Goal: Task Accomplishment & Management: Complete application form

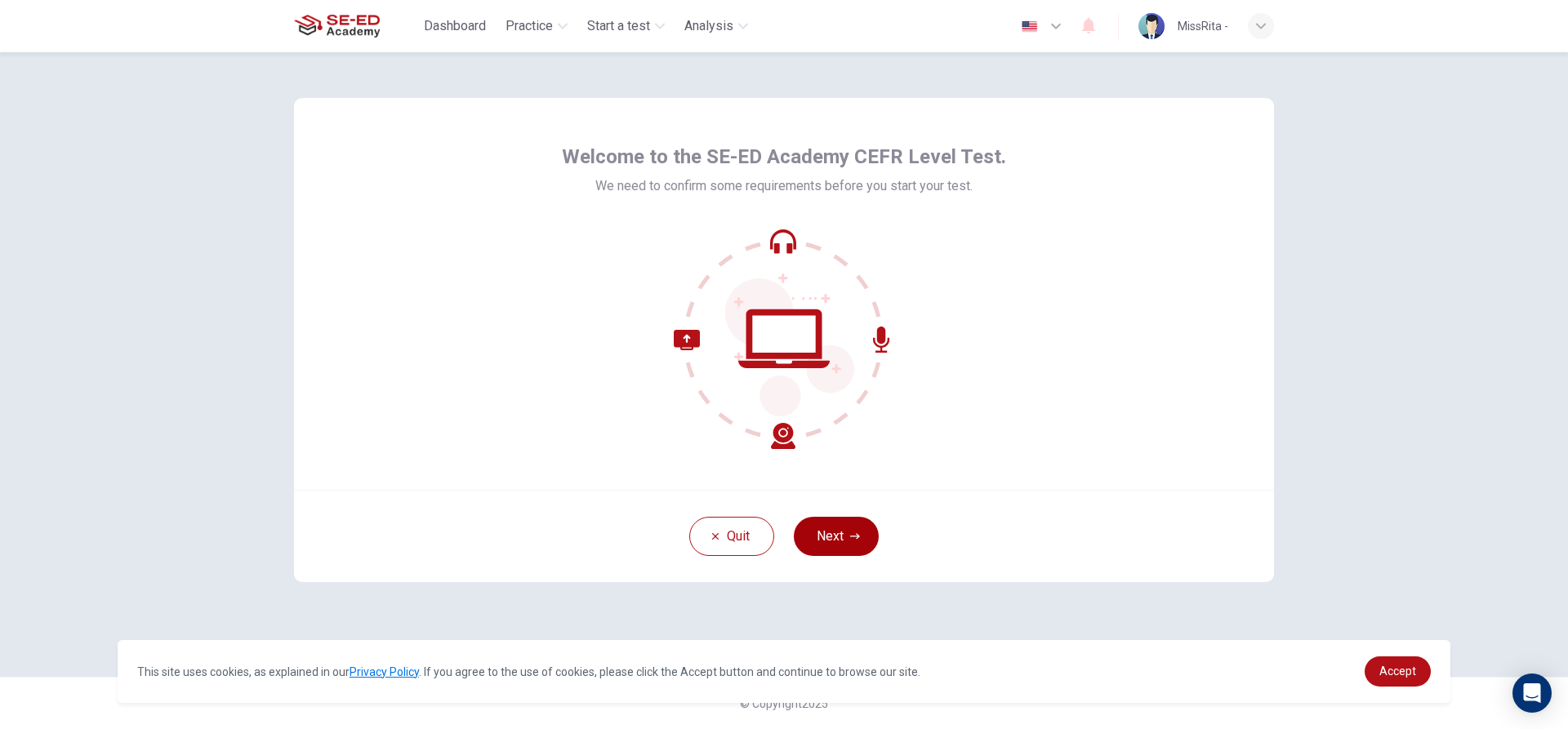
click at [821, 525] on button "Next" at bounding box center [837, 536] width 85 height 39
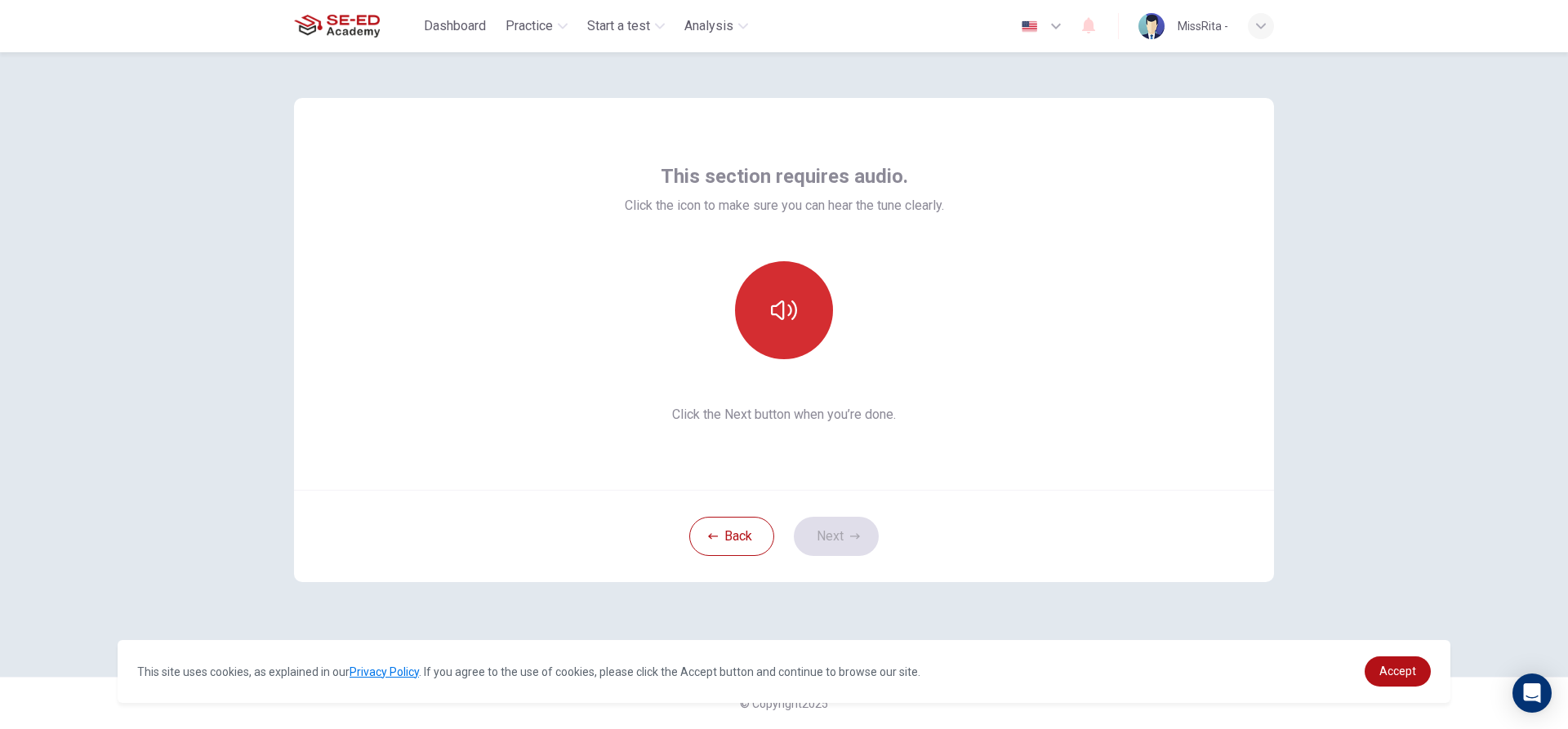
click at [785, 282] on button "button" at bounding box center [784, 310] width 98 height 98
click at [793, 308] on icon "button" at bounding box center [784, 309] width 27 height 27
click at [839, 532] on button "Next" at bounding box center [837, 536] width 85 height 39
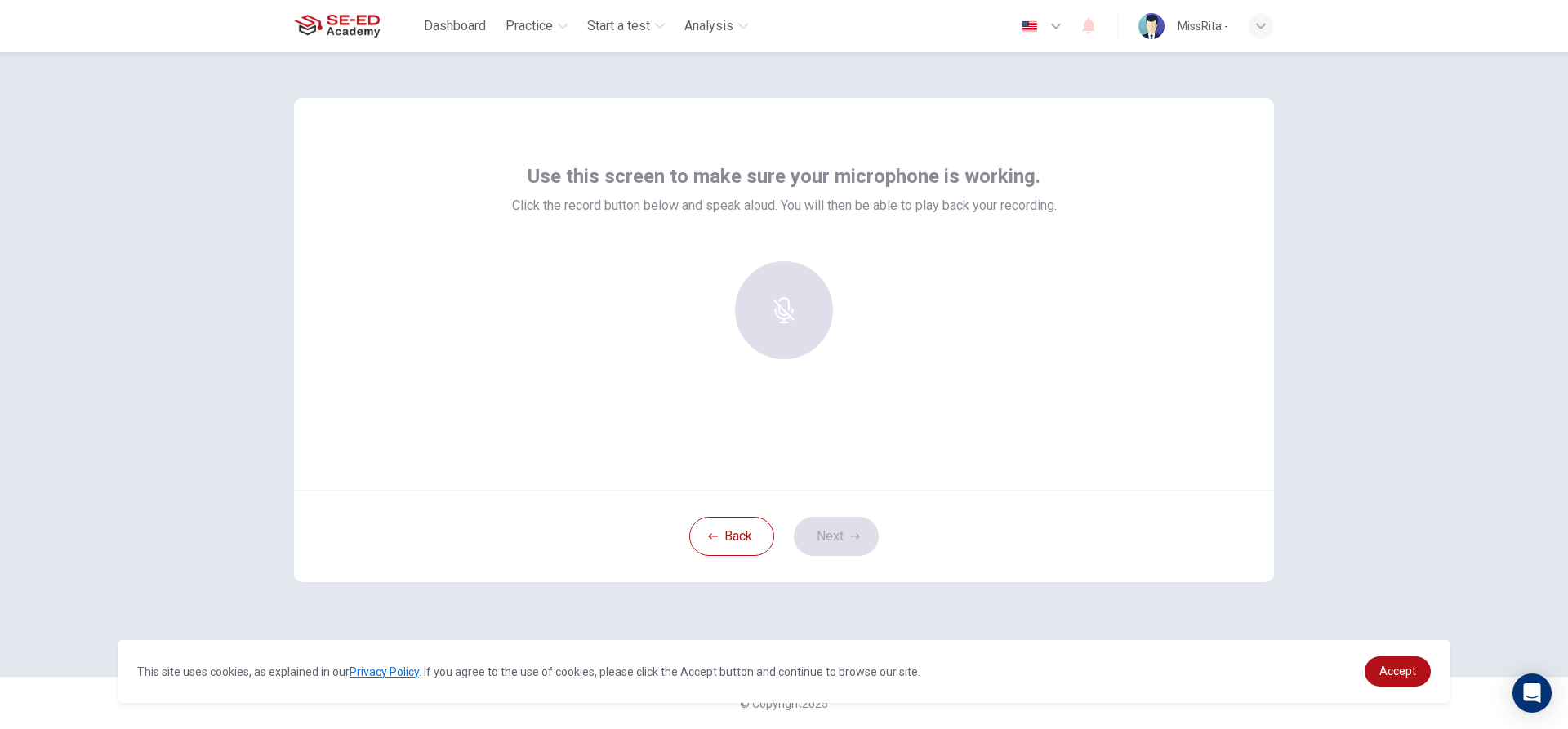
click at [793, 292] on div at bounding box center [784, 310] width 176 height 98
click at [774, 320] on div at bounding box center [784, 310] width 176 height 98
click at [794, 317] on h6 "Record" at bounding box center [784, 325] width 36 height 20
click at [789, 313] on div "Stop" at bounding box center [784, 310] width 98 height 98
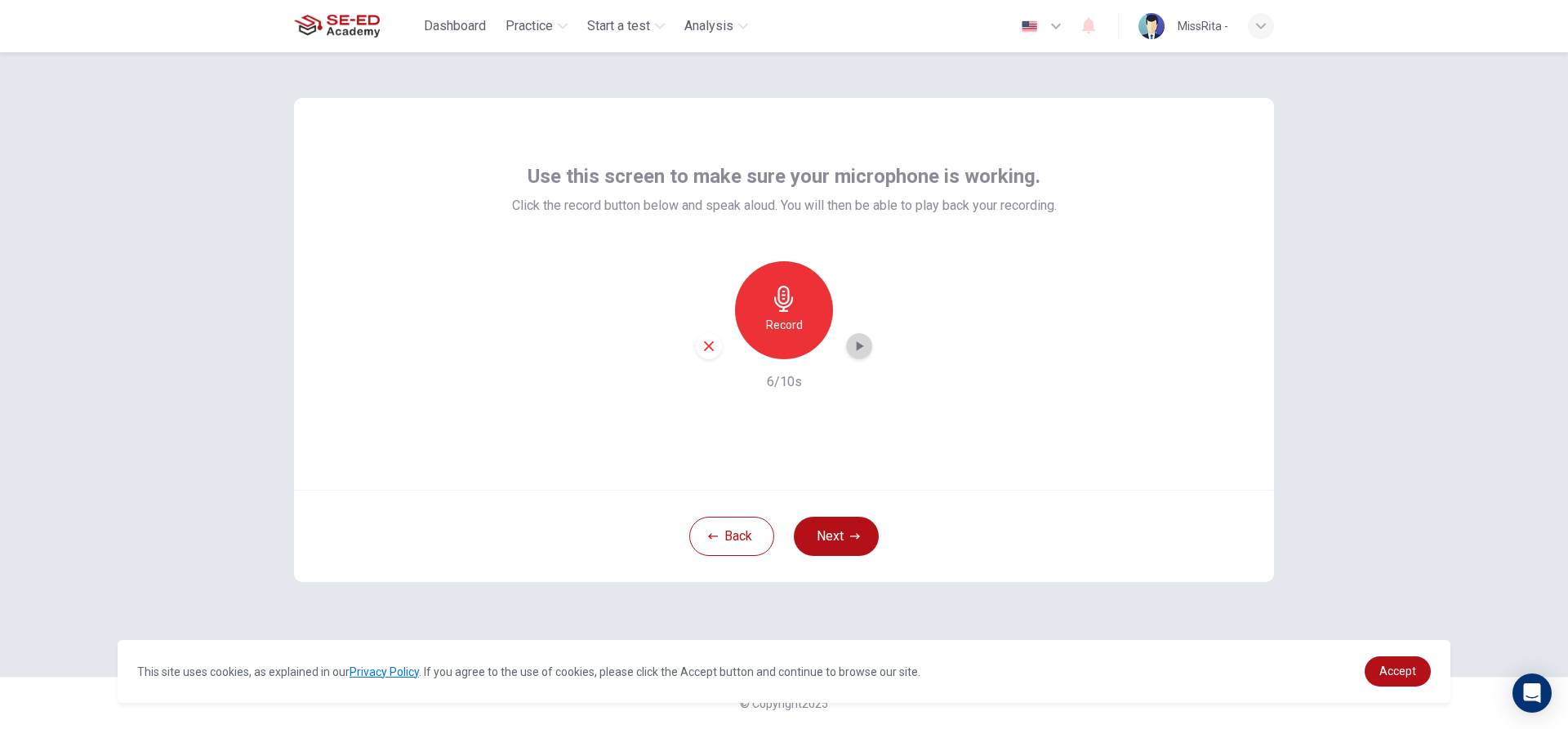
click at [857, 341] on icon "button" at bounding box center [859, 346] width 17 height 17
click at [860, 337] on div "button" at bounding box center [859, 346] width 27 height 27
click at [713, 343] on icon "button" at bounding box center [709, 346] width 10 height 10
click at [834, 527] on button "Next" at bounding box center [837, 536] width 85 height 39
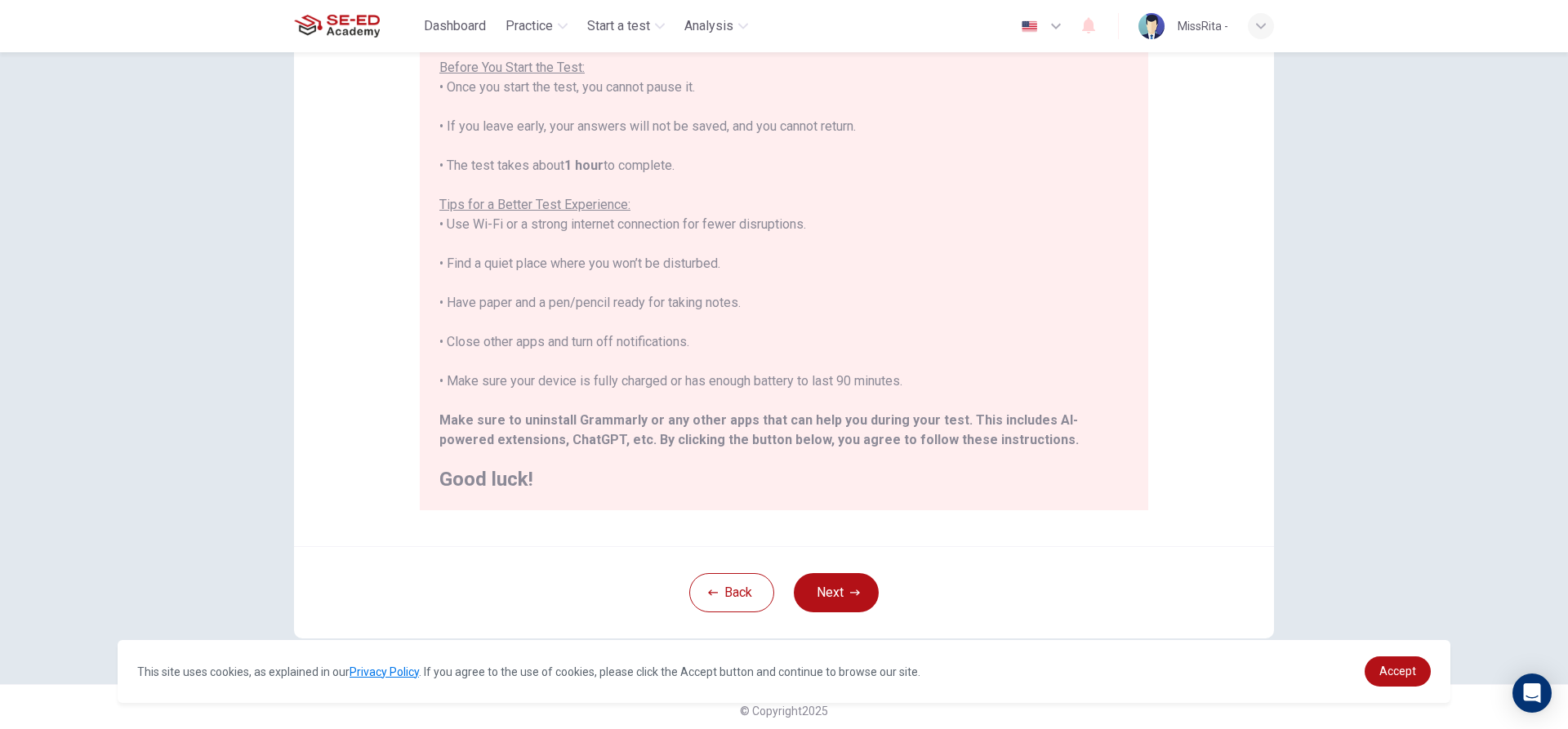
scroll to position [179, 0]
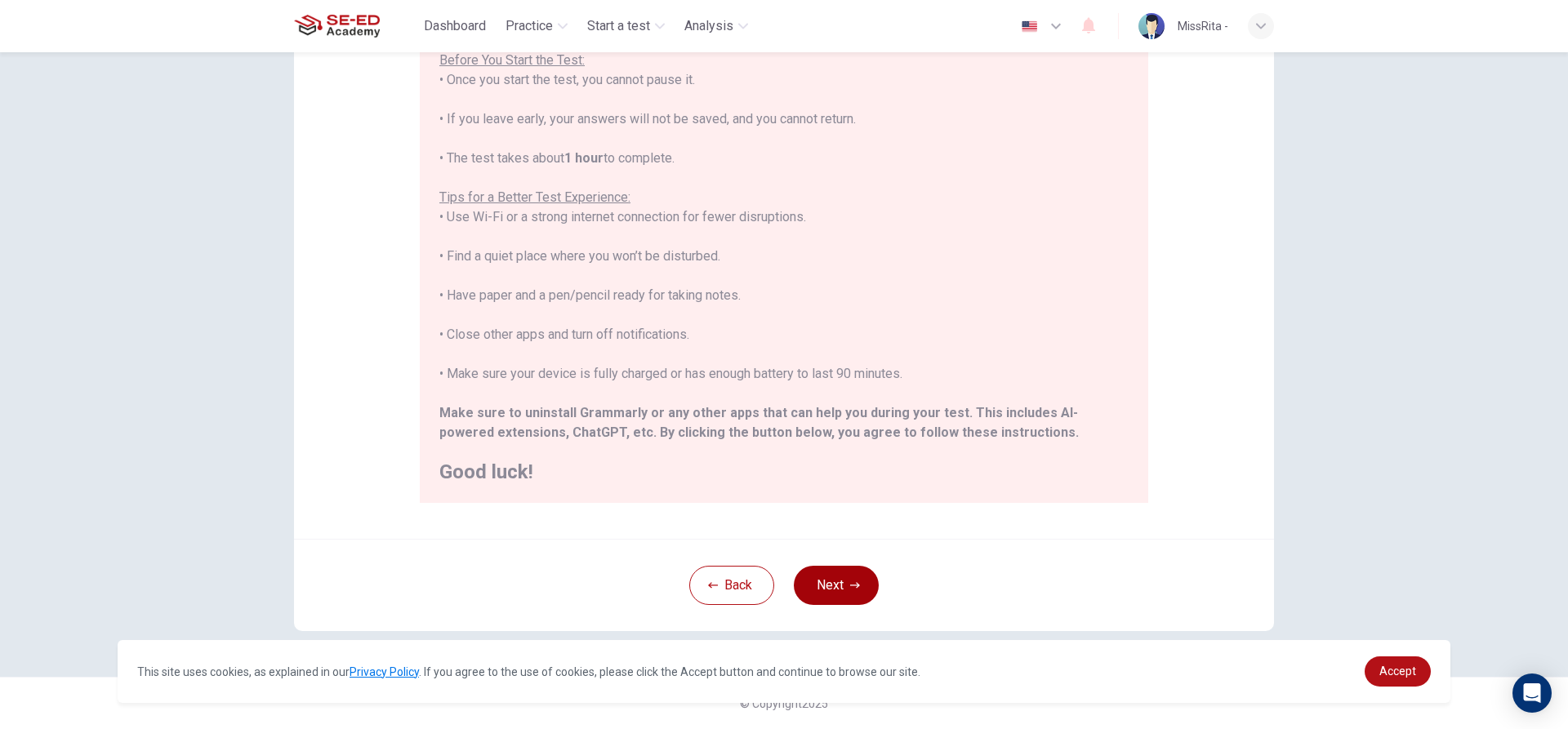
click at [835, 586] on button "Next" at bounding box center [837, 586] width 85 height 39
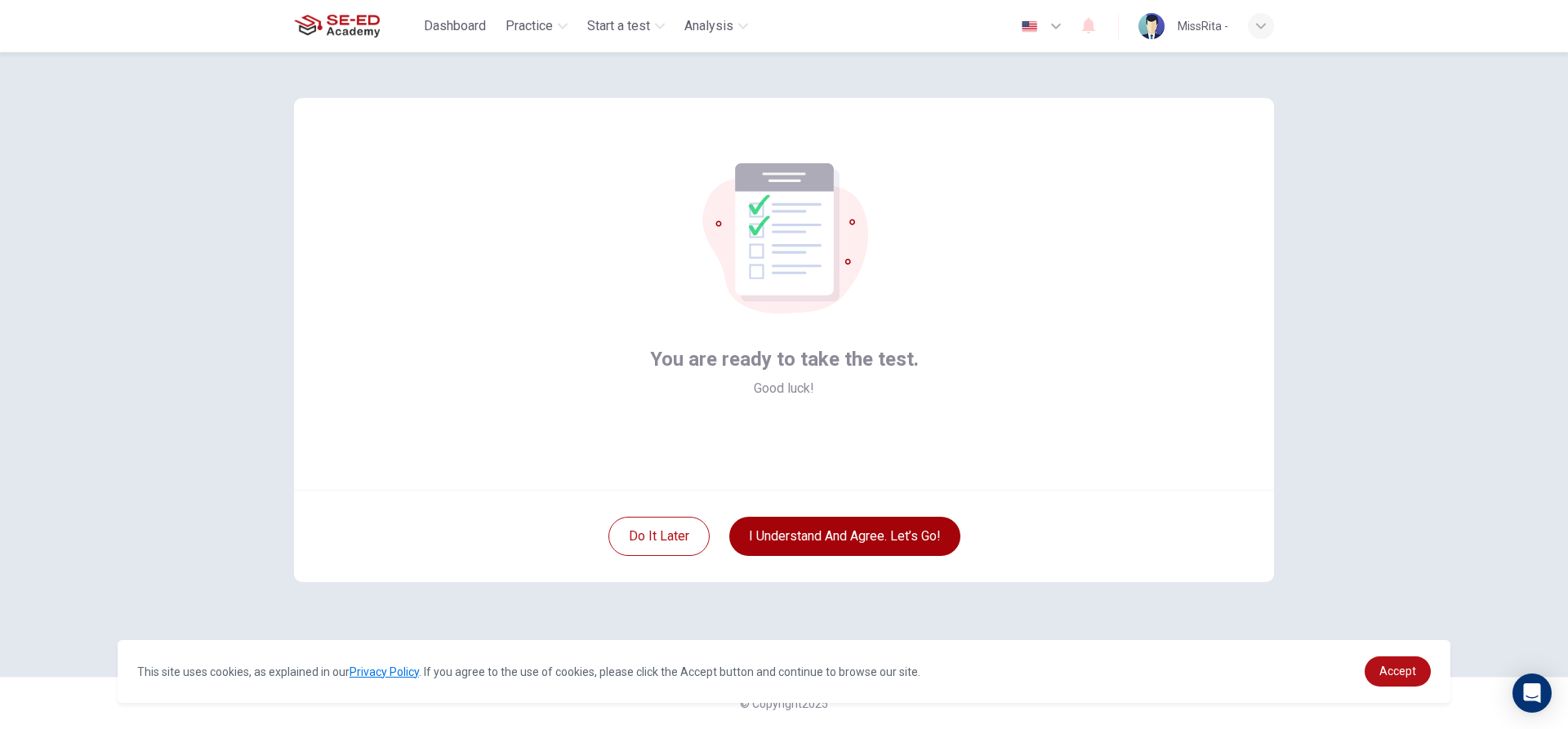
scroll to position [0, 0]
click at [858, 526] on button "I understand and agree. Let’s go!" at bounding box center [844, 536] width 231 height 39
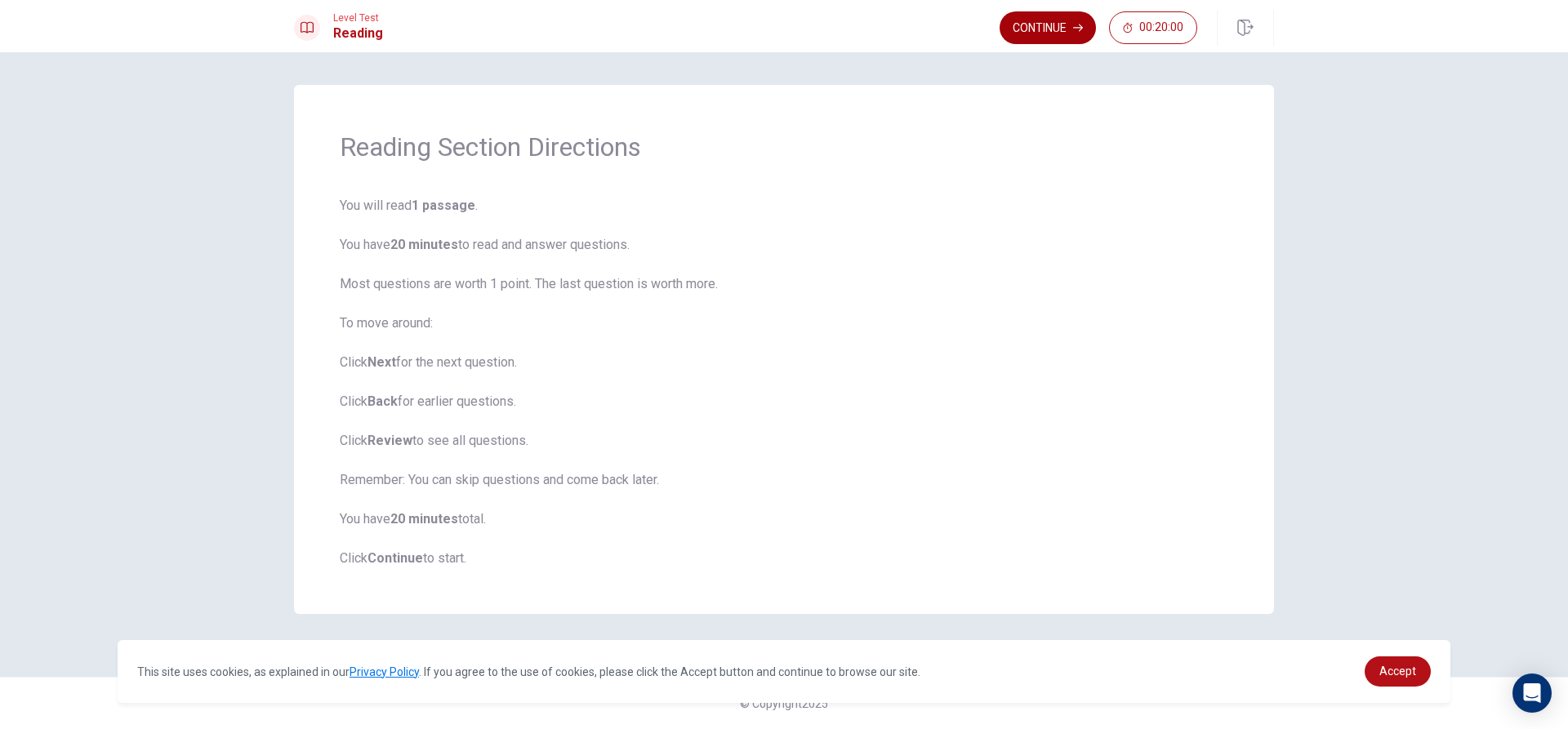
click at [1049, 21] on button "Continue" at bounding box center [1048, 28] width 96 height 32
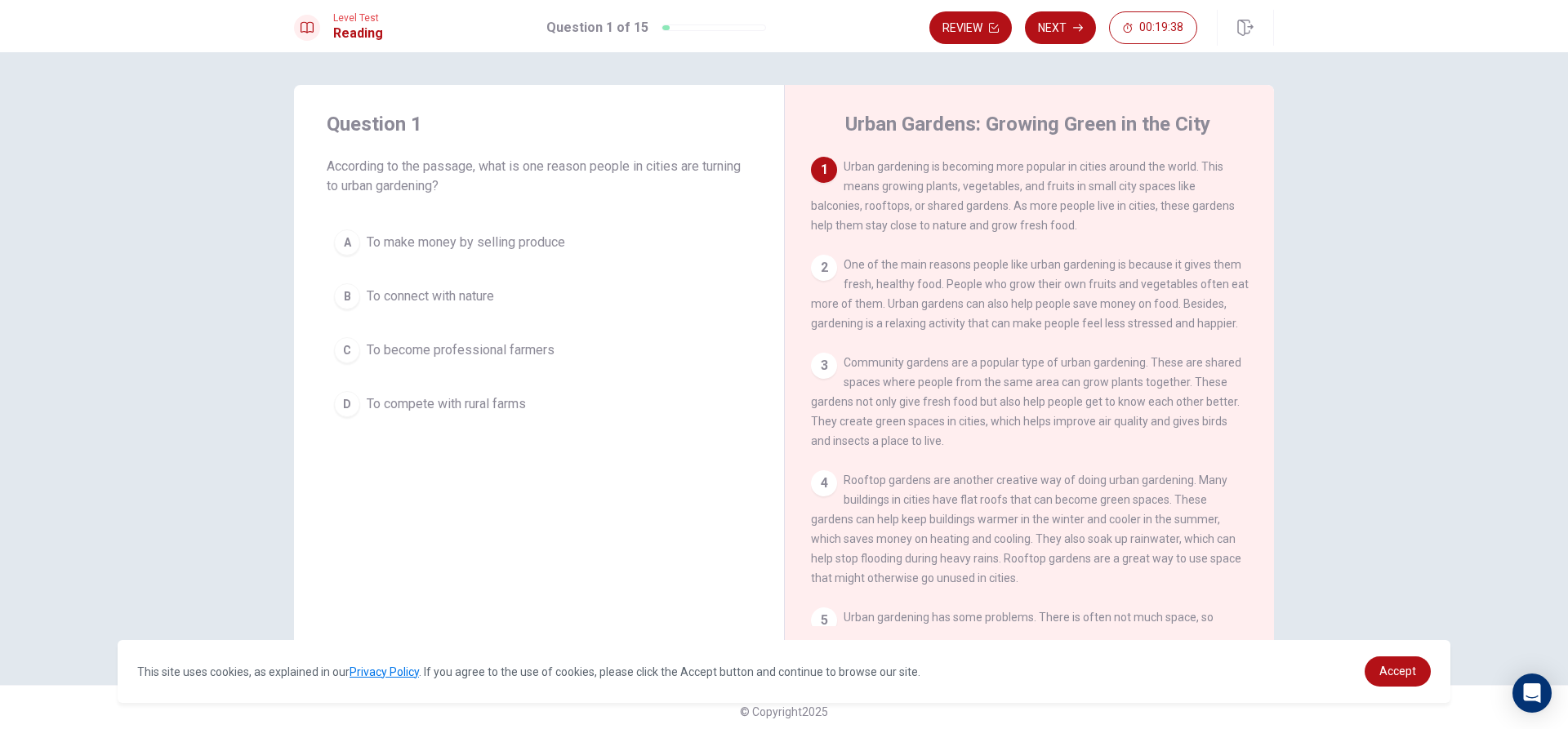
click at [340, 240] on div "A" at bounding box center [347, 242] width 27 height 27
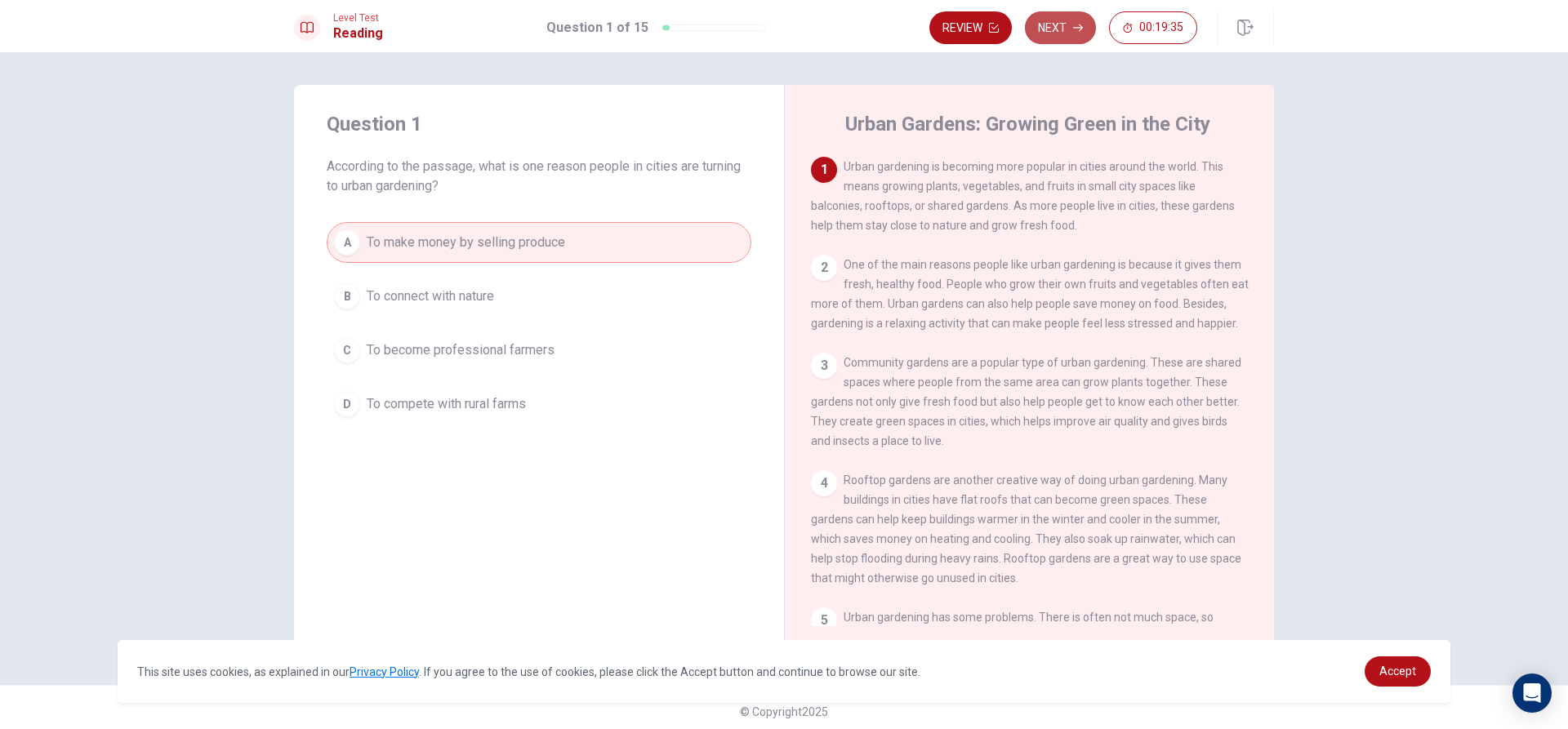
click at [1075, 30] on icon "button" at bounding box center [1078, 28] width 10 height 10
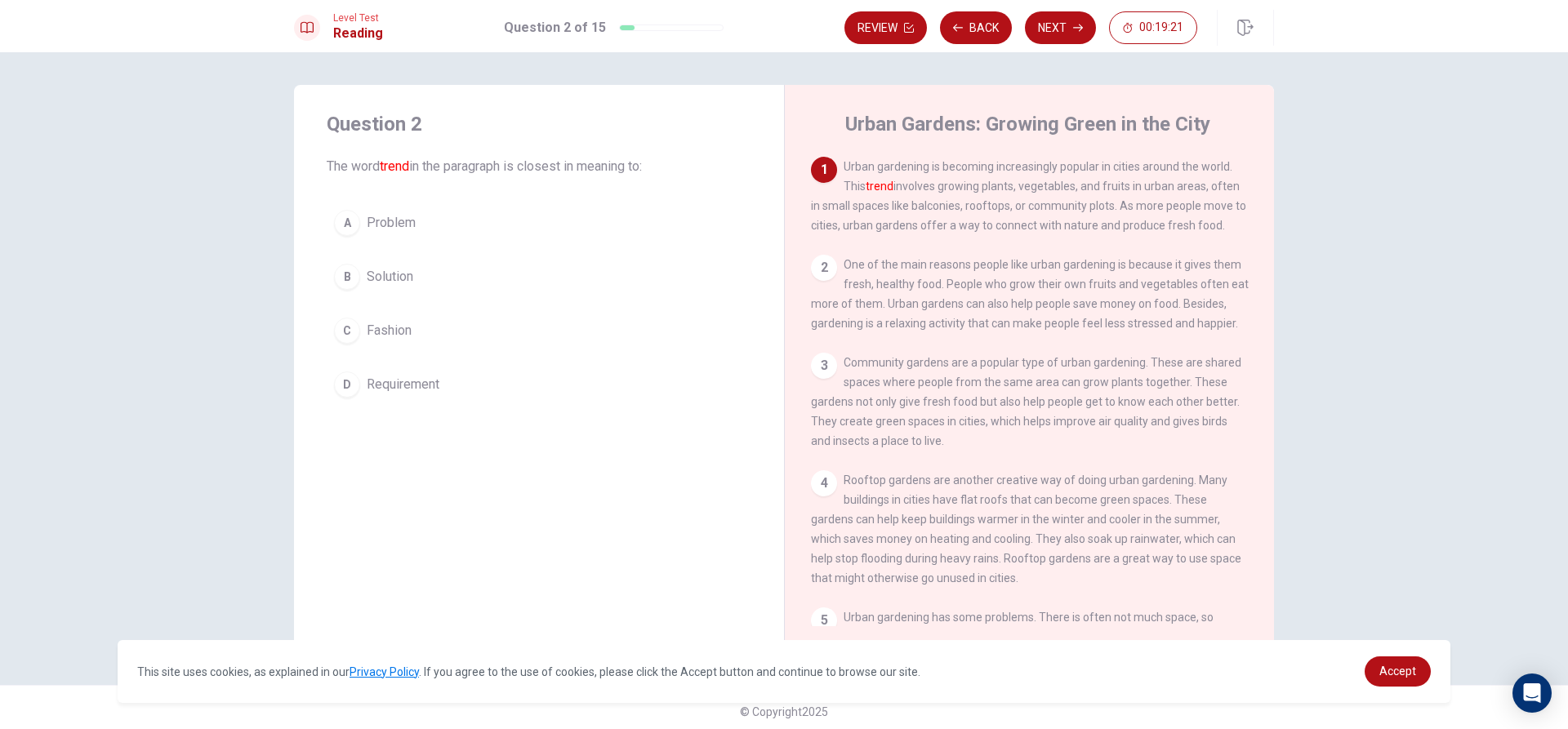
click at [509, 333] on button "C Fashion" at bounding box center [539, 331] width 425 height 41
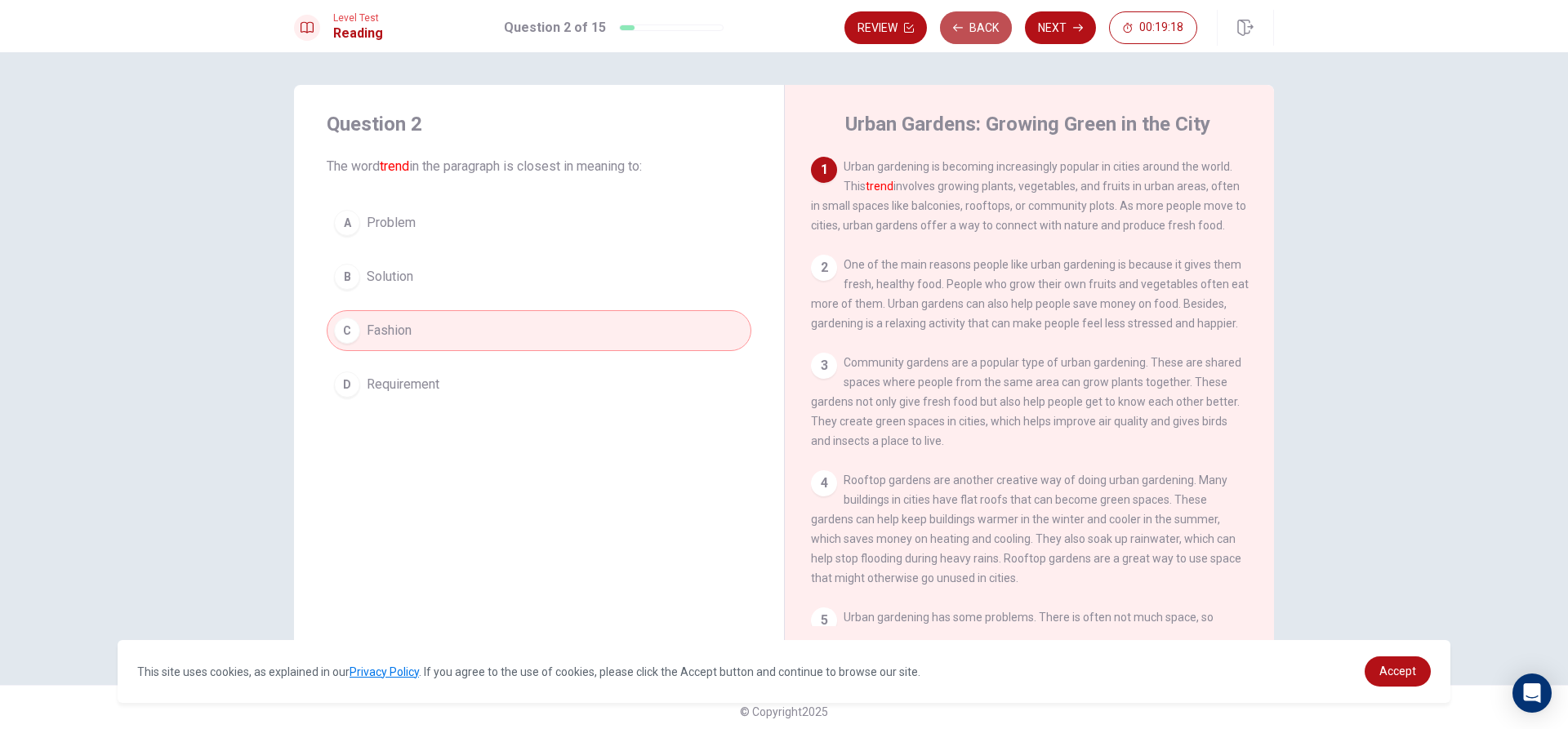
click at [974, 17] on button "Back" at bounding box center [975, 28] width 72 height 32
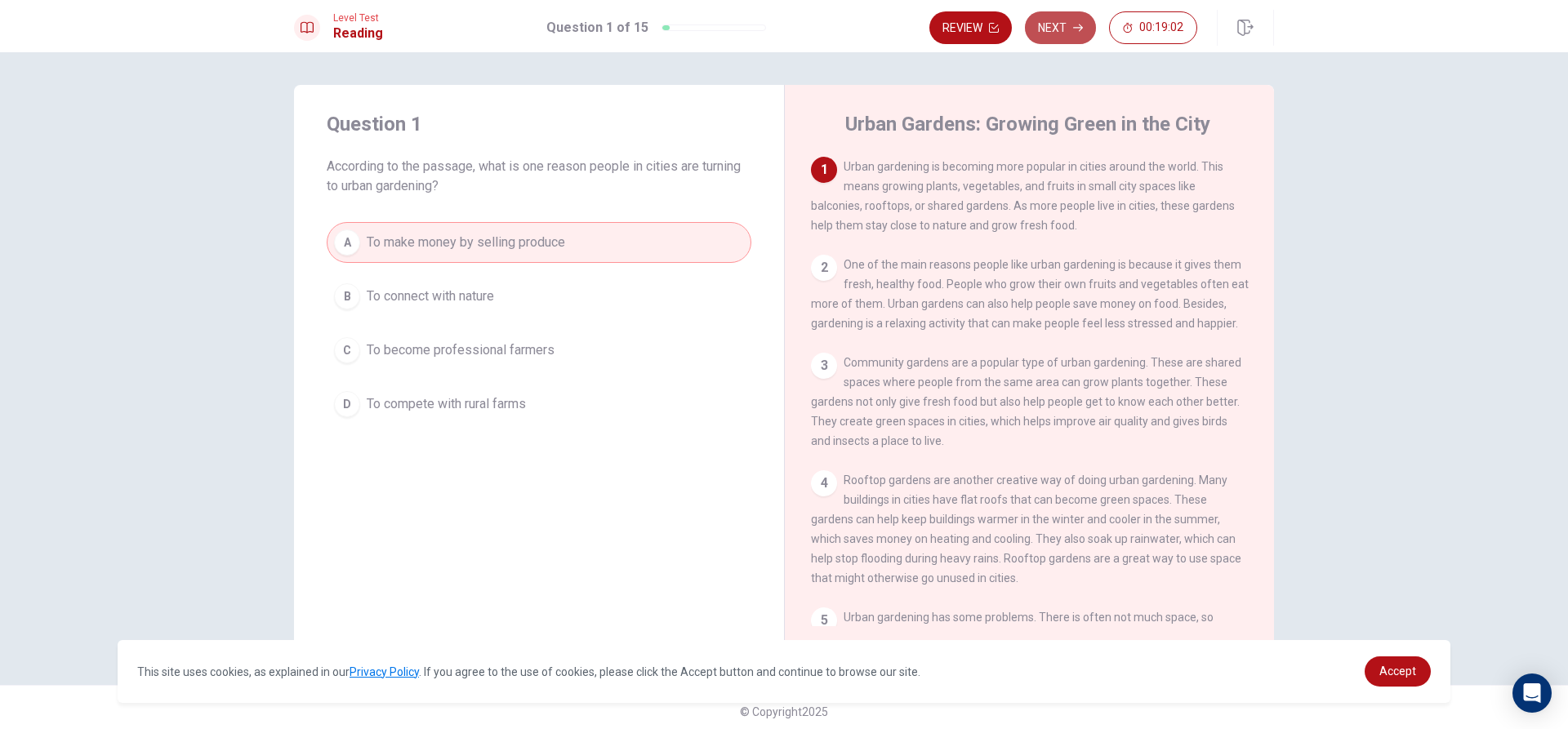
click at [1073, 30] on button "Next" at bounding box center [1061, 28] width 71 height 32
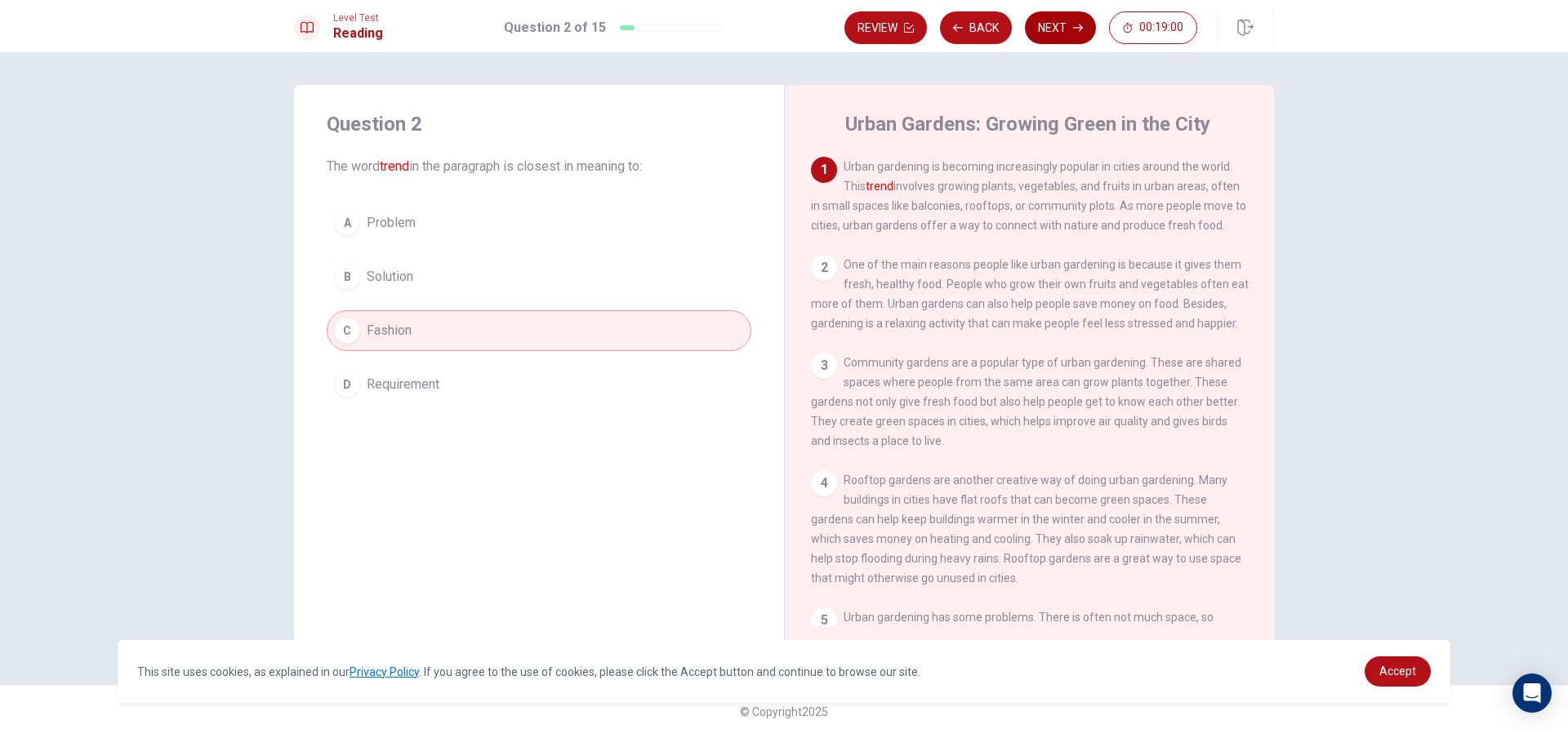
click at [1060, 28] on button "Next" at bounding box center [1061, 28] width 71 height 32
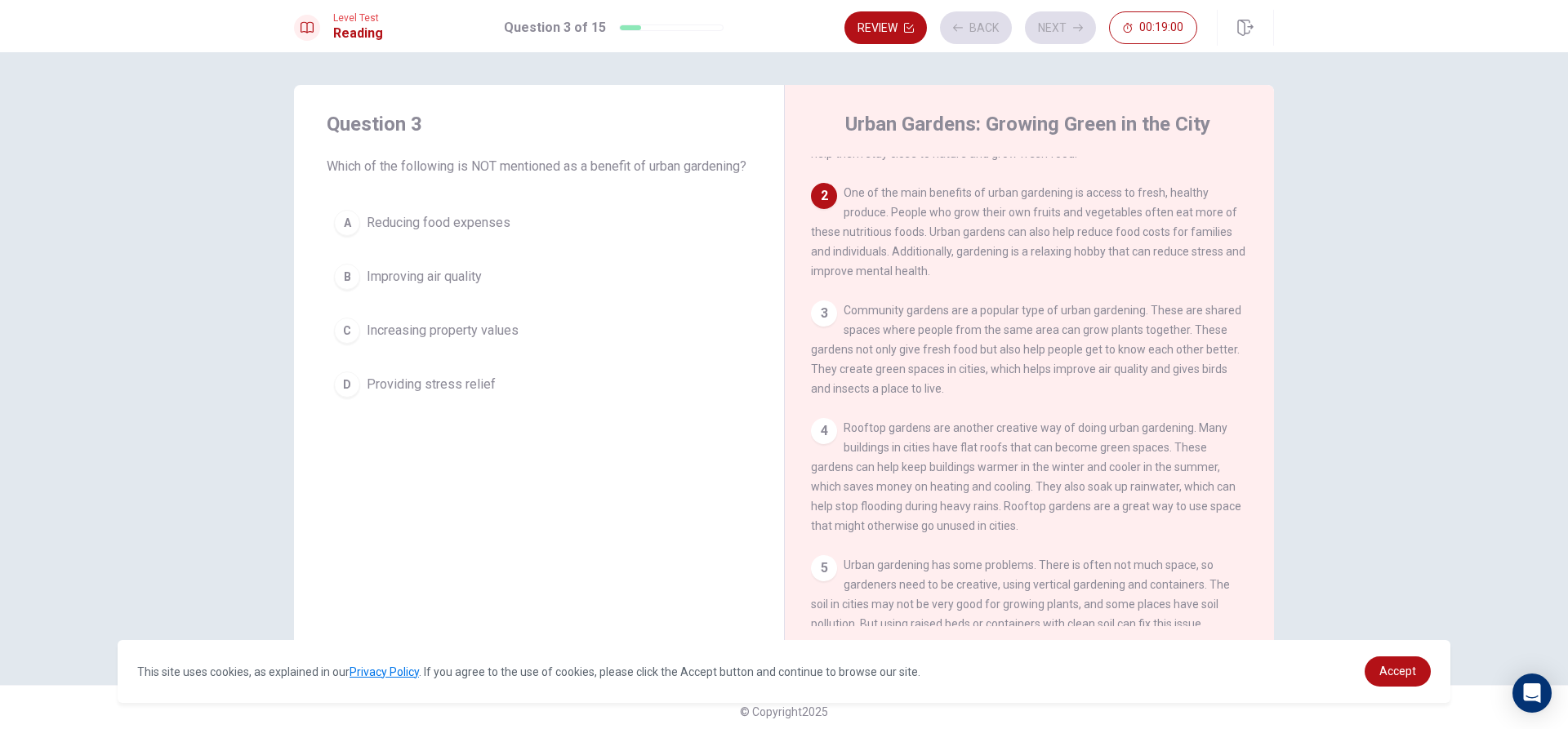
scroll to position [101, 0]
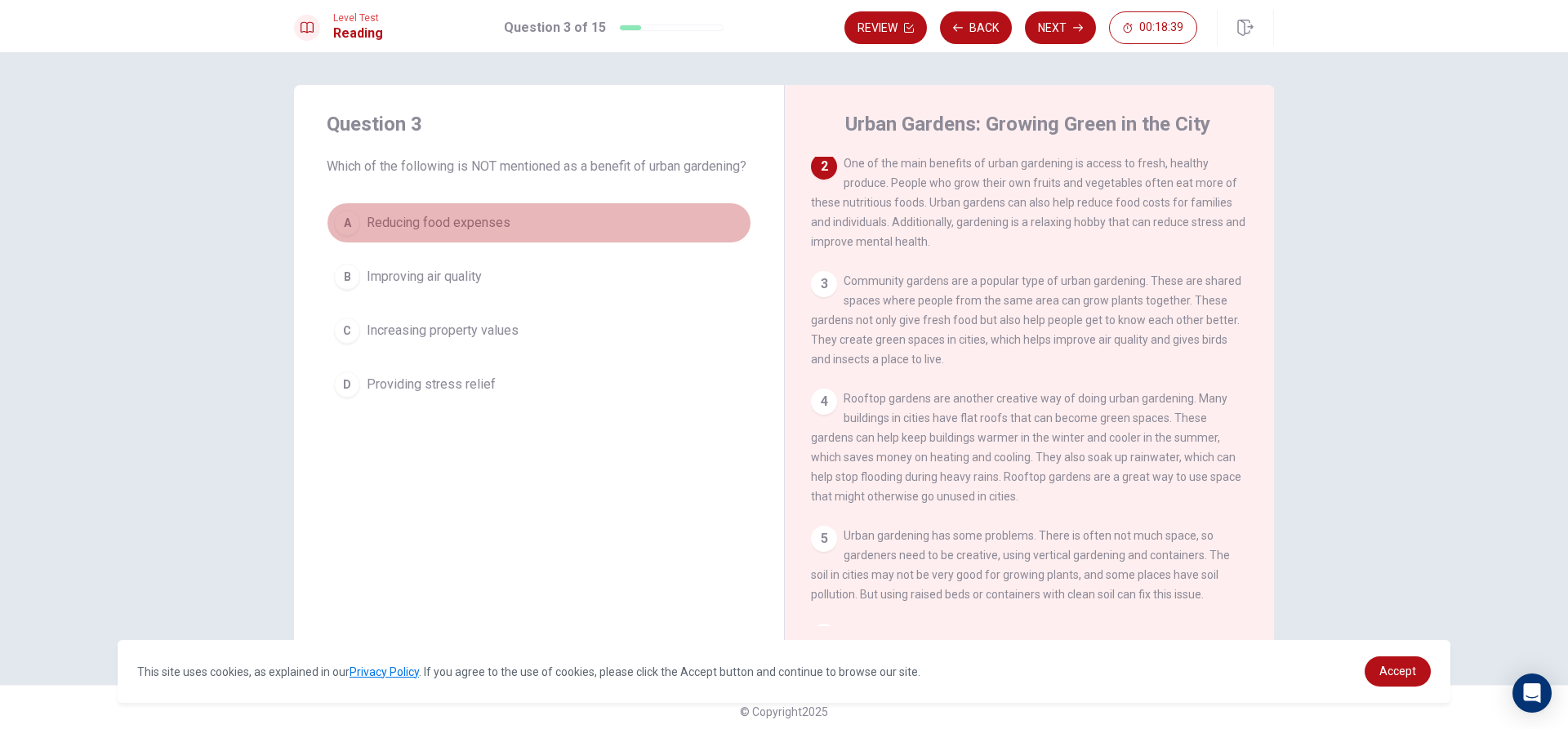
click at [483, 233] on span "Reducing food expenses" at bounding box center [438, 223] width 144 height 20
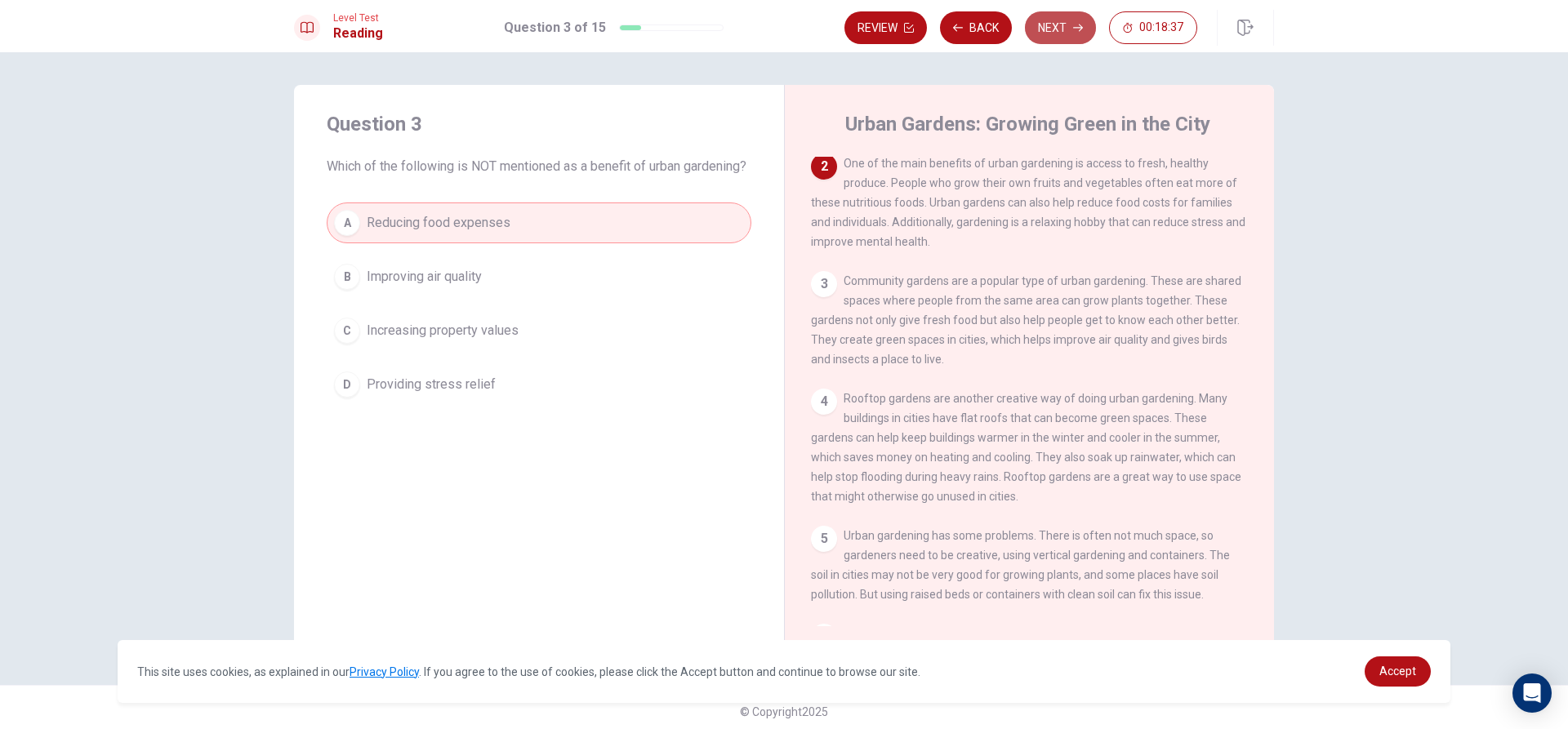
click at [1060, 26] on button "Next" at bounding box center [1061, 28] width 71 height 32
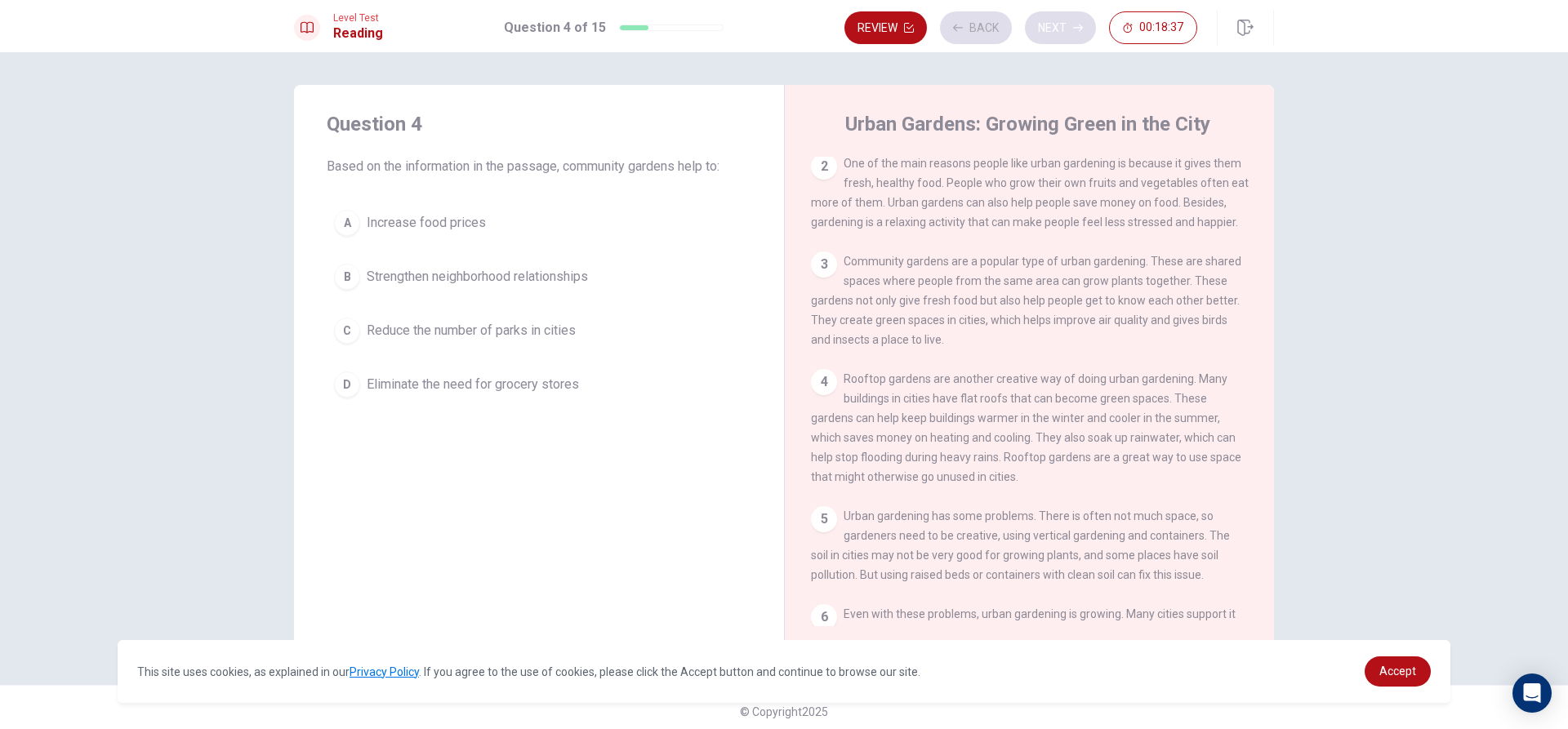
scroll to position [0, 0]
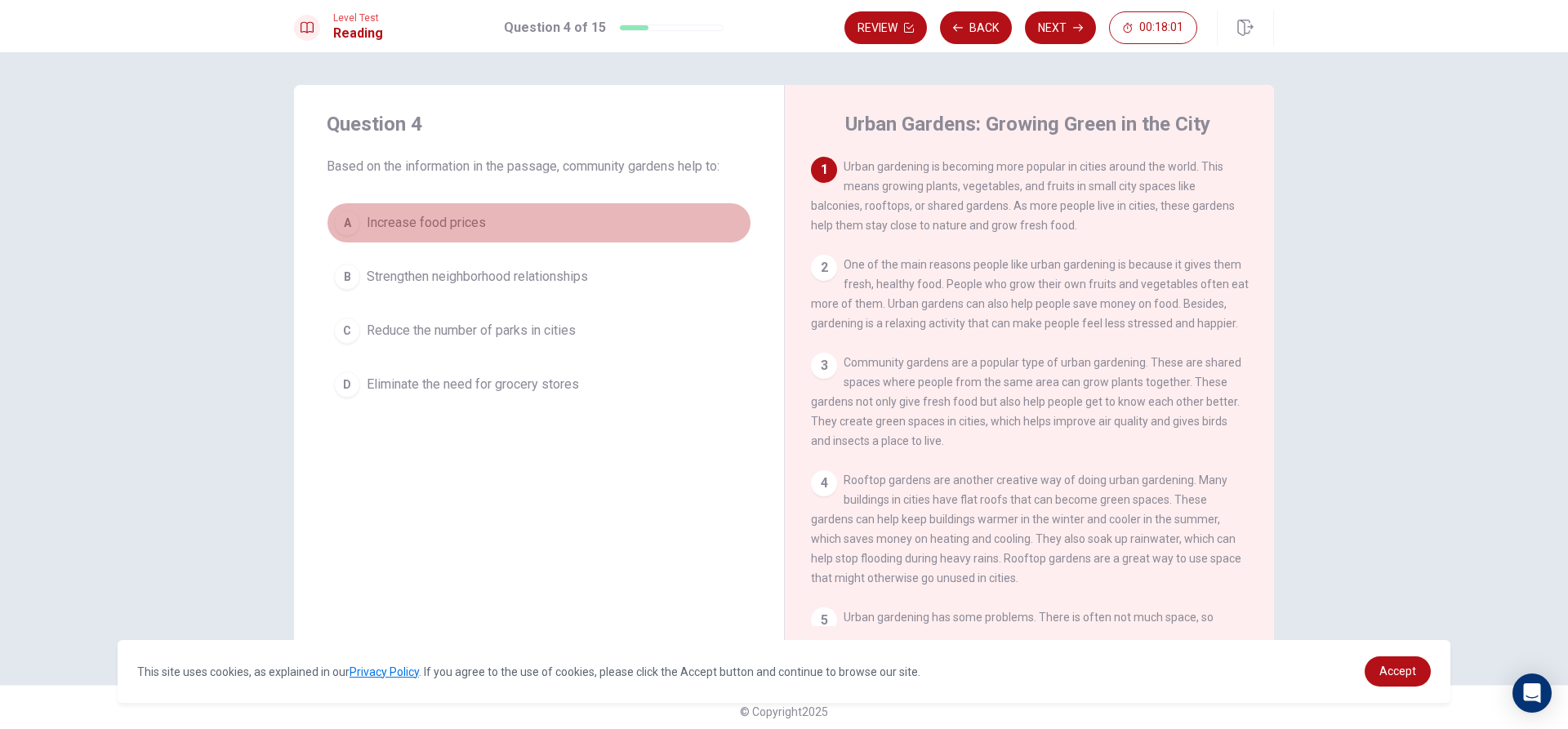
click at [499, 213] on button "A Increase food prices" at bounding box center [539, 223] width 425 height 41
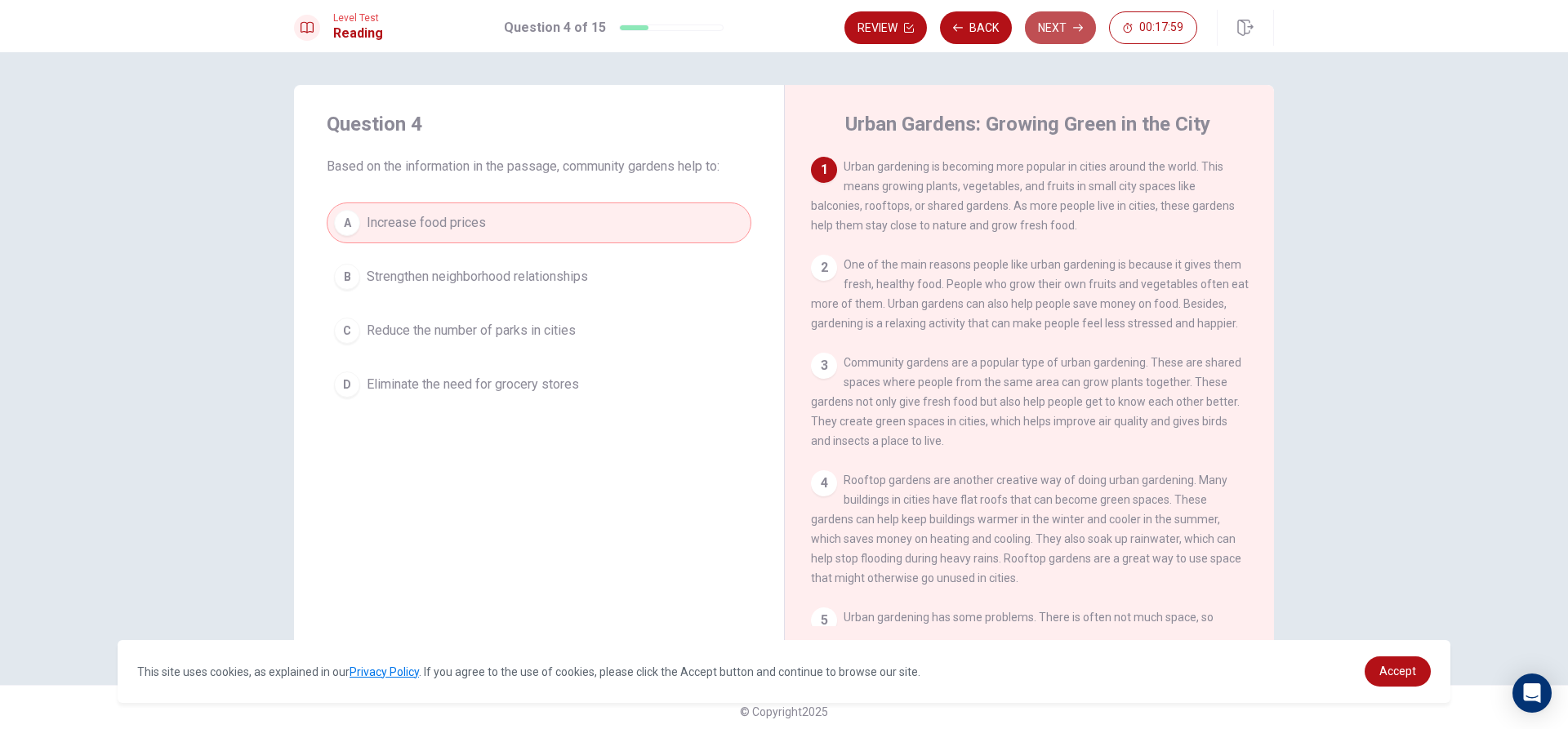
click at [1057, 27] on button "Next" at bounding box center [1061, 28] width 71 height 32
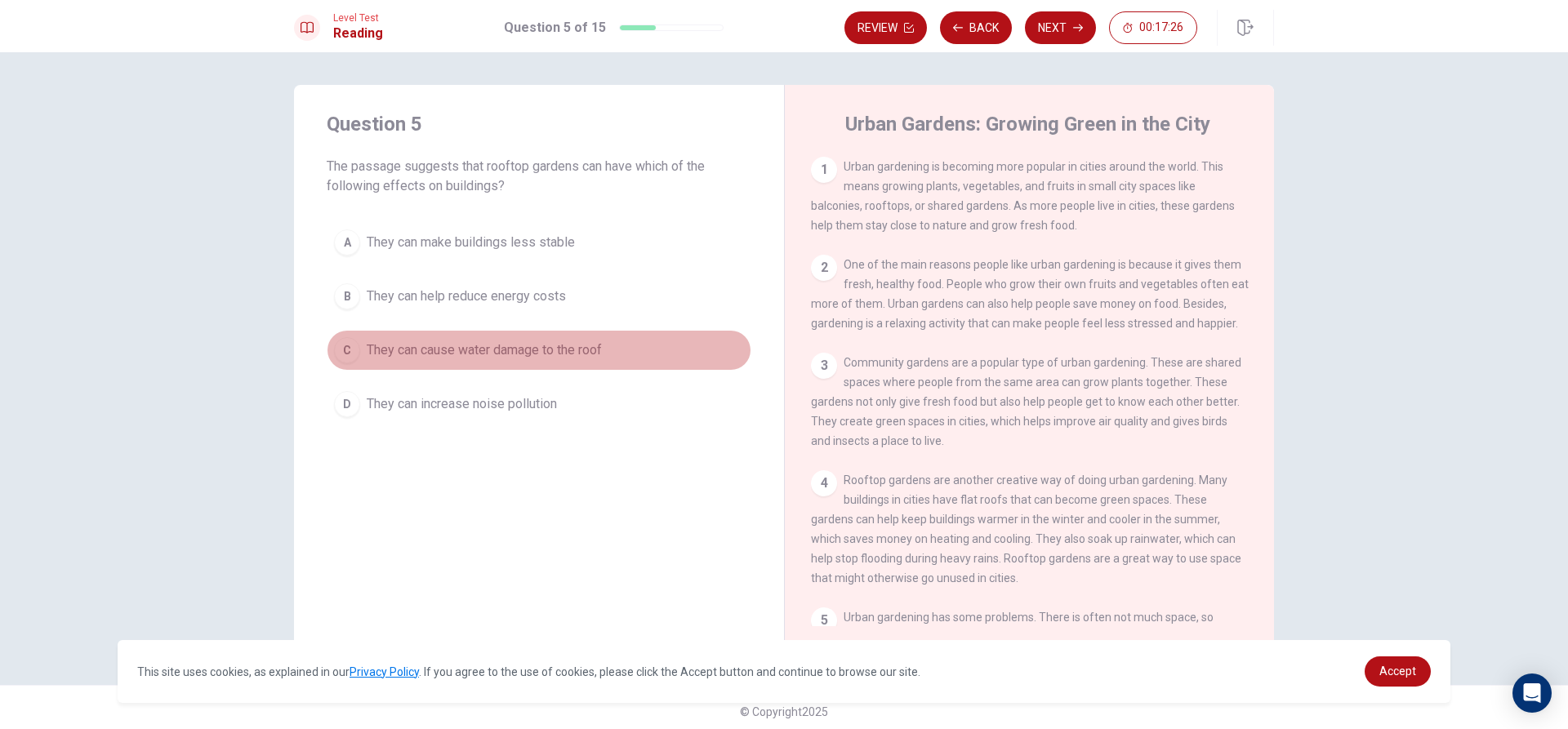
drag, startPoint x: 471, startPoint y: 340, endPoint x: 474, endPoint y: 323, distance: 17.3
click at [471, 332] on button "C They can cause water damage to the roof" at bounding box center [539, 351] width 425 height 41
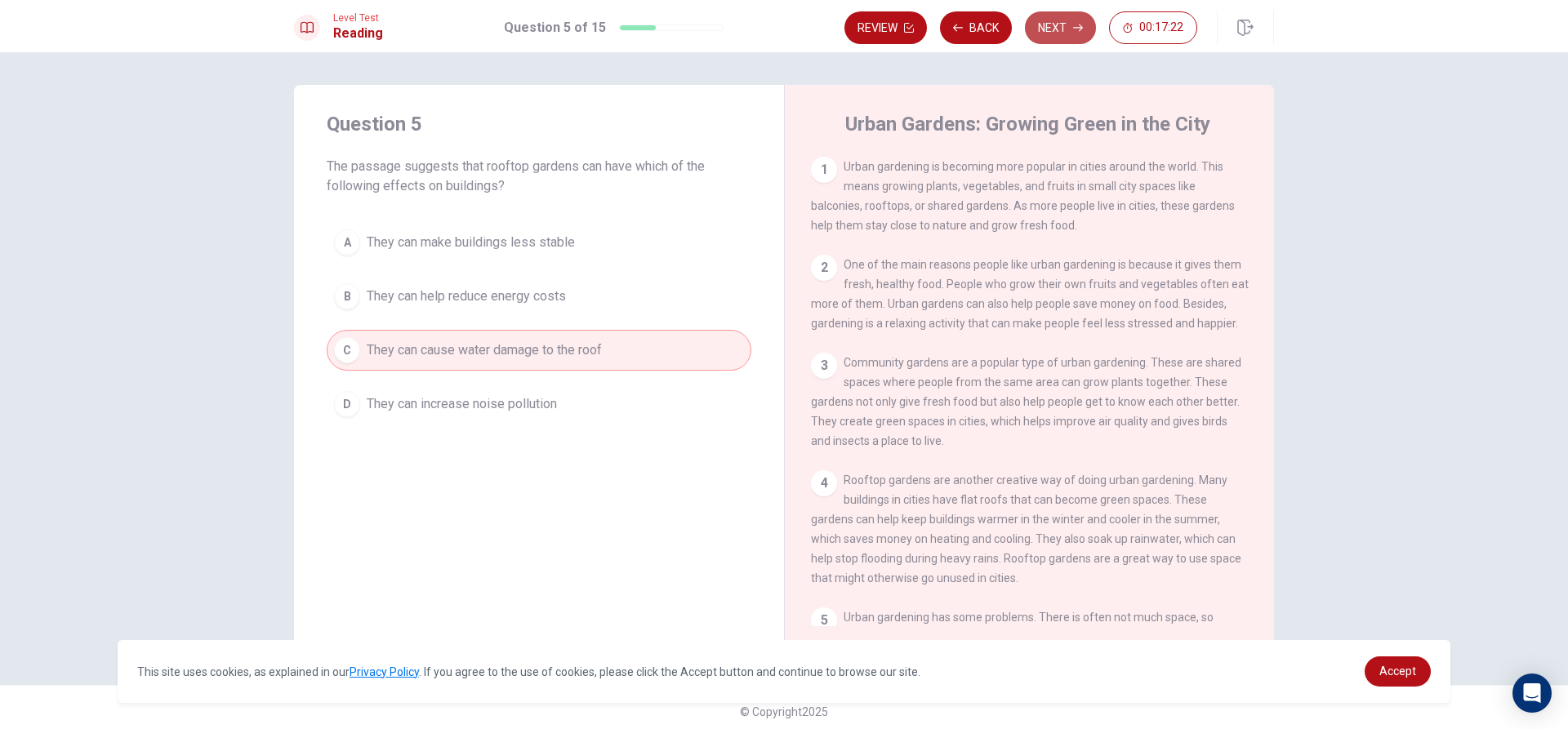
click at [1061, 20] on button "Next" at bounding box center [1061, 28] width 71 height 32
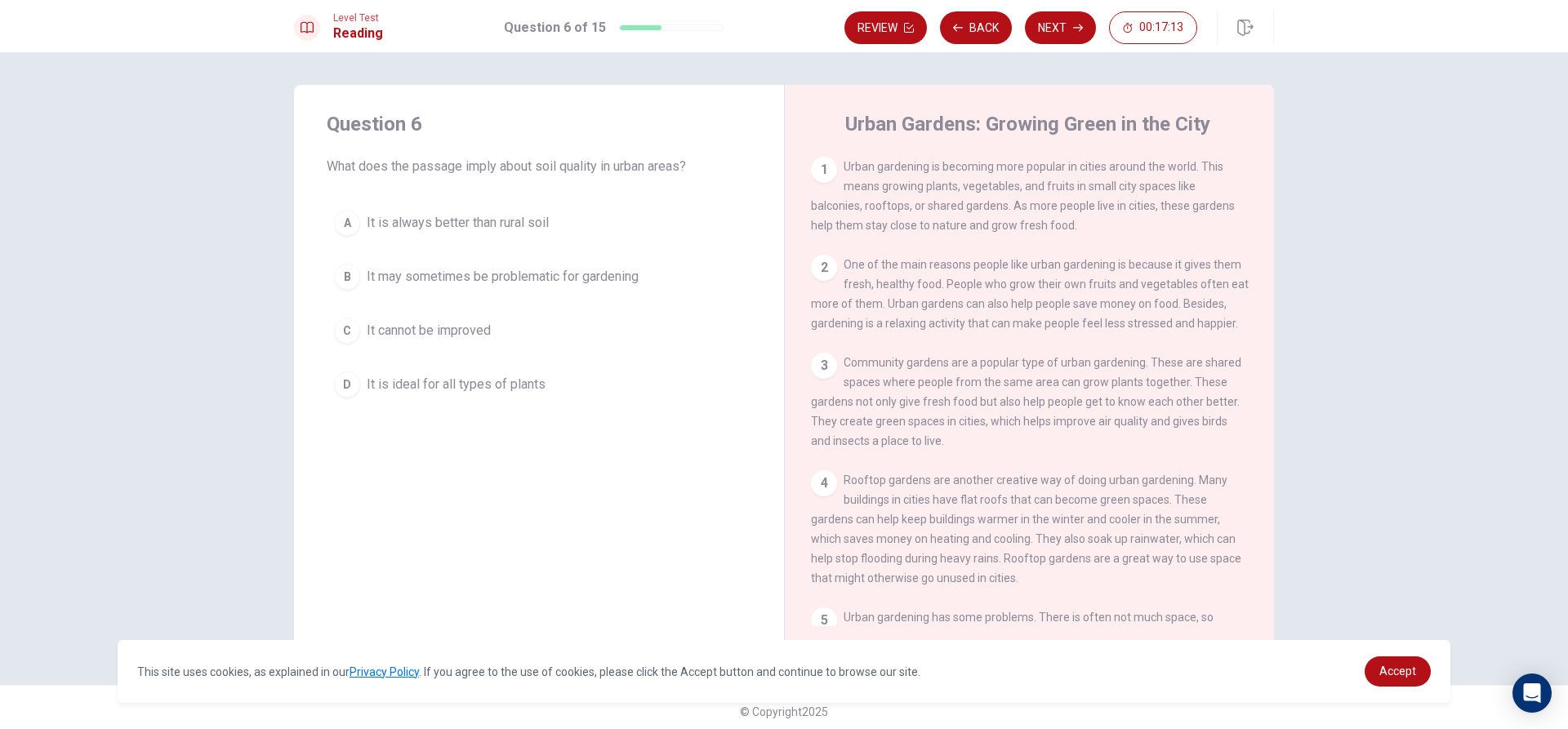
click at [418, 268] on span "It may sometimes be problematic for gardening" at bounding box center [502, 277] width 272 height 20
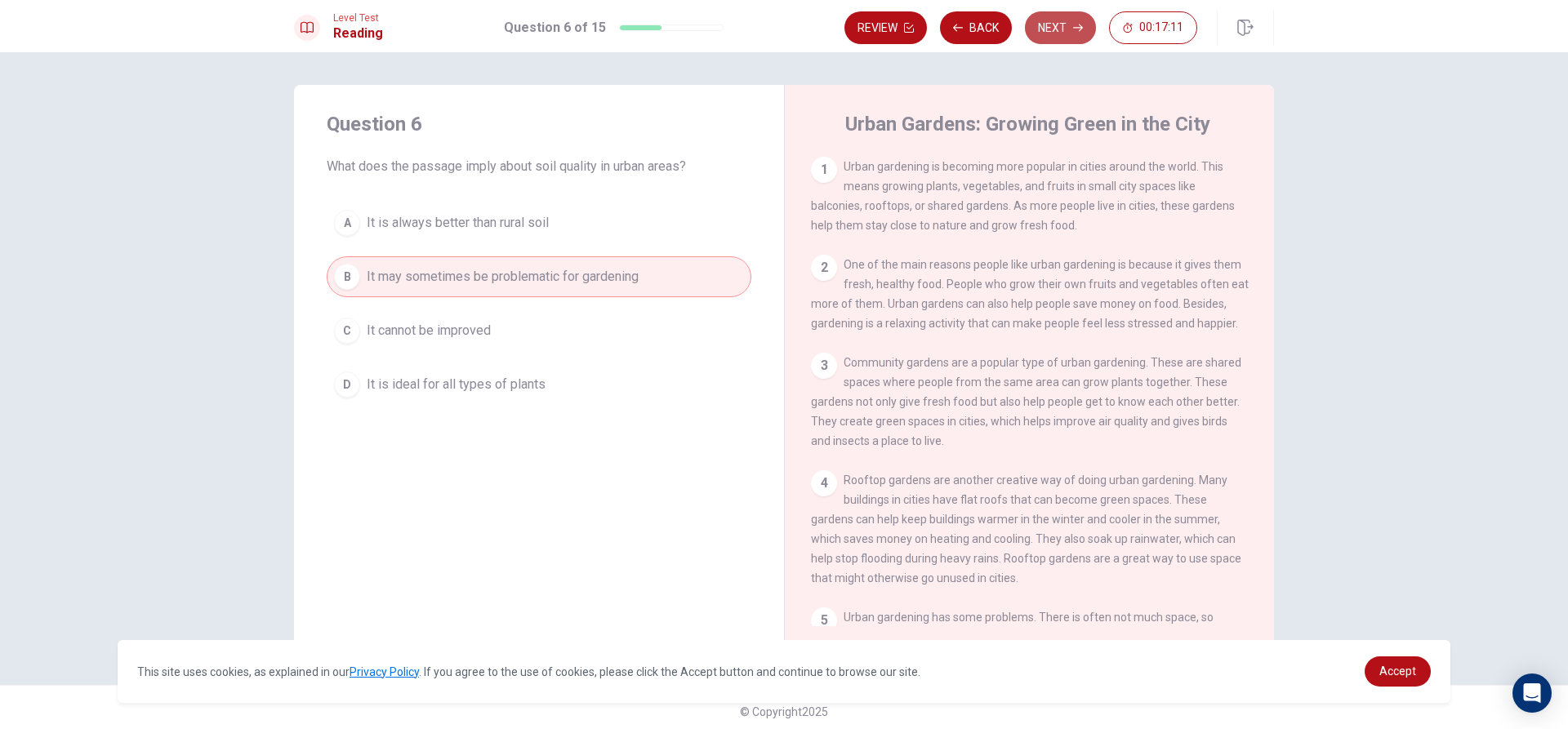
click at [1065, 18] on button "Next" at bounding box center [1061, 28] width 71 height 32
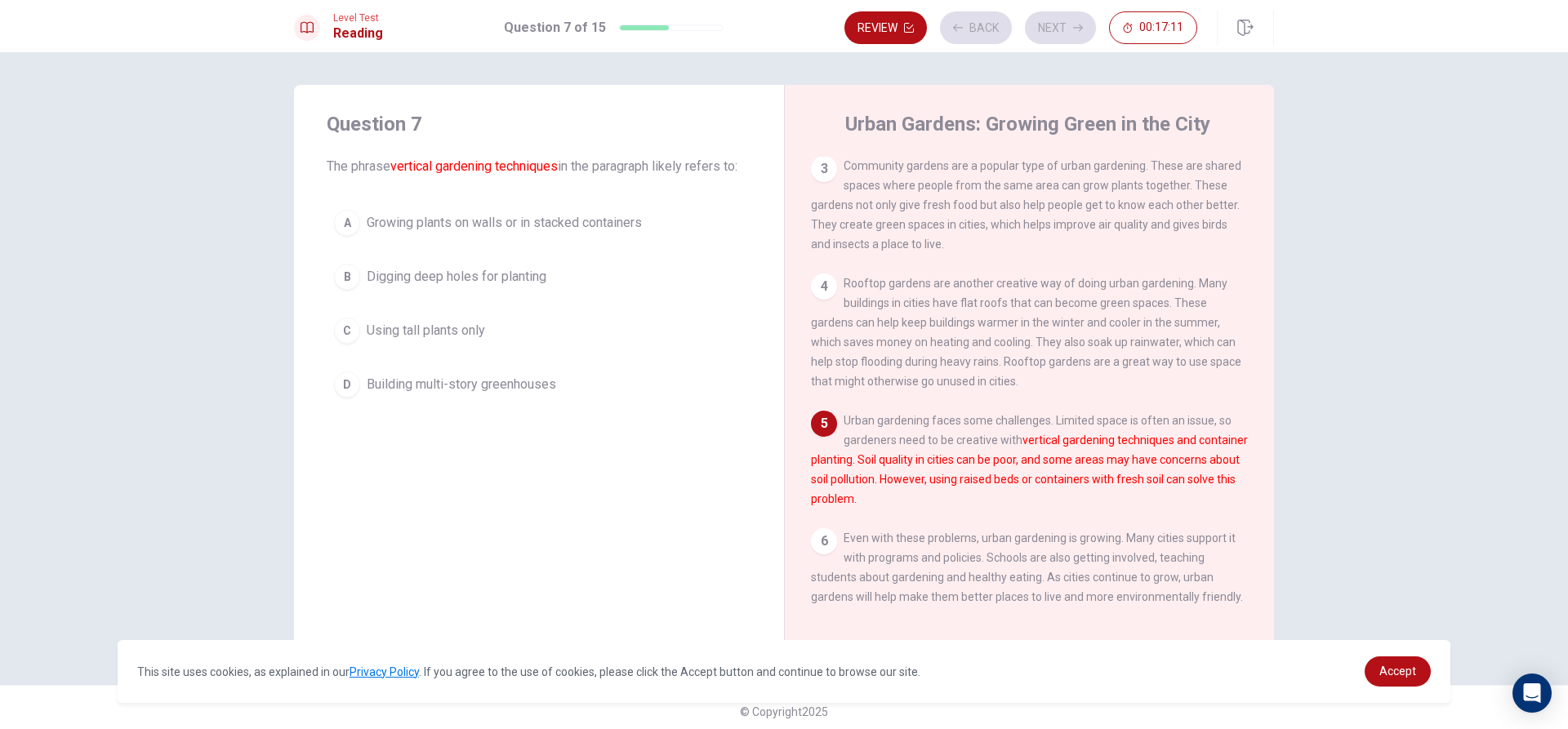
scroll to position [220, 0]
click at [505, 233] on button "A Growing plants on walls or in stacked containers" at bounding box center [539, 223] width 425 height 41
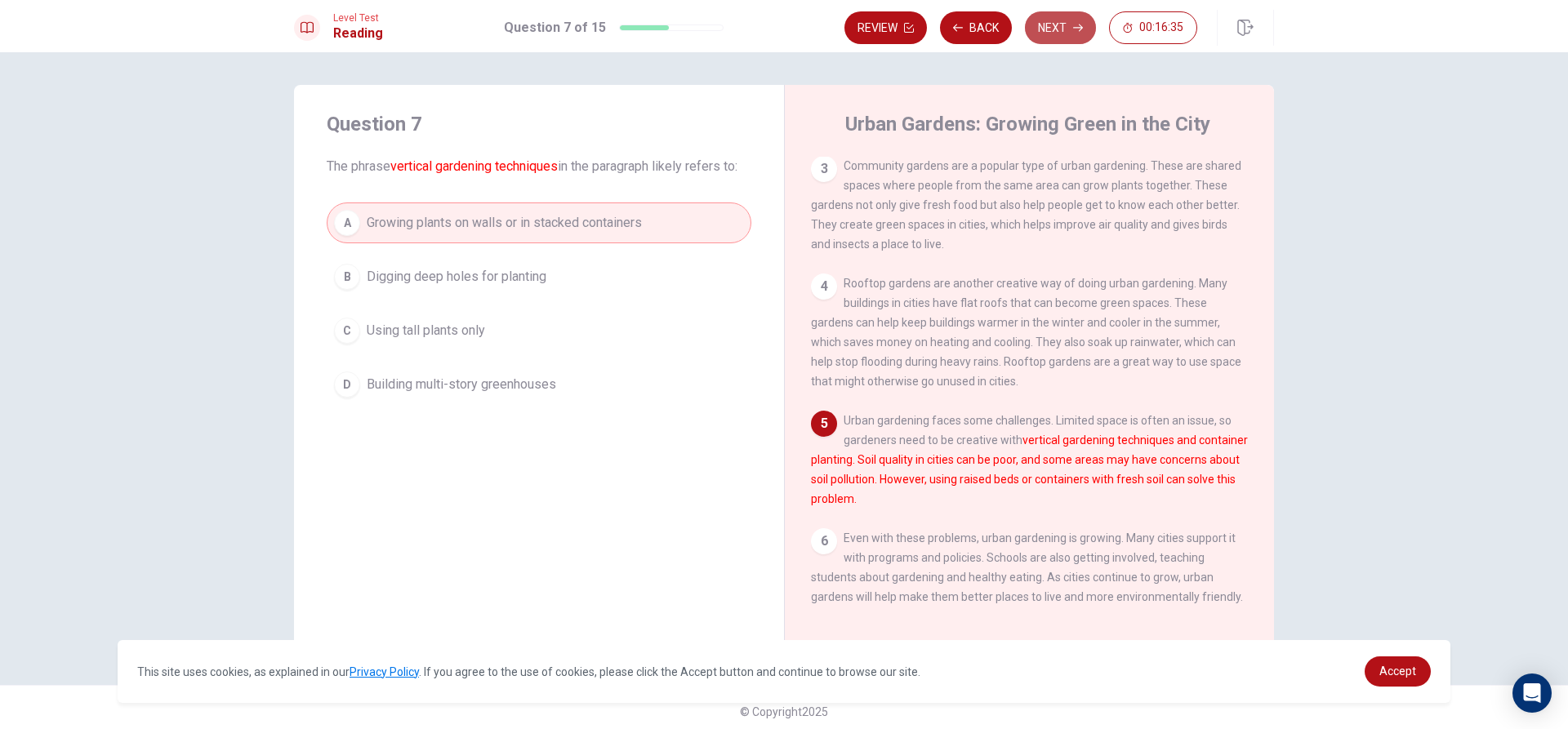
click at [1051, 12] on button "Next" at bounding box center [1061, 28] width 71 height 32
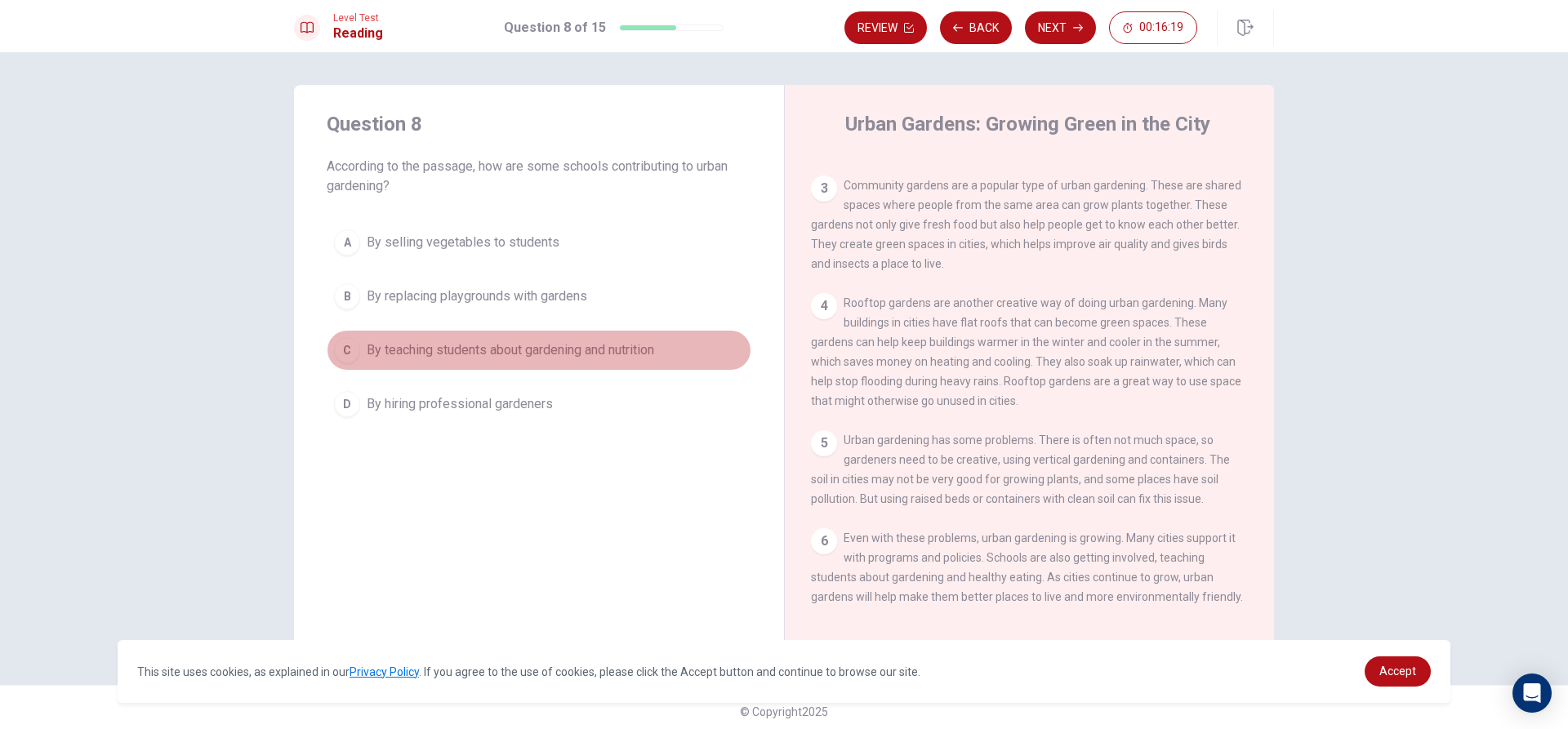
click at [451, 354] on span "By teaching students about gardening and nutrition" at bounding box center [510, 350] width 287 height 20
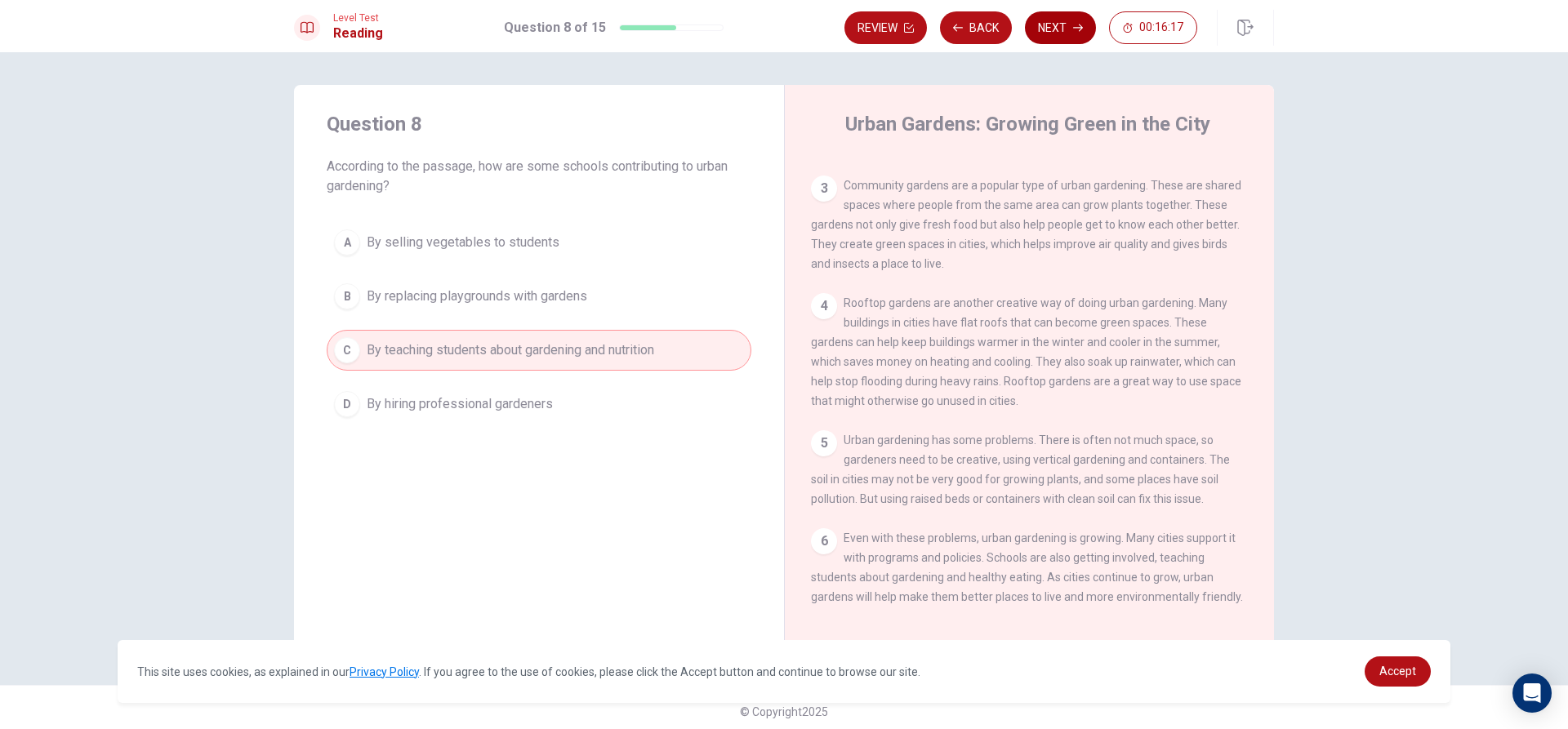
click at [1064, 23] on button "Next" at bounding box center [1061, 28] width 71 height 32
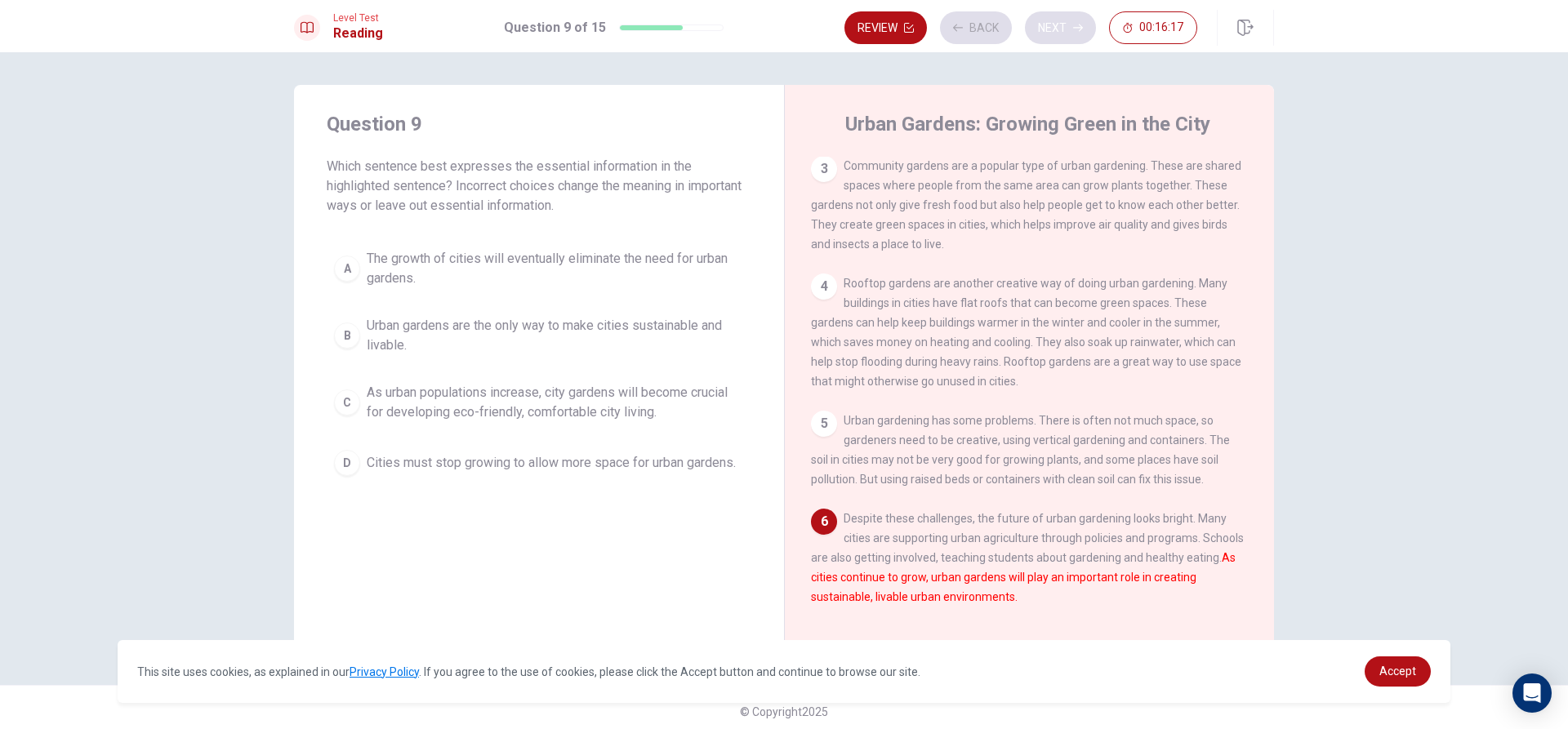
scroll to position [220, 0]
click at [507, 398] on span "As urban populations increase, city gardens will become crucial for developing …" at bounding box center [555, 403] width 377 height 39
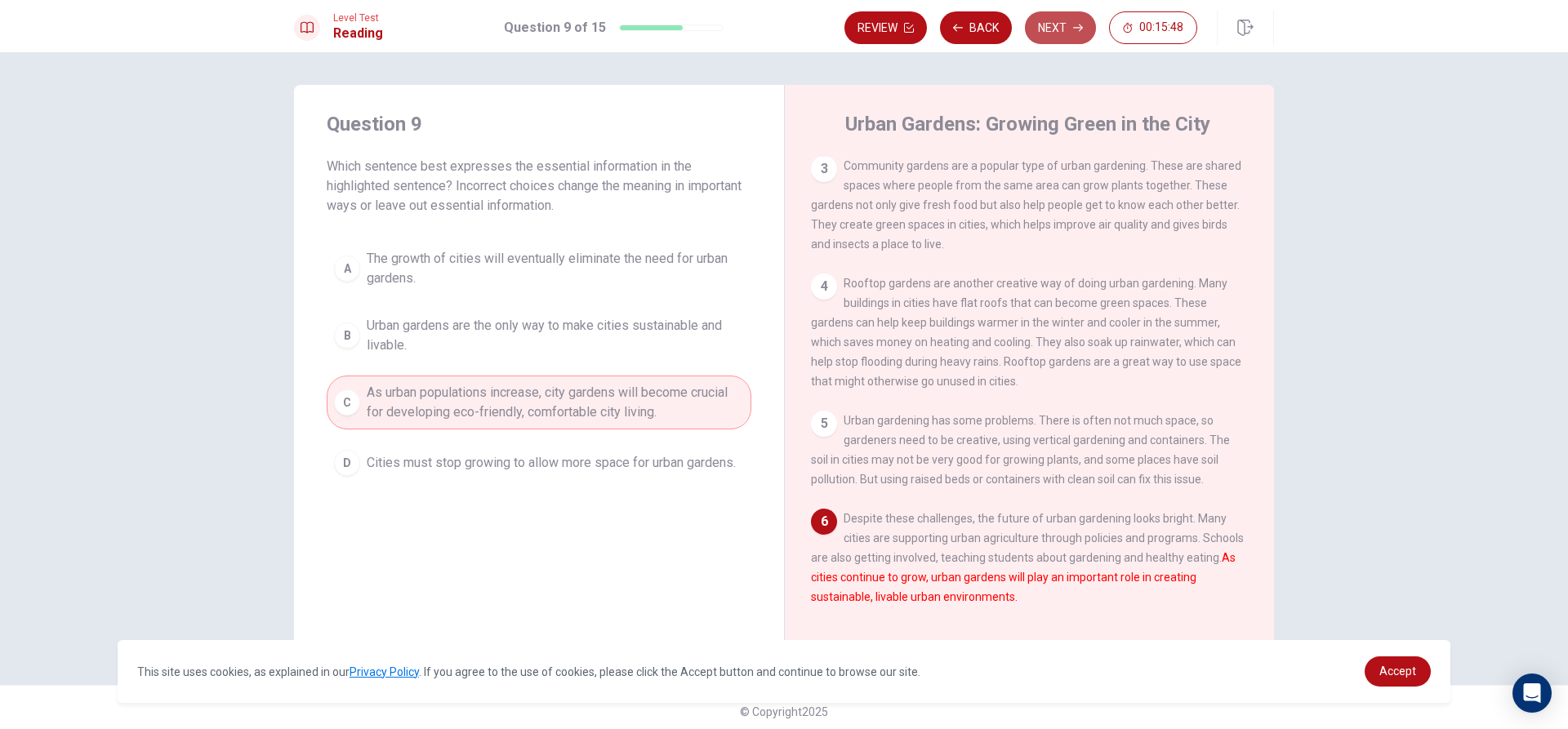
click at [1052, 13] on button "Next" at bounding box center [1061, 28] width 71 height 32
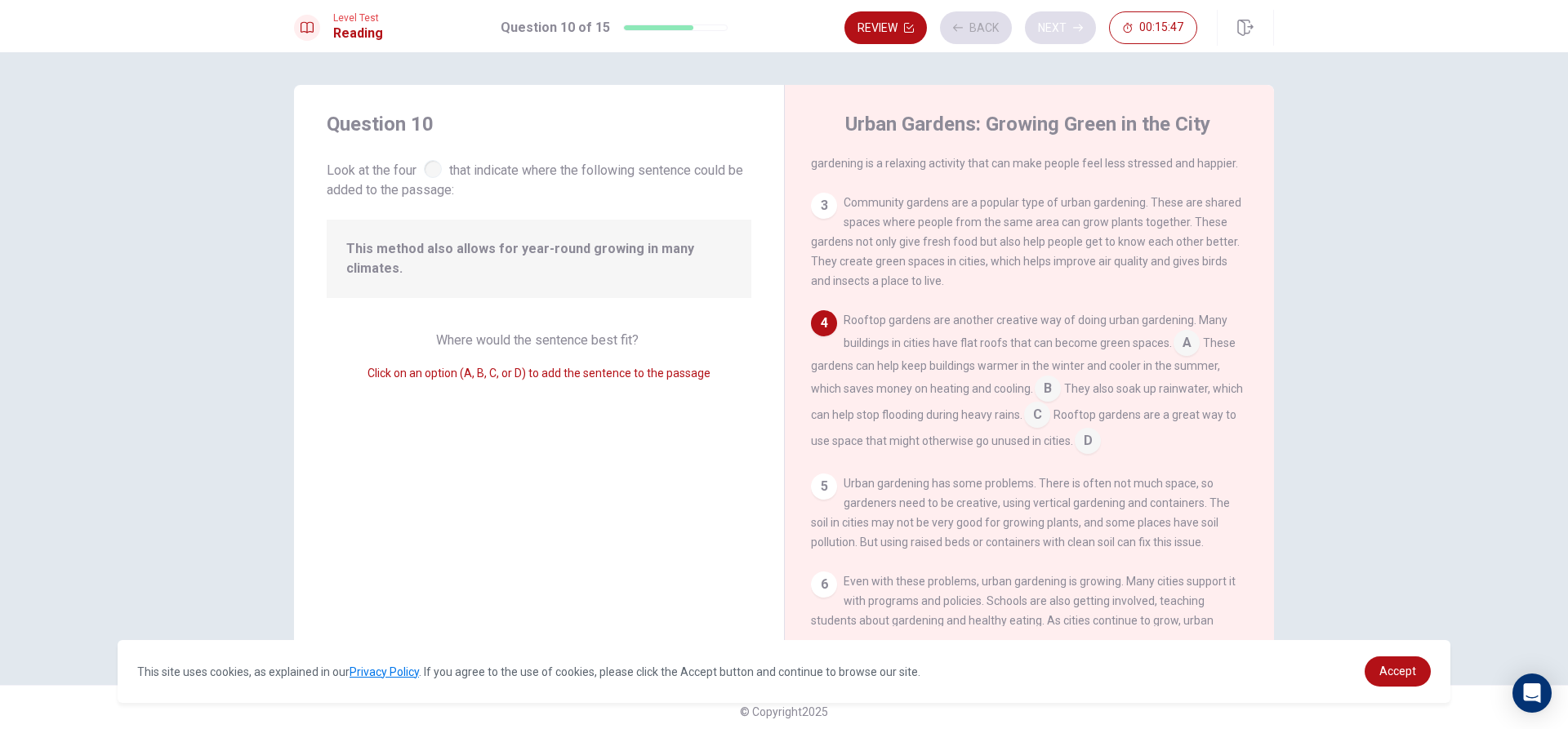
scroll to position [162, 0]
click at [1181, 345] on input at bounding box center [1187, 343] width 27 height 27
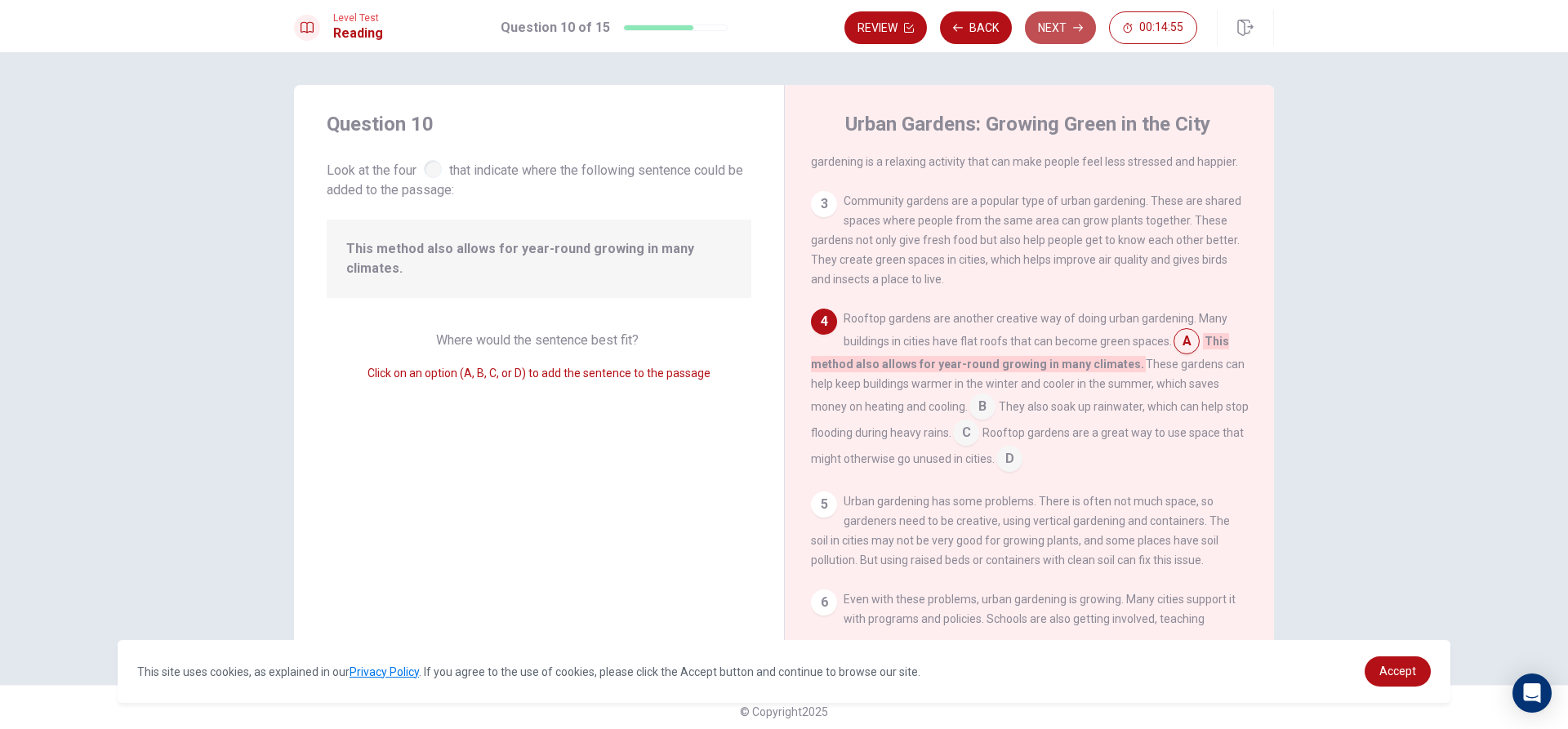
click at [1076, 31] on icon "button" at bounding box center [1078, 28] width 10 height 10
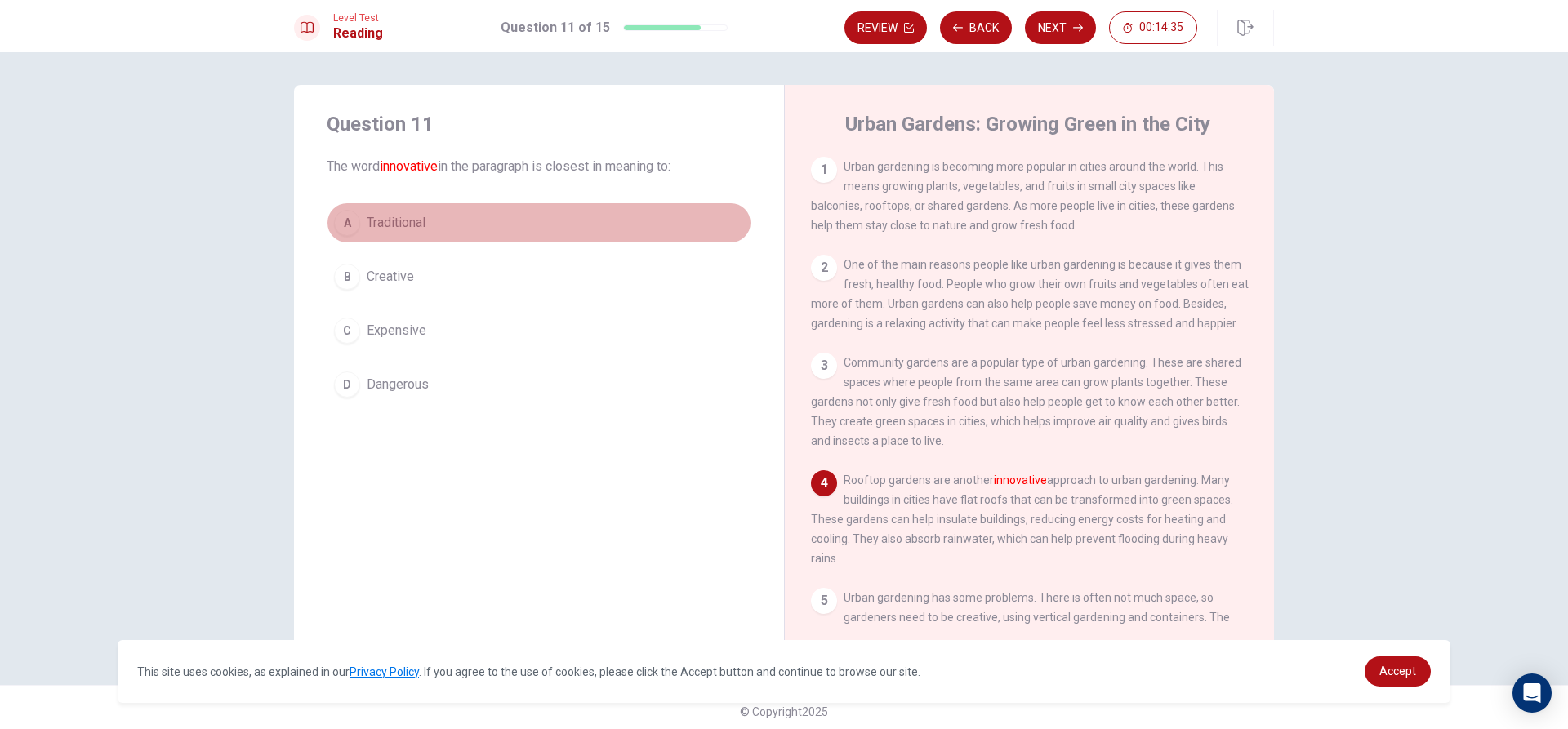
click at [418, 230] on span "Traditional" at bounding box center [396, 223] width 59 height 20
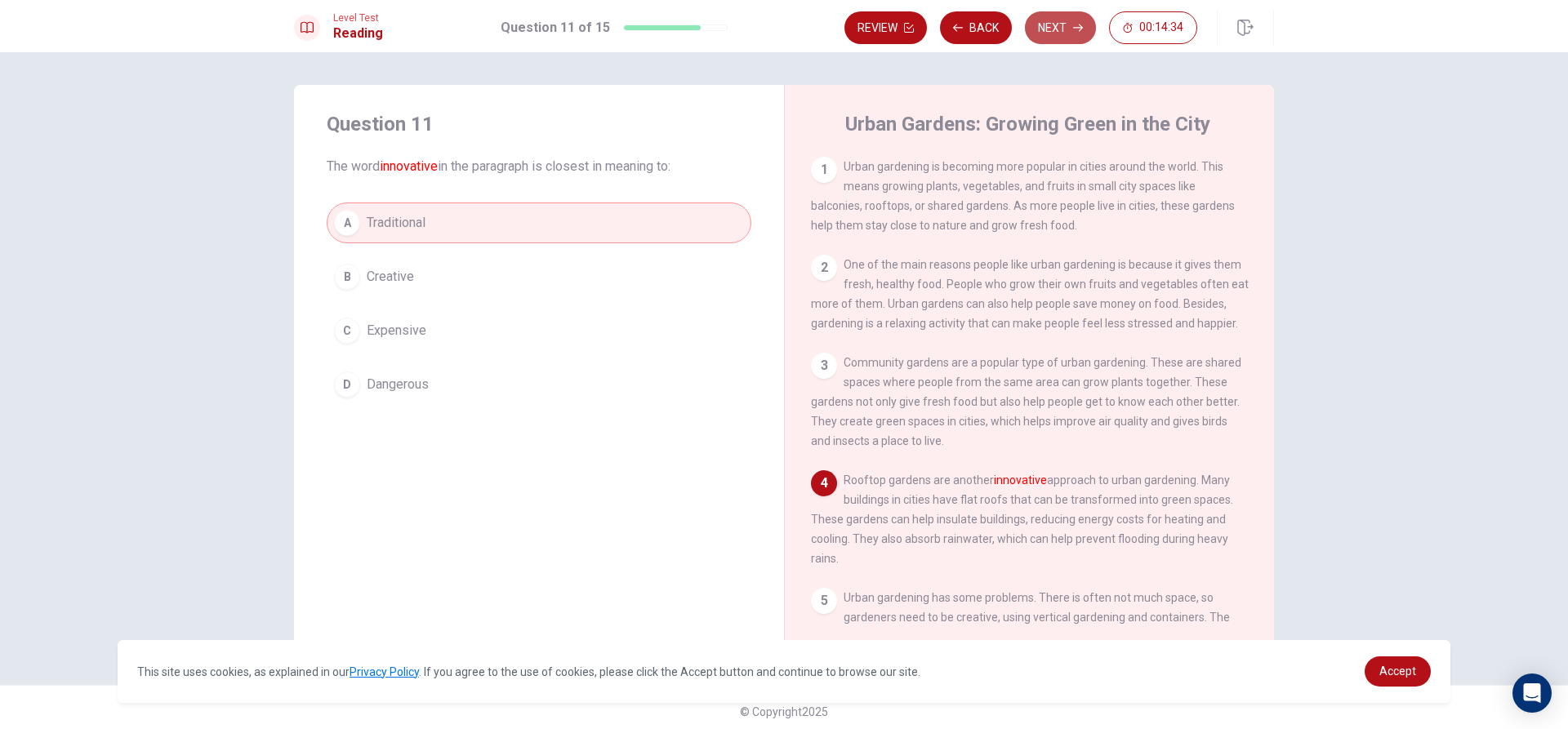
click at [1055, 20] on button "Next" at bounding box center [1061, 28] width 71 height 32
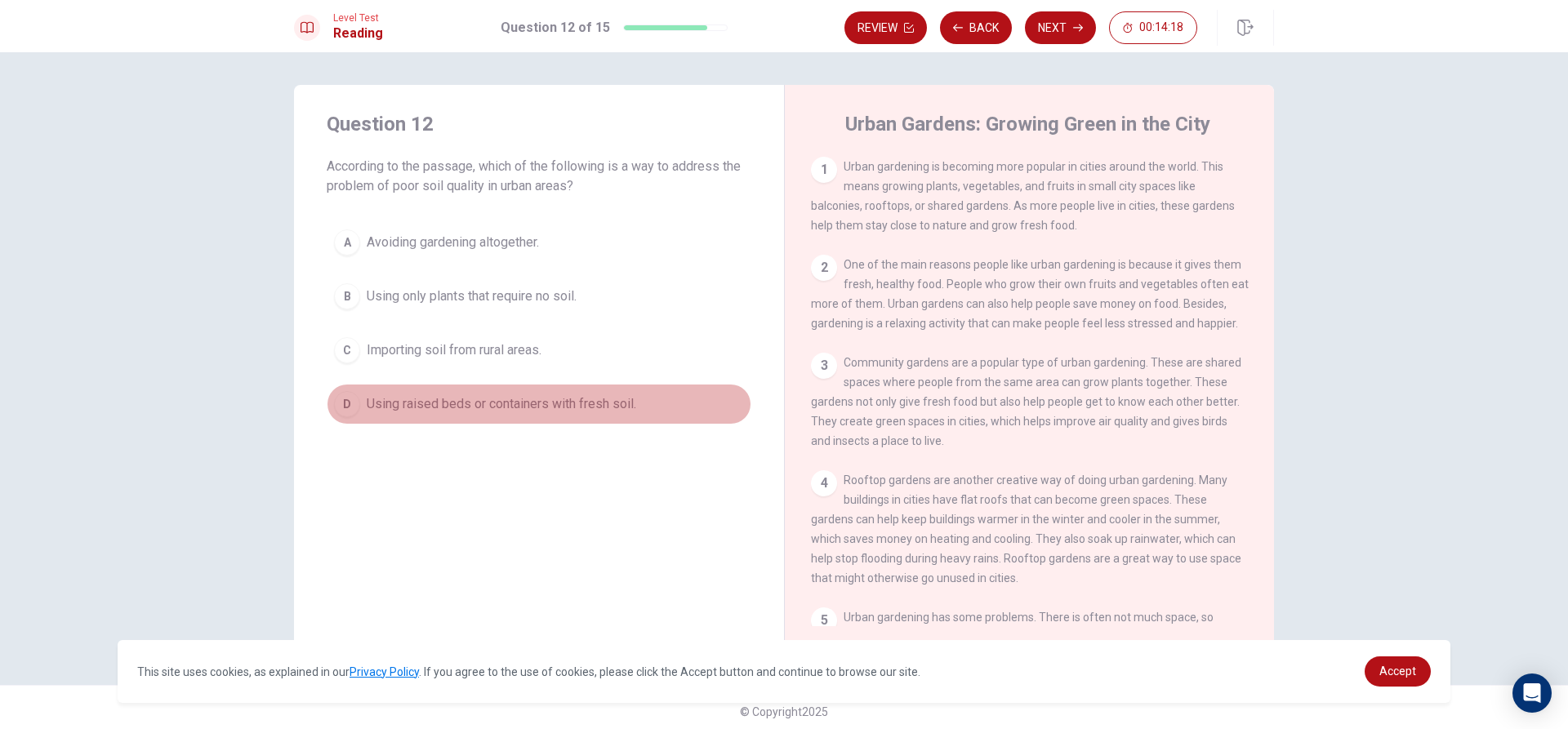
click at [521, 401] on span "Using raised beds or containers with fresh soil." at bounding box center [501, 404] width 269 height 20
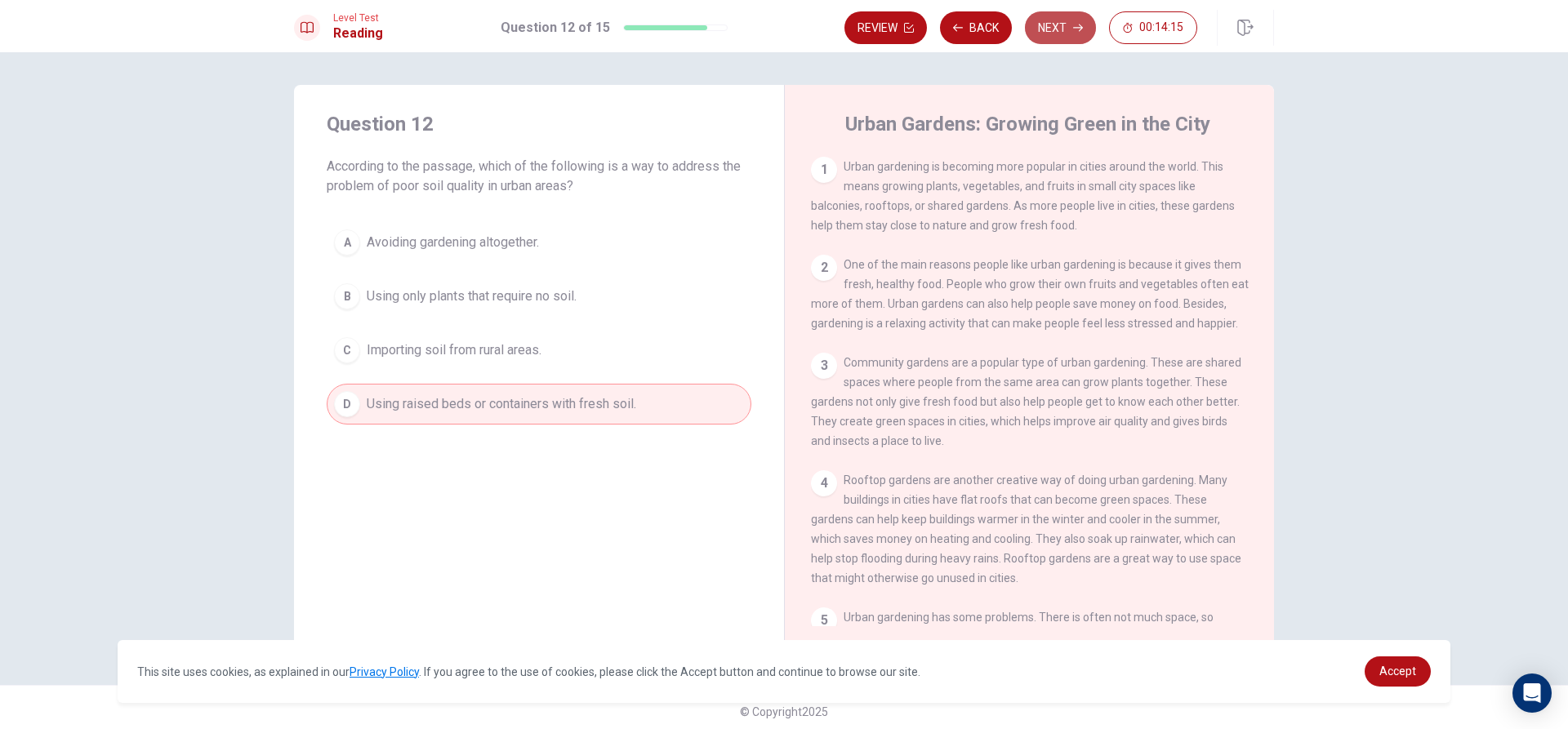
click at [1051, 21] on button "Next" at bounding box center [1061, 28] width 71 height 32
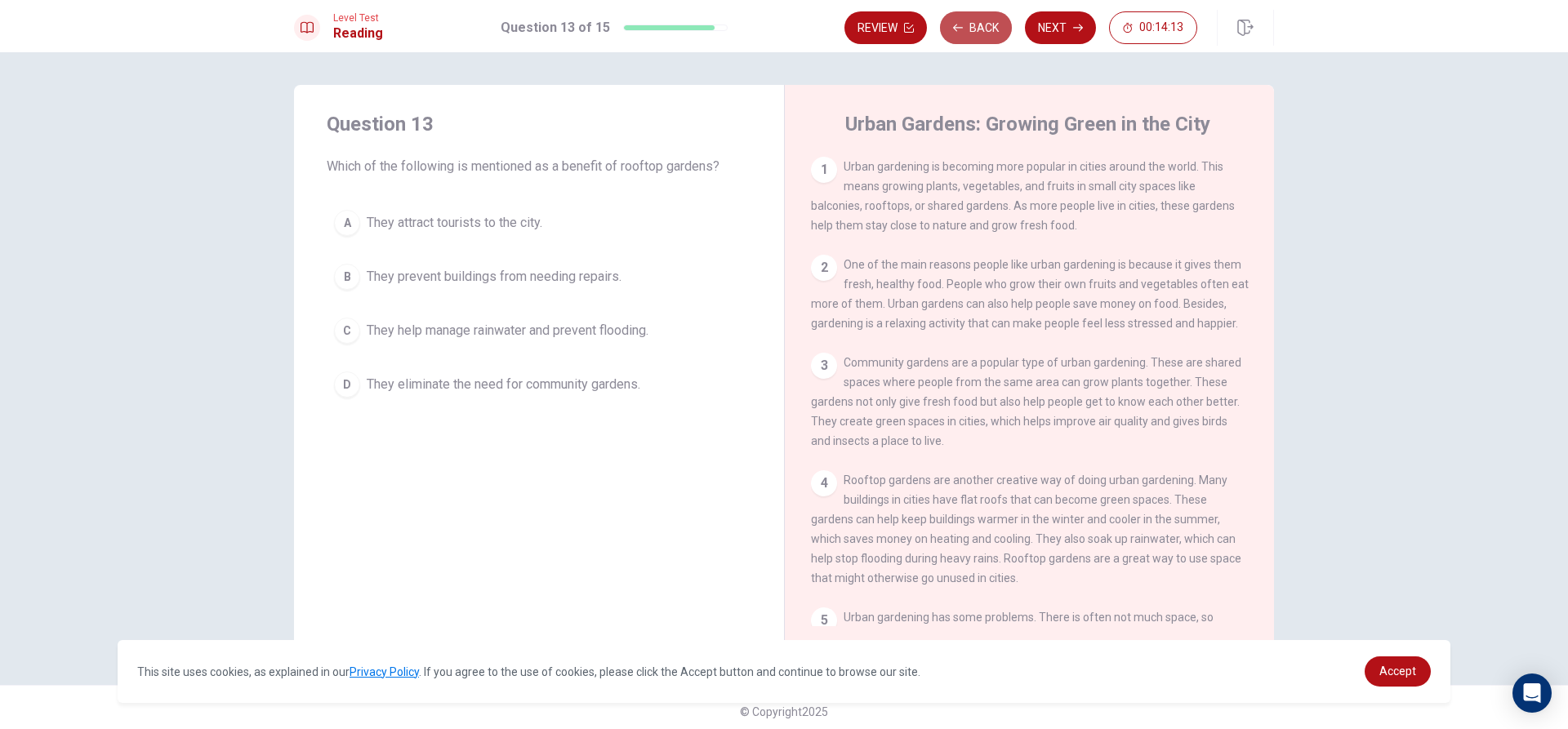
click at [970, 26] on button "Back" at bounding box center [975, 28] width 72 height 32
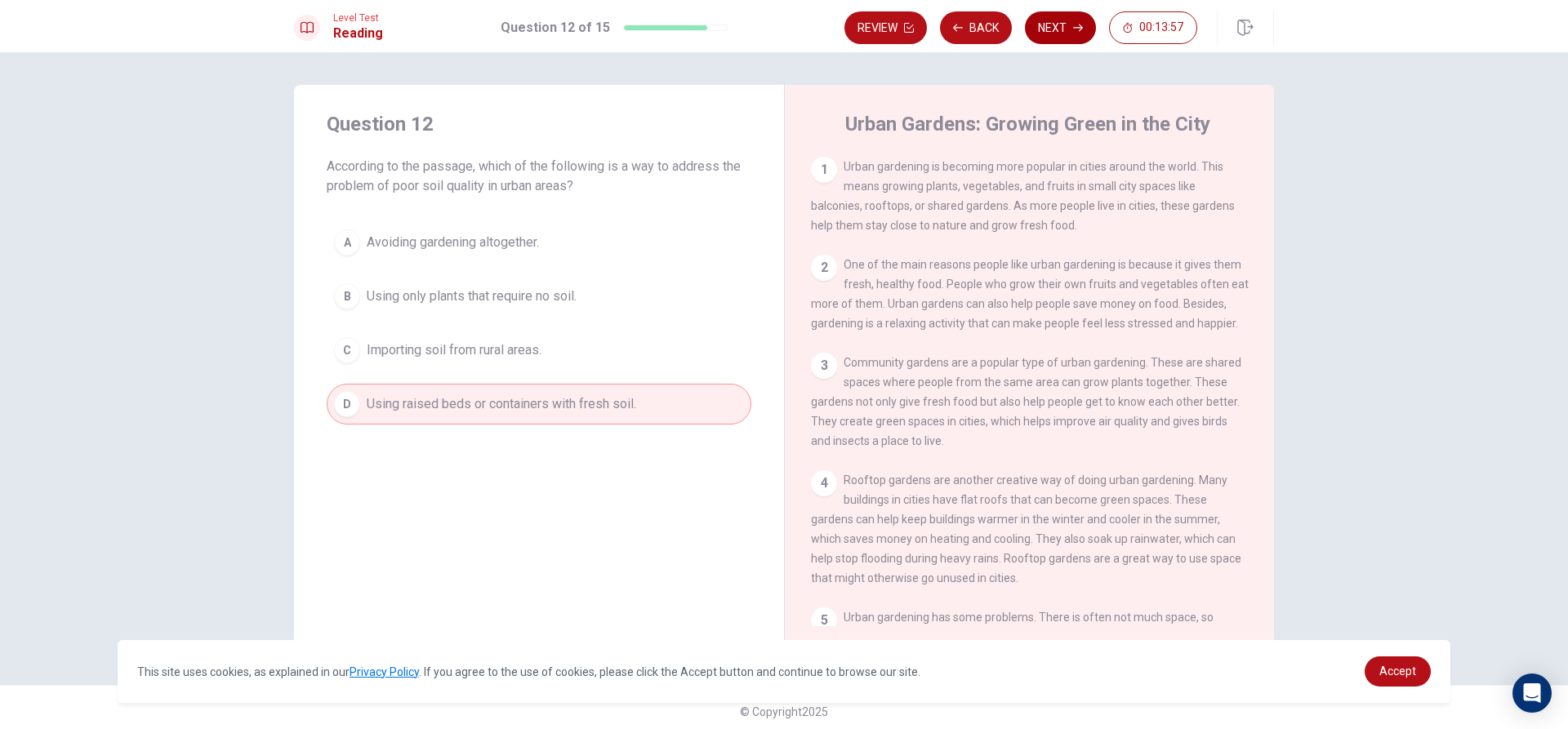
click at [1070, 17] on button "Next" at bounding box center [1061, 28] width 71 height 32
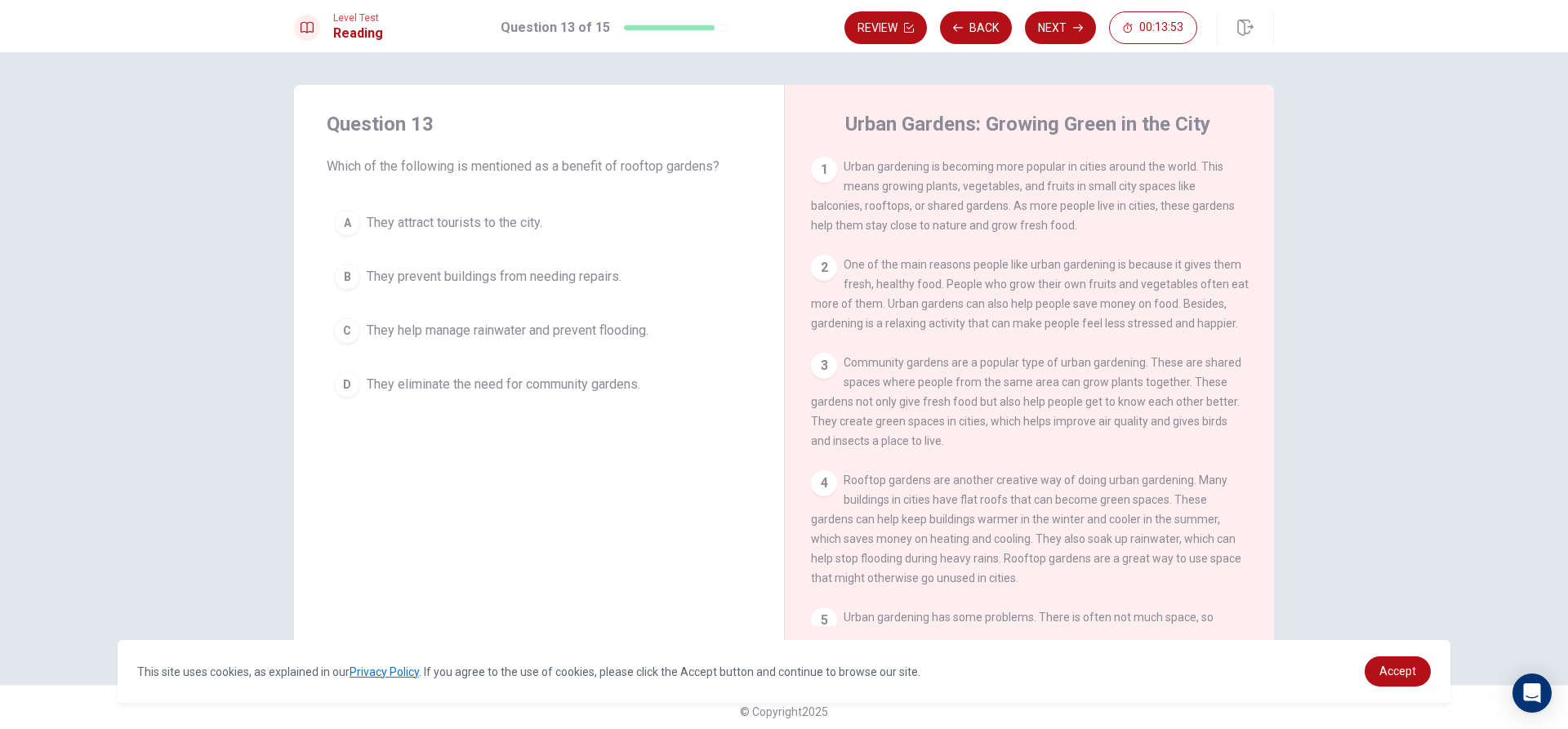
click at [603, 335] on span "They help manage rainwater and prevent flooding." at bounding box center [507, 331] width 282 height 20
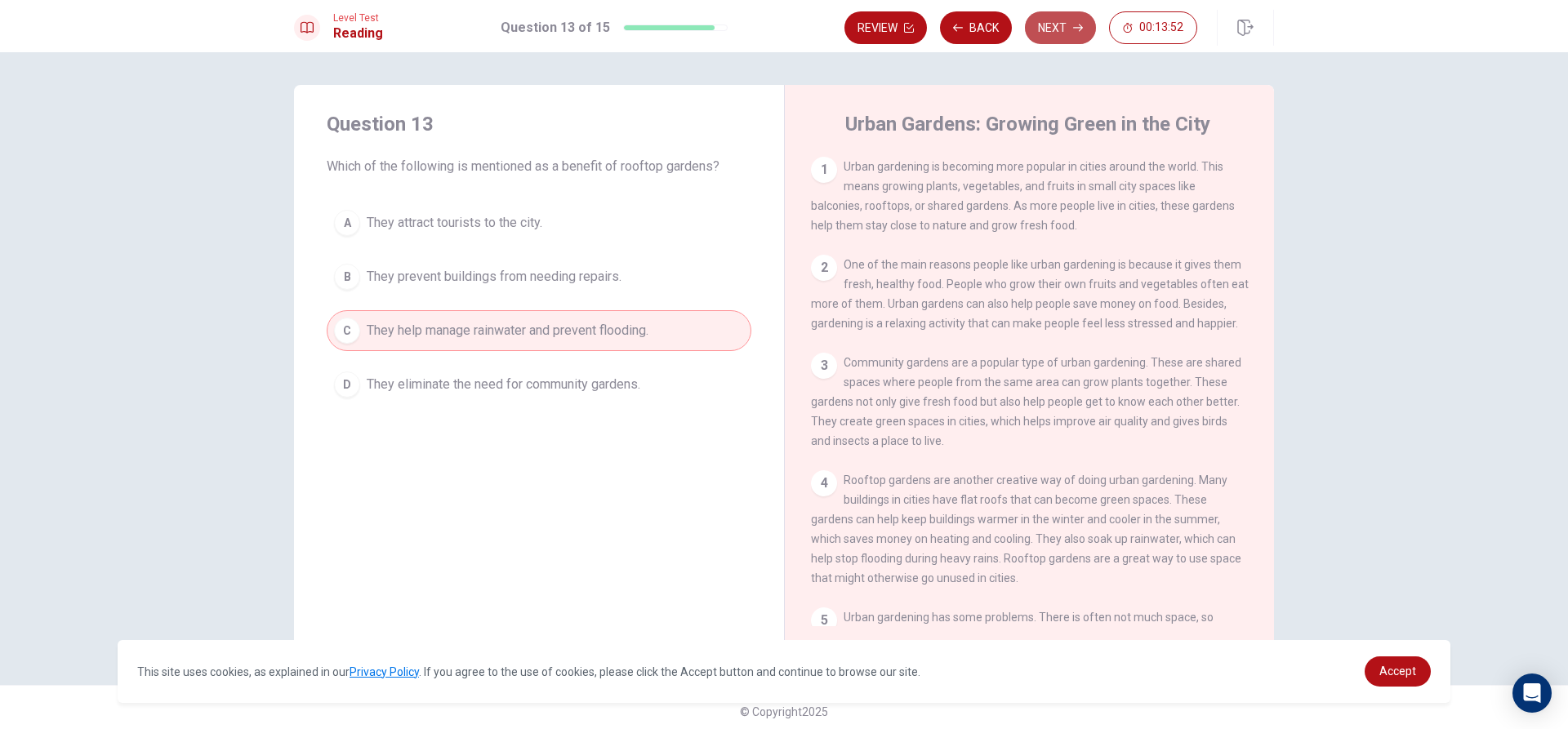
click at [1050, 22] on button "Next" at bounding box center [1061, 28] width 71 height 32
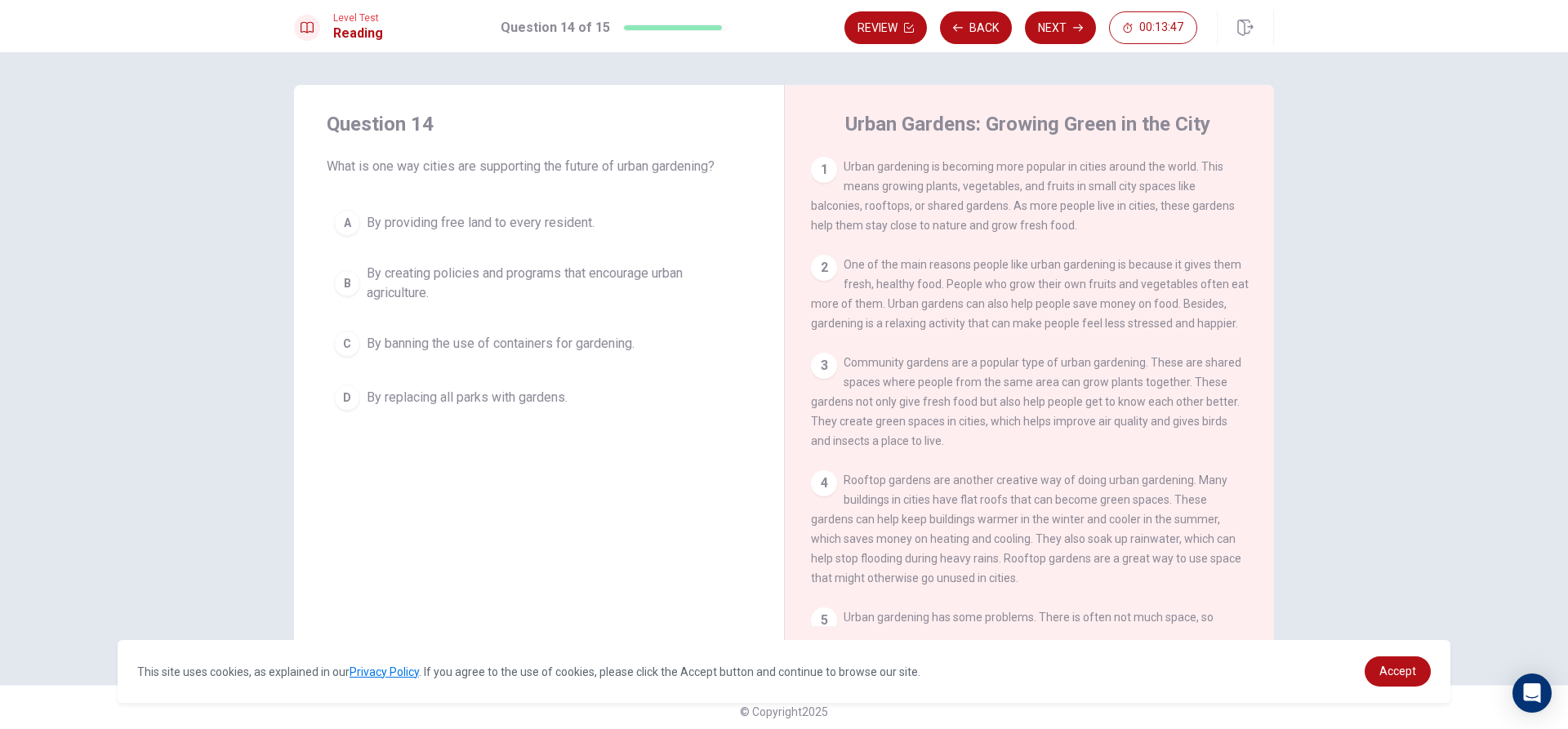
click at [599, 281] on span "By creating policies and programs that encourage urban agriculture." at bounding box center [555, 283] width 377 height 39
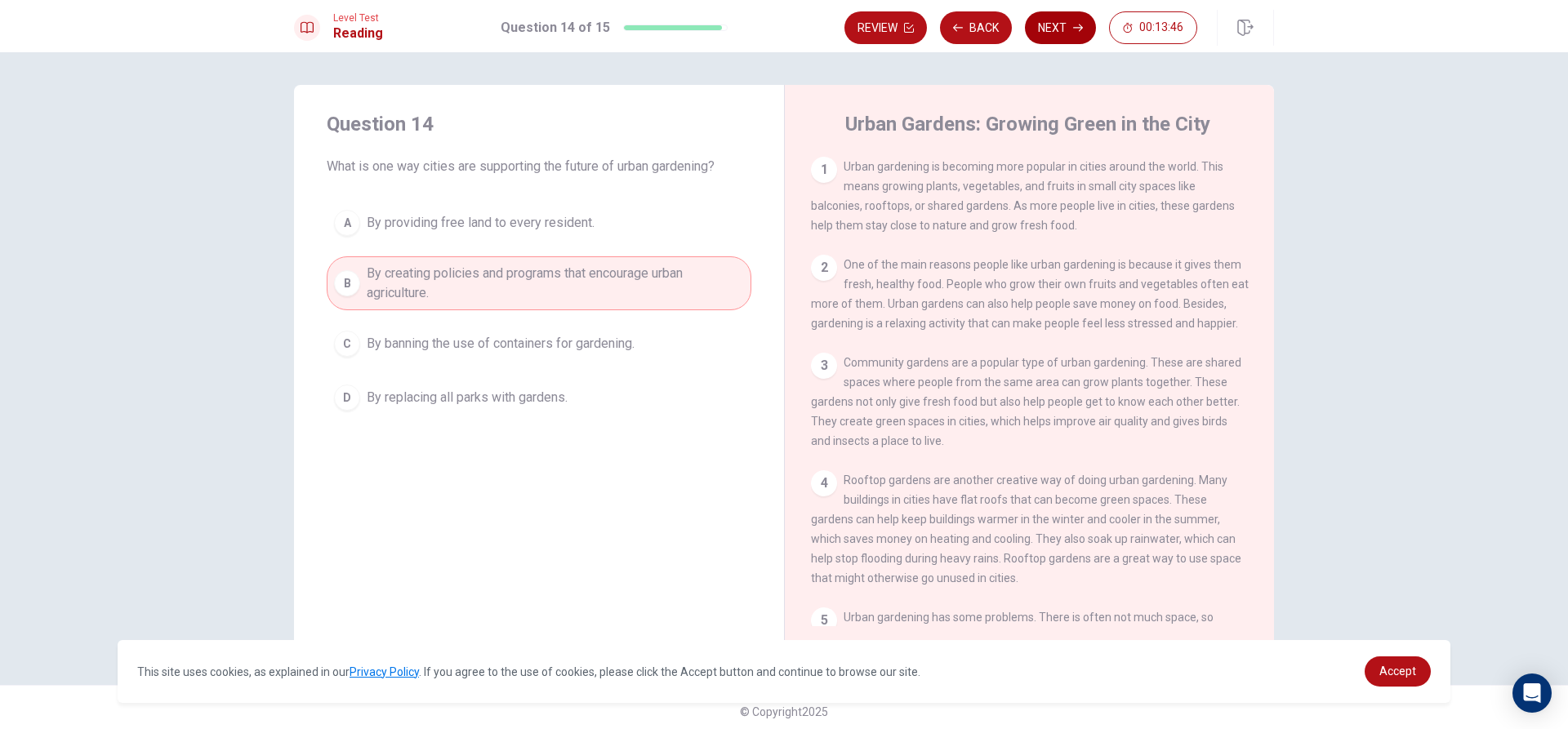
click at [1065, 18] on button "Next" at bounding box center [1061, 28] width 71 height 32
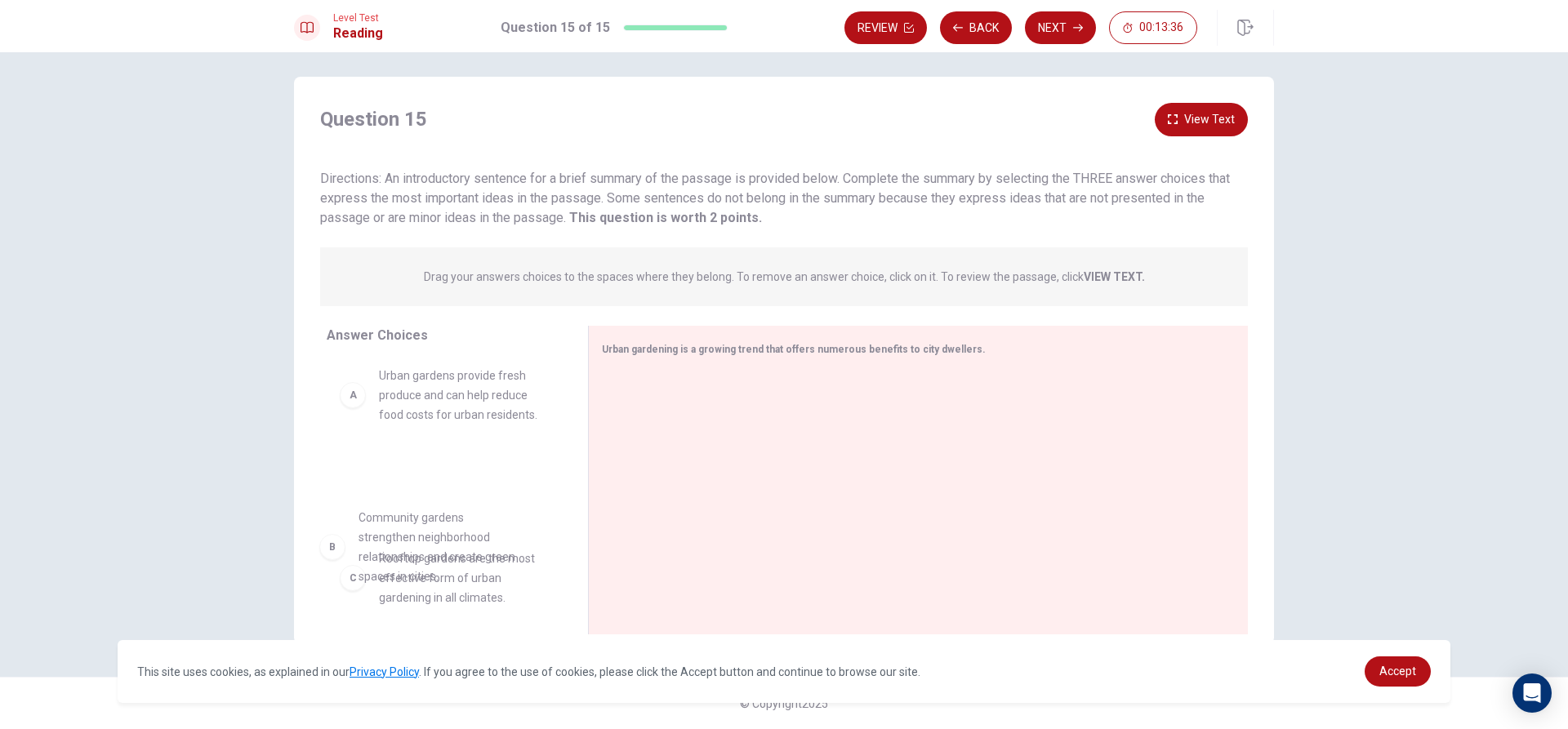
scroll to position [10, 0]
drag, startPoint x: 512, startPoint y: 506, endPoint x: 514, endPoint y: 473, distance: 33.1
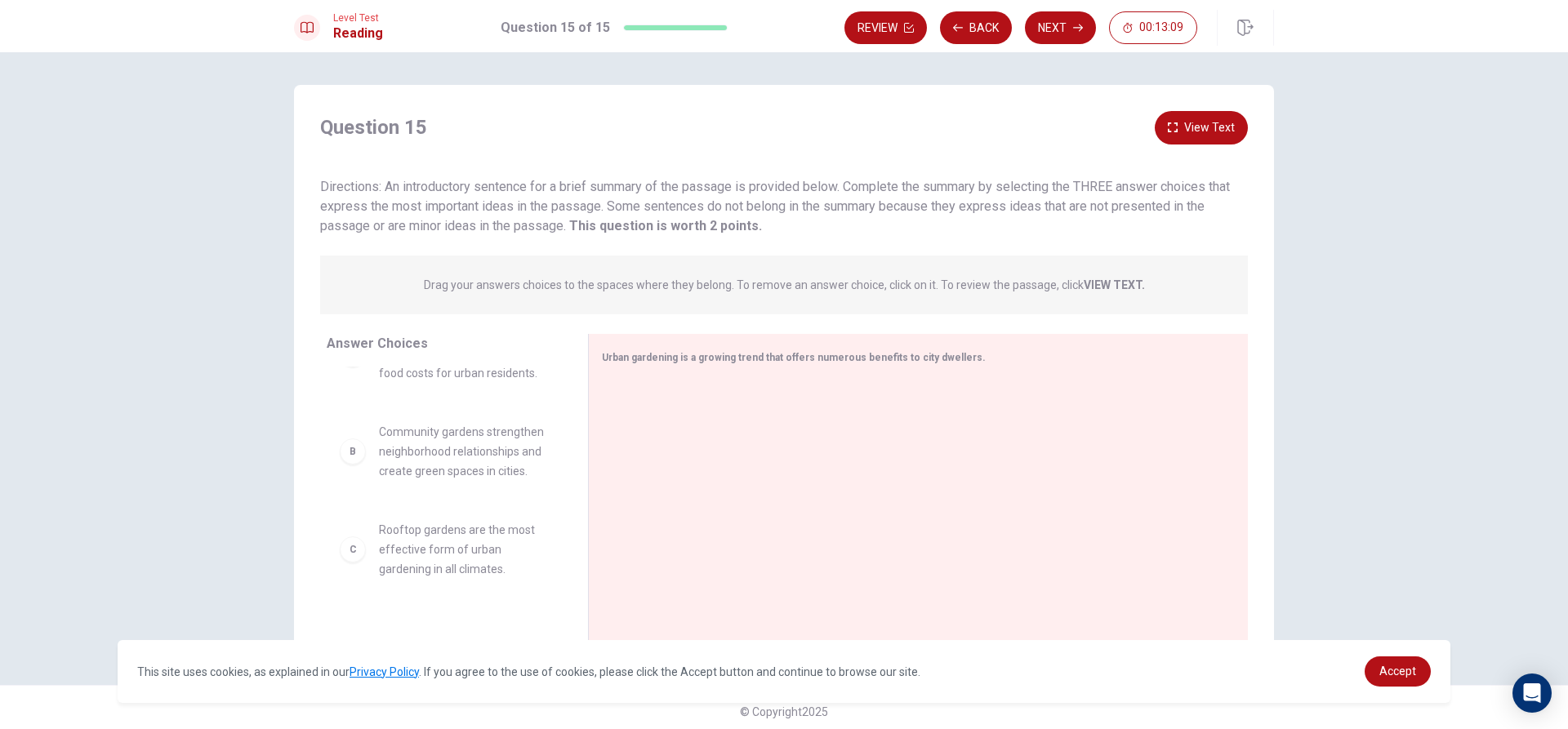
scroll to position [0, 0]
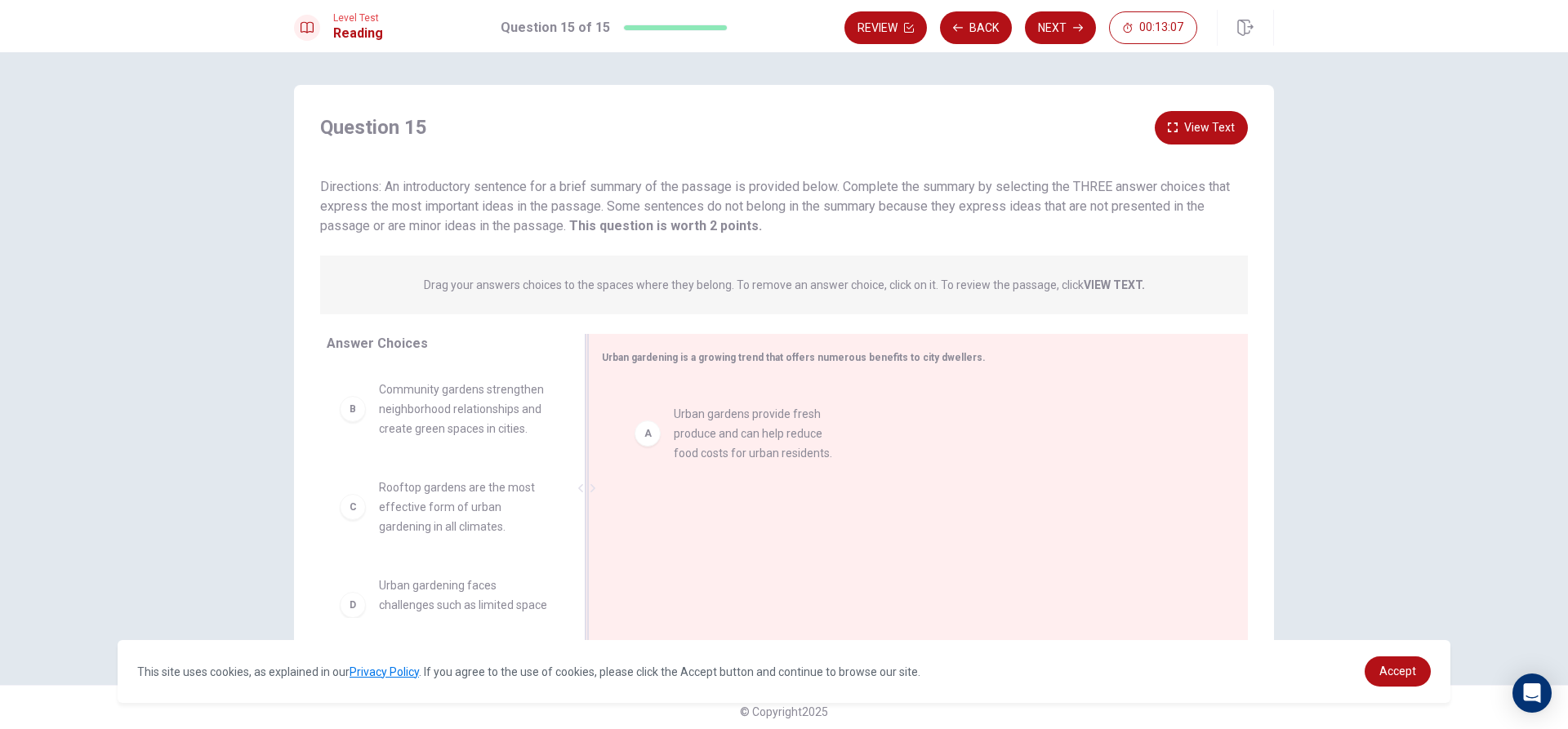
drag, startPoint x: 393, startPoint y: 401, endPoint x: 698, endPoint y: 427, distance: 306.1
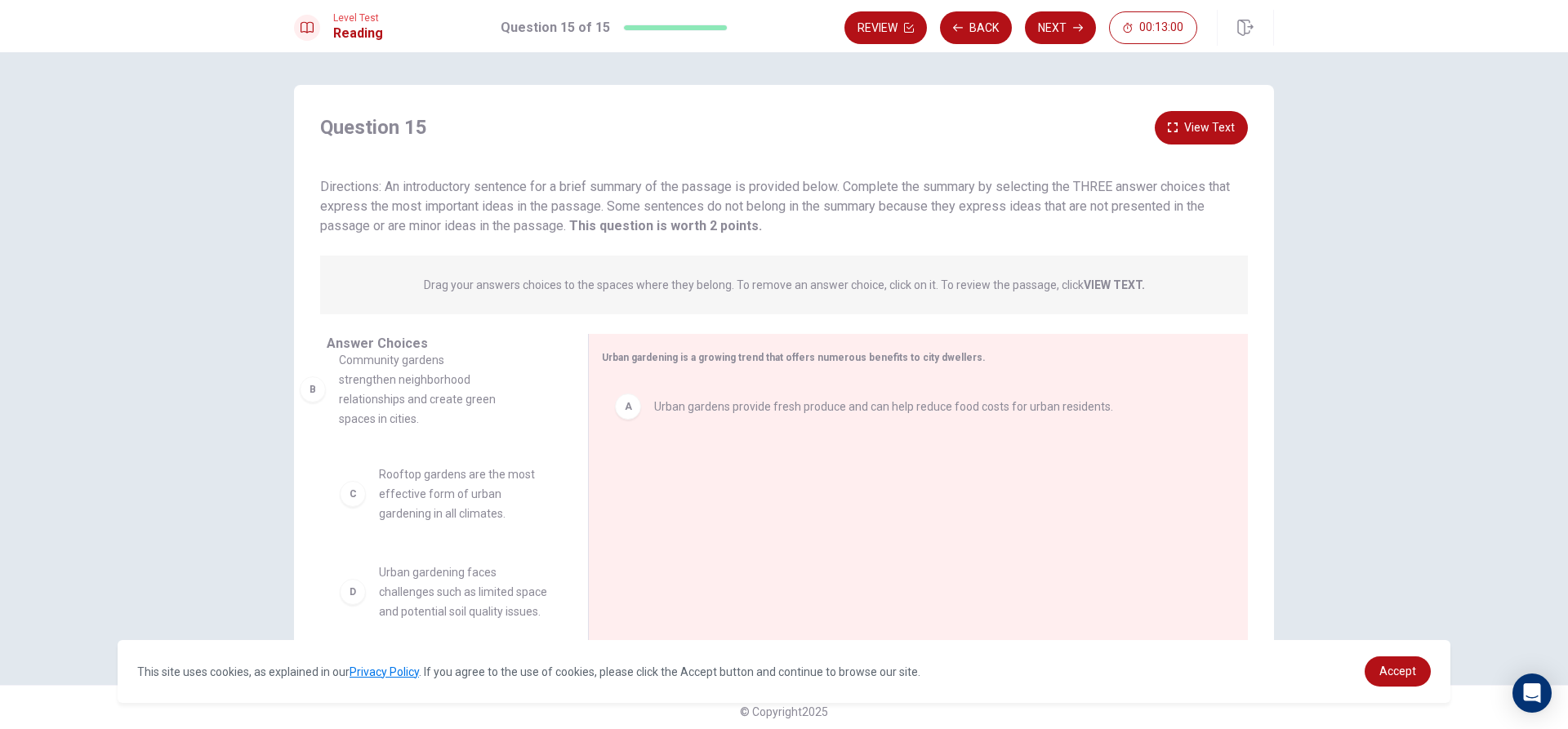
drag, startPoint x: 437, startPoint y: 418, endPoint x: 408, endPoint y: 389, distance: 41.0
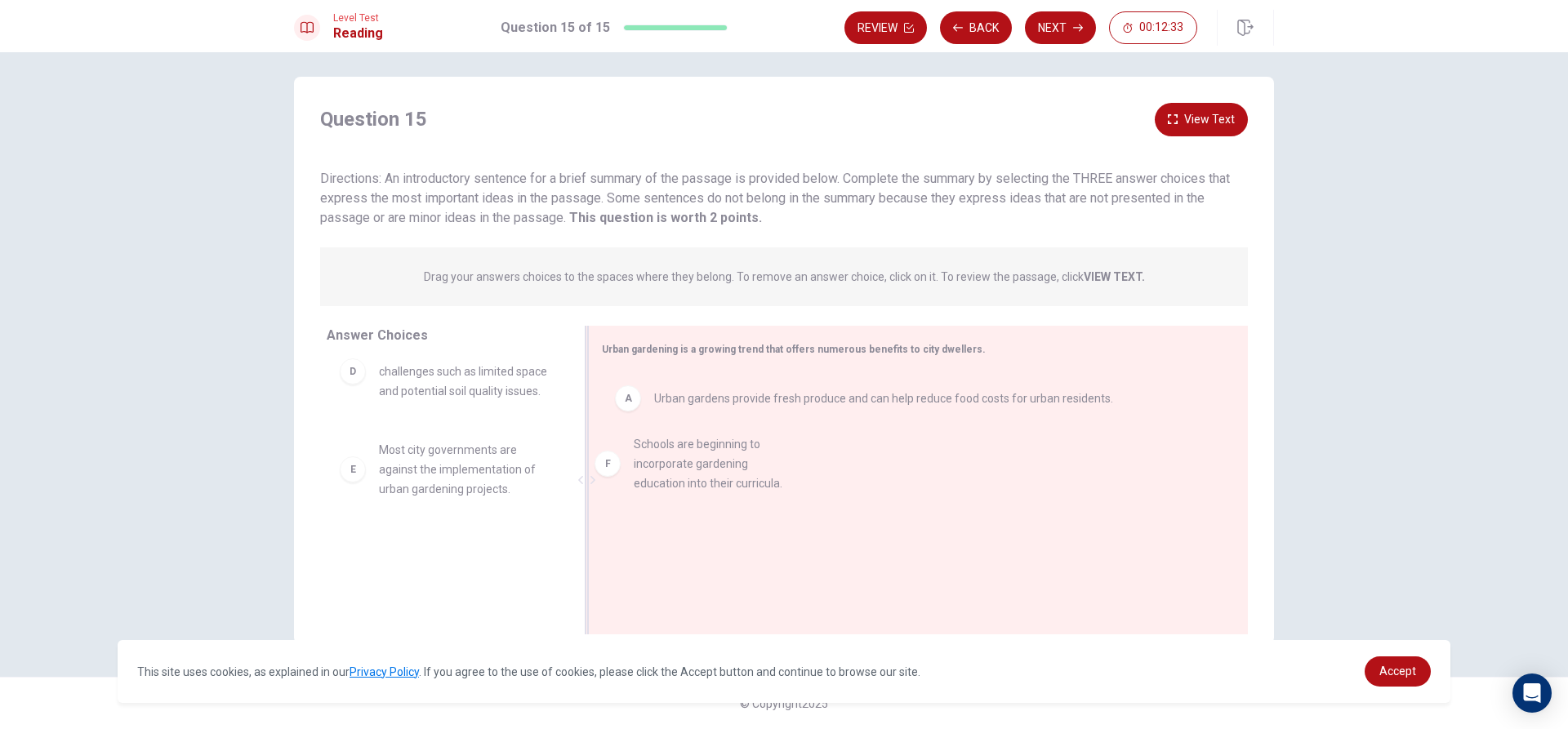
drag, startPoint x: 388, startPoint y: 586, endPoint x: 655, endPoint y: 481, distance: 286.9
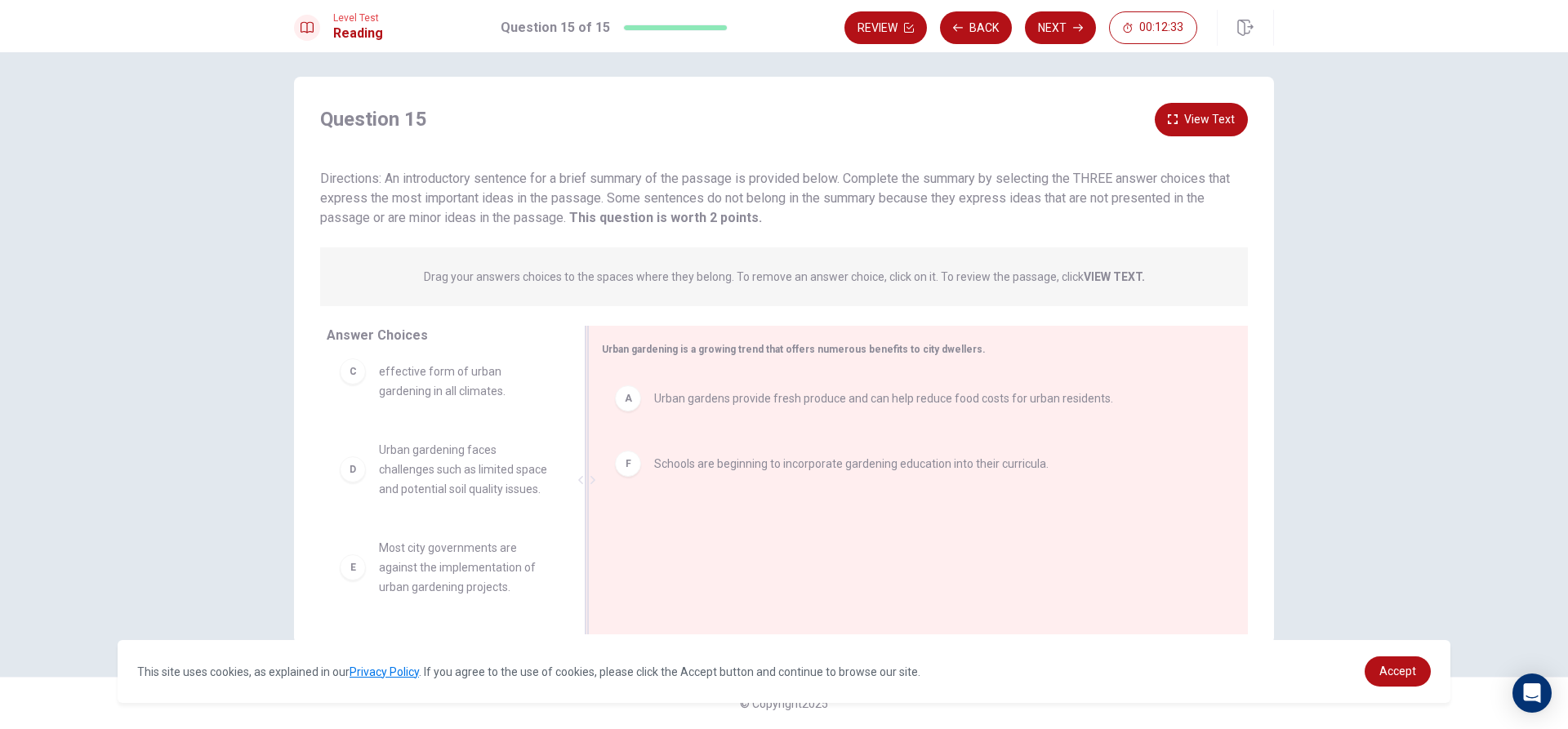
scroll to position [147, 0]
click at [1066, 67] on div "Question 15 View Text Directions: An introductory sentence for a brief summary …" at bounding box center [784, 390] width 1568 height 677
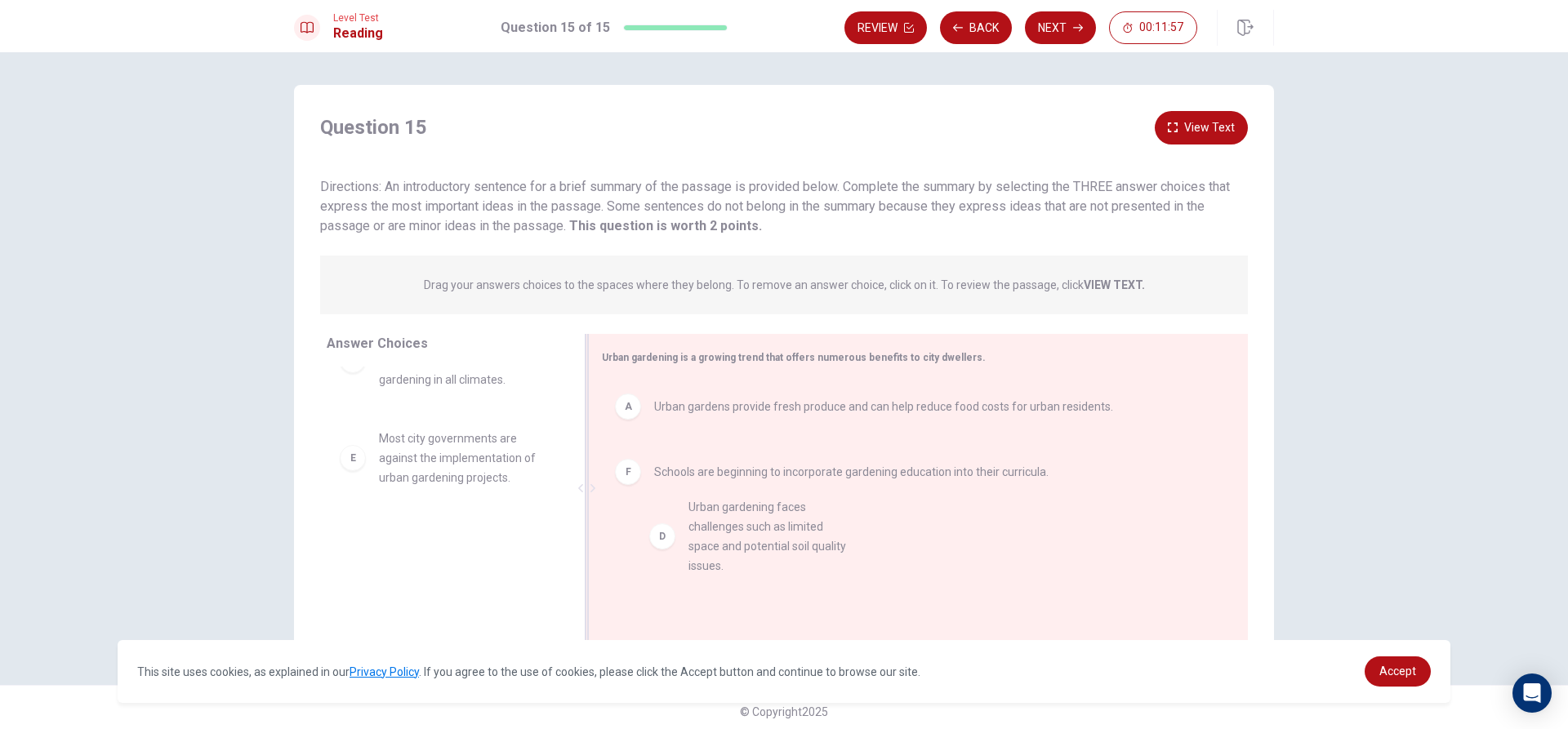
drag, startPoint x: 455, startPoint y: 479, endPoint x: 772, endPoint y: 553, distance: 325.5
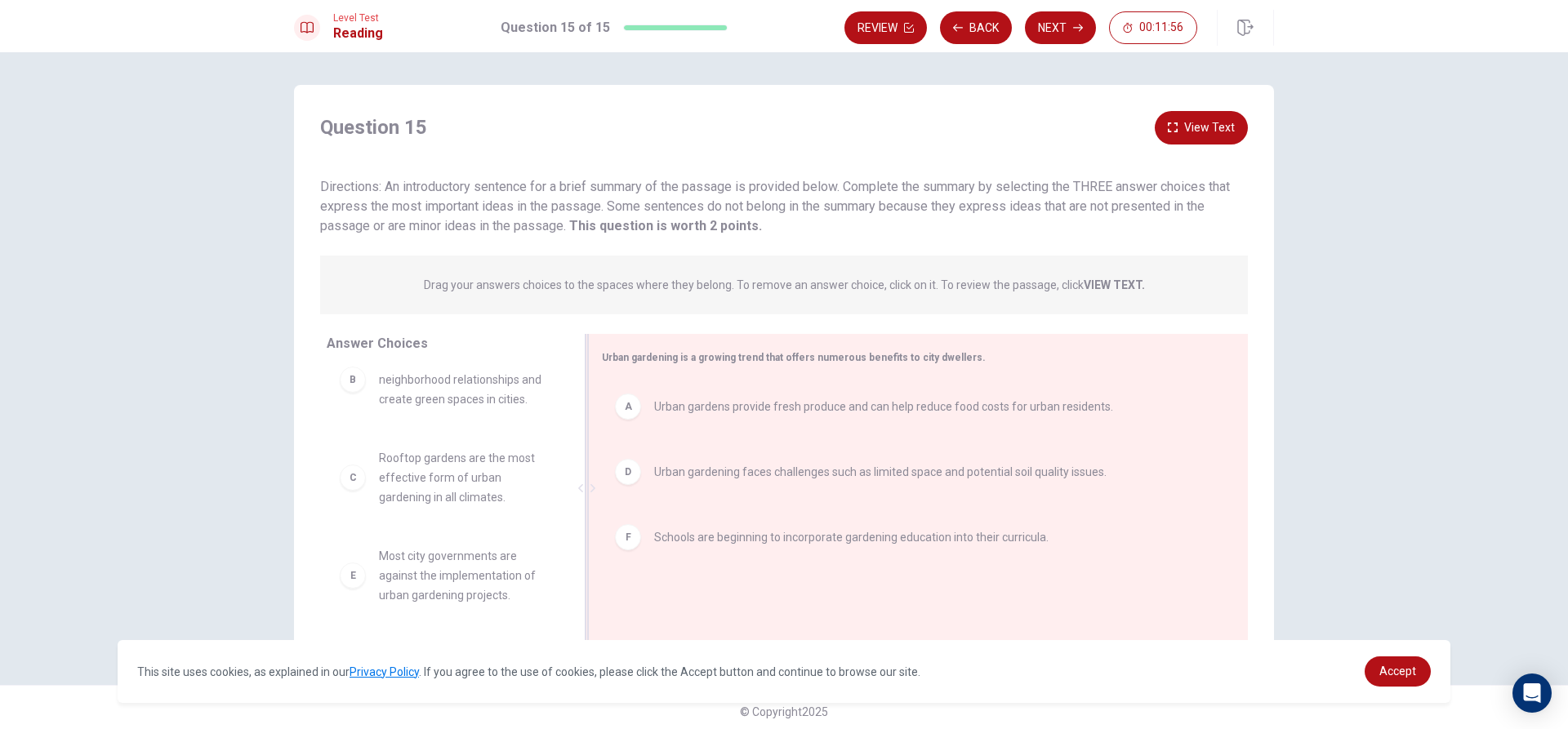
scroll to position [29, 0]
click at [1046, 27] on button "Next" at bounding box center [1061, 28] width 71 height 32
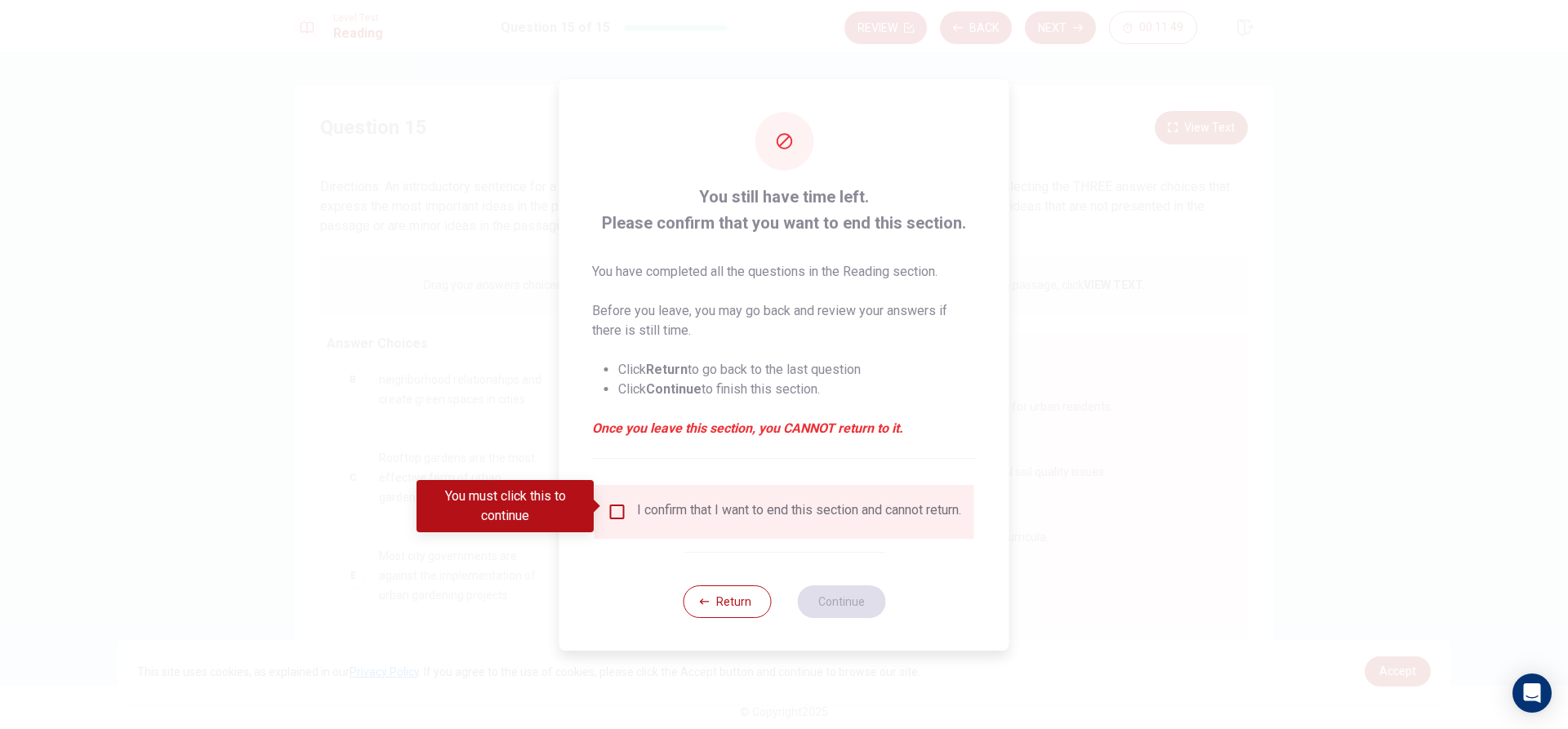
click at [621, 502] on input "You must click this to continue" at bounding box center [617, 512] width 20 height 20
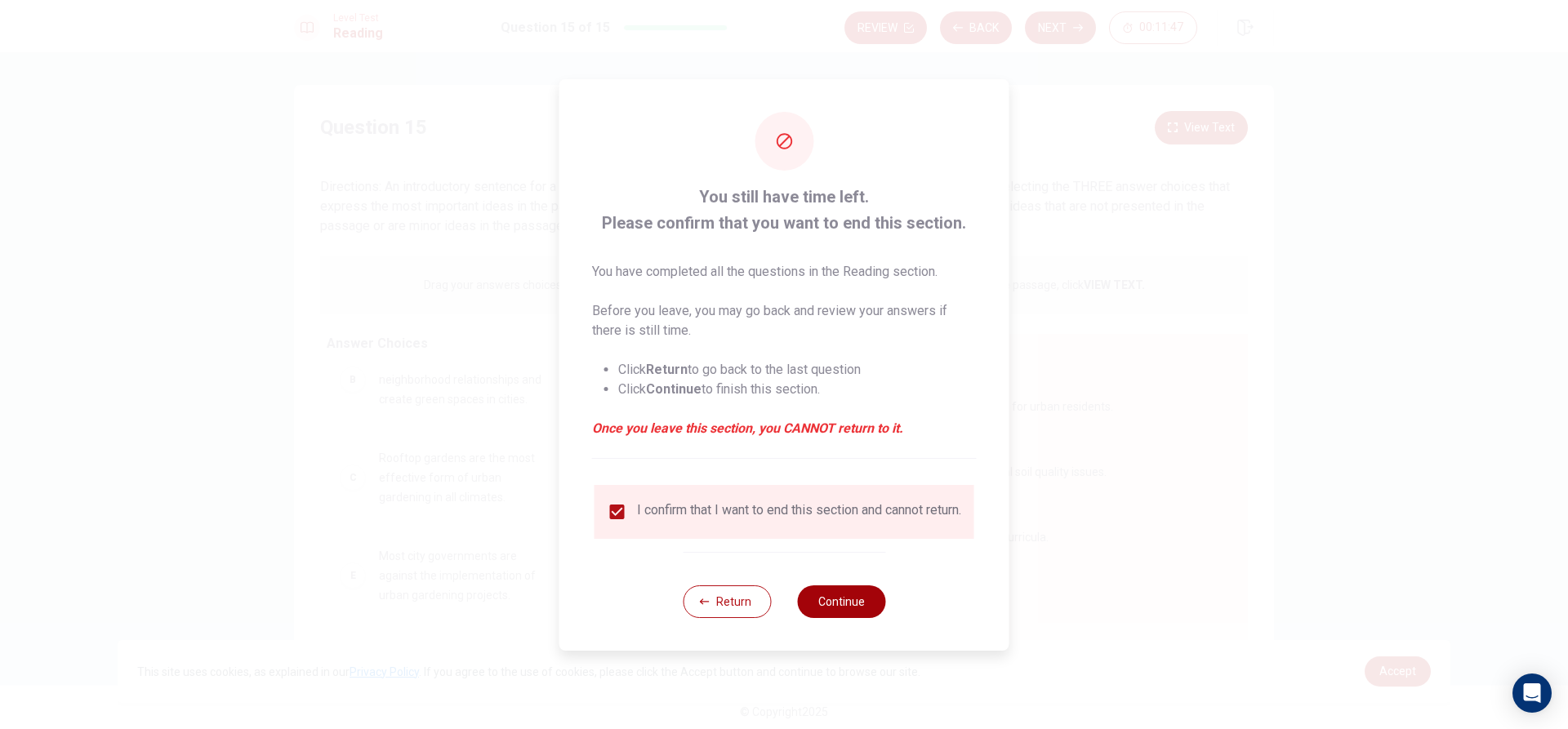
click at [854, 603] on button "Continue" at bounding box center [842, 601] width 88 height 32
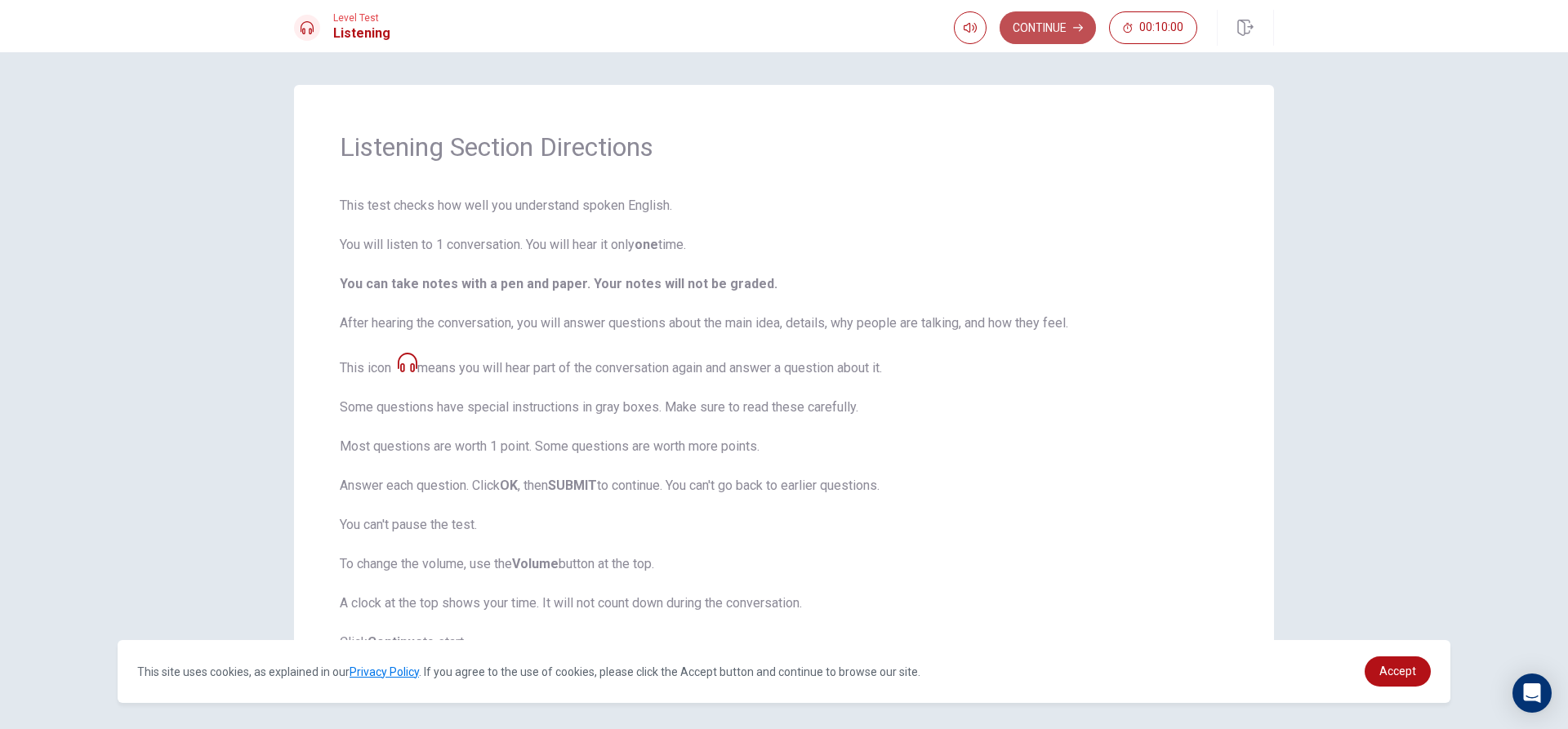
click at [1056, 39] on button "Continue" at bounding box center [1048, 28] width 96 height 32
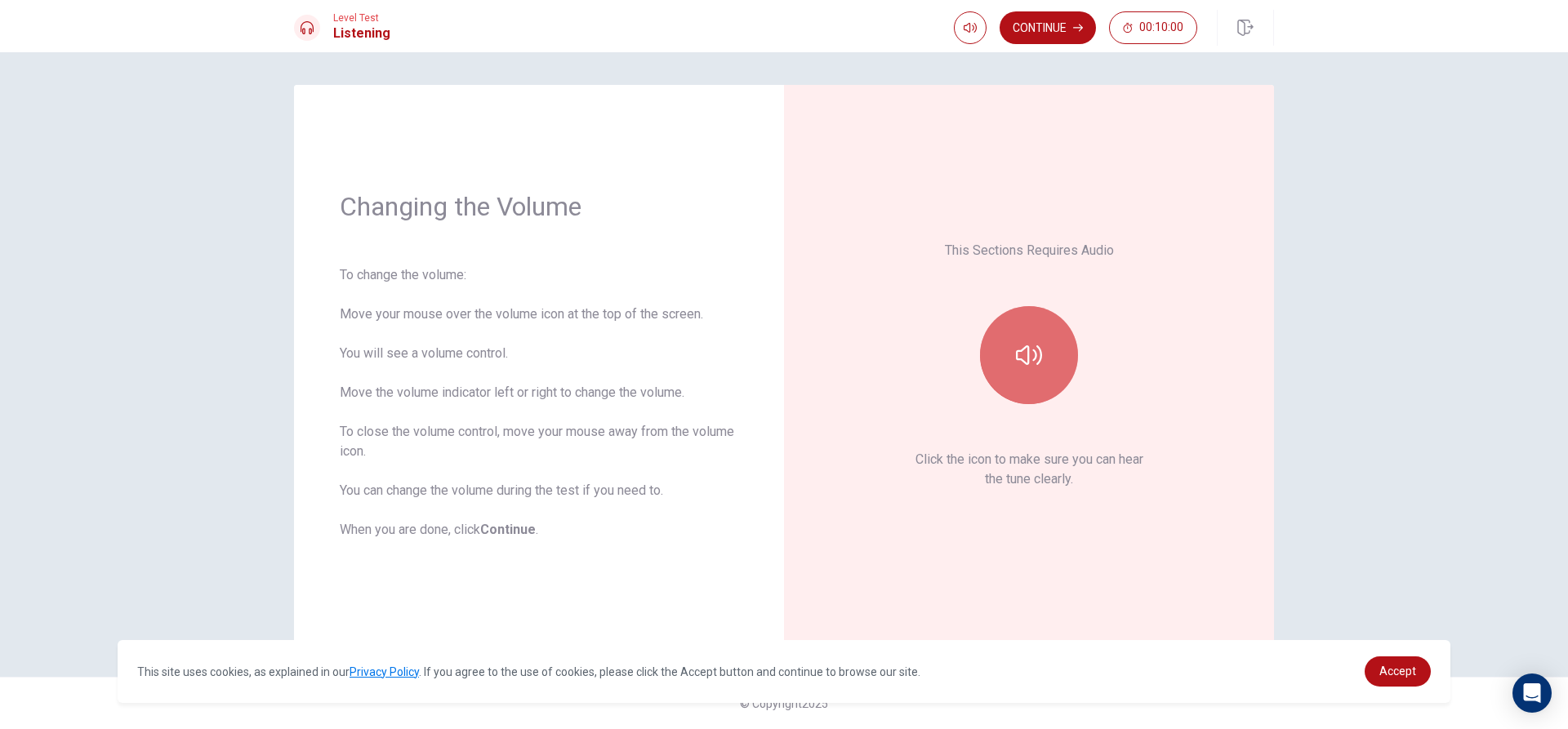
click at [1014, 364] on button "button" at bounding box center [1029, 356] width 98 height 98
click at [1041, 353] on icon "button" at bounding box center [1029, 355] width 27 height 20
click at [1062, 23] on button "Continue" at bounding box center [1048, 28] width 96 height 32
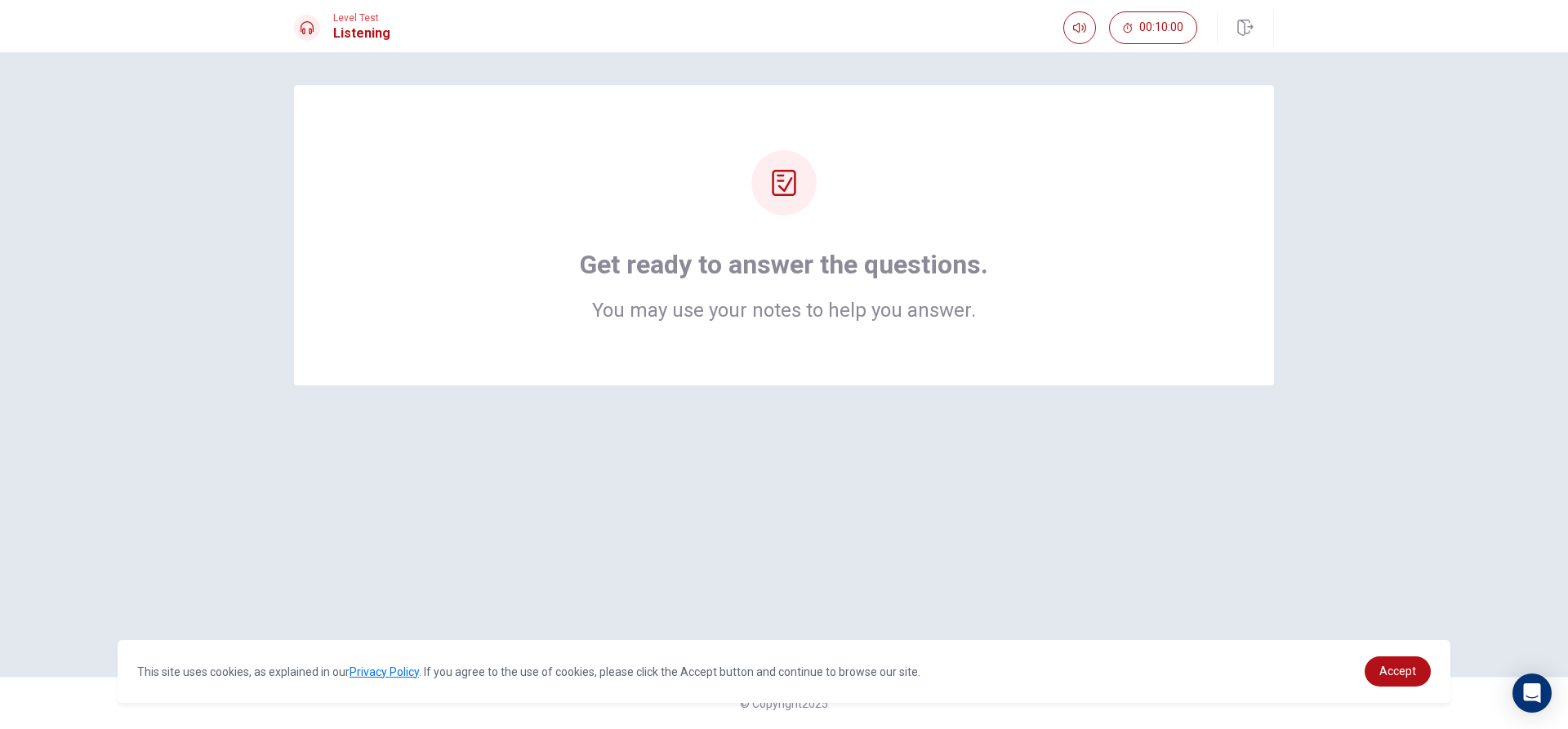
click at [783, 253] on h1 "Get ready to answer the questions." at bounding box center [784, 264] width 408 height 32
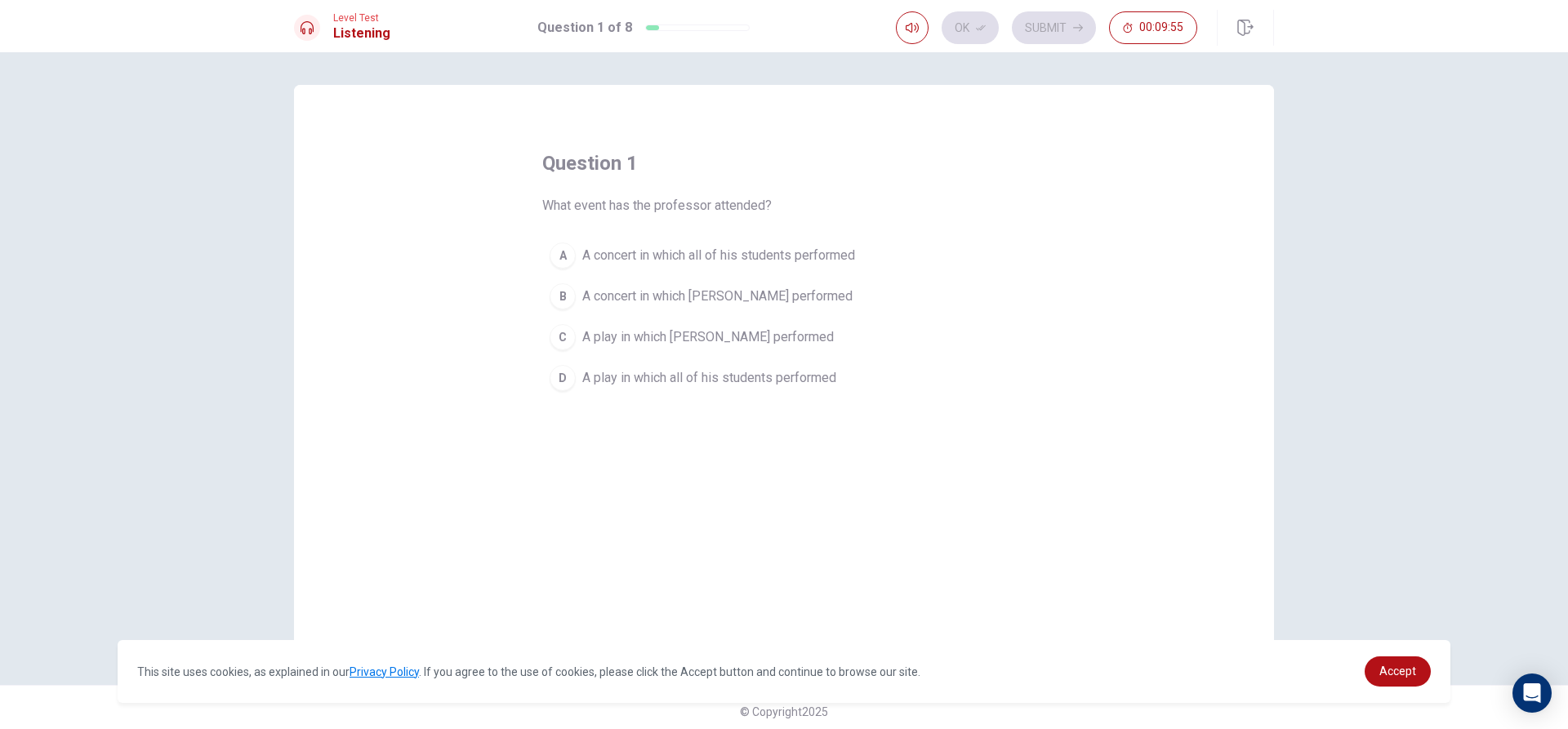
click at [786, 297] on button "B A concert in which [PERSON_NAME] performed" at bounding box center [784, 297] width 484 height 41
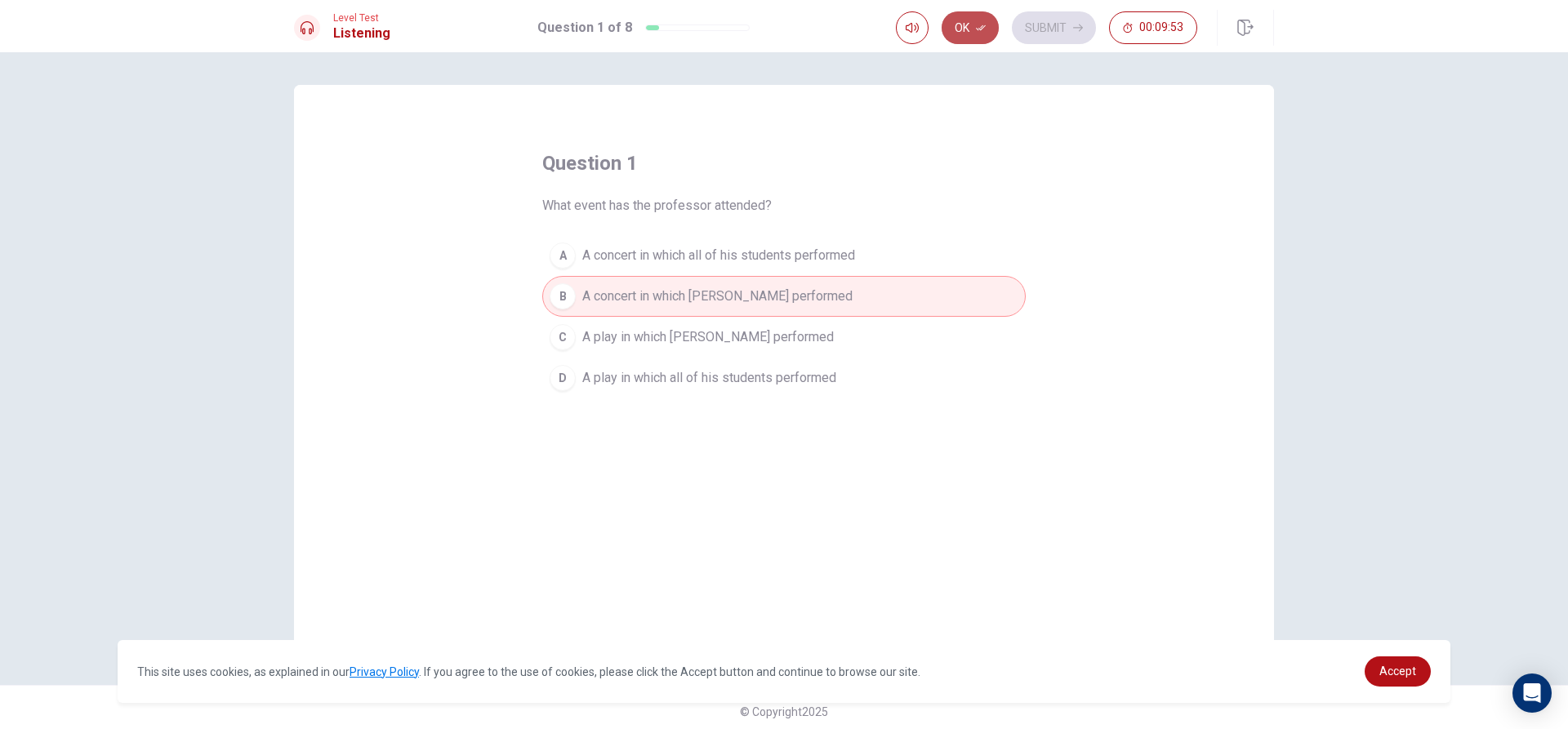
click at [974, 19] on button "Ok" at bounding box center [970, 28] width 57 height 32
click at [1049, 31] on button "Submit" at bounding box center [1054, 28] width 85 height 32
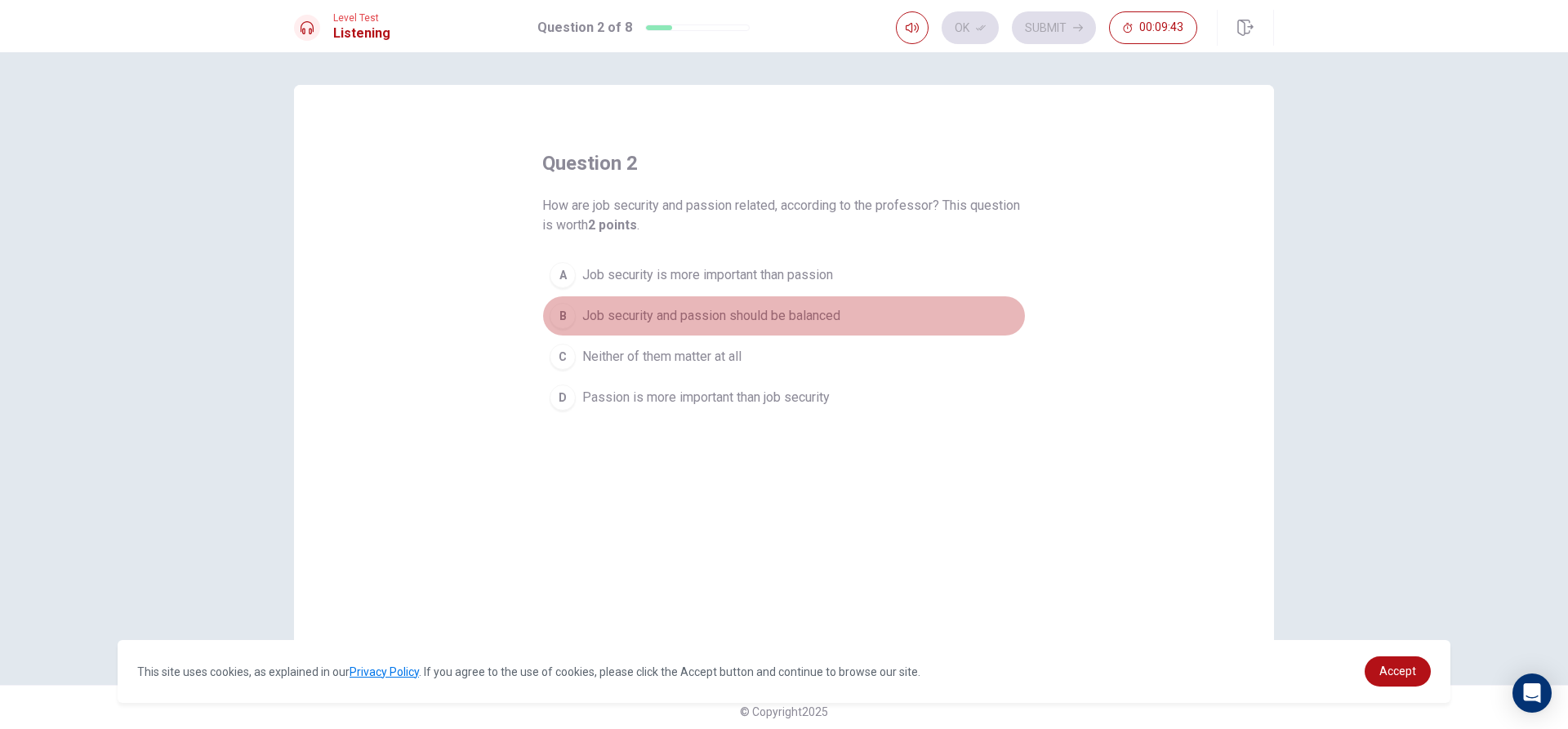
click at [792, 303] on button "B Job security and passion should be balanced" at bounding box center [784, 316] width 484 height 41
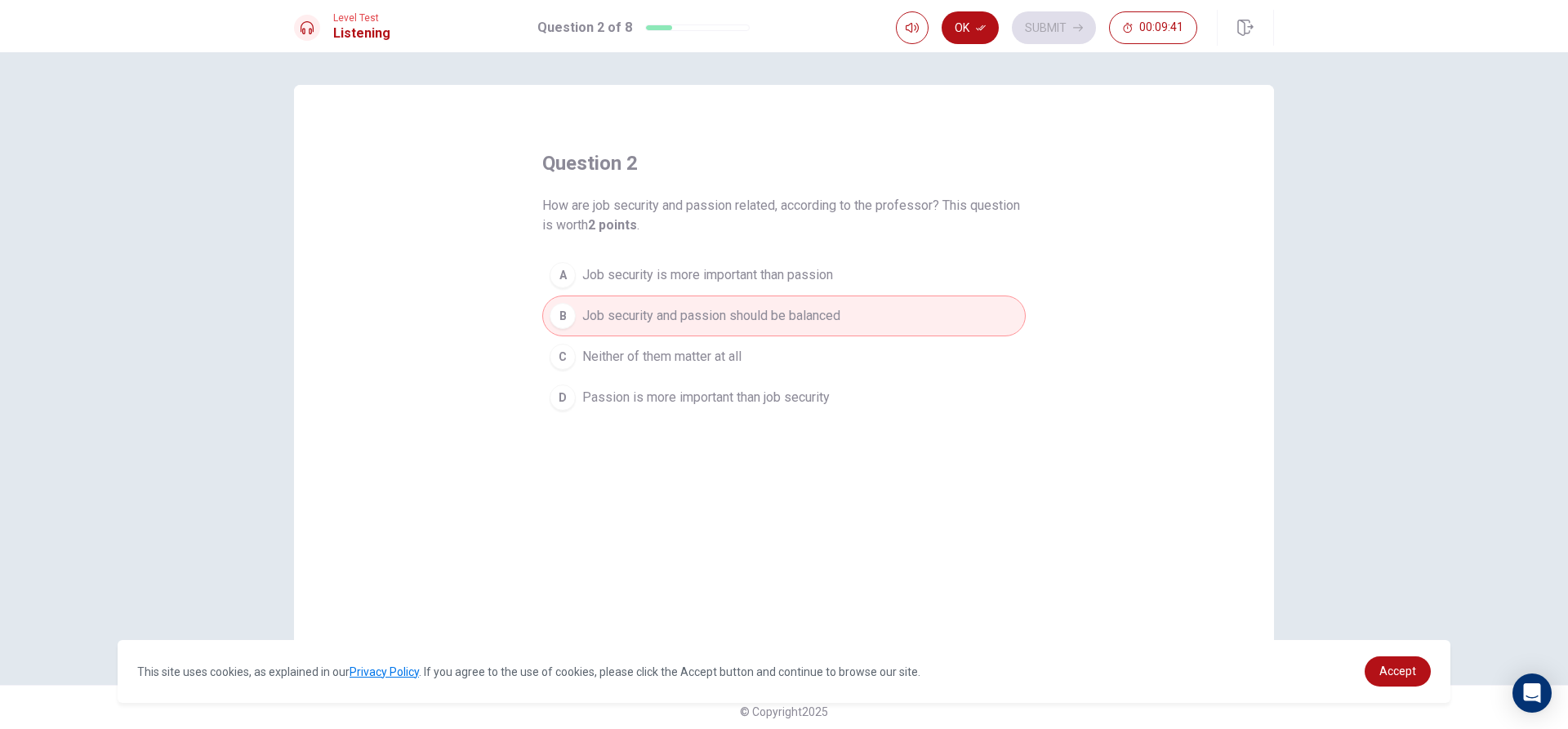
click at [962, 17] on button "Ok" at bounding box center [970, 28] width 57 height 32
click at [1029, 21] on button "Submit" at bounding box center [1054, 28] width 85 height 32
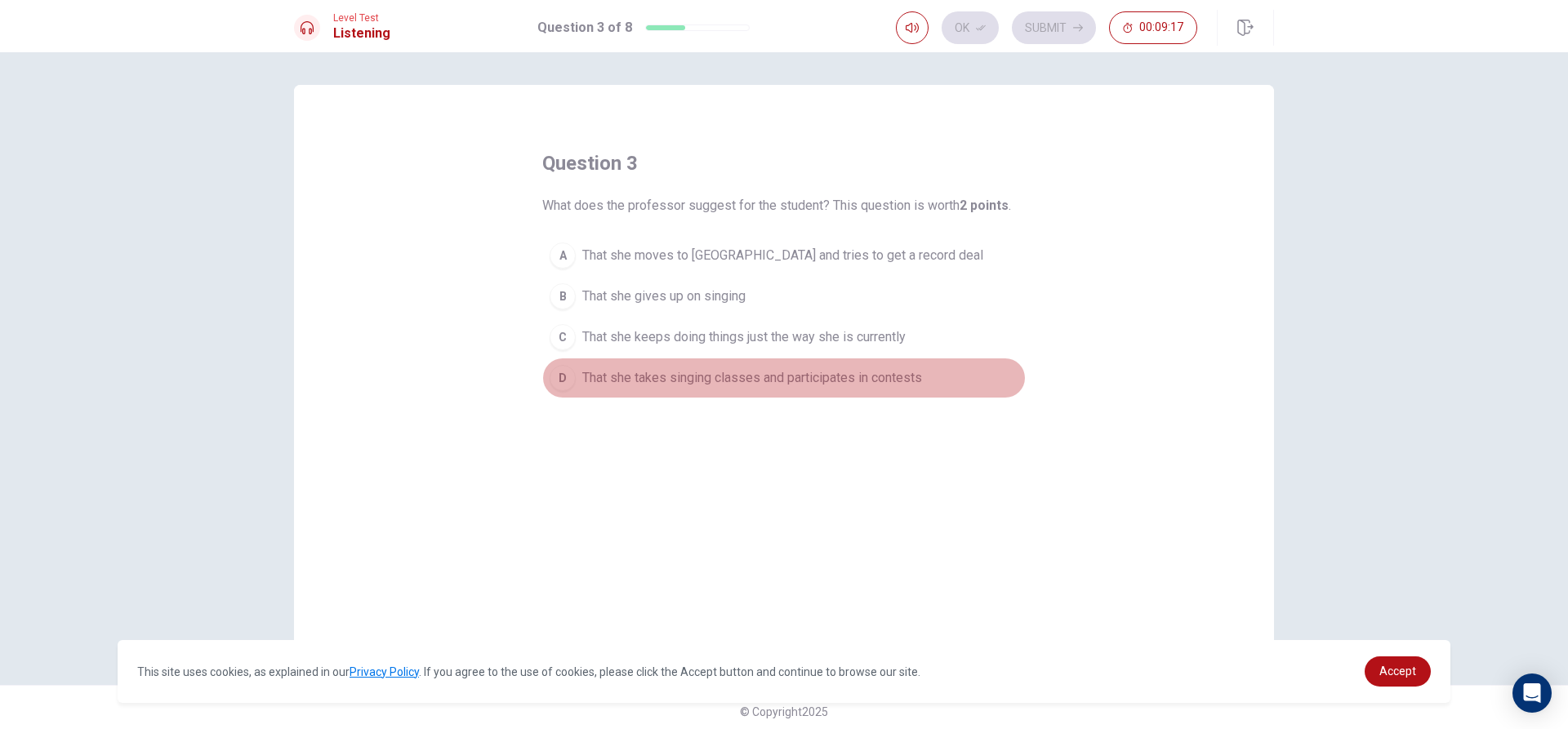
click at [867, 373] on span "That she takes singing classes and participates in contests" at bounding box center [752, 378] width 340 height 20
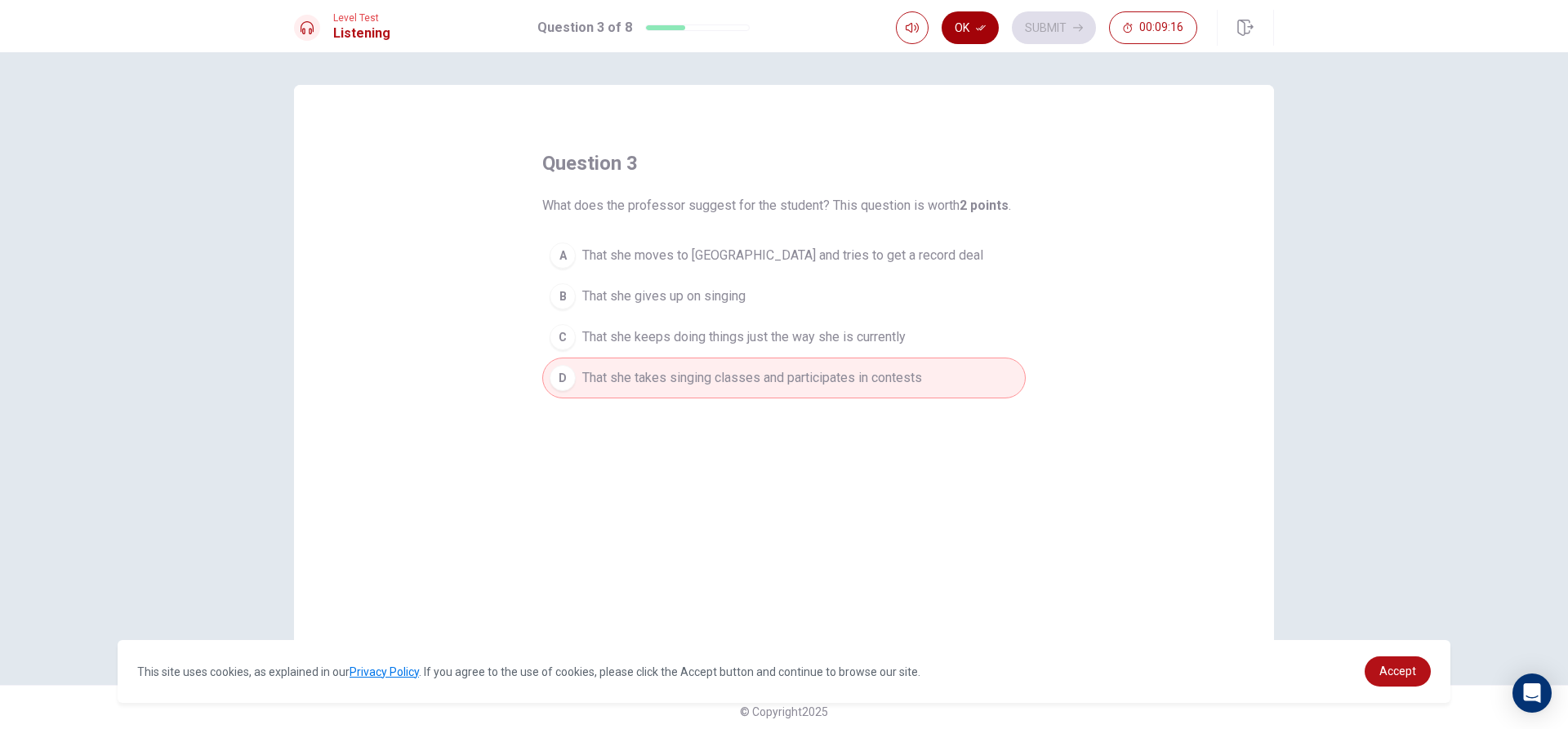
click at [989, 17] on button "Ok" at bounding box center [970, 28] width 57 height 32
click at [1032, 20] on button "Submit" at bounding box center [1054, 28] width 85 height 32
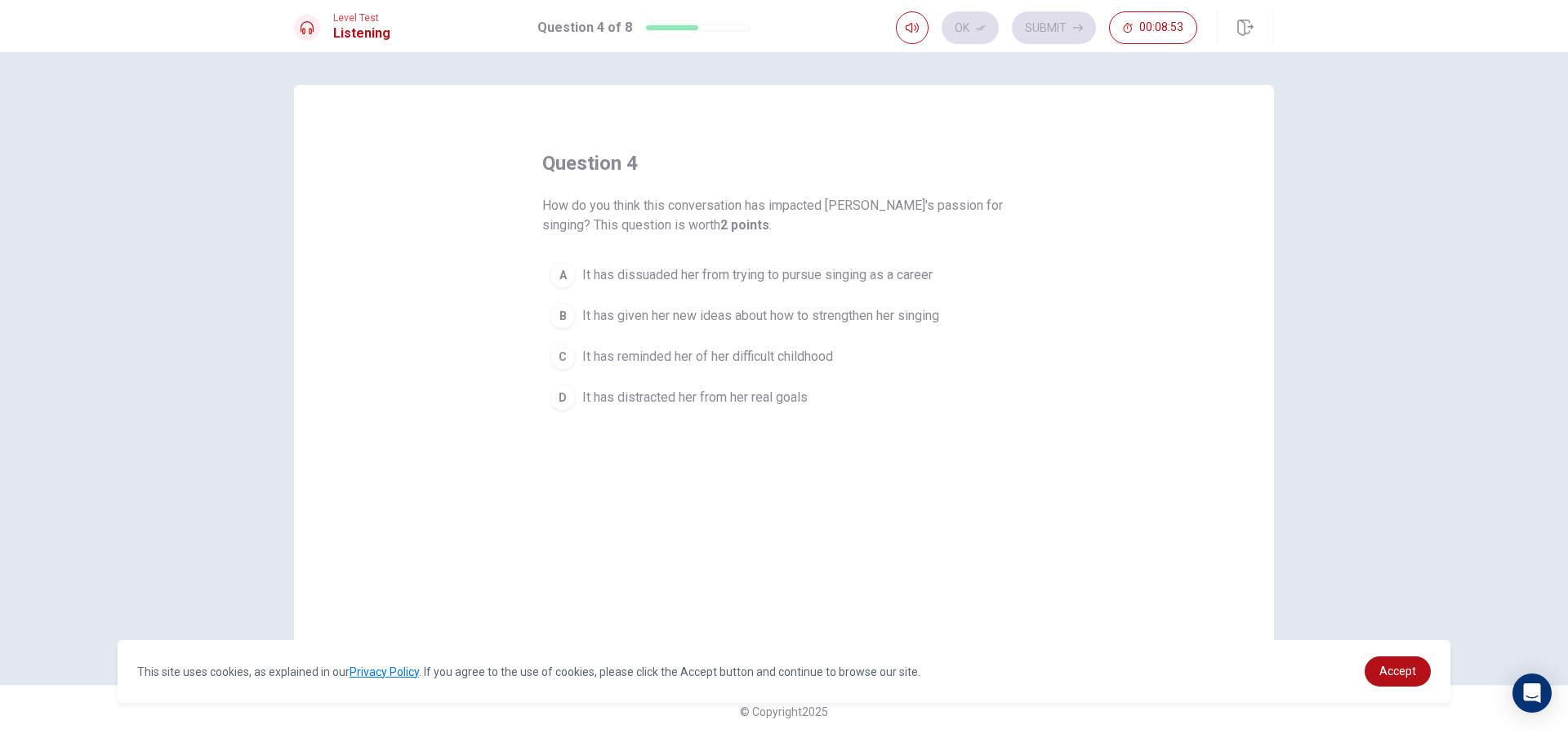
click at [758, 311] on span "It has given her new ideas about how to strengthen her singing" at bounding box center [760, 316] width 357 height 20
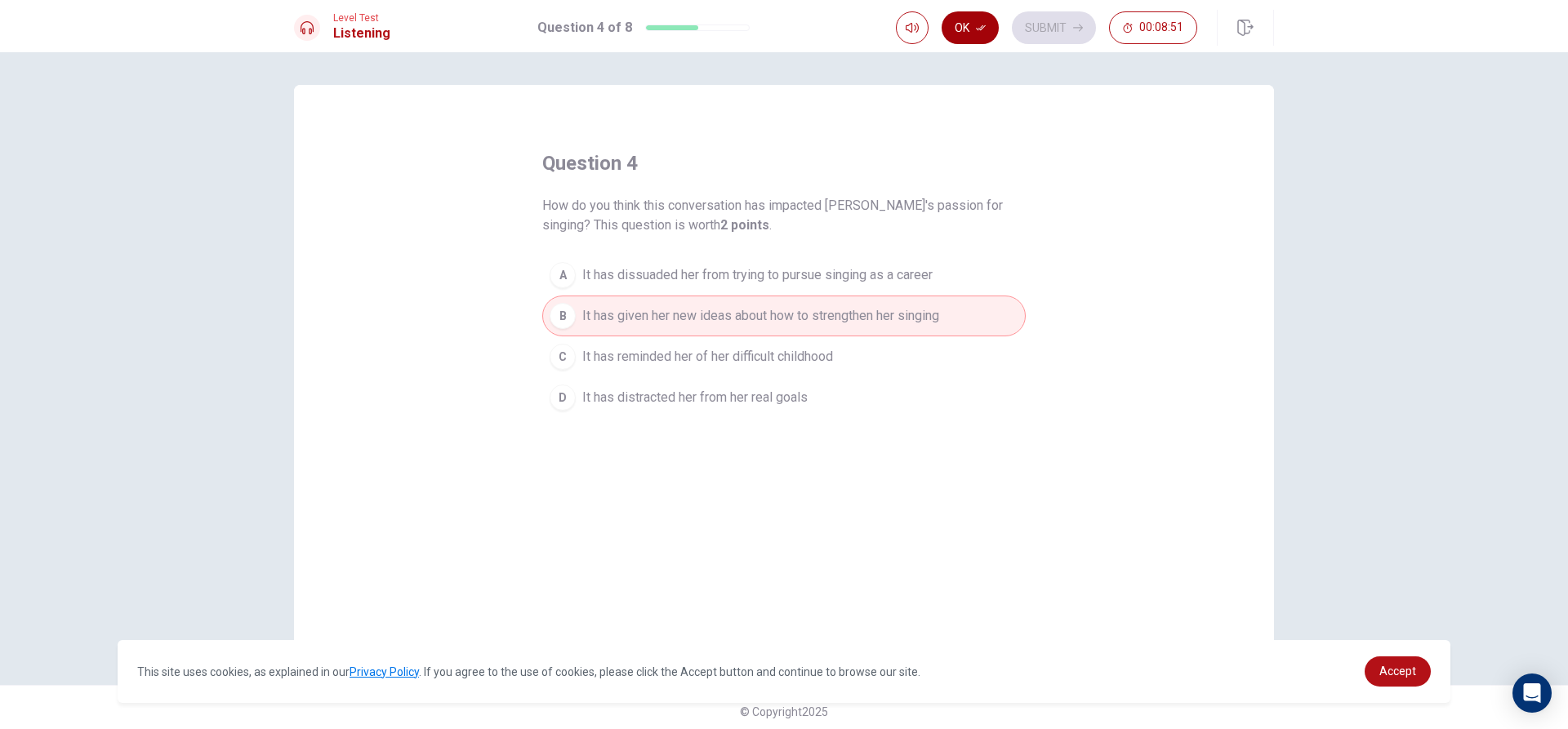
click at [992, 25] on button "Ok" at bounding box center [970, 28] width 57 height 32
click at [1023, 16] on button "Submit" at bounding box center [1054, 28] width 85 height 32
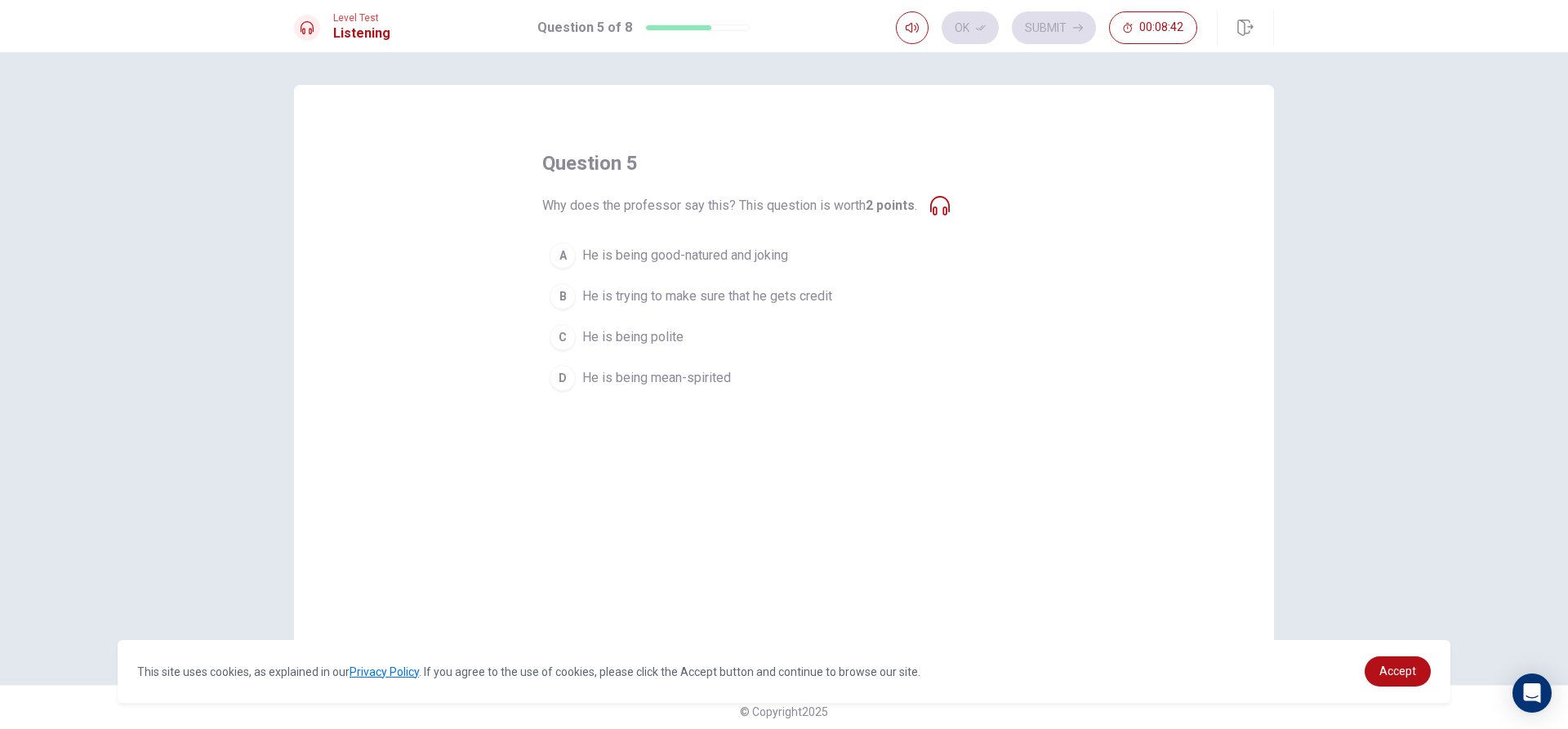
click at [708, 244] on button "A He is being good-natured and joking" at bounding box center [784, 255] width 484 height 41
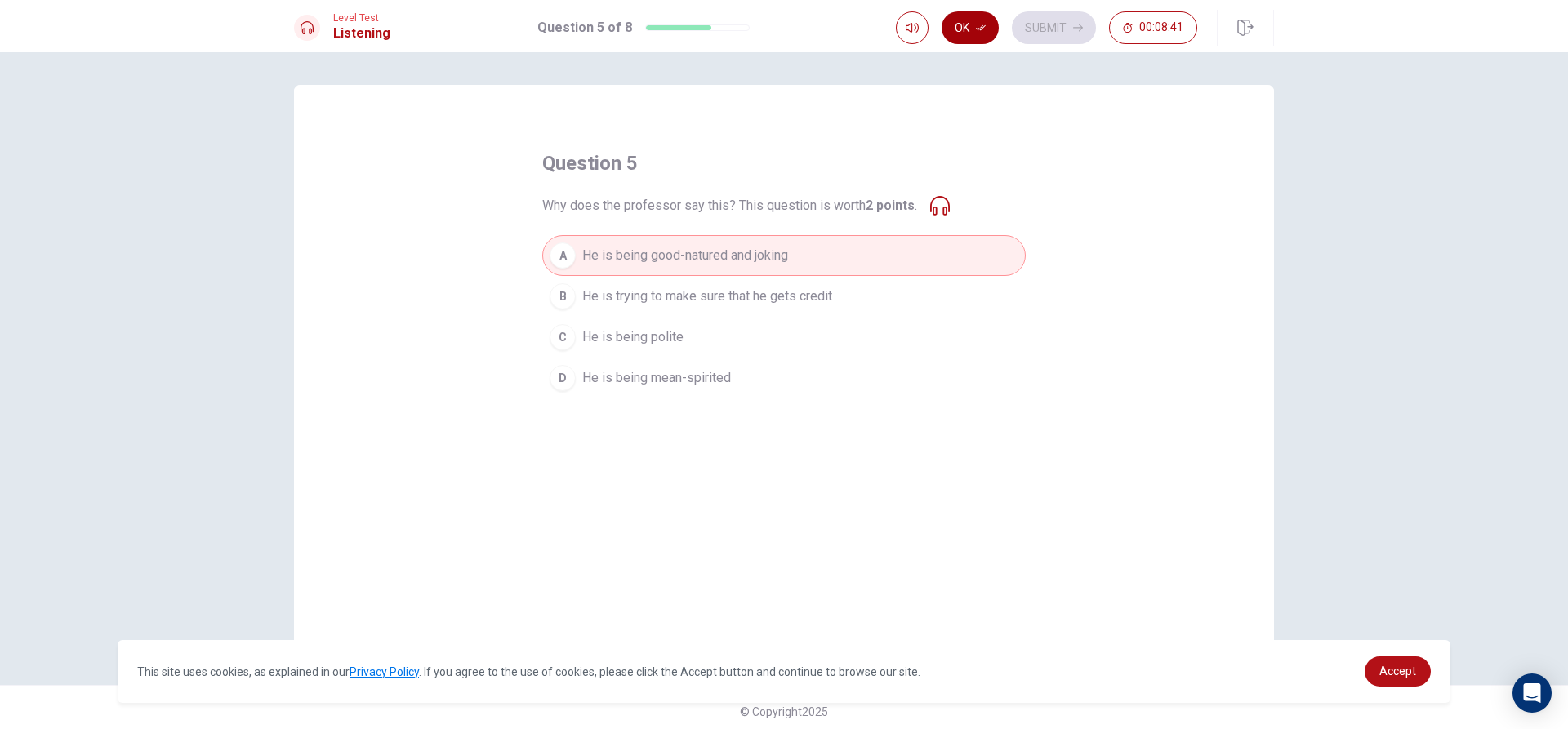
click at [978, 31] on icon "button" at bounding box center [981, 28] width 10 height 10
click at [1068, 22] on button "Submit" at bounding box center [1054, 28] width 85 height 32
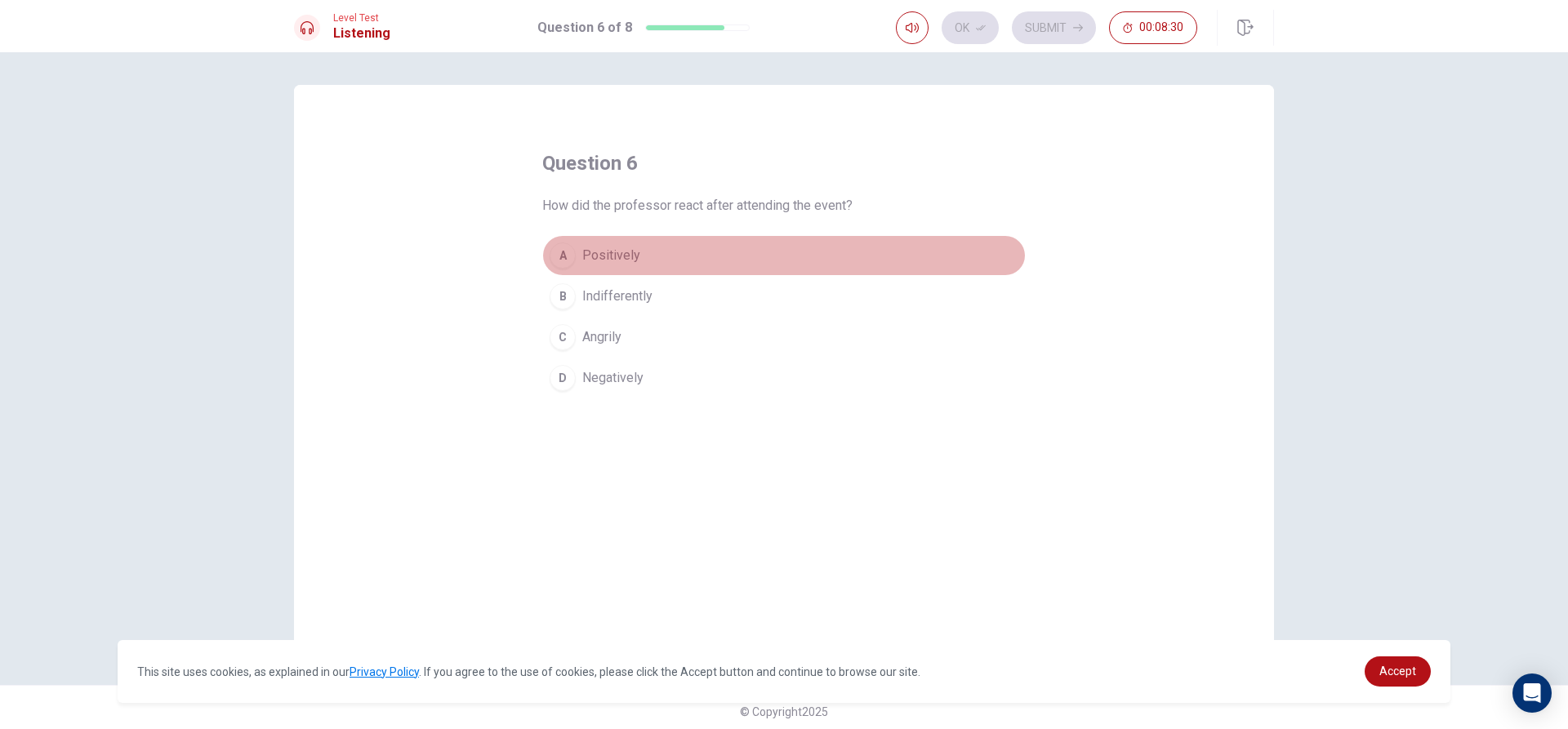
click at [644, 247] on button "A Positively" at bounding box center [784, 255] width 484 height 41
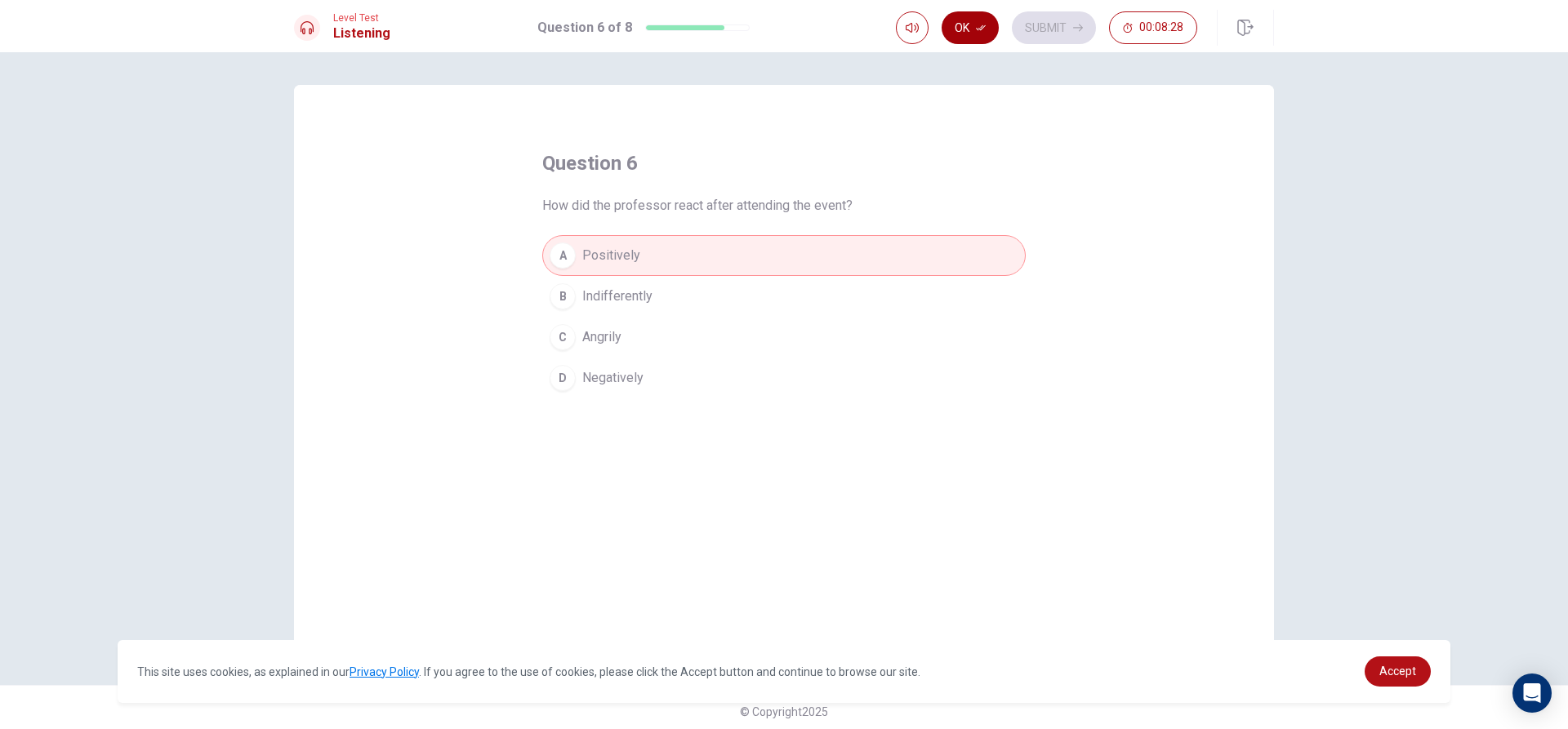
click at [970, 12] on button "Ok" at bounding box center [970, 28] width 57 height 32
click at [1048, 19] on button "Submit" at bounding box center [1054, 28] width 85 height 32
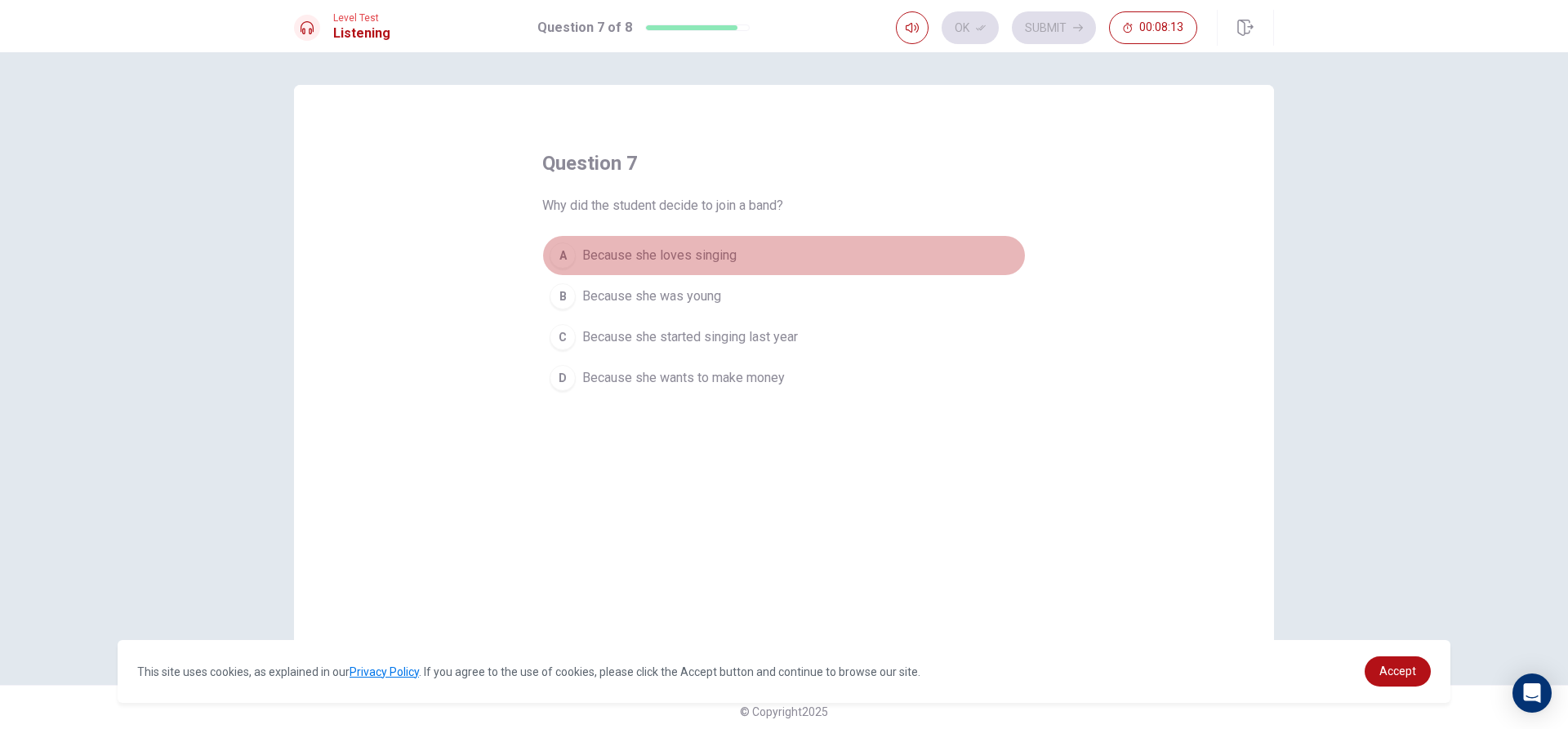
click at [728, 252] on span "Because she loves singing" at bounding box center [659, 255] width 154 height 20
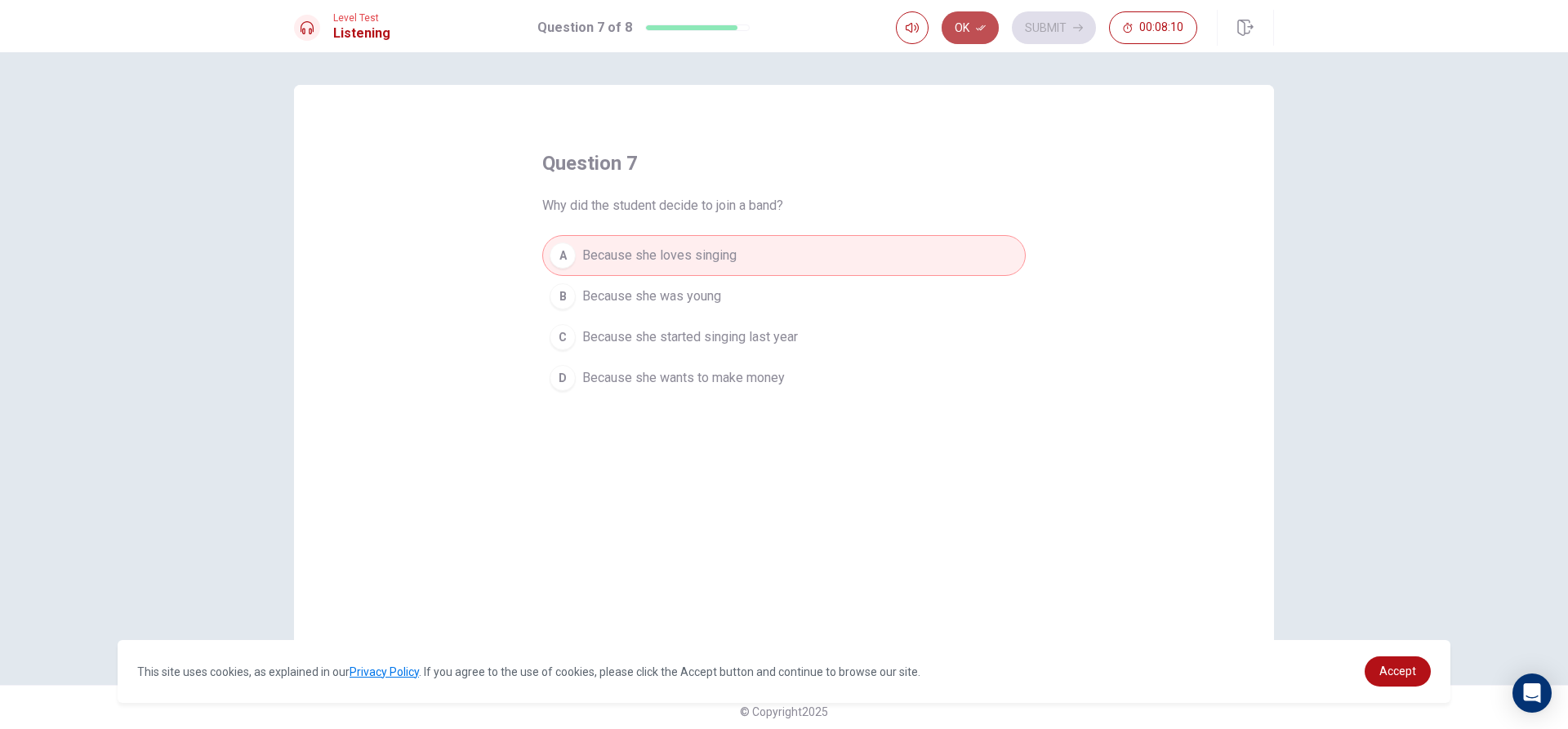
click at [970, 27] on button "Ok" at bounding box center [970, 28] width 57 height 32
click at [1075, 22] on button "Submit" at bounding box center [1054, 28] width 85 height 32
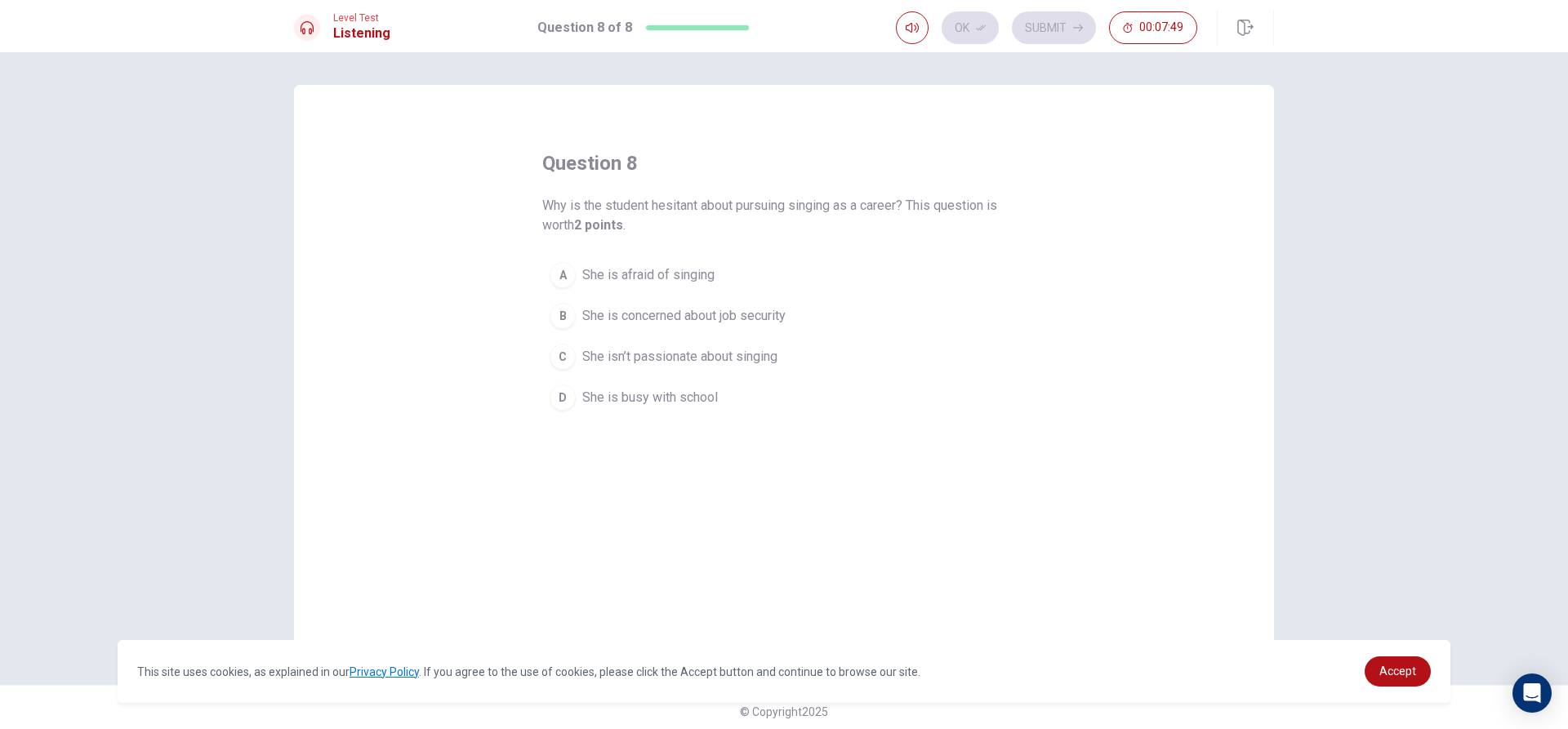
click at [734, 308] on span "She is concerned about job security" at bounding box center [683, 316] width 203 height 20
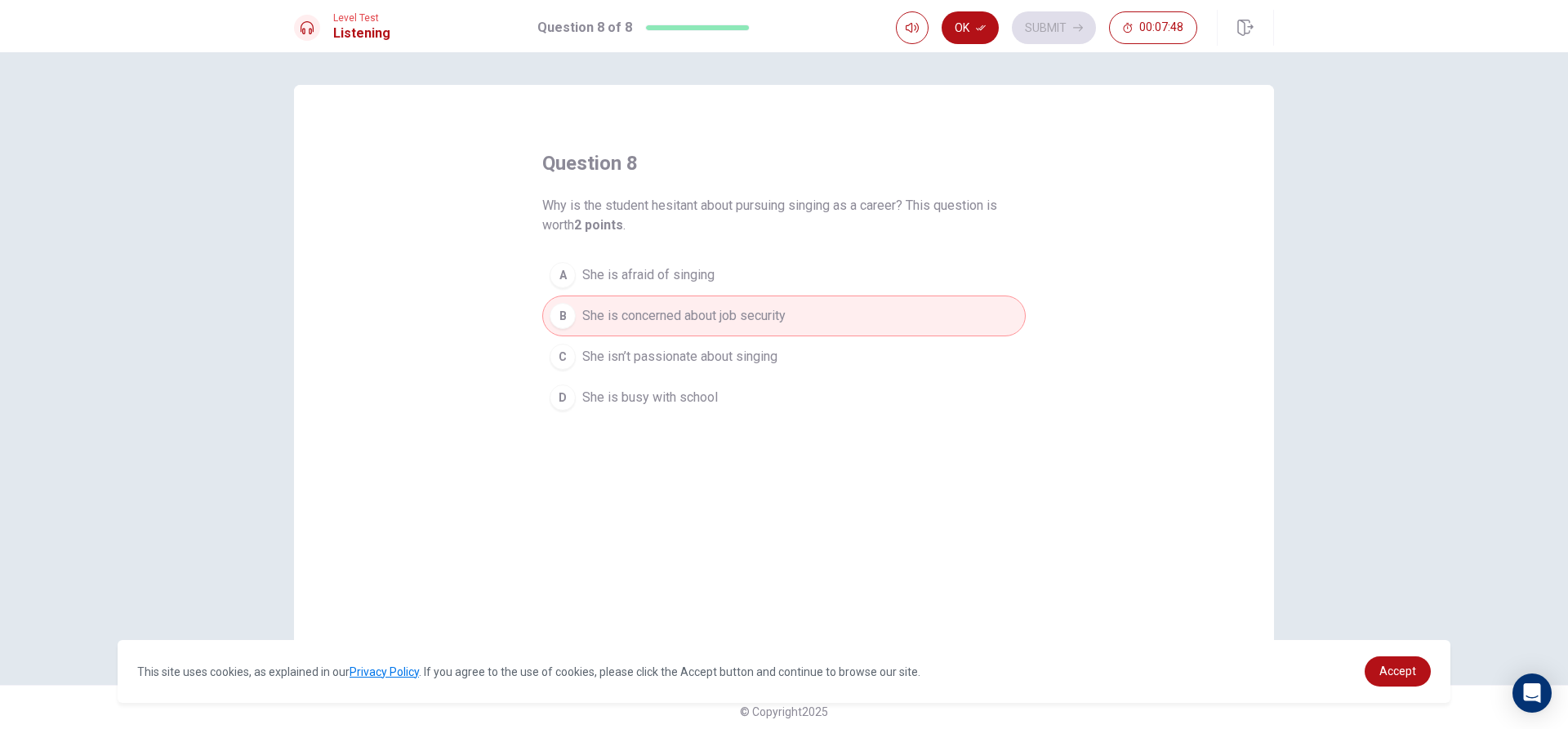
click at [968, 26] on button "Ok" at bounding box center [970, 28] width 57 height 32
click at [1041, 24] on button "Submit" at bounding box center [1054, 28] width 85 height 32
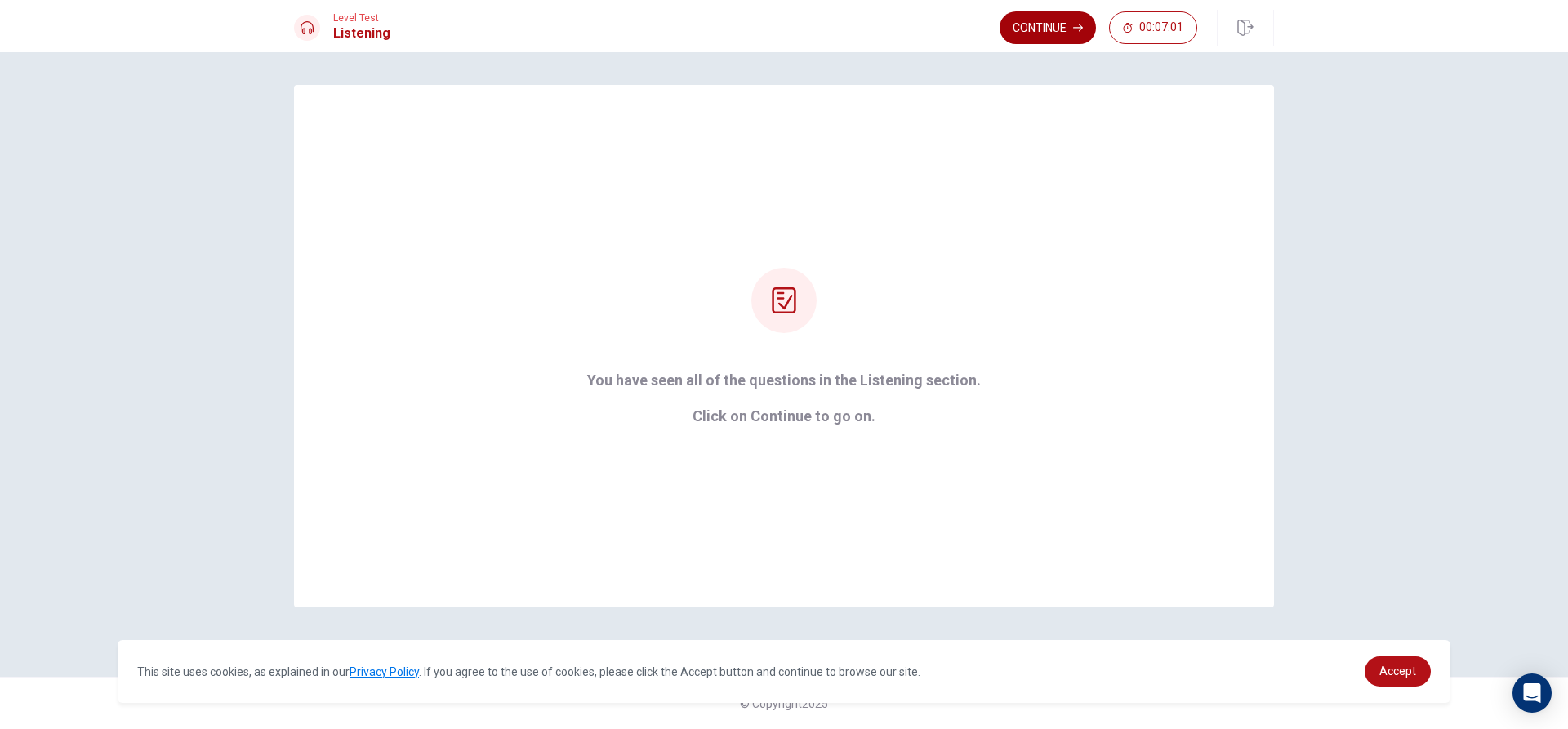
click at [1034, 27] on button "Continue" at bounding box center [1048, 28] width 96 height 32
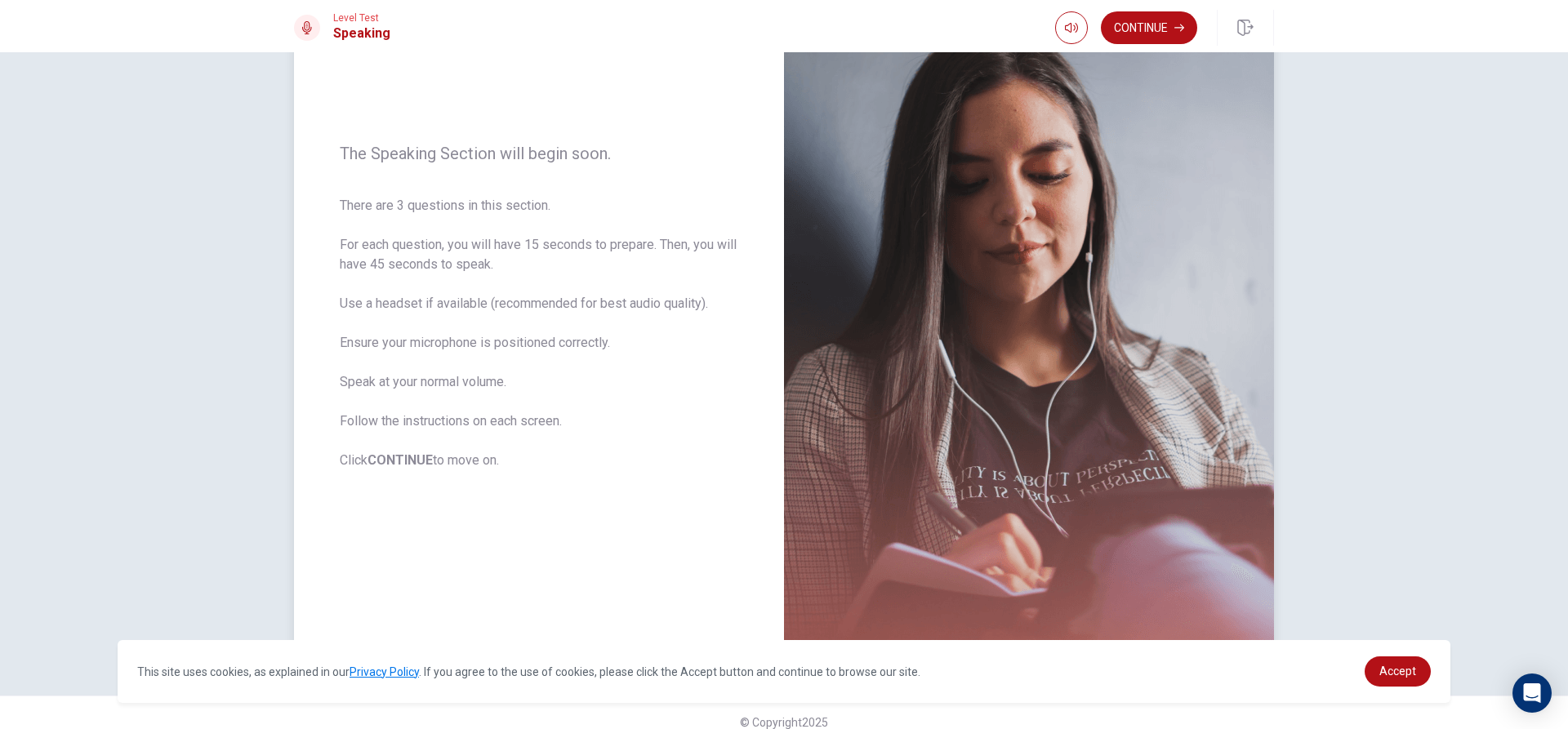
scroll to position [152, 0]
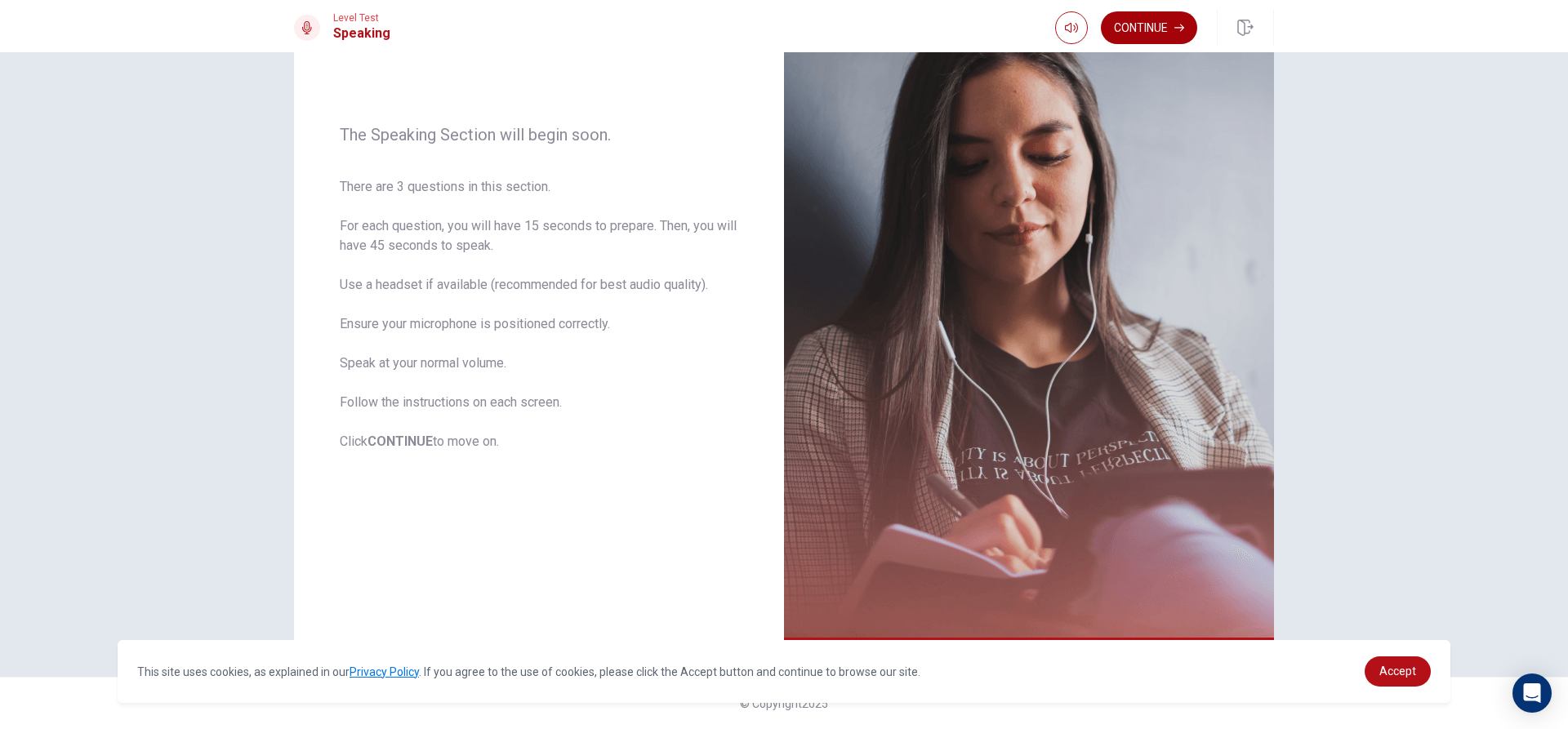
click at [1166, 25] on button "Continue" at bounding box center [1149, 28] width 96 height 32
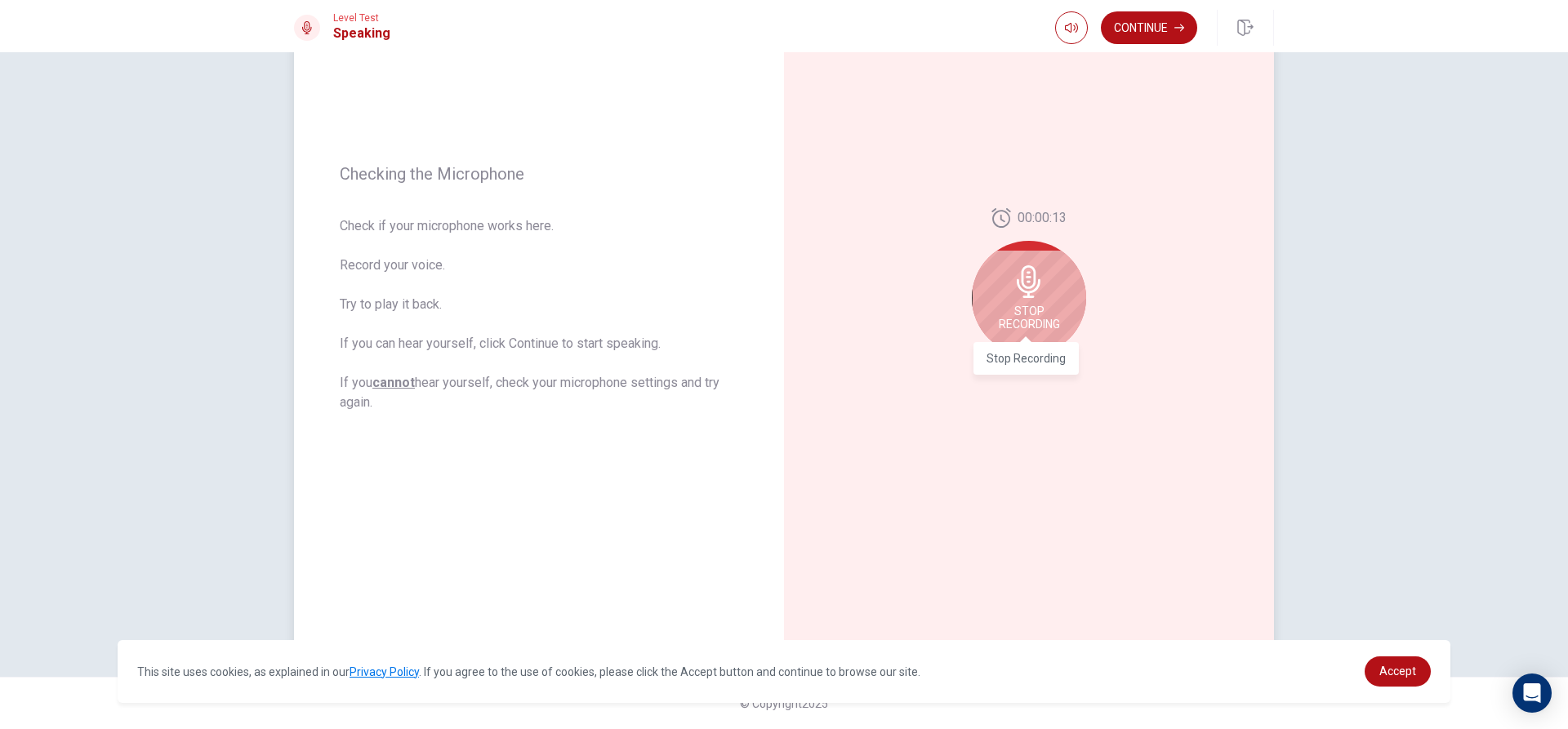
click at [1046, 317] on span "Stop Recording" at bounding box center [1029, 317] width 61 height 27
click at [1051, 310] on div at bounding box center [1029, 286] width 114 height 114
click at [1002, 366] on button "Record Again" at bounding box center [1011, 367] width 23 height 23
click at [1037, 288] on icon at bounding box center [1028, 281] width 32 height 32
click at [1046, 368] on icon "Play Audio" at bounding box center [1046, 368] width 7 height 10
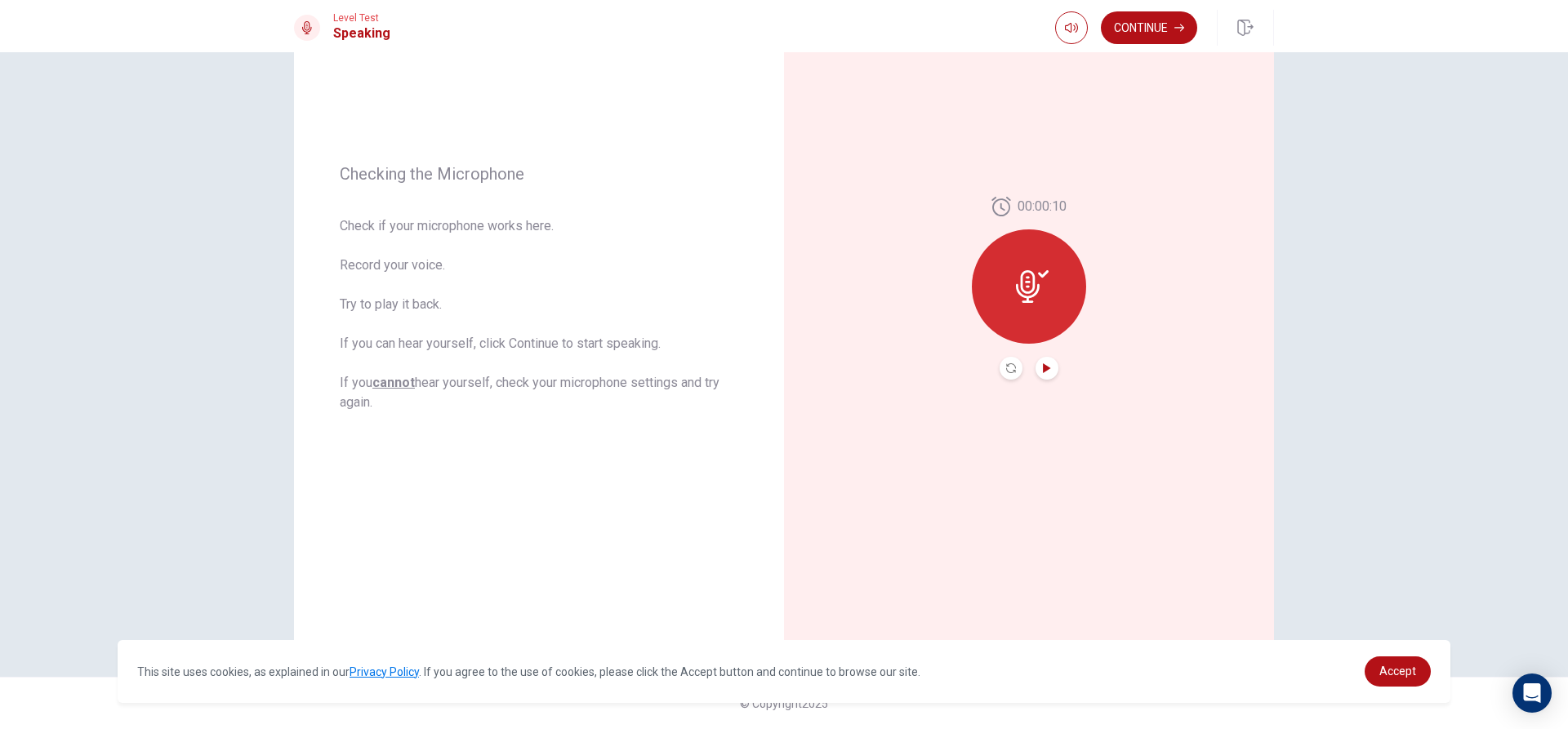
click at [1042, 374] on button "Play Audio" at bounding box center [1047, 367] width 23 height 23
click at [1037, 364] on button "Pause Audio" at bounding box center [1047, 367] width 23 height 23
click at [1136, 18] on button "Continue" at bounding box center [1149, 28] width 96 height 32
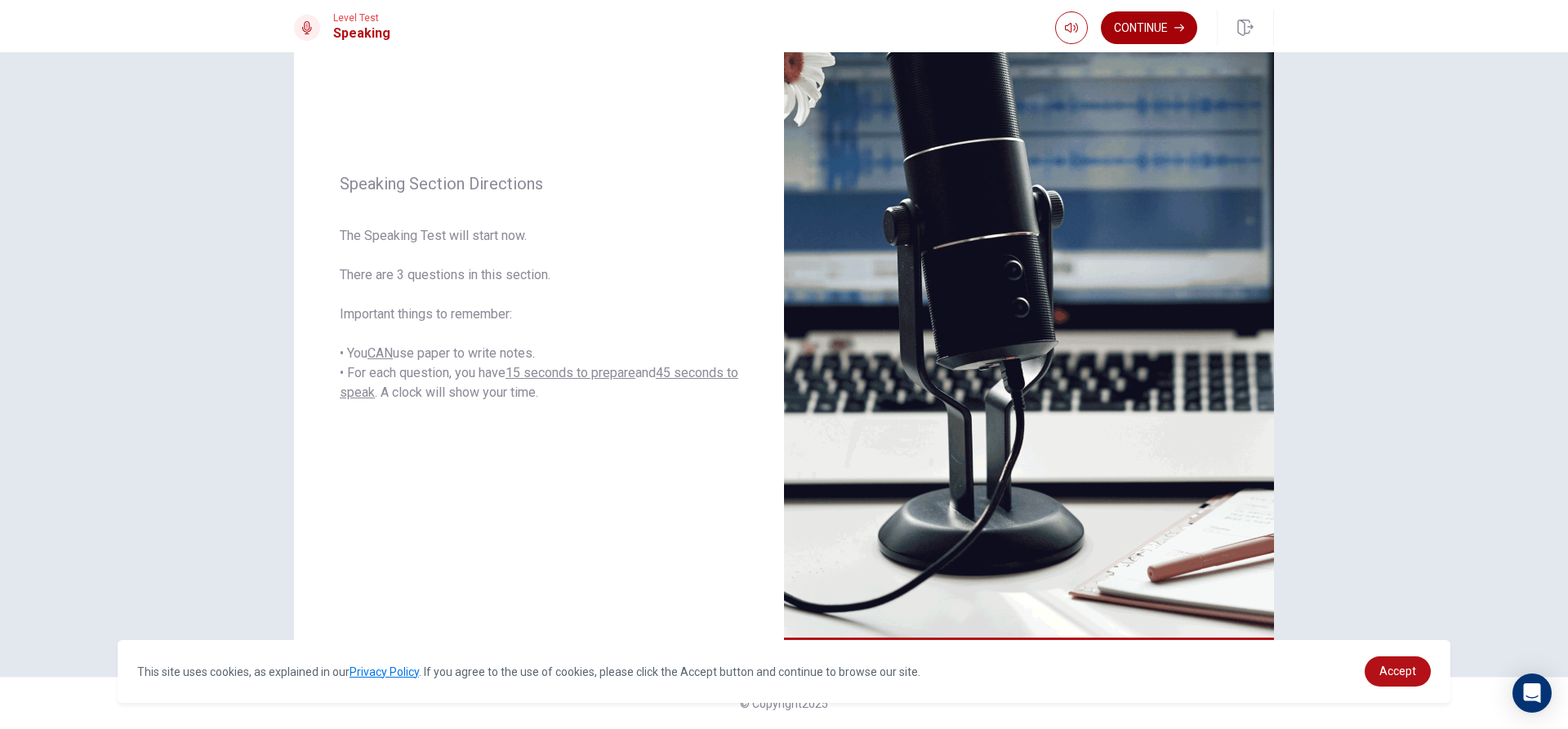
click at [1137, 26] on button "Continue" at bounding box center [1149, 28] width 96 height 32
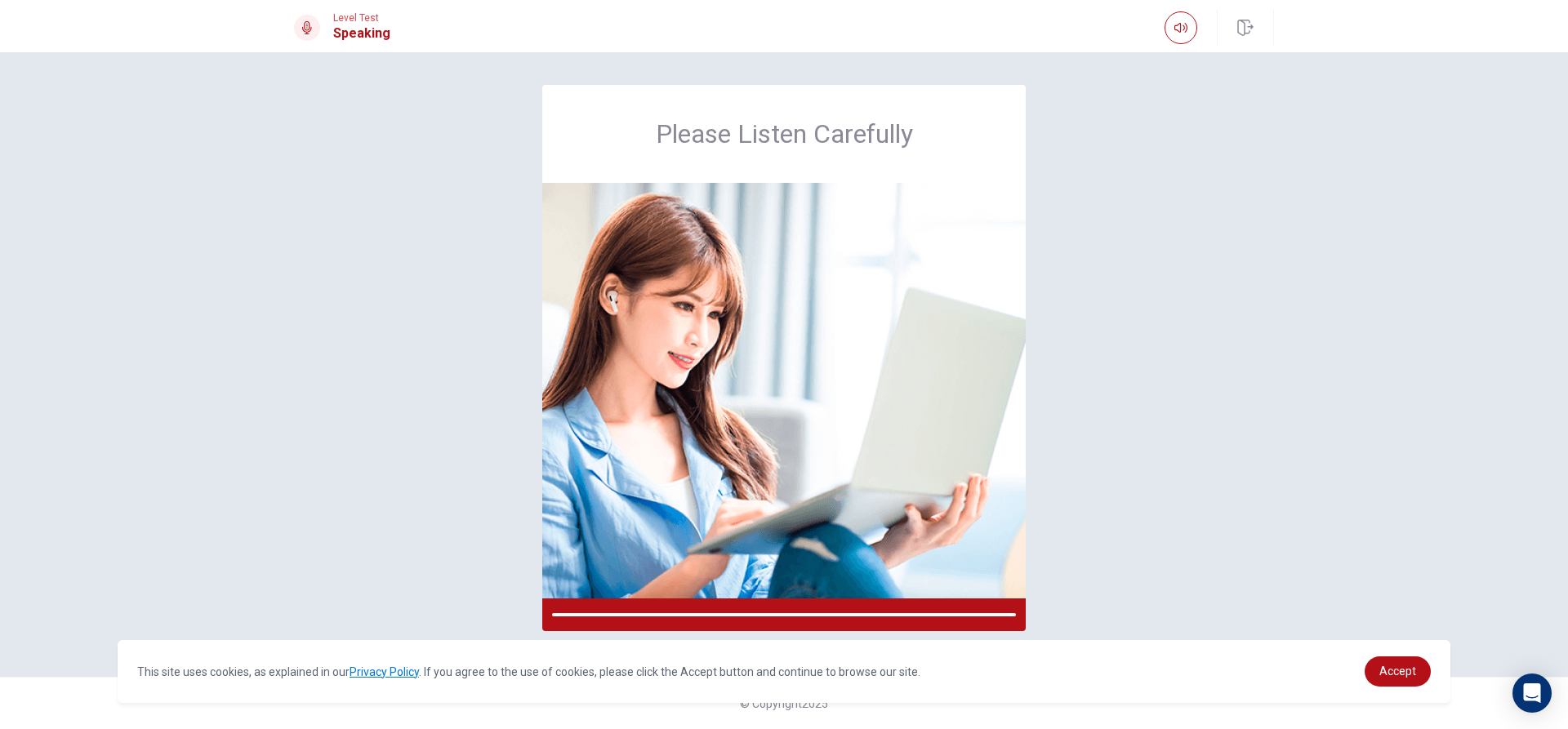
scroll to position [0, 0]
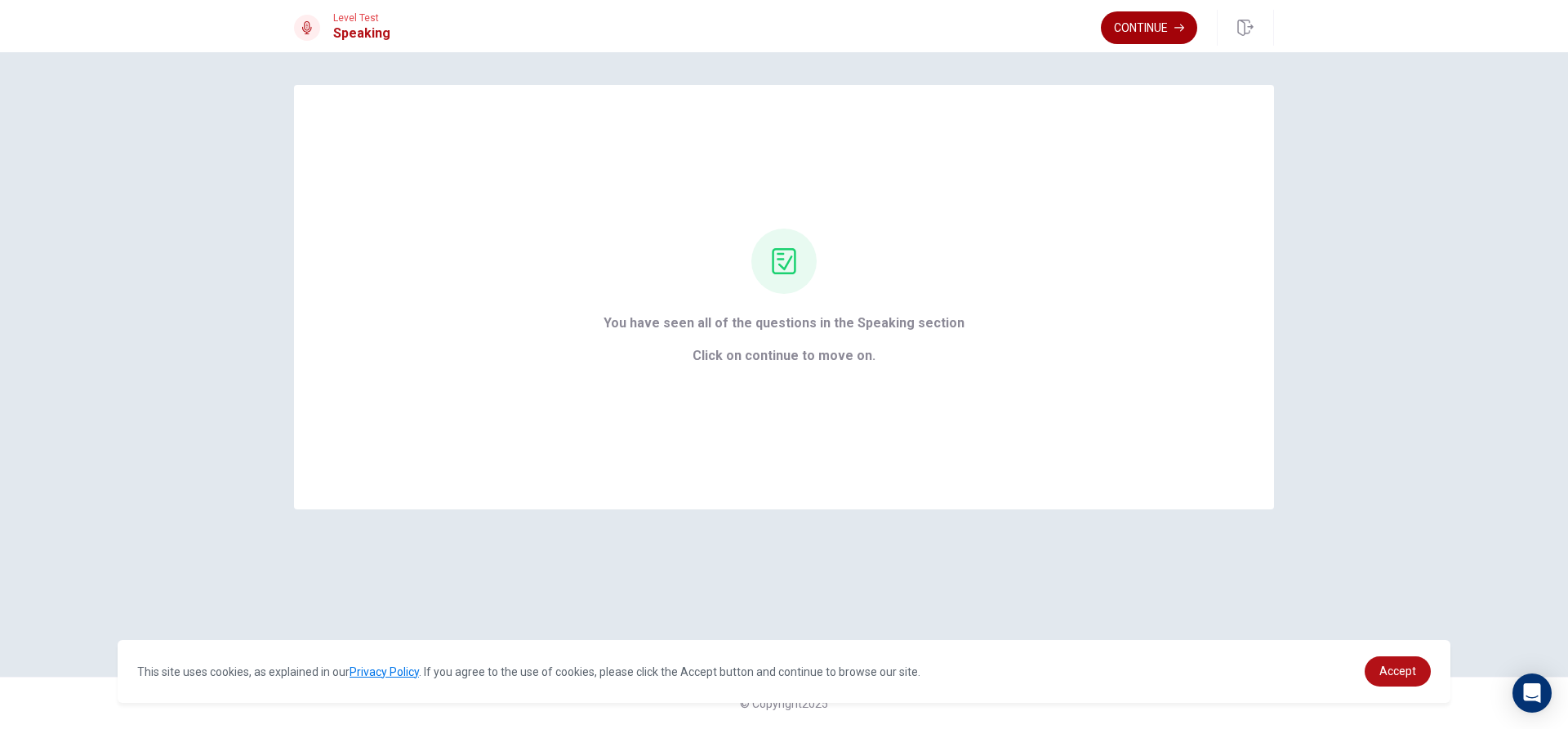
click at [1127, 23] on button "Continue" at bounding box center [1149, 28] width 96 height 32
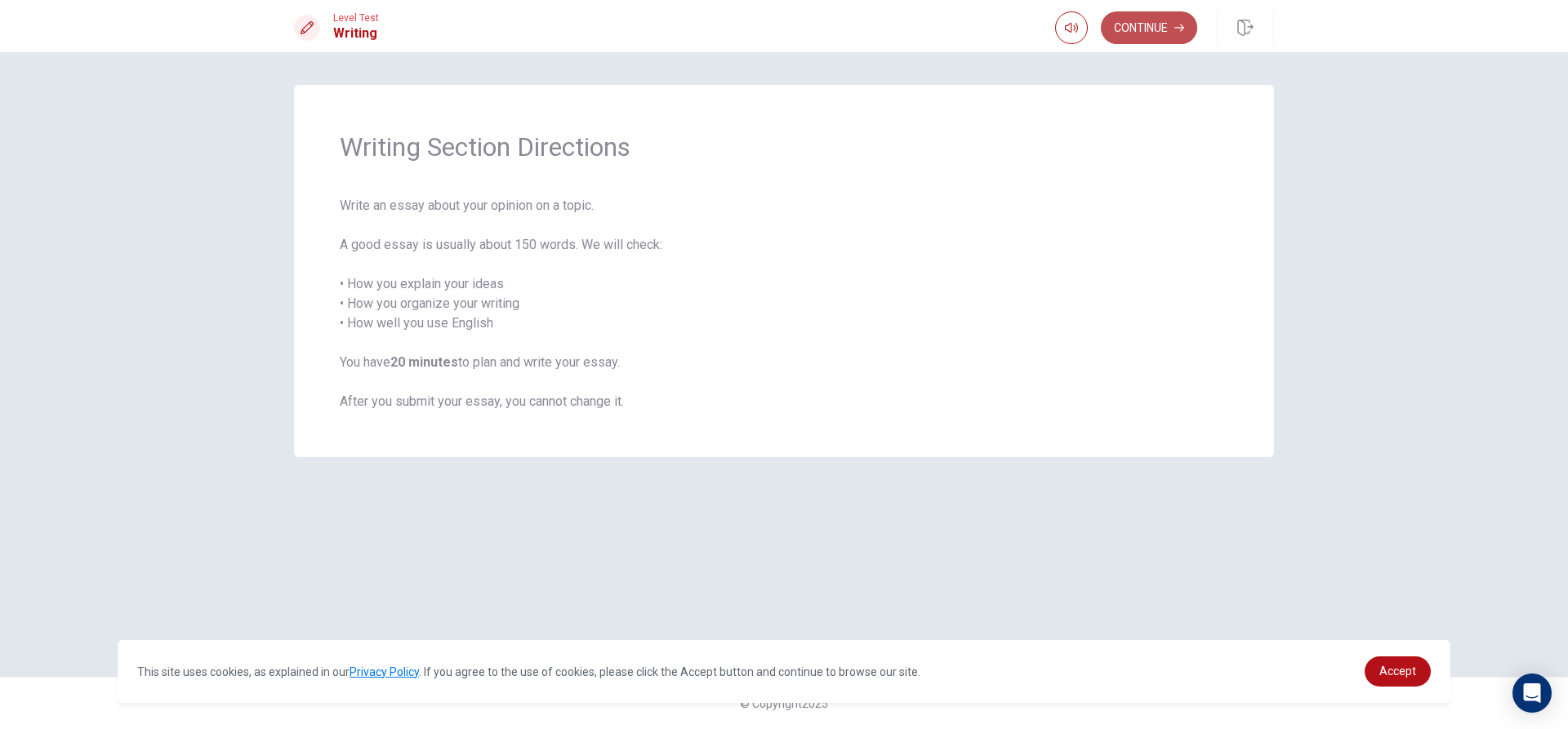
click at [1127, 27] on button "Continue" at bounding box center [1149, 28] width 96 height 32
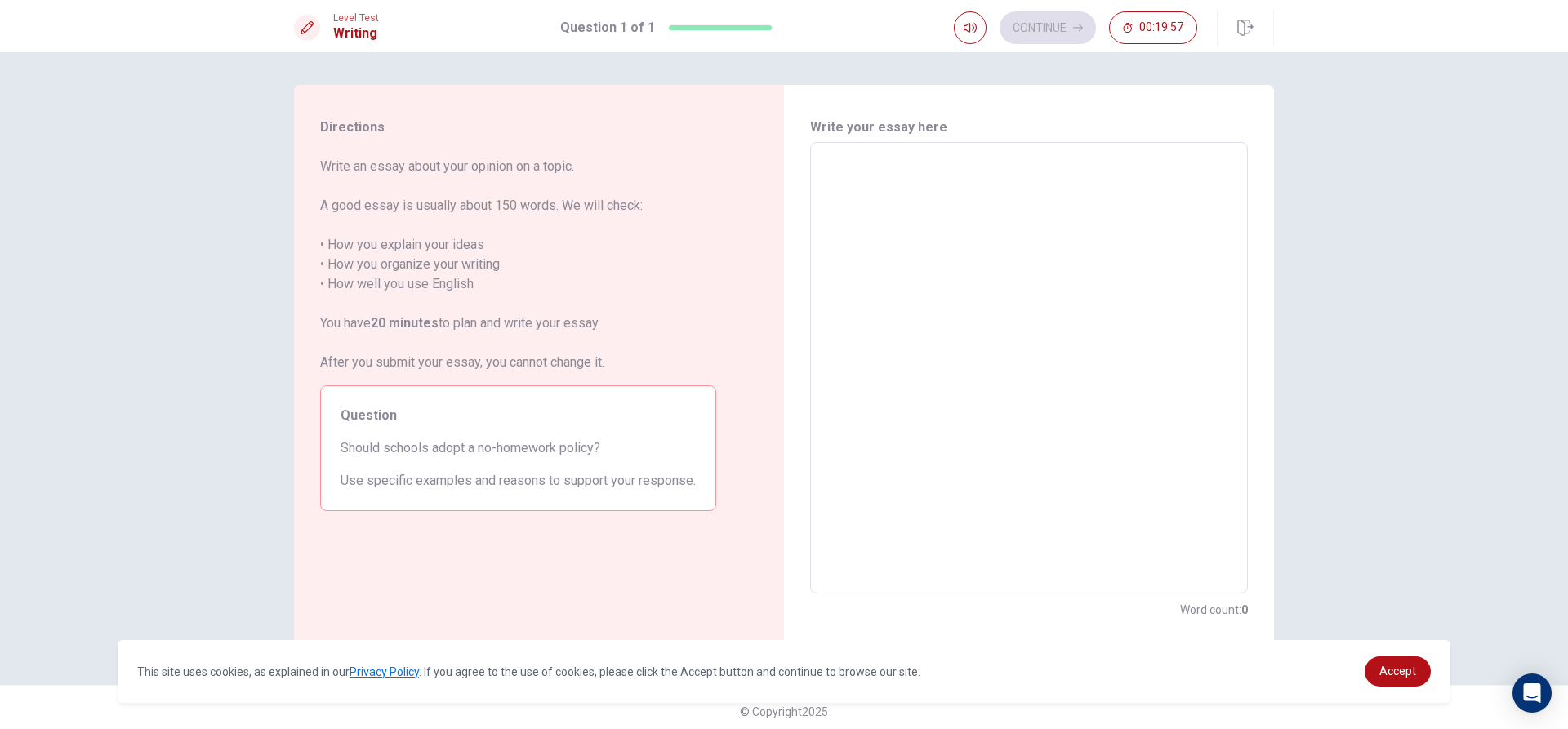
click at [843, 157] on textarea at bounding box center [1029, 368] width 415 height 424
click at [1423, 308] on div "Directions Write an essay about your opinion on a topic. A good essay is usuall…" at bounding box center [784, 390] width 1568 height 677
drag, startPoint x: 1103, startPoint y: 224, endPoint x: 1128, endPoint y: 184, distance: 47.2
click at [1126, 186] on textarea at bounding box center [1029, 368] width 415 height 424
type textarea "y"
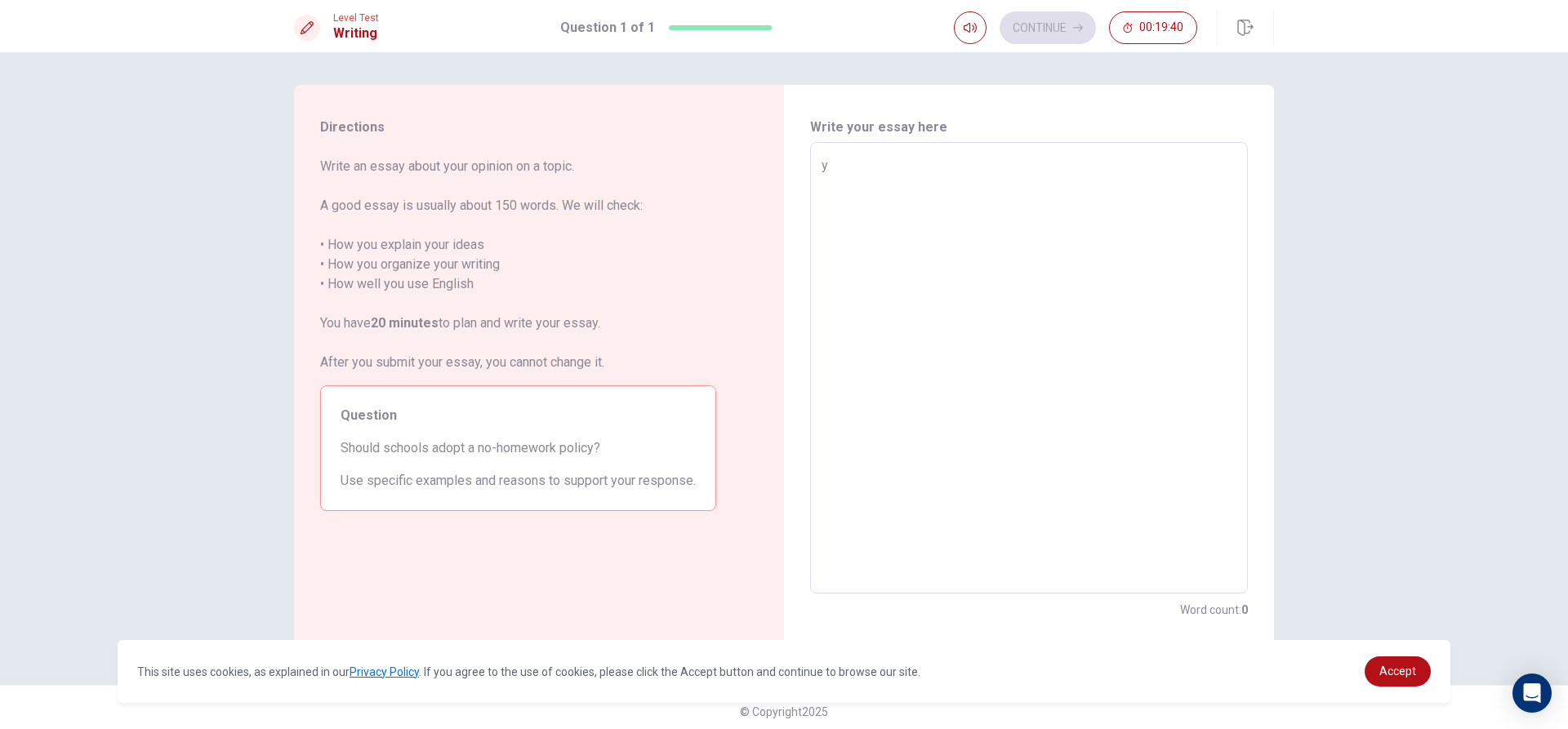
type textarea "x"
type textarea "ye"
type textarea "x"
type textarea "yes"
type textarea "x"
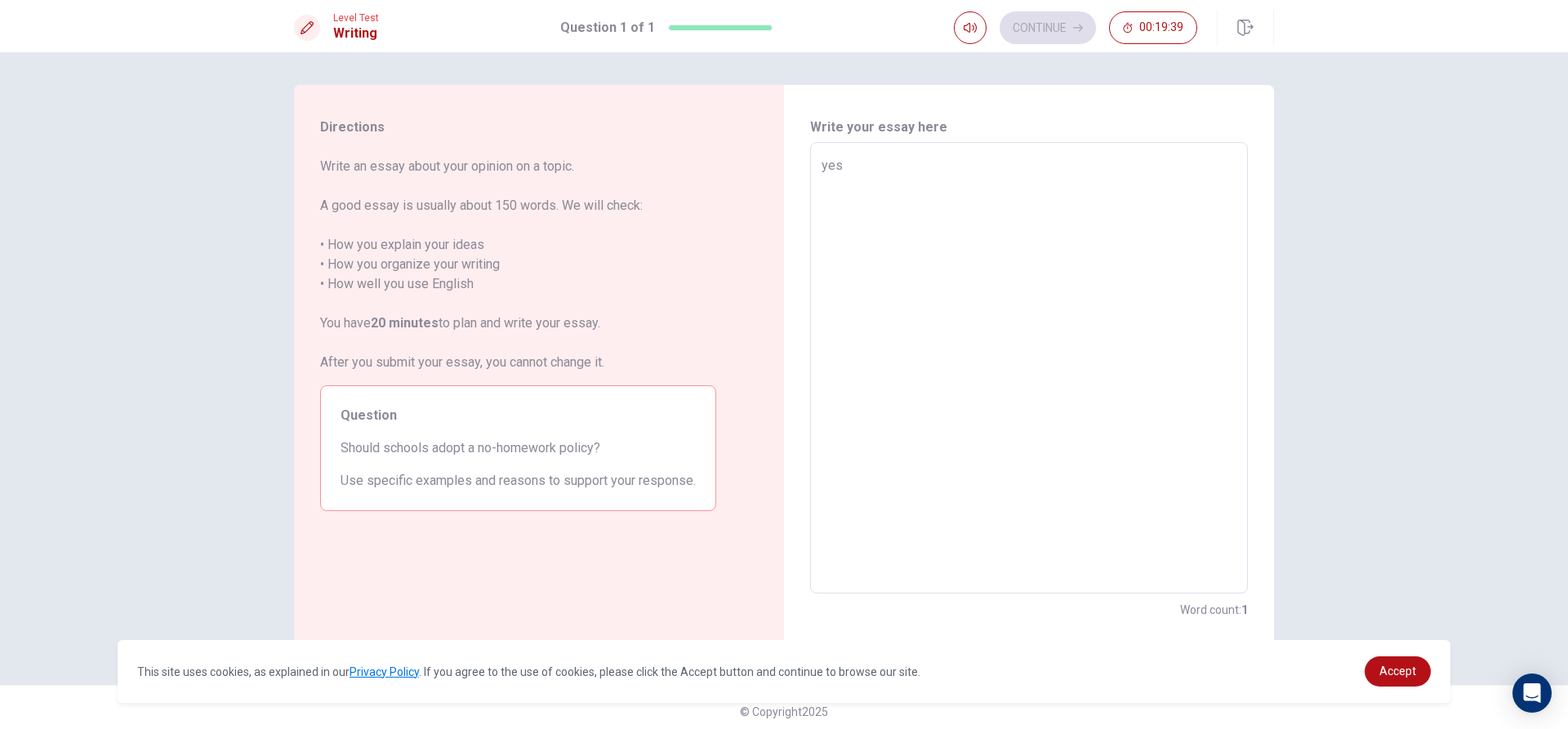
type textarea "yes"
type textarea "x"
type textarea "yes b"
type textarea "x"
type textarea "yes be"
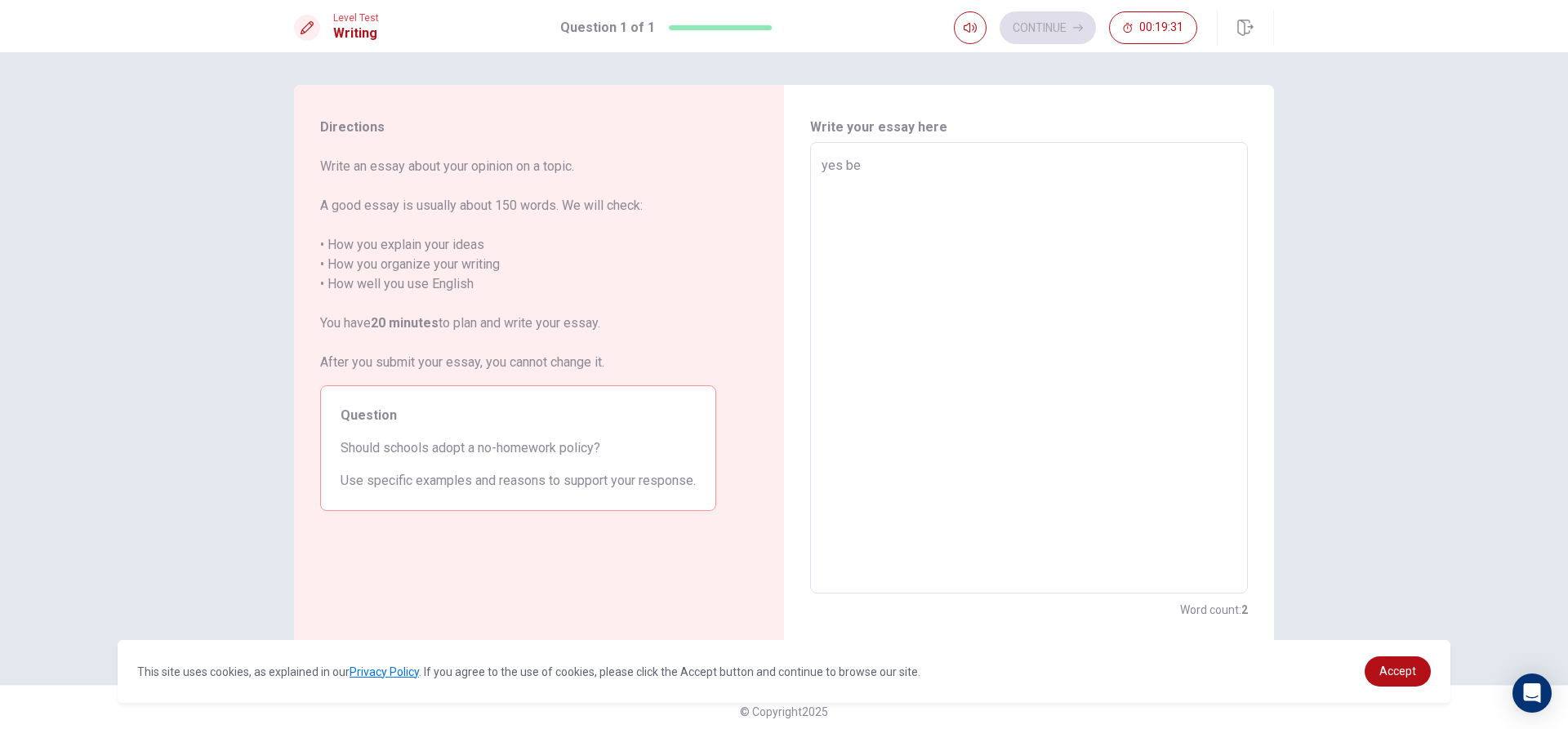
type textarea "x"
type textarea "yes bec"
type textarea "x"
type textarea "yes beca"
type textarea "x"
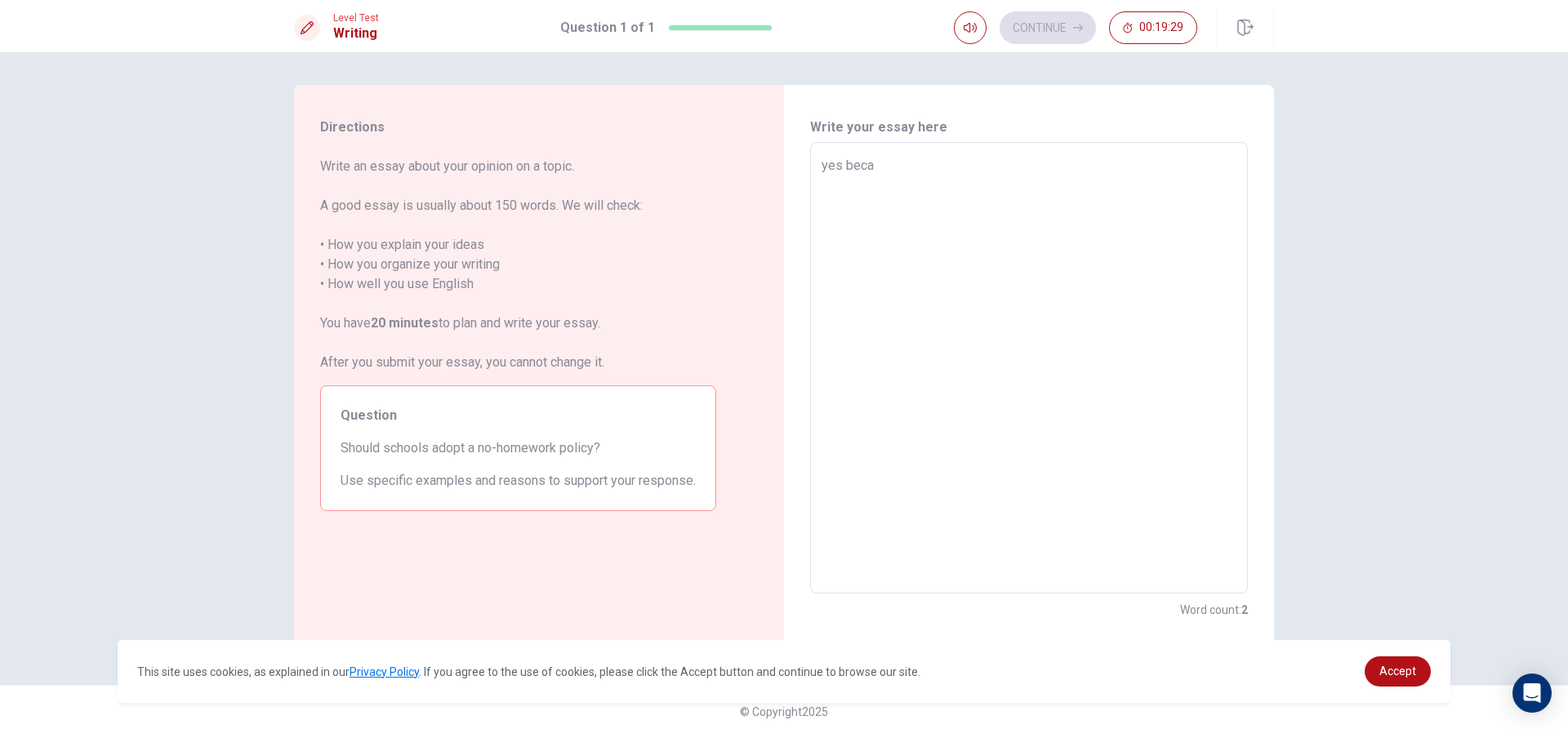
type textarea "yes becau"
type textarea "x"
type textarea "yes becaus"
type textarea "x"
type textarea "yes because"
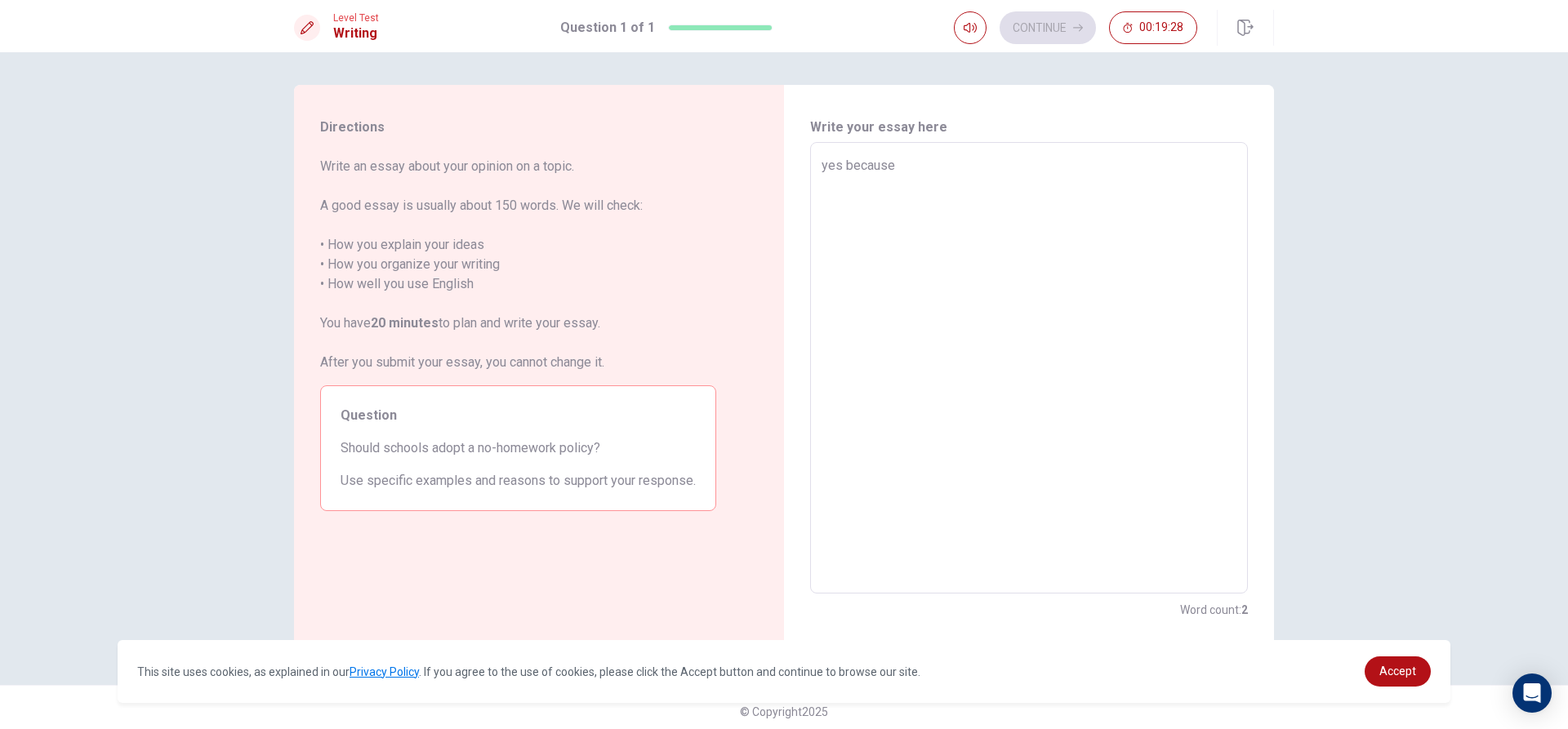
type textarea "x"
type textarea "yes because"
type textarea "x"
type textarea "yes because w"
type textarea "x"
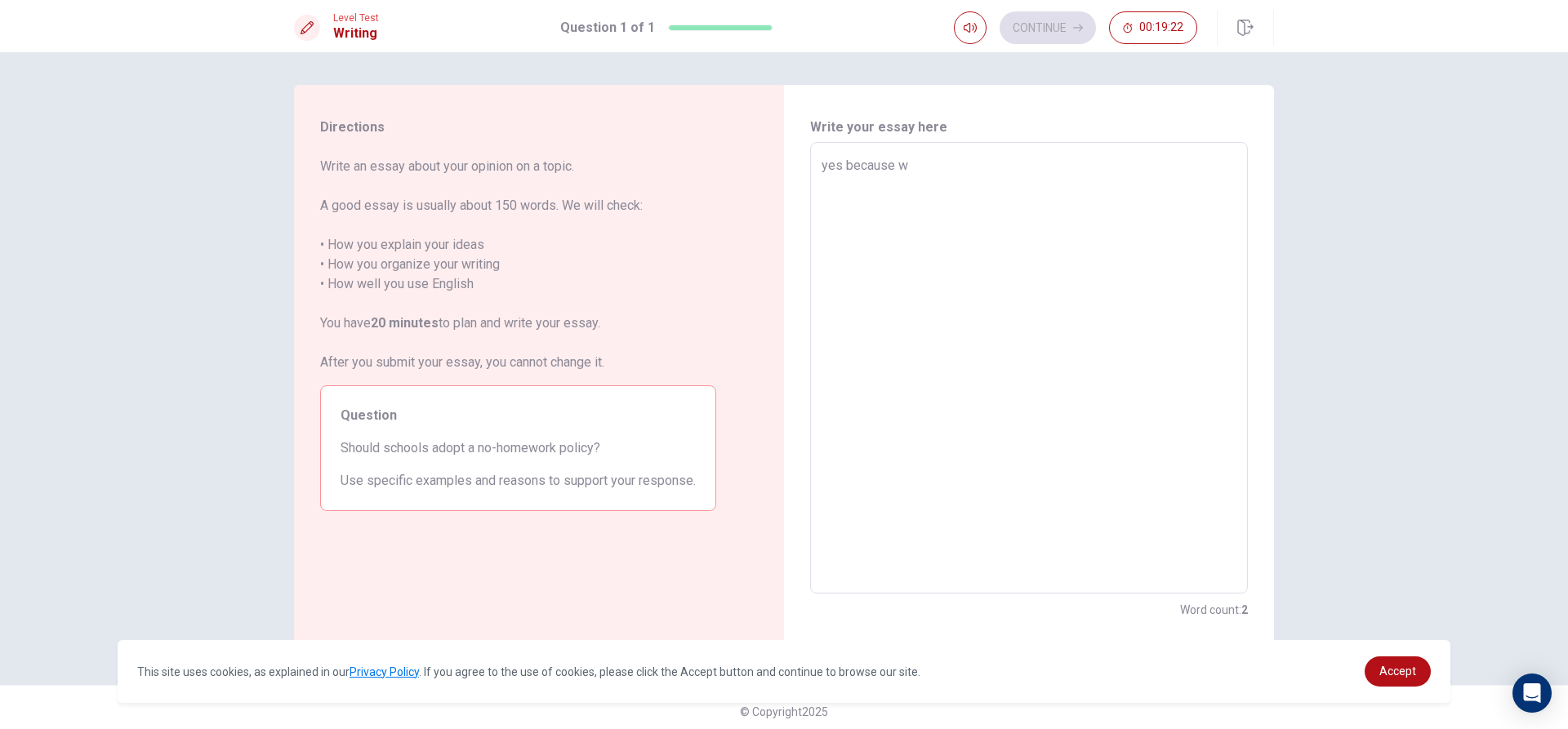
type textarea "yes because wh"
type textarea "x"
type textarea "yes because whe"
type textarea "x"
type textarea "yes because when"
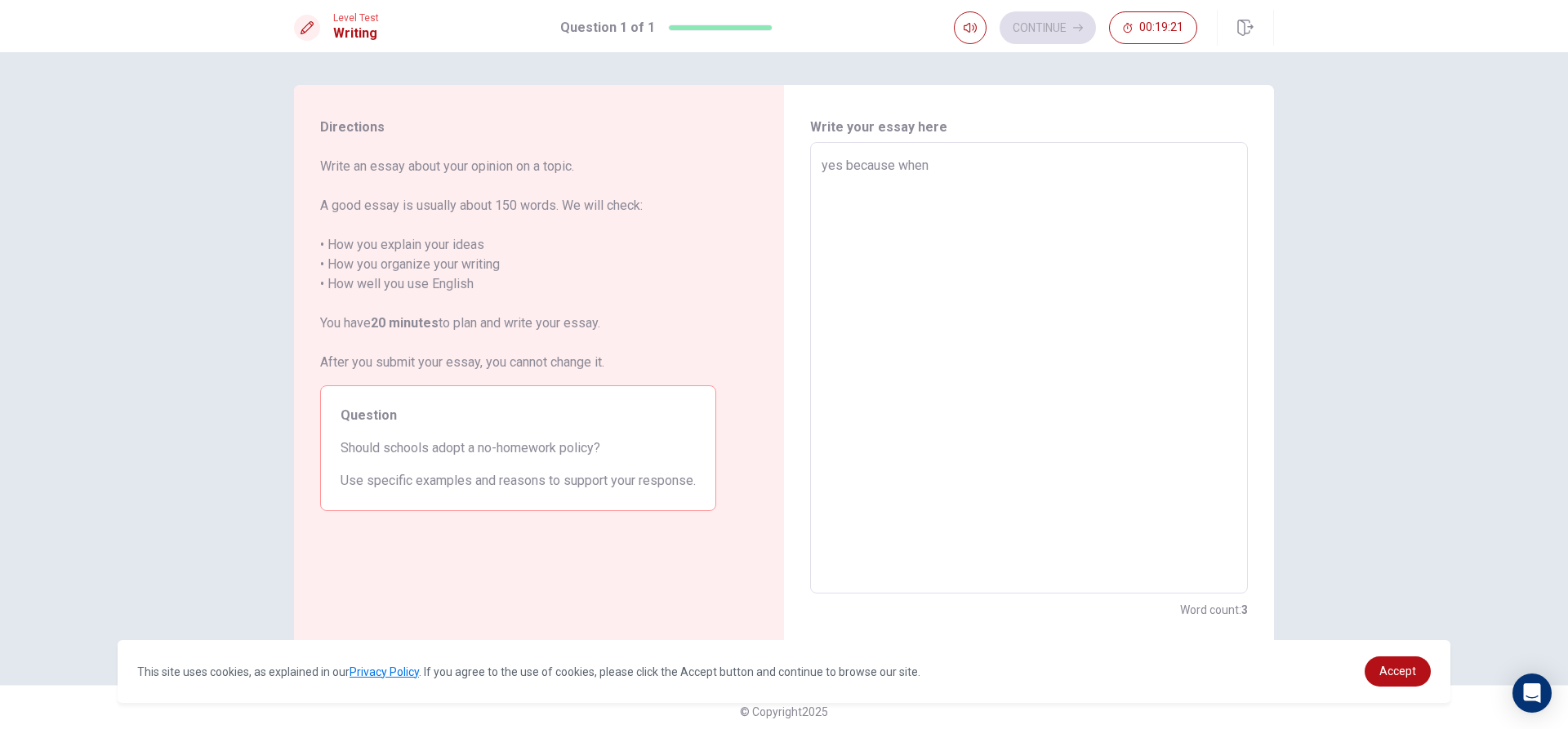
type textarea "x"
type textarea "yes because when"
type textarea "x"
type textarea "yes because when w"
type textarea "x"
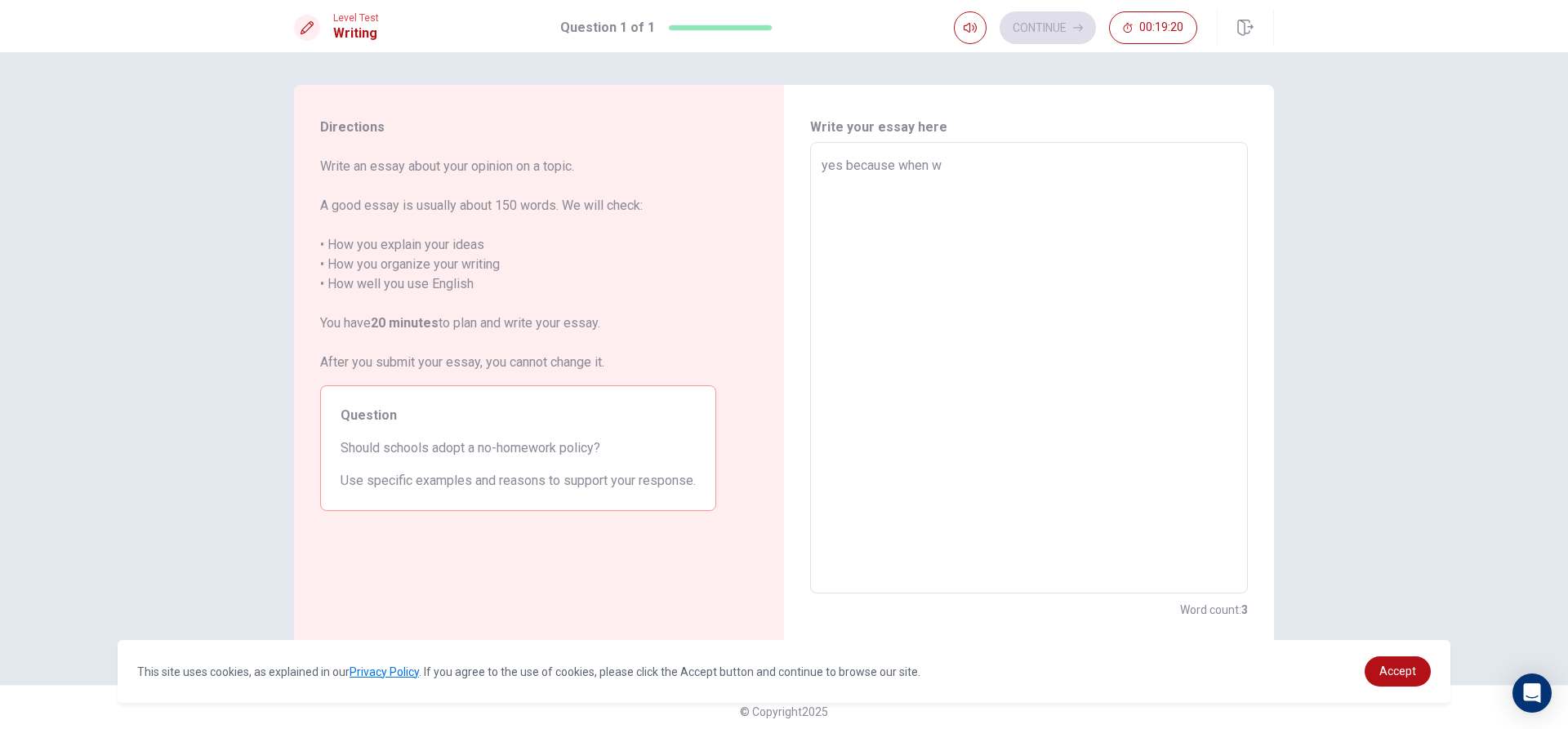
type textarea "yes because when we"
type textarea "x"
type textarea "yes because when we"
type textarea "x"
type textarea "yes because when we g"
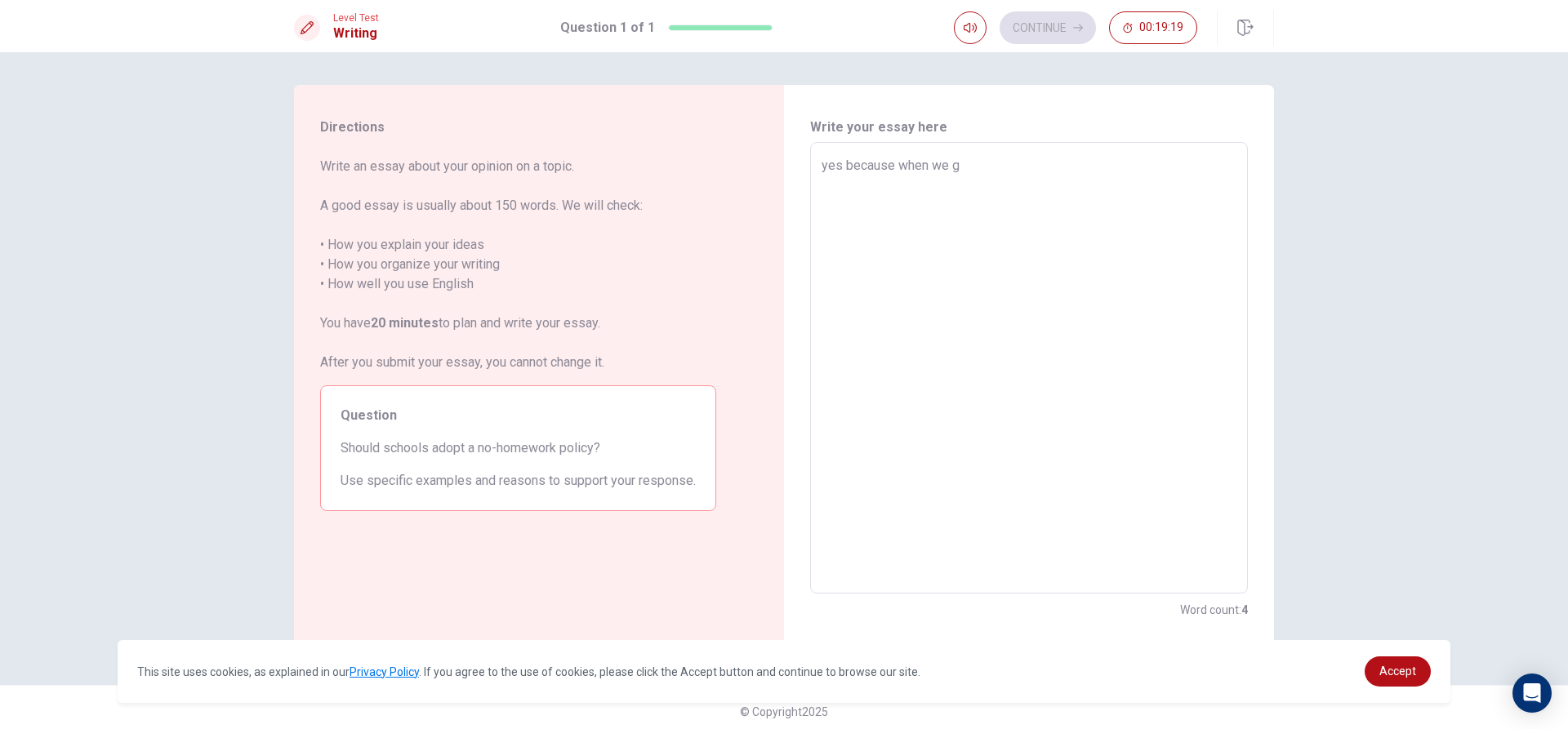
type textarea "x"
type textarea "yes because when we go"
type textarea "x"
type textarea "yes because when we go"
type textarea "x"
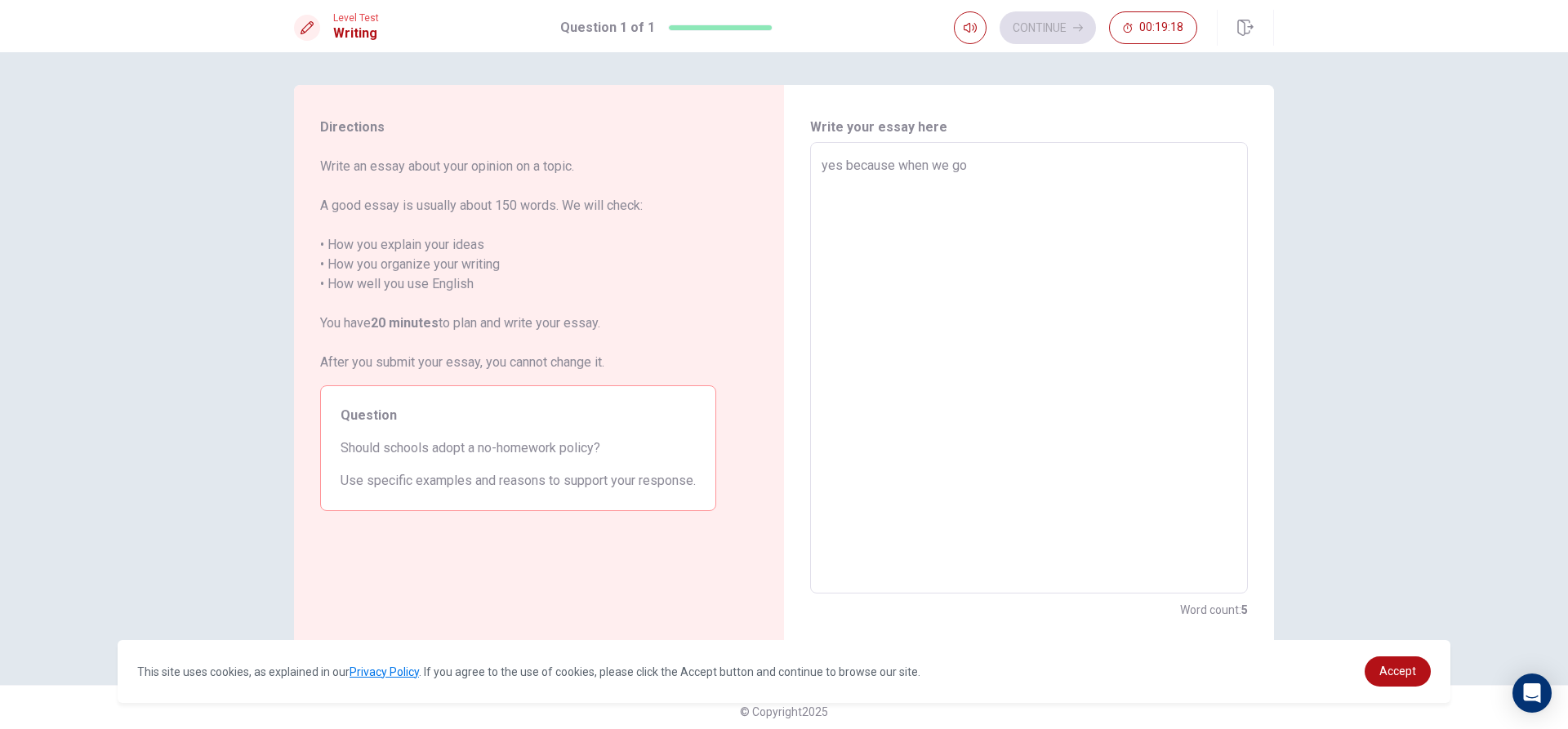
type textarea "yes because when we go h"
type textarea "x"
type textarea "yes because when we go ho"
type textarea "x"
type textarea "yes because when we go hom"
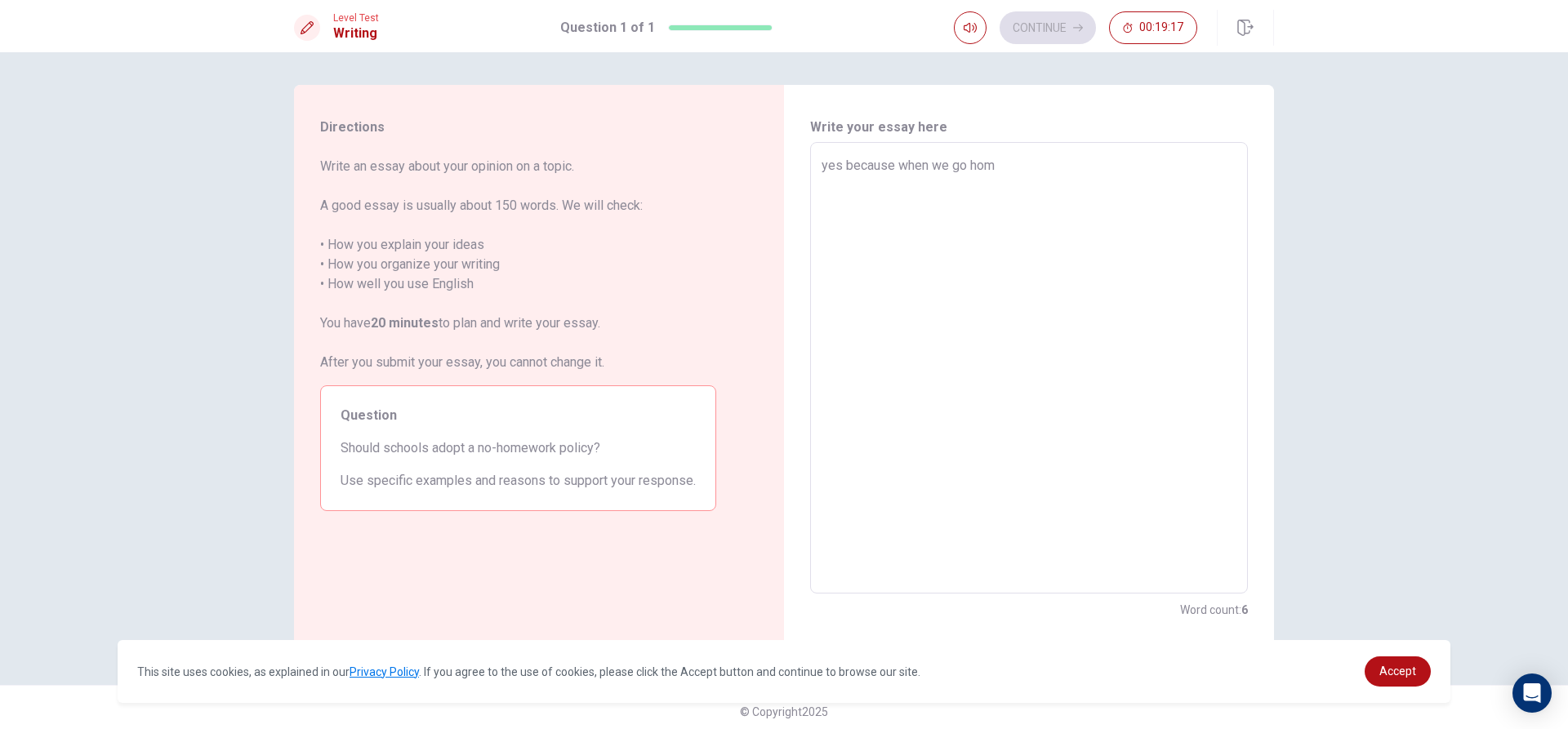
type textarea "x"
type textarea "yes because when we go home"
type textarea "x"
type textarea "yes because when we go home"
type textarea "x"
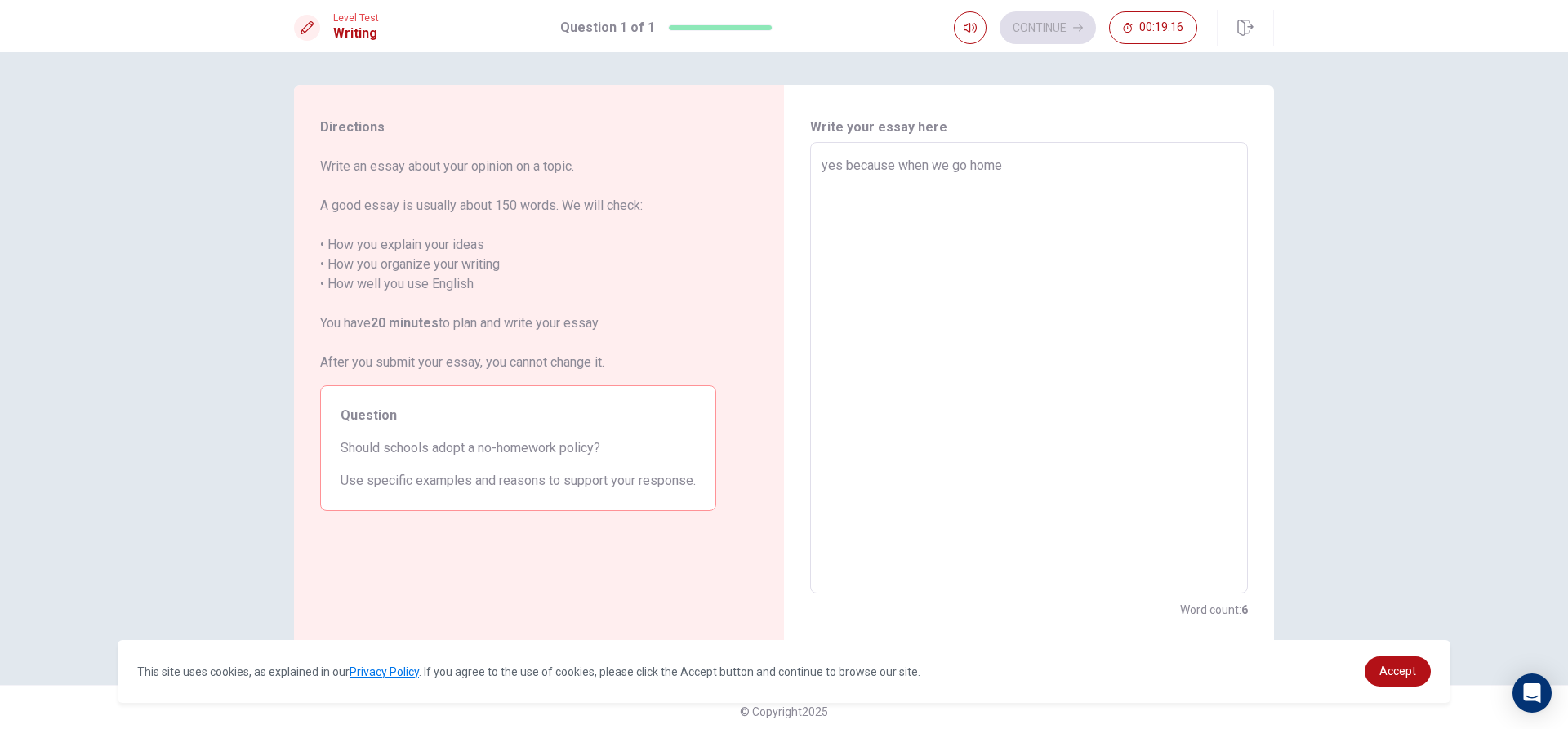
type textarea "yes because when we go home e"
type textarea "x"
type textarea "yes because when we go home ev"
type textarea "x"
type textarea "yes because when we go home eve"
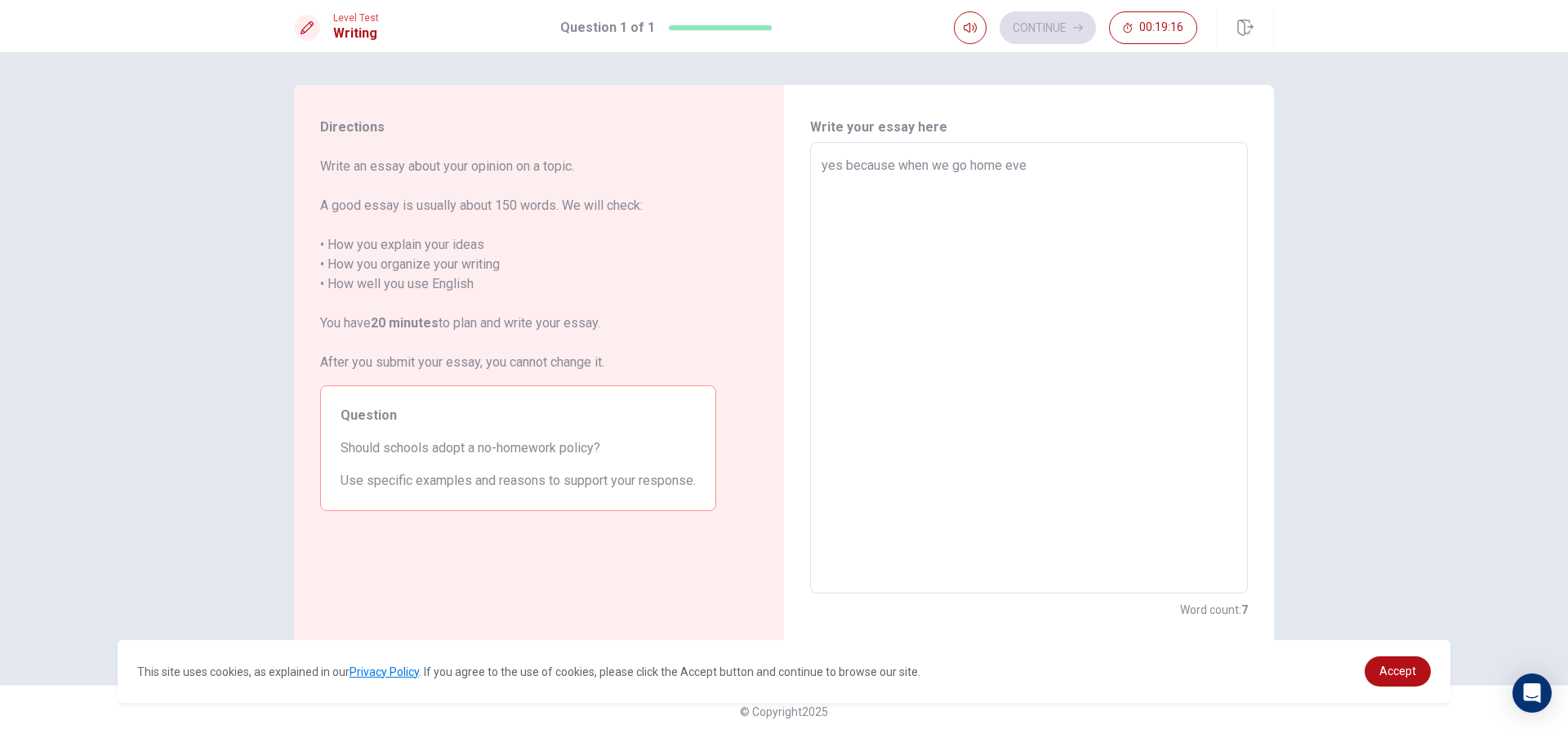
type textarea "x"
type textarea "yes because when we go home ever"
type textarea "x"
type textarea "yes because when we go home every"
type textarea "x"
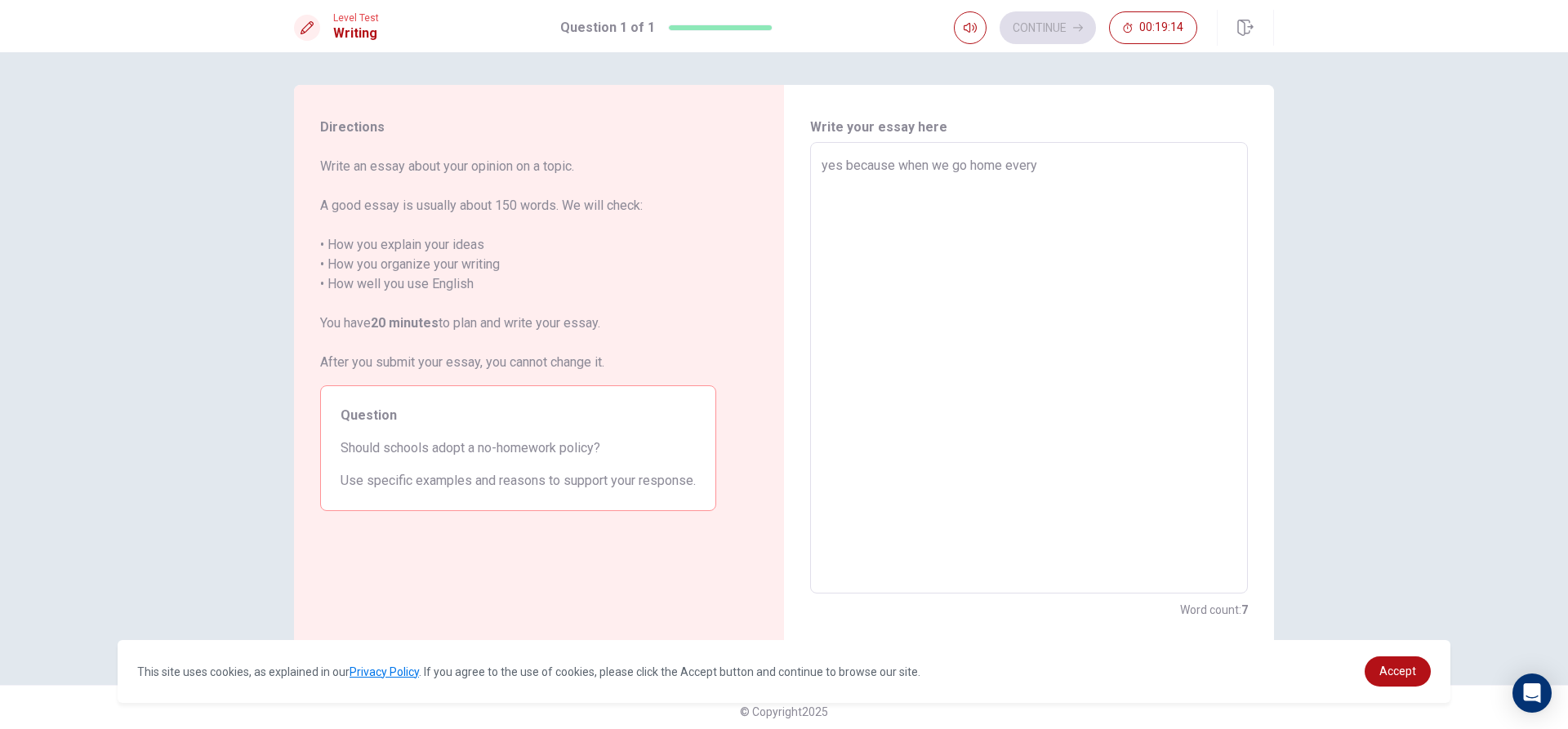
type textarea "yes because when we go home every"
type textarea "x"
type textarea "yes because when we go home every o"
type textarea "x"
type textarea "yes because when we go home every on"
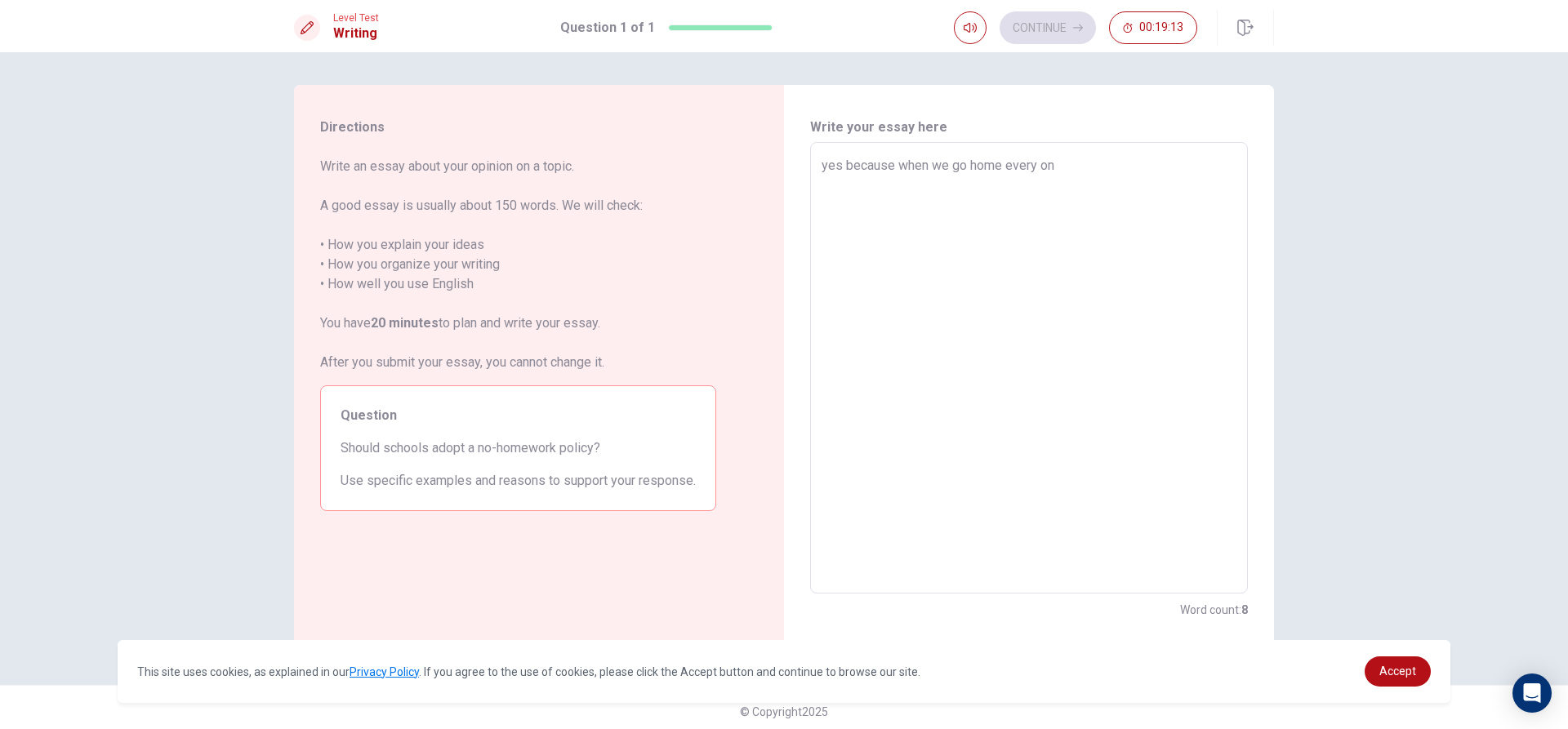
type textarea "x"
type textarea "yes because when we go home every one"
type textarea "x"
type textarea "yes because when we go home every one"
type textarea "x"
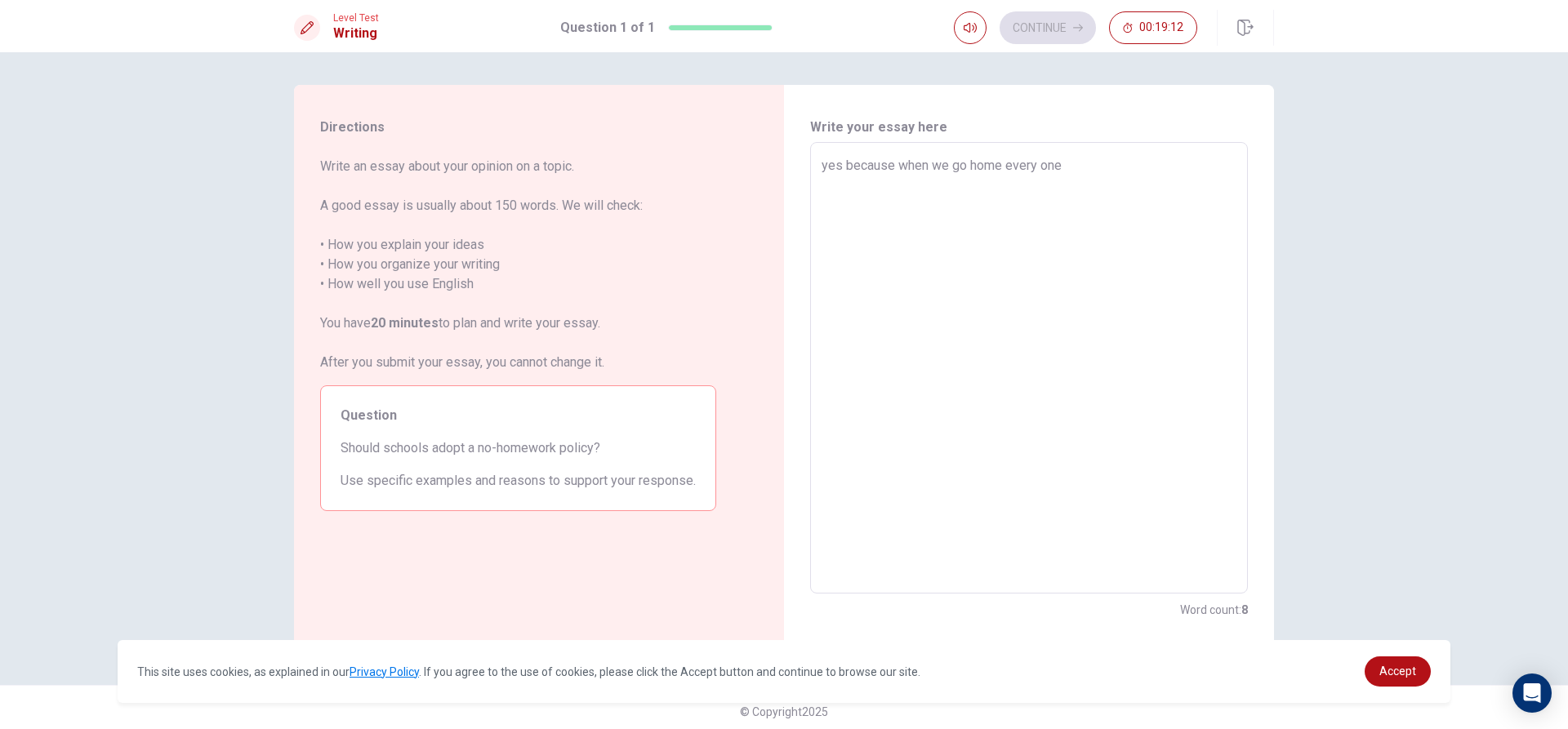
type textarea "yes because when we go home every one i"
type textarea "x"
type textarea "yes because when we go home every one is"
type textarea "x"
type textarea "yes because when we go home every one is"
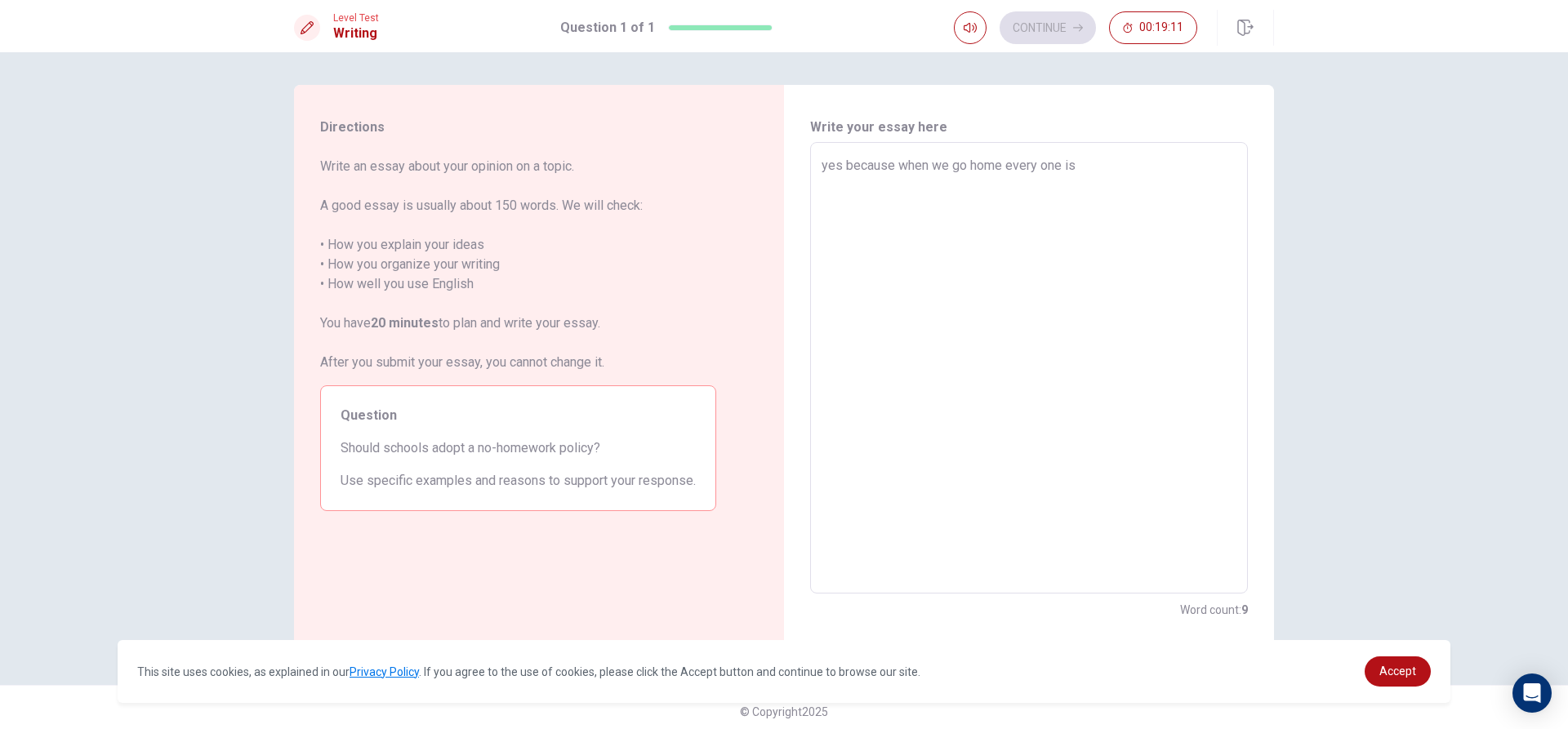
type textarea "x"
type textarea "yes because when we go home every one is t"
type textarea "x"
type textarea "yes because when we go home every one is ti"
type textarea "x"
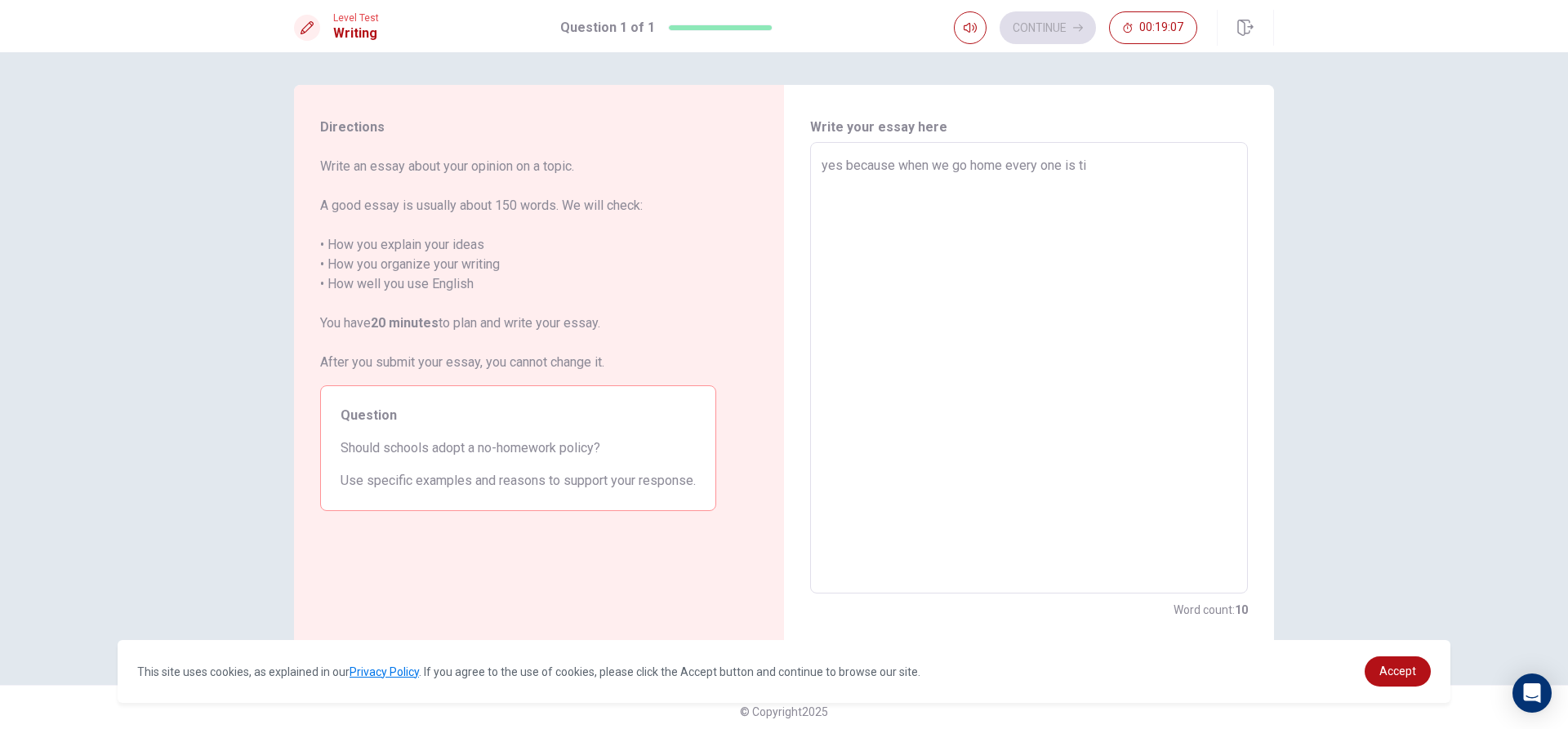
type textarea "yes because when we go home every one is tie"
type textarea "x"
type textarea "yes because when we go home every one is tier"
type textarea "x"
type textarea "yes because when we go home every one is tierd"
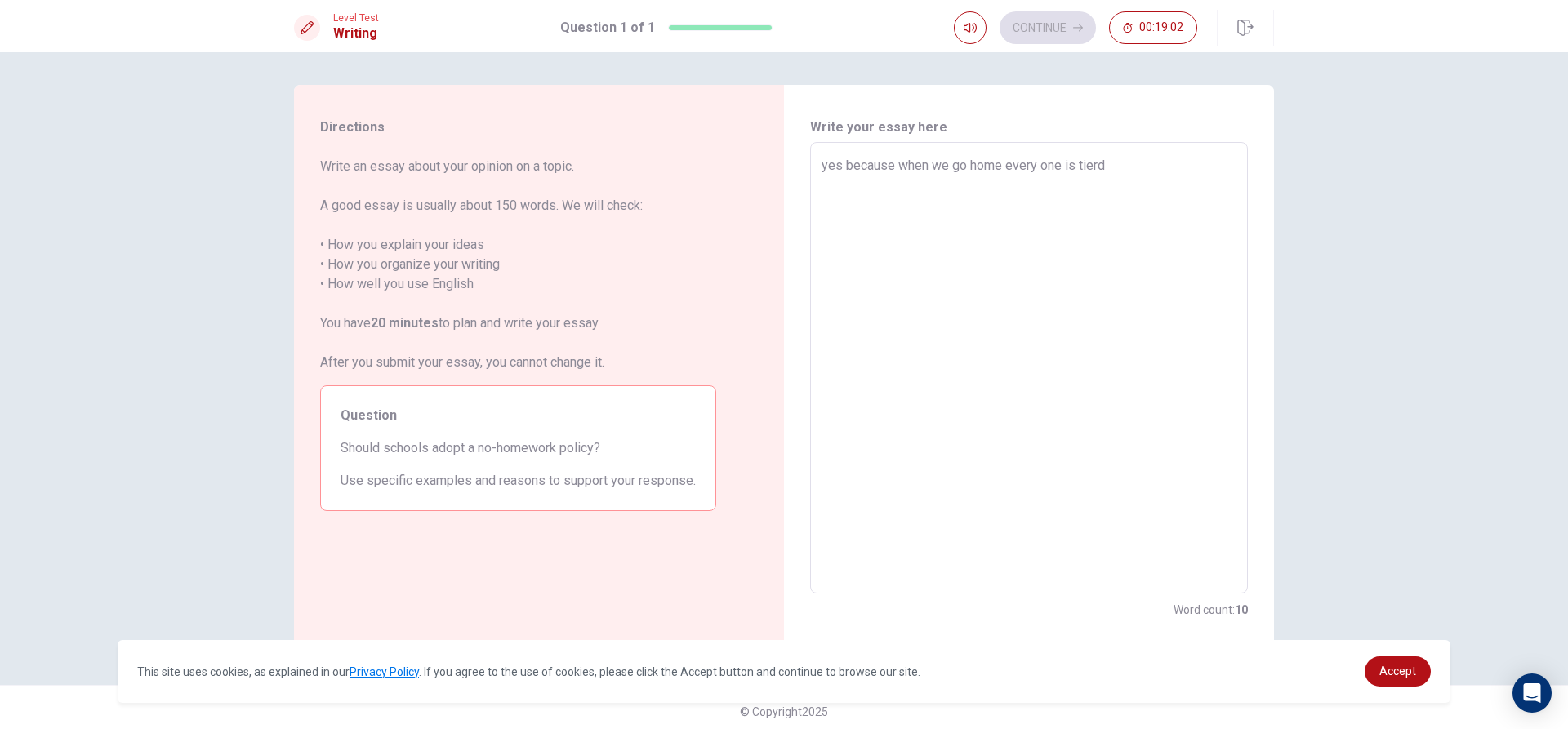
type textarea "x"
type textarea "yes because when we go home every one is tier"
type textarea "x"
type textarea "yes because when we go home every one is tie"
type textarea "x"
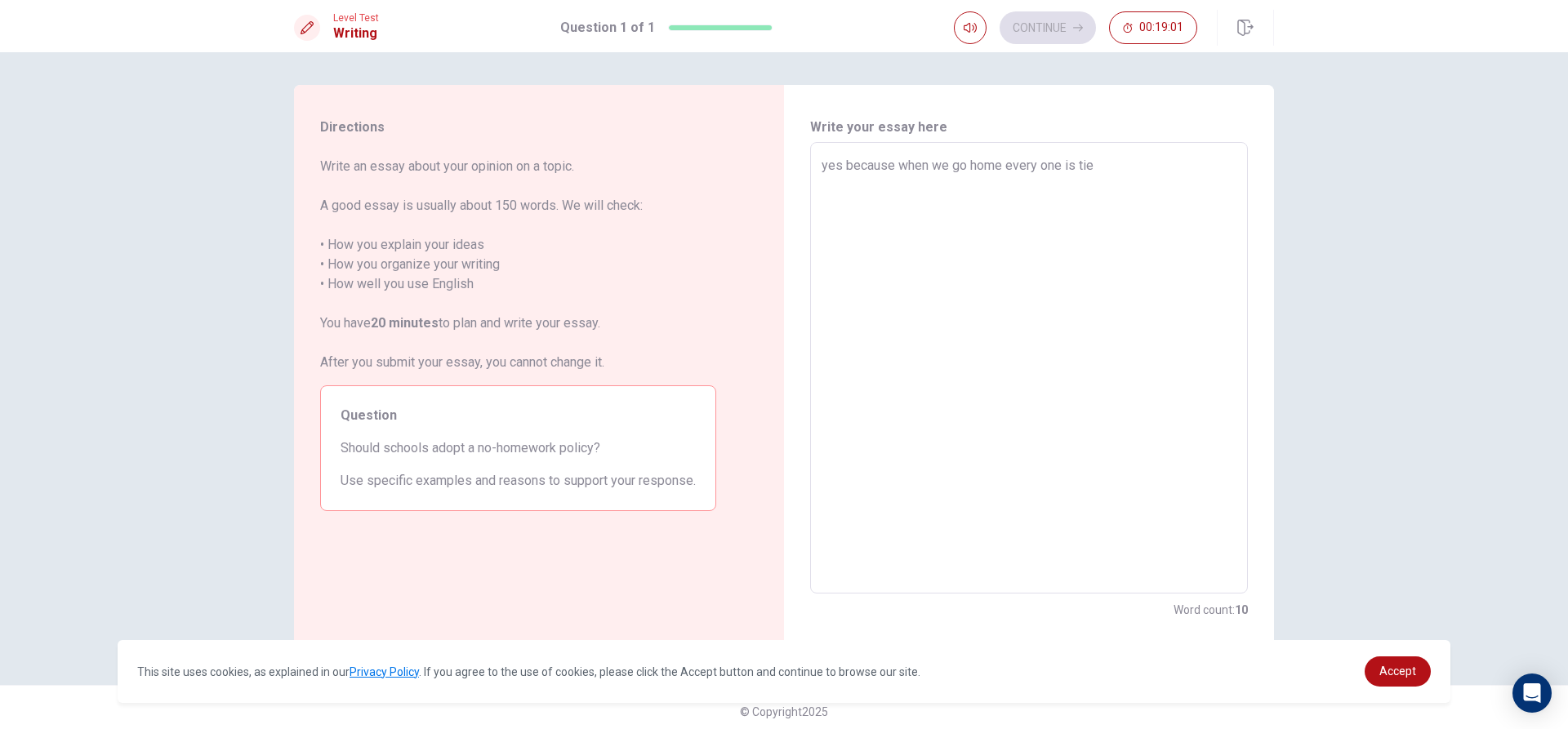
type textarea "yes because when we go home every one is ti"
type textarea "x"
type textarea "yes because when we go home every one is tie"
type textarea "x"
type textarea "yes because when we go home every one is tier"
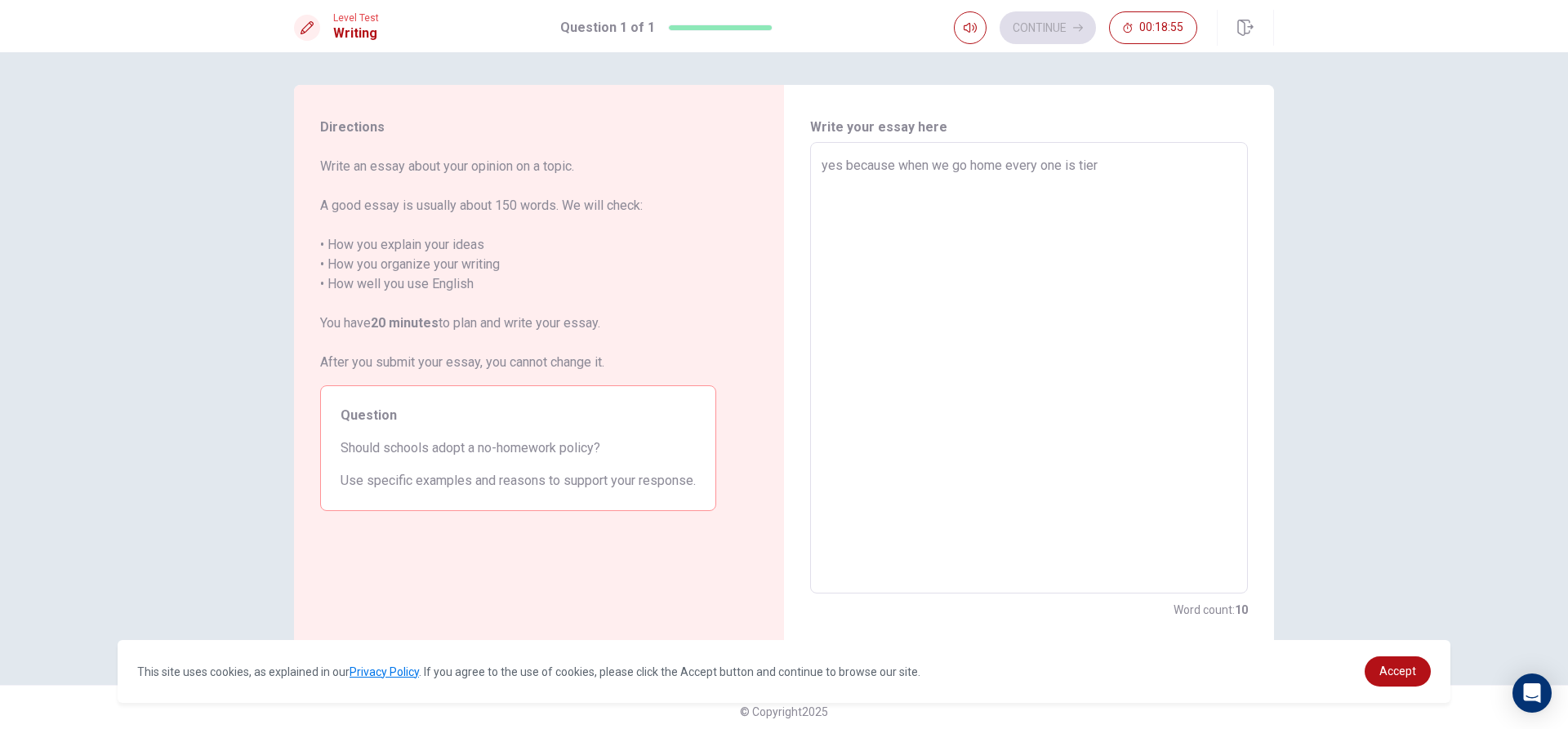
type textarea "x"
type textarea "yes because when we go home every one is tierd"
type textarea "x"
type textarea "yes because when we go home every one is tierd"
type textarea "x"
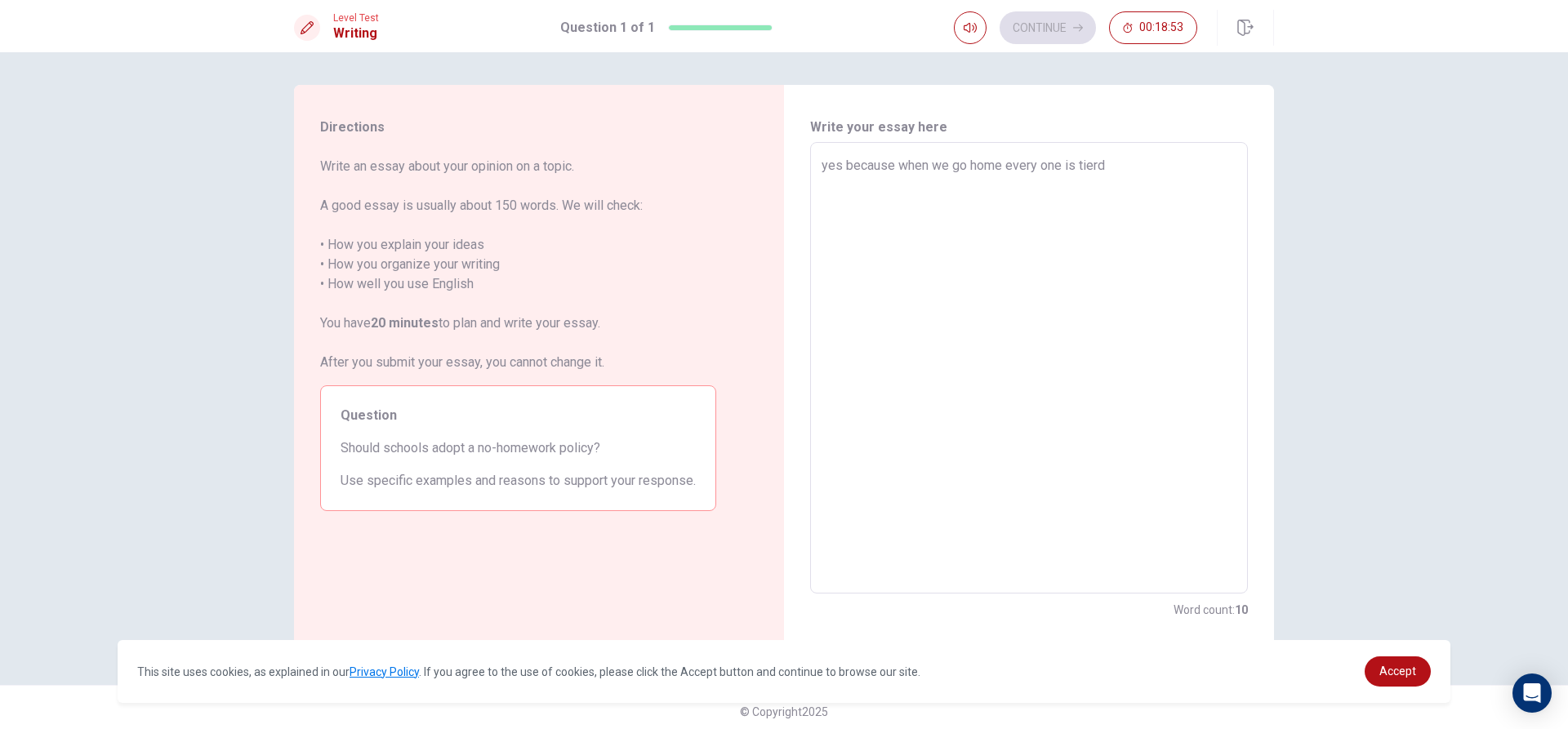
type textarea "yes because when we go home every one is tierd a"
type textarea "x"
type textarea "yes because when we go home every one is tierd an"
type textarea "x"
type textarea "yes because when we go home every one is tierd and"
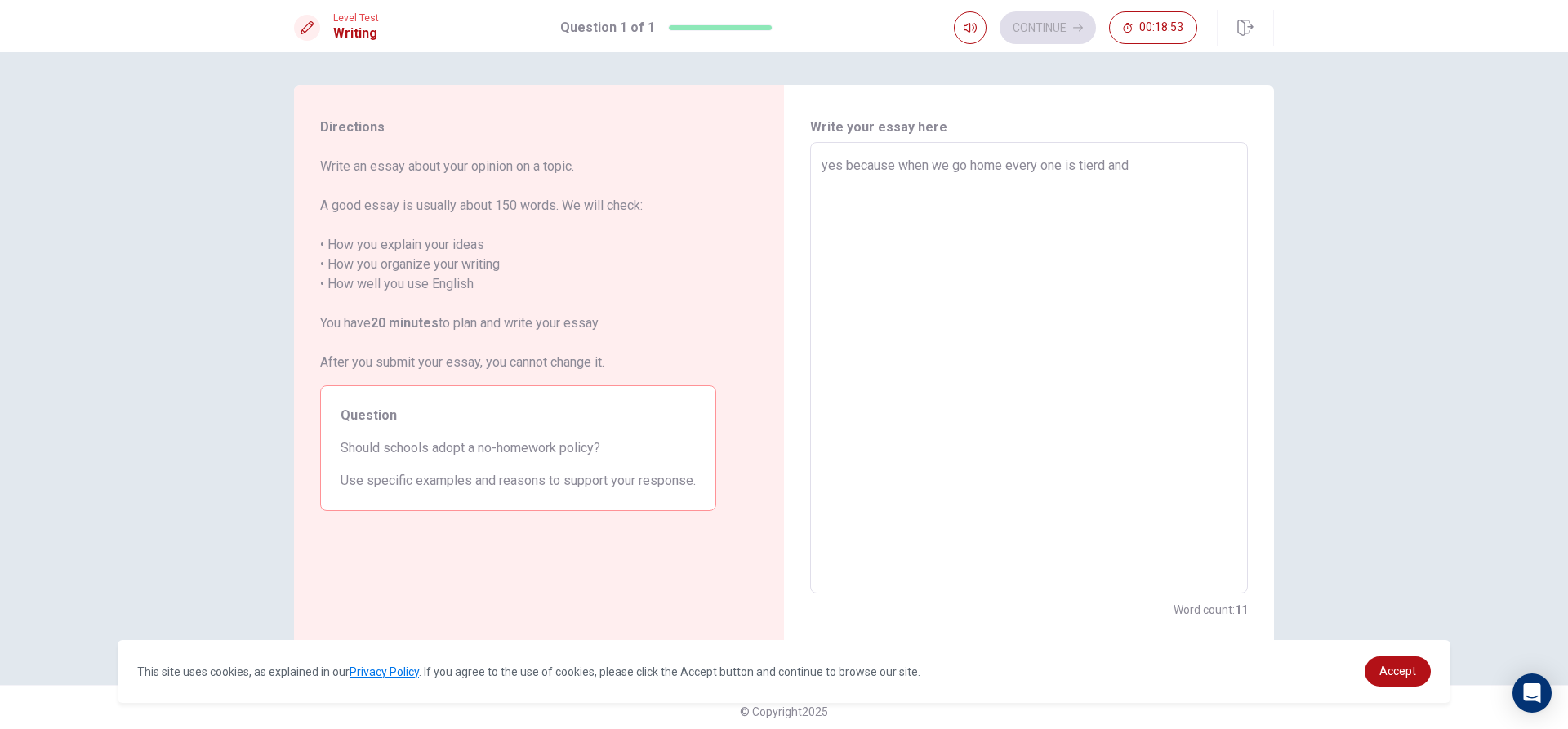
type textarea "x"
type textarea "yes because when we go home every one is tierd and"
type textarea "x"
type textarea "yes because when we go home every one is tierd and i"
type textarea "x"
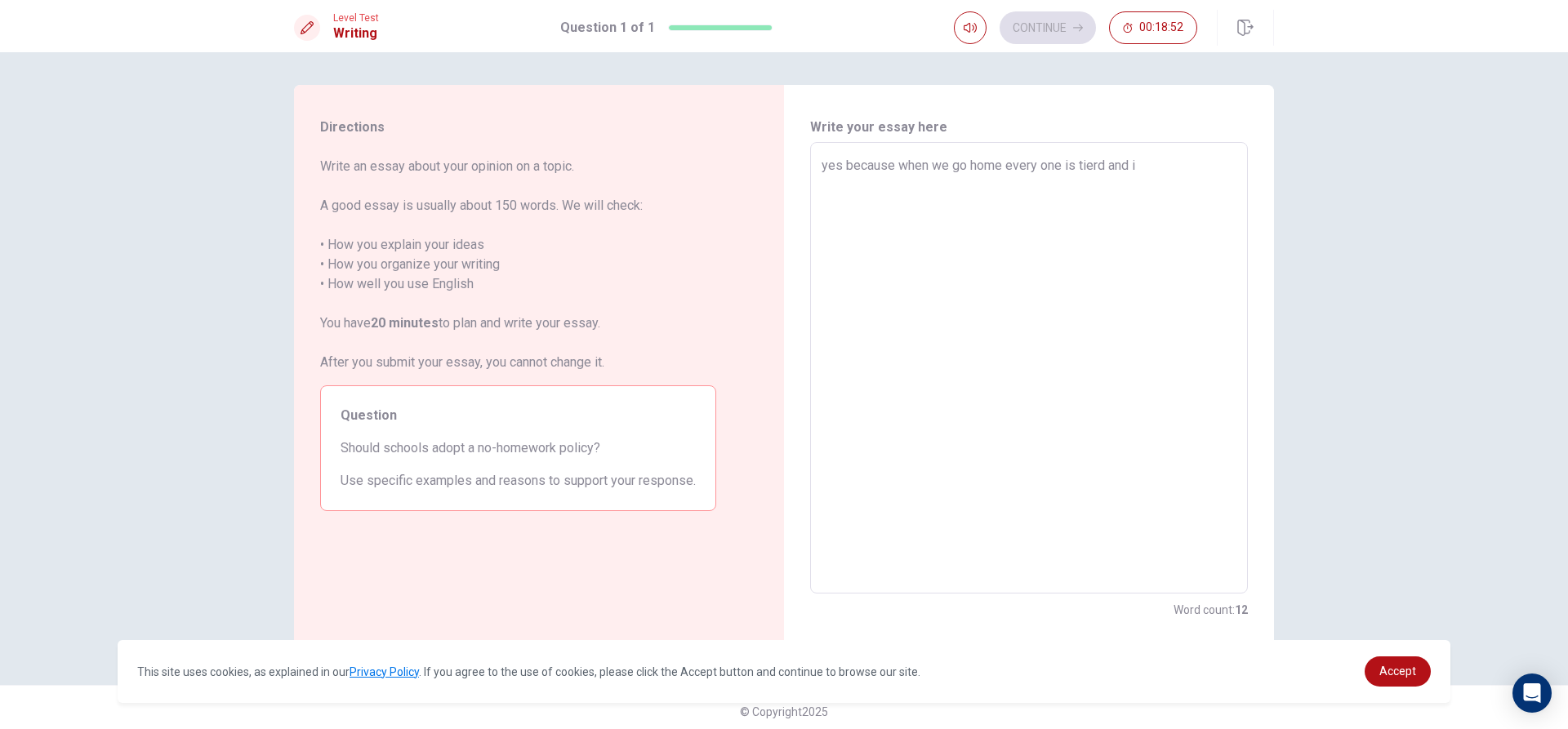
type textarea "yes because when we go home every one is tierd and if"
type textarea "x"
type textarea "yes because when we go home every one is tierd and if"
type textarea "x"
type textarea "yes because when we go home every one is tierd and if w"
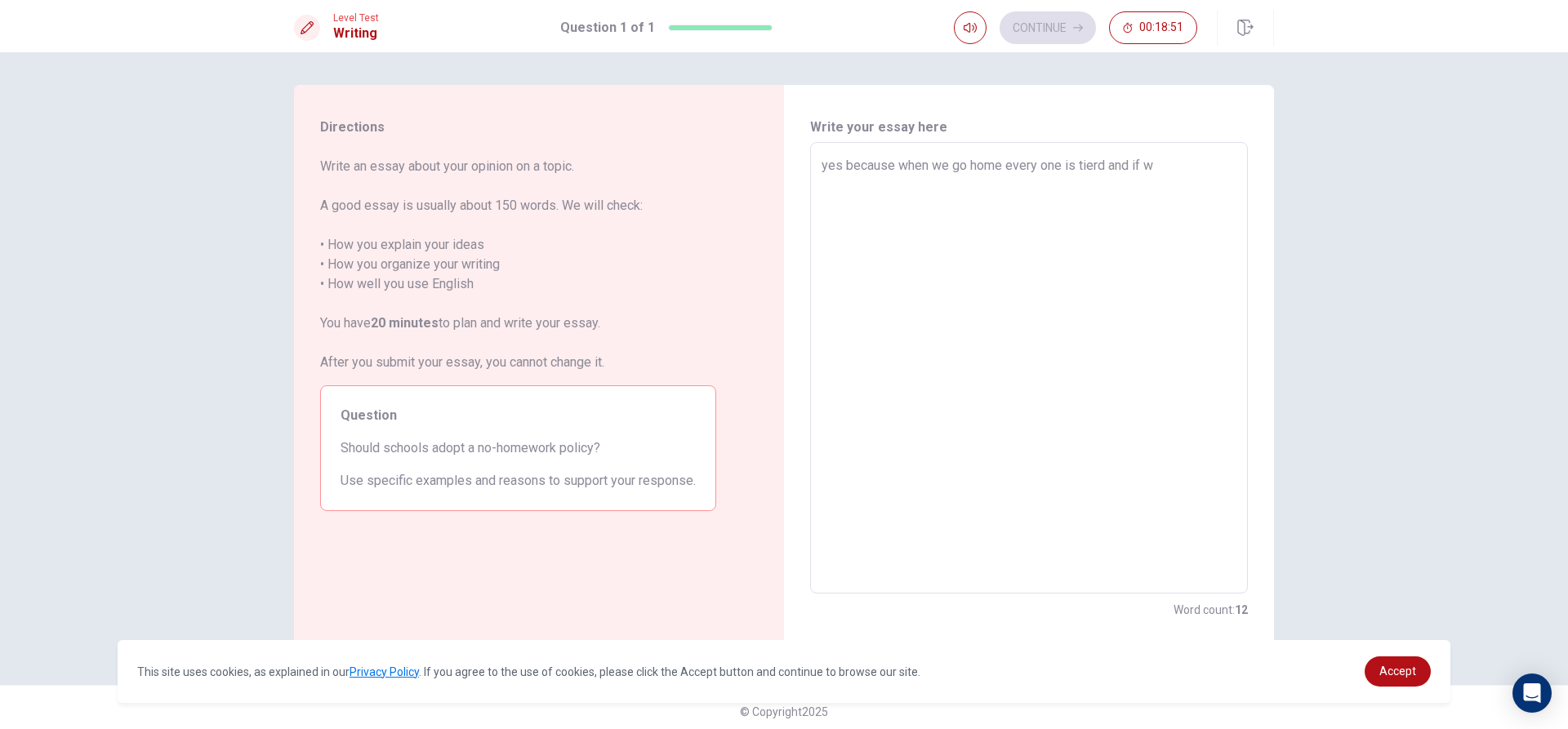
type textarea "x"
type textarea "yes because when we go home every one is tierd and if we"
type textarea "x"
type textarea "yes because when we go home every one is tierd and if we"
type textarea "x"
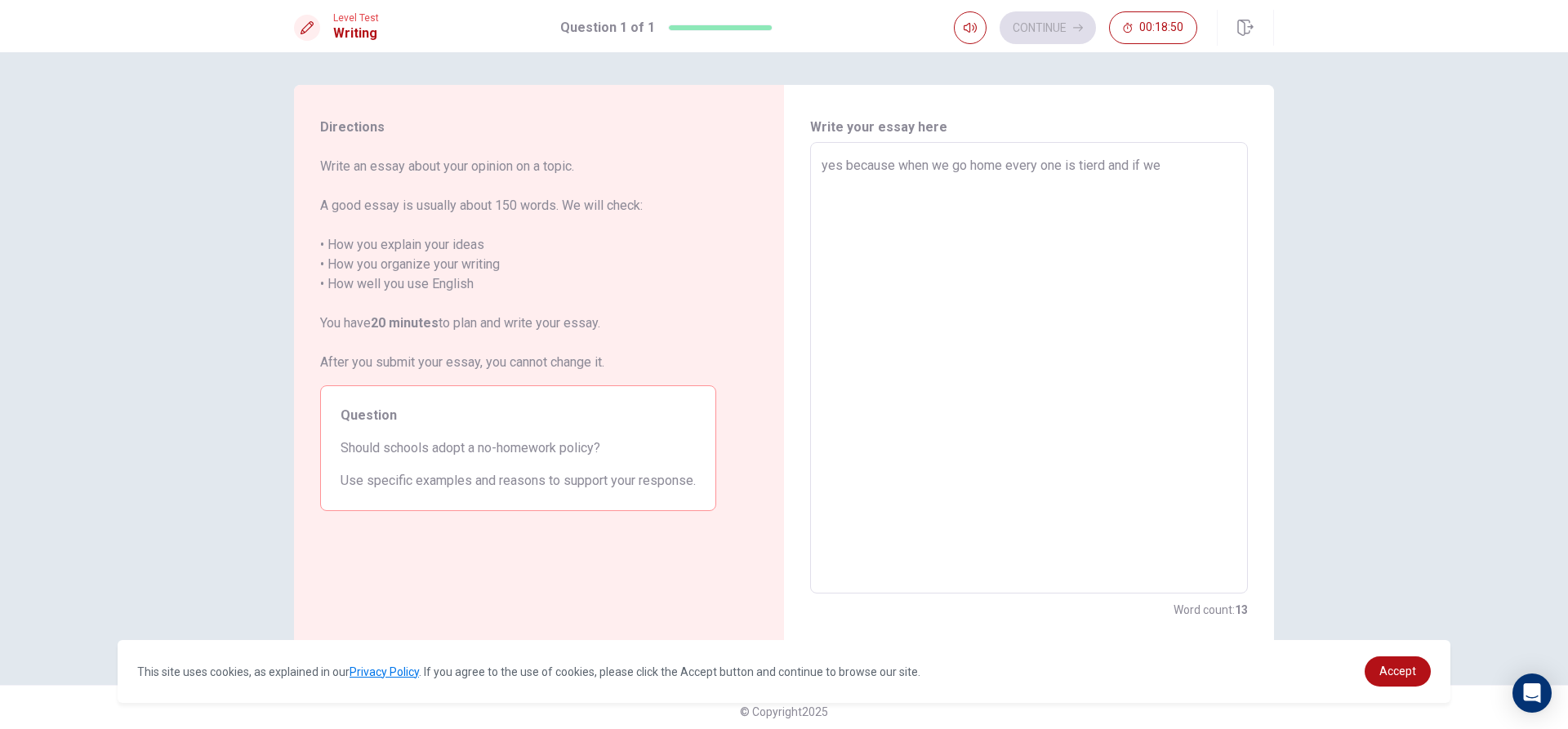
type textarea "yes because when we go home every one is tierd and if we h"
type textarea "x"
type textarea "yes because when we go home every one is tierd and if we ha"
type textarea "x"
type textarea "yes because when we go home every one is tierd and if we hav"
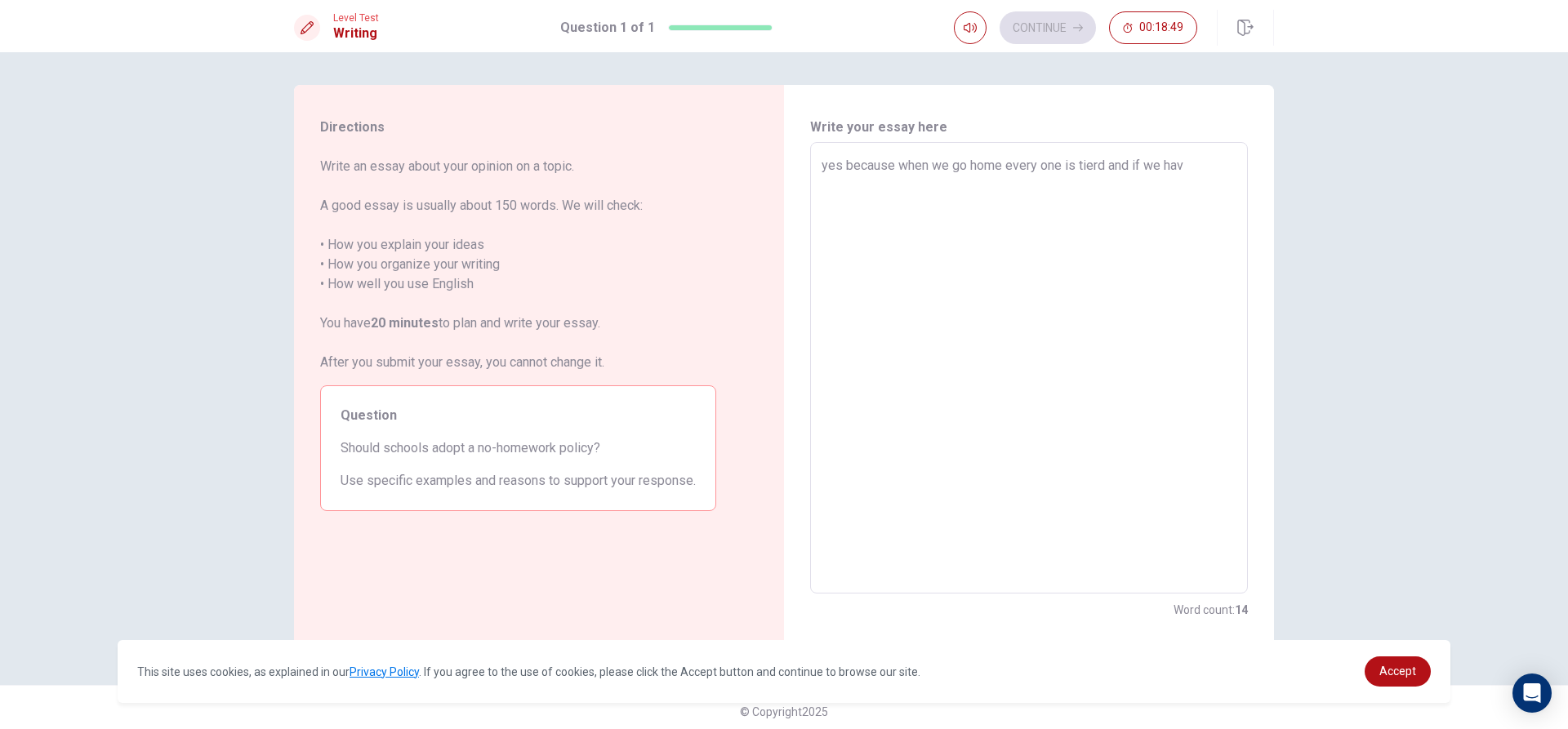
type textarea "x"
type textarea "yes because when we go home every one is tierd and if we have"
type textarea "x"
type textarea "yes because when we go home every one is tierd and if we have"
type textarea "x"
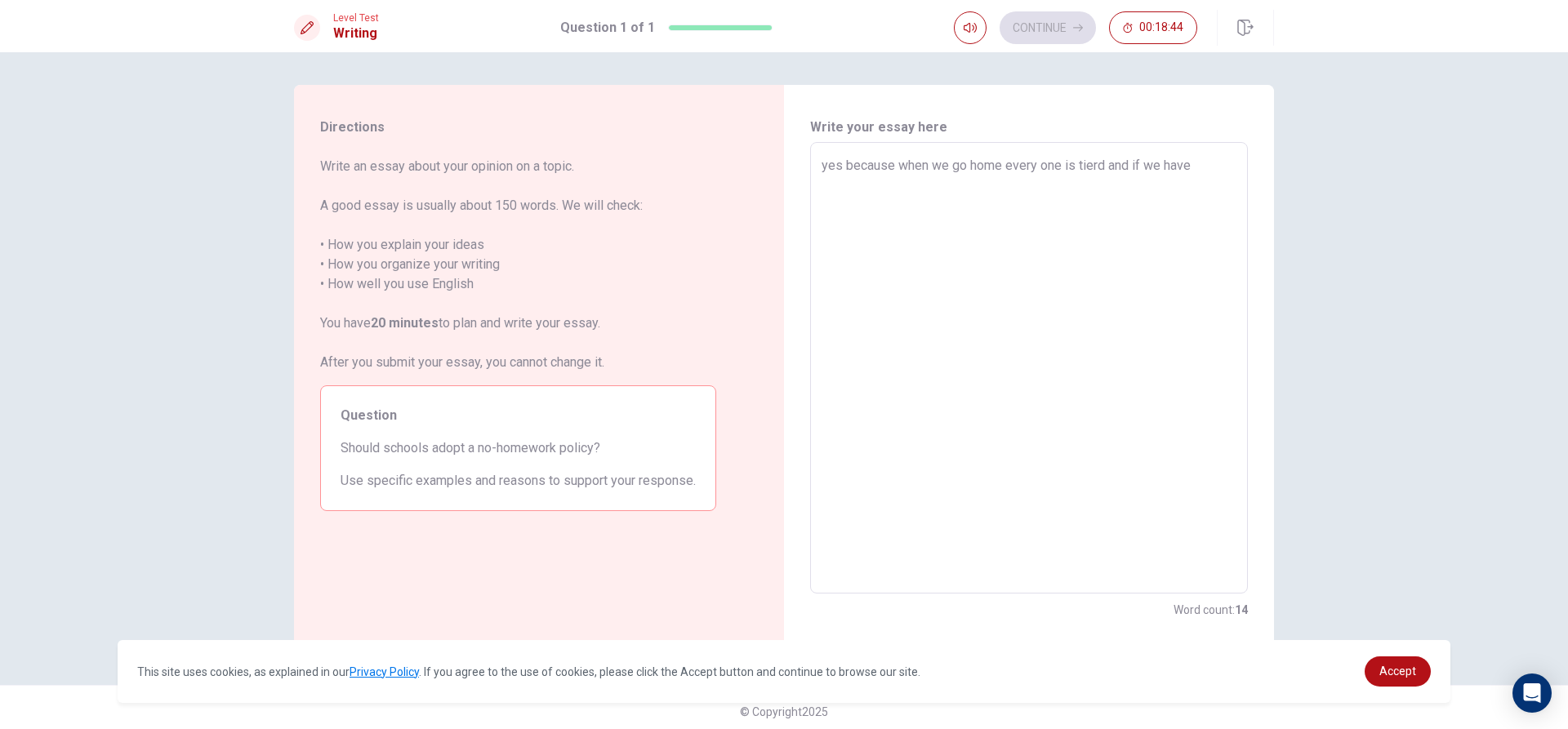
type textarea "yes because when we go home every one is tierd and if we have h"
type textarea "x"
type textarea "yes because when we go home every one is tierd and if we have ho"
type textarea "x"
type textarea "yes because when we go home every one is tierd and if we have hom"
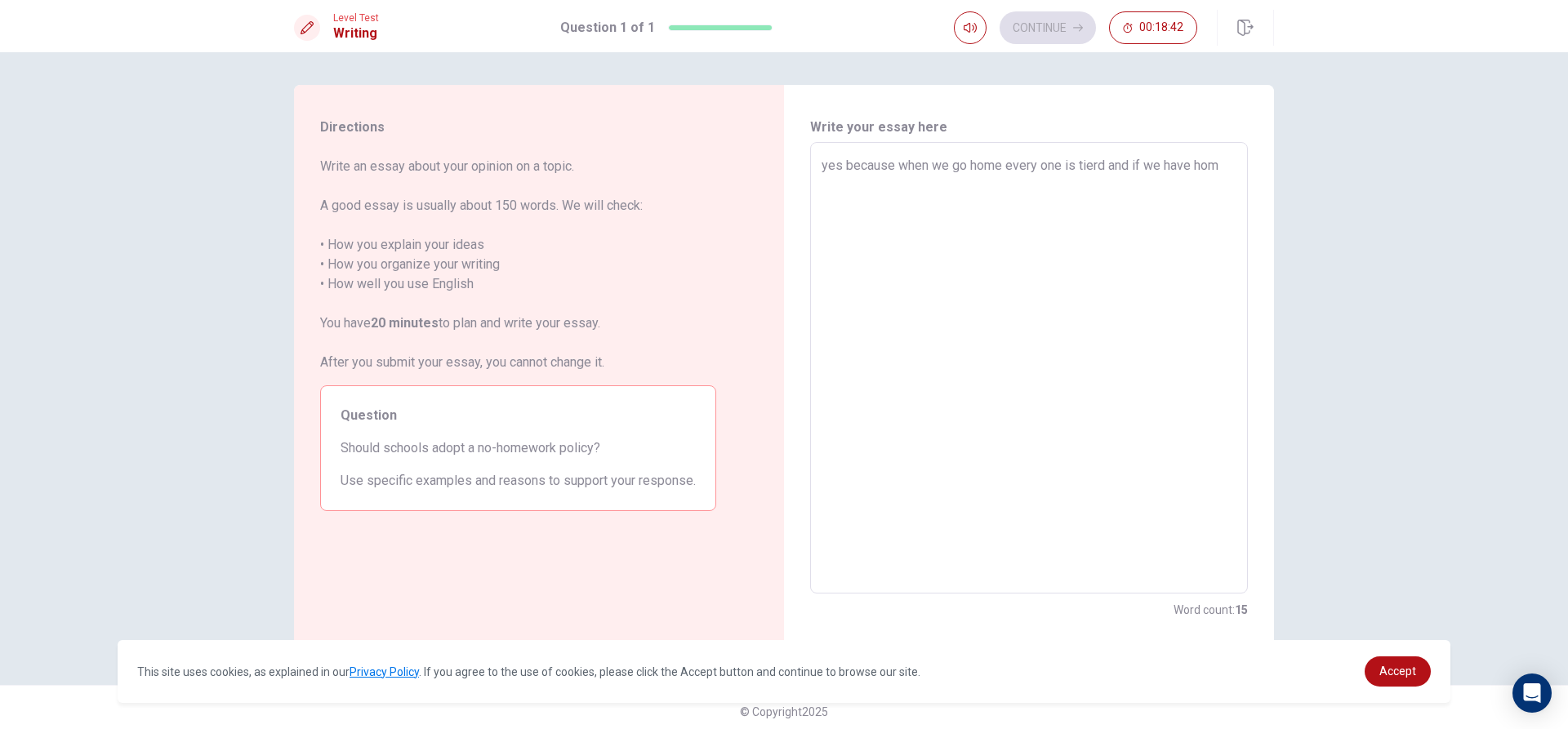
type textarea "x"
type textarea "yes because when we go home every one is tierd and if we have home"
type textarea "x"
type textarea "yes because when we go home every one is tierd and if we have homew"
type textarea "x"
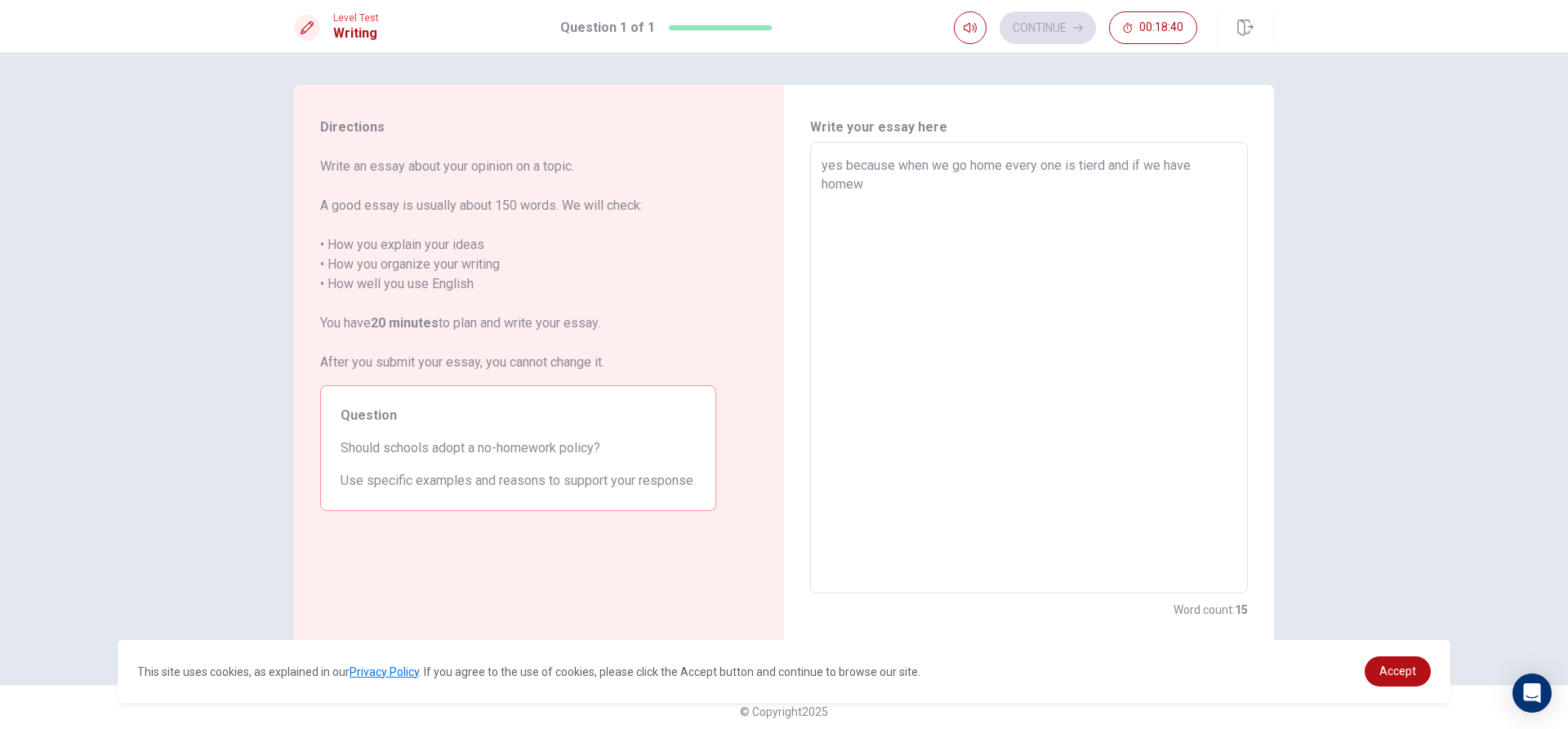
type textarea "yes because when we go home every one is tierd and if we have homewo"
type textarea "x"
type textarea "yes because when we go home every one is tierd and if we have homewor"
type textarea "x"
type textarea "yes because when we go home every one is tierd and if we have homework"
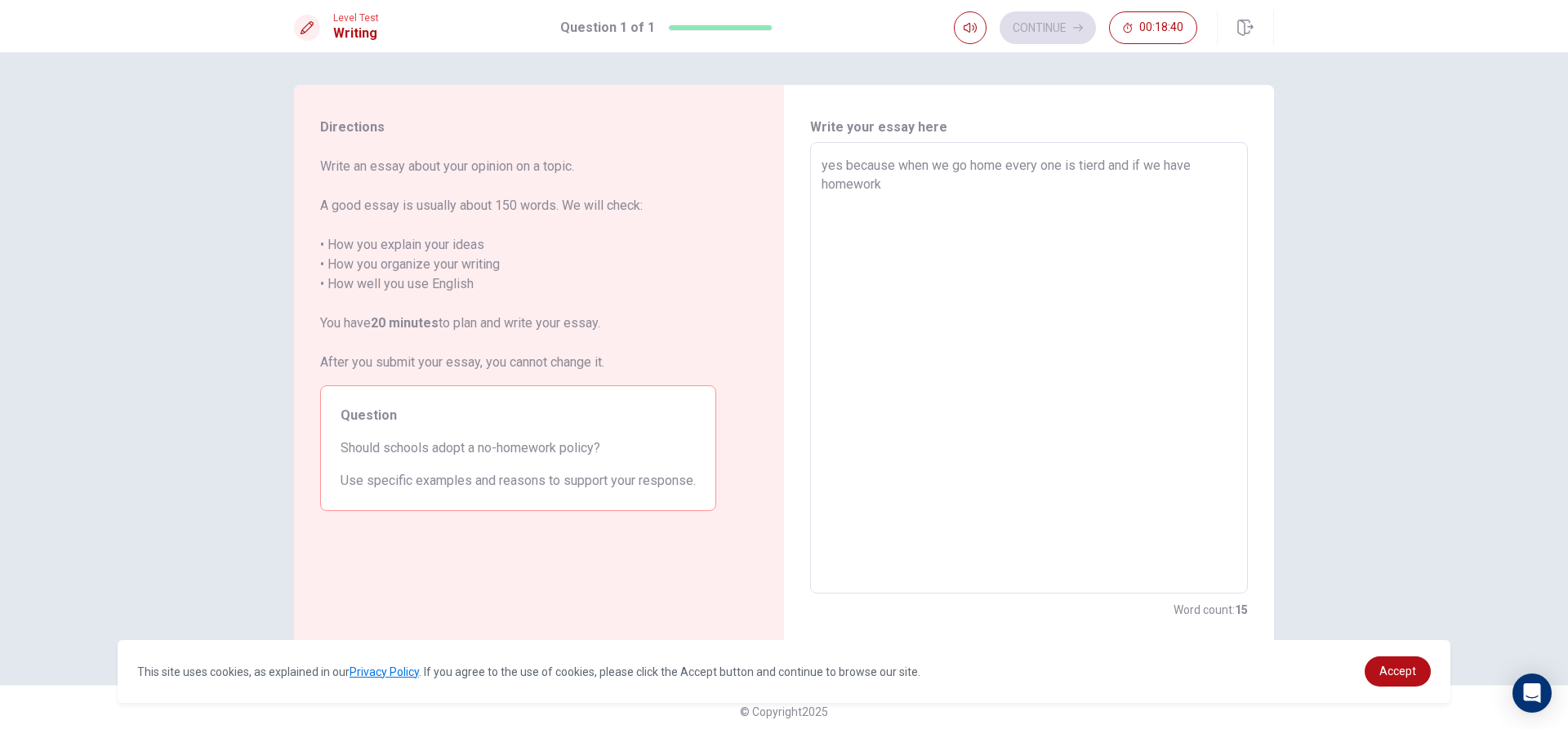
type textarea "x"
type textarea "yes because when we go home every one is tierd and if we have homework"
type textarea "x"
type textarea "yes because when we go home every one is tierd and if we have homework w"
type textarea "x"
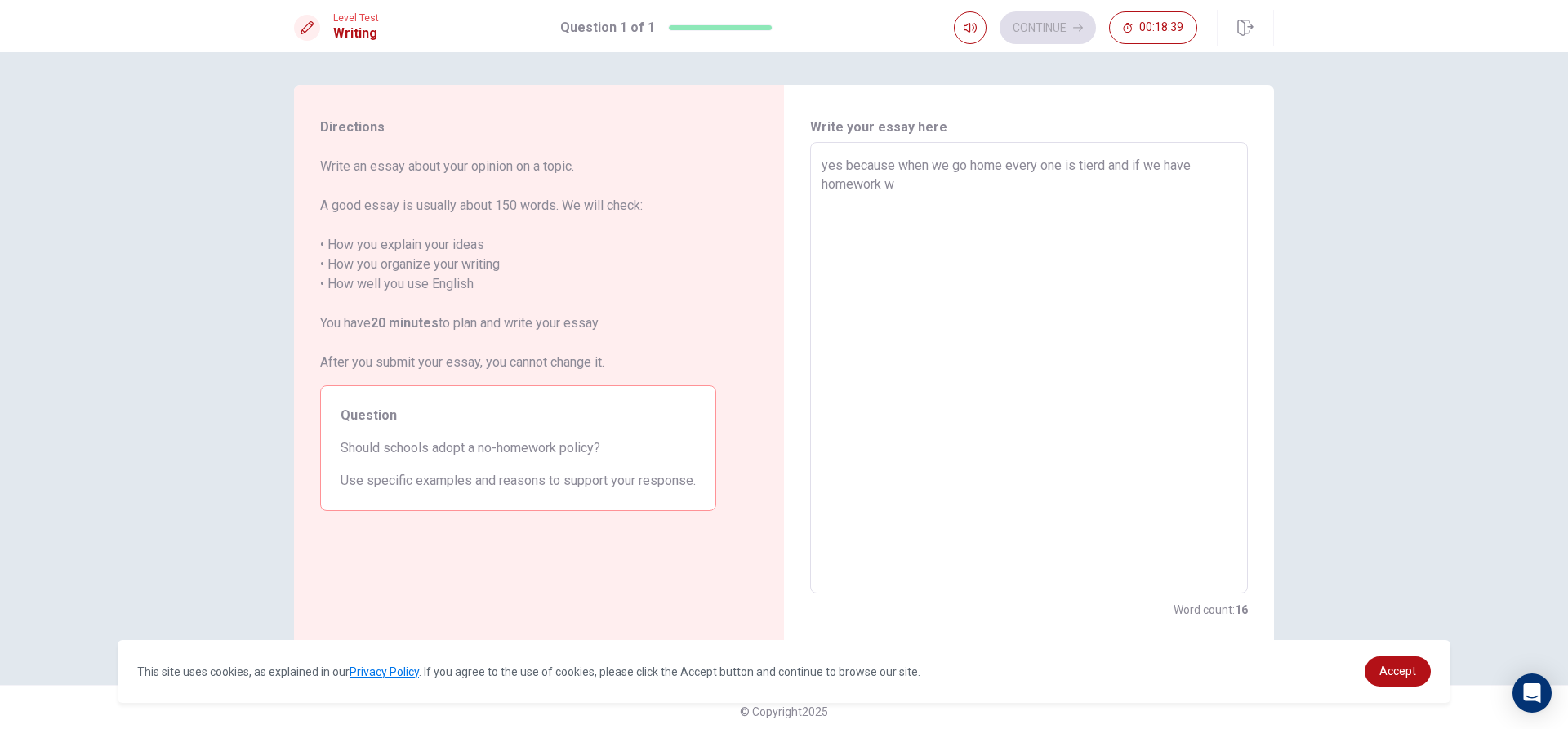
type textarea "yes because when we go home every one is tierd and if we have homework we"
type textarea "x"
type textarea "yes because when we go home every one is tierd and if we have homework we"
type textarea "x"
type textarea "yes because when we go home every one is tierd and if we have homework we w"
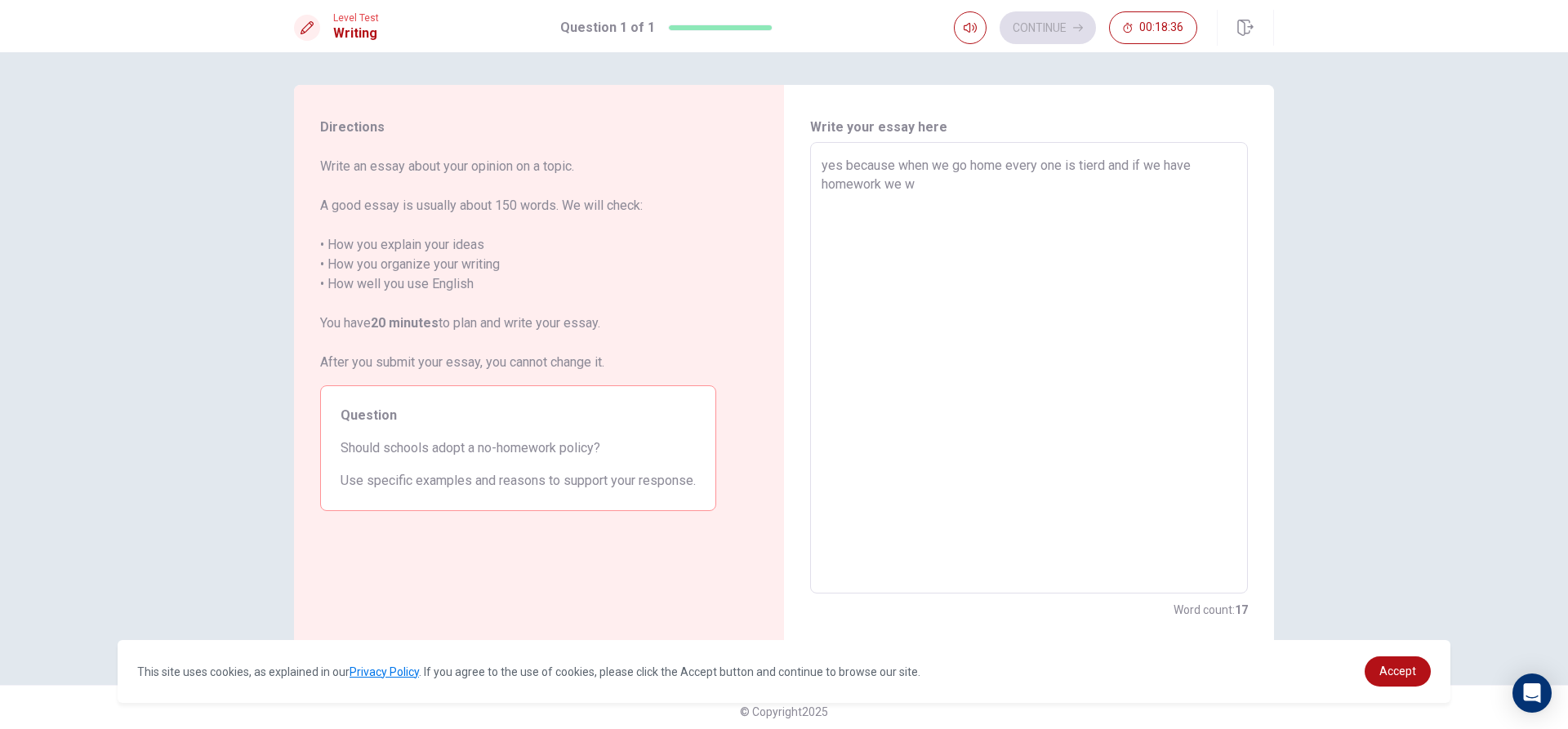
type textarea "x"
type textarea "yes because when we go home every one is tierd and if we have homework we wi"
type textarea "x"
type textarea "yes because when we go home every one is tierd and if we have homework we wil"
type textarea "x"
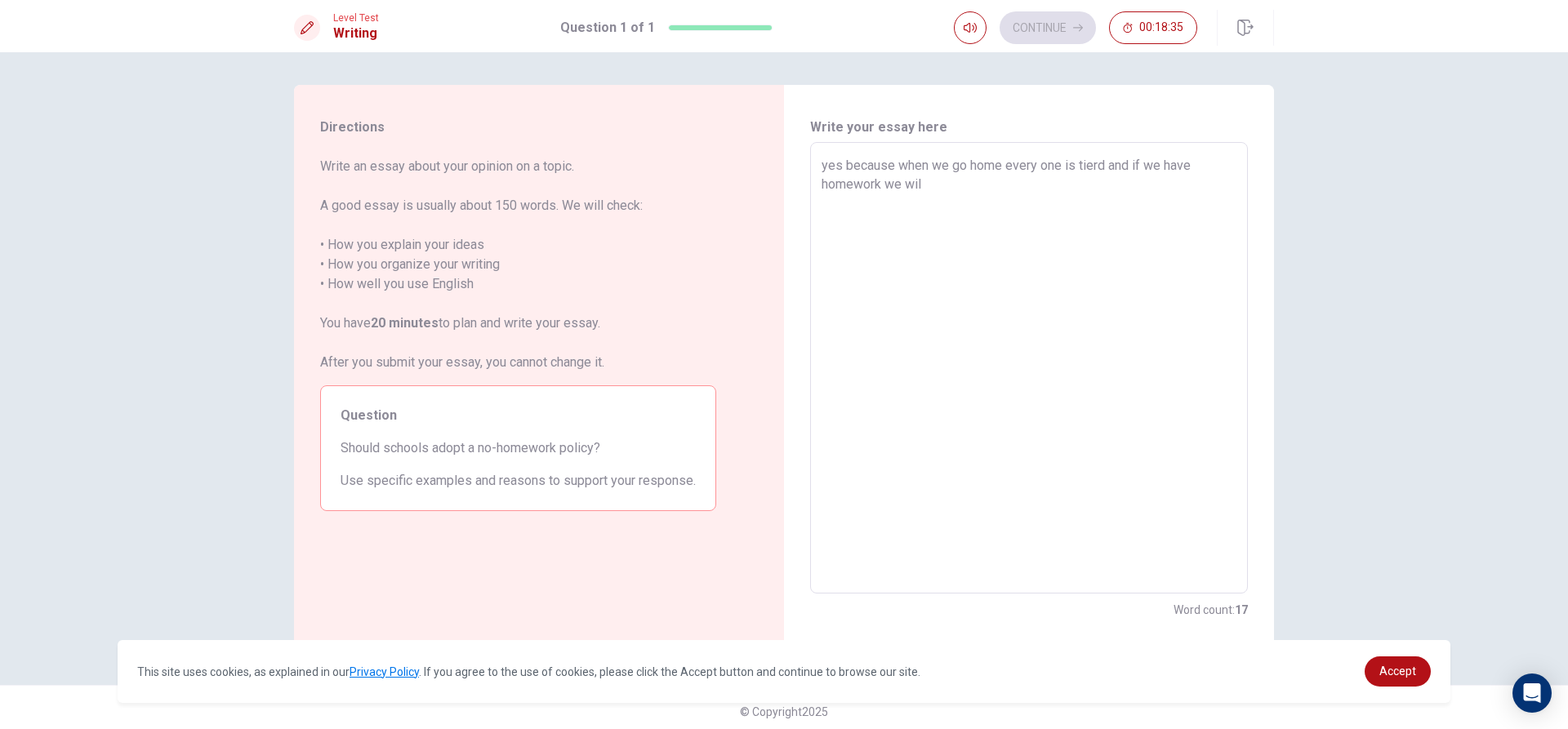
type textarea "yes because when we go home every one is tierd and if we have homework we will"
type textarea "x"
type textarea "yes because when we go home every one is tierd and if we have homework we will"
type textarea "x"
type textarea "yes because when we go home every one is tierd and if we have homework we will n"
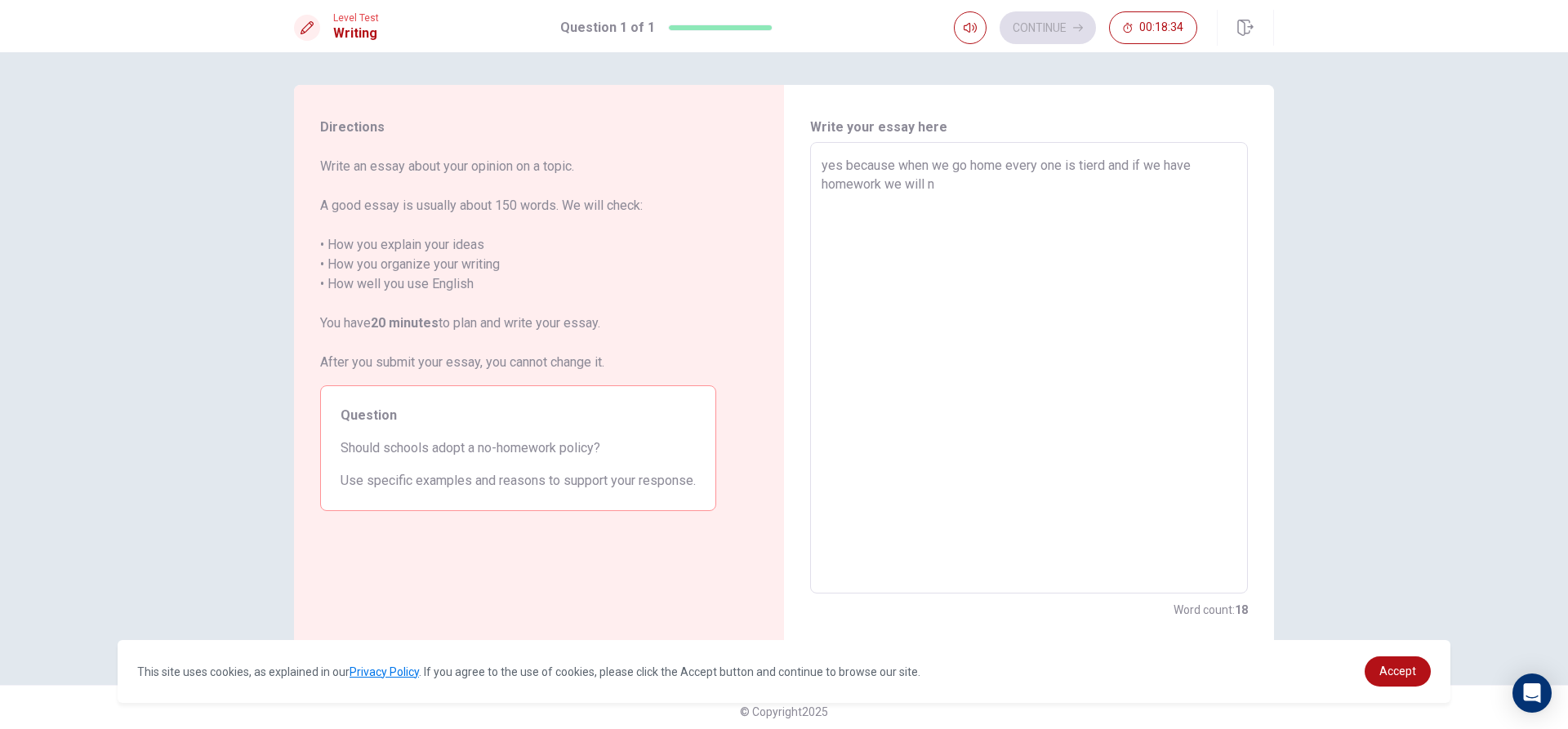
type textarea "x"
type textarea "yes because when we go home every one is tierd and if we have homework we will"
type textarea "x"
type textarea "yes because when we go home every one is tierd and if we have homework we will b"
type textarea "x"
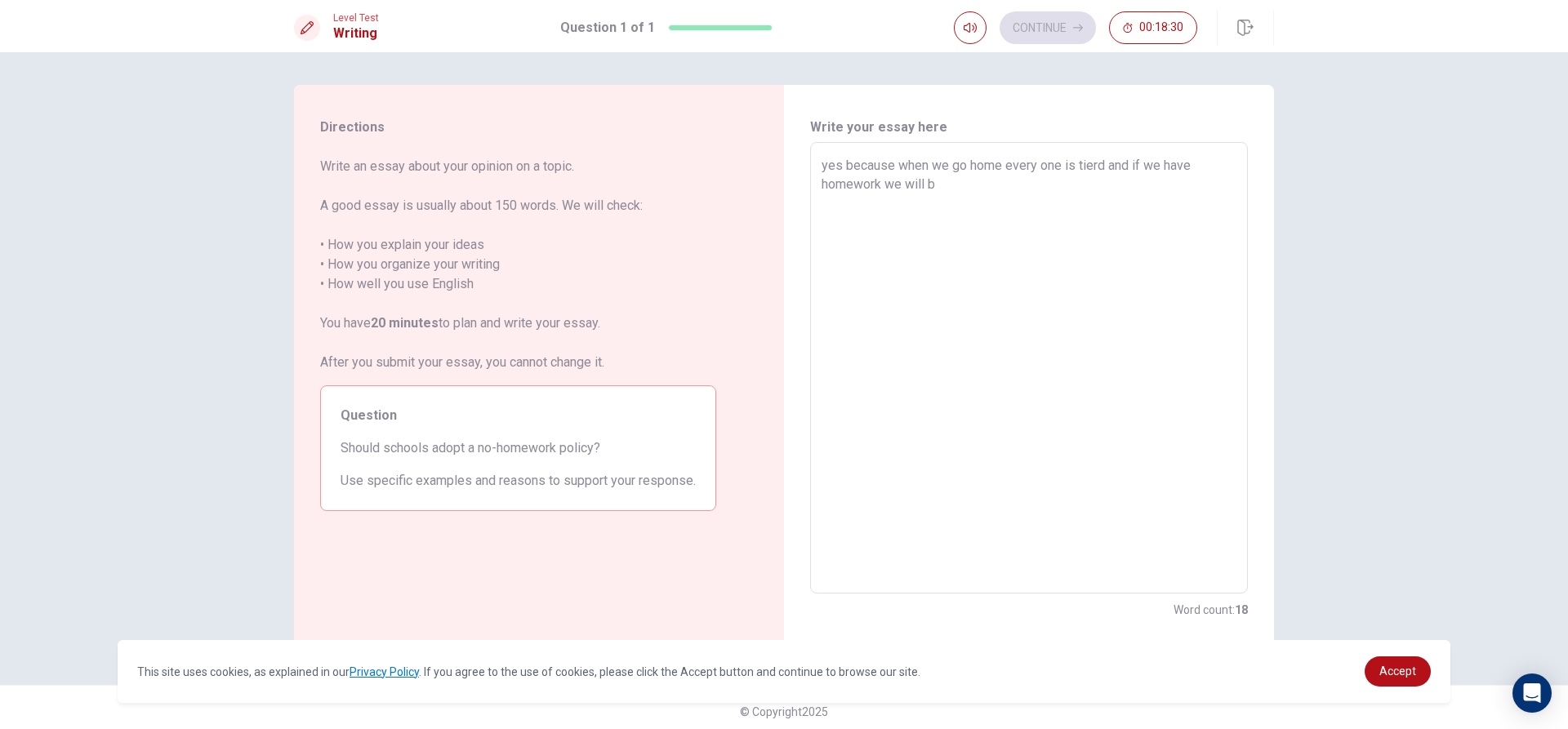
type textarea "yes because when we go home every one is tierd and if we have homework we will …"
type textarea "x"
type textarea "yes because when we go home every one is tierd and if we have homework we will …"
type textarea "x"
type textarea "yes because when we go home every one is tierd and if we have homework we will …"
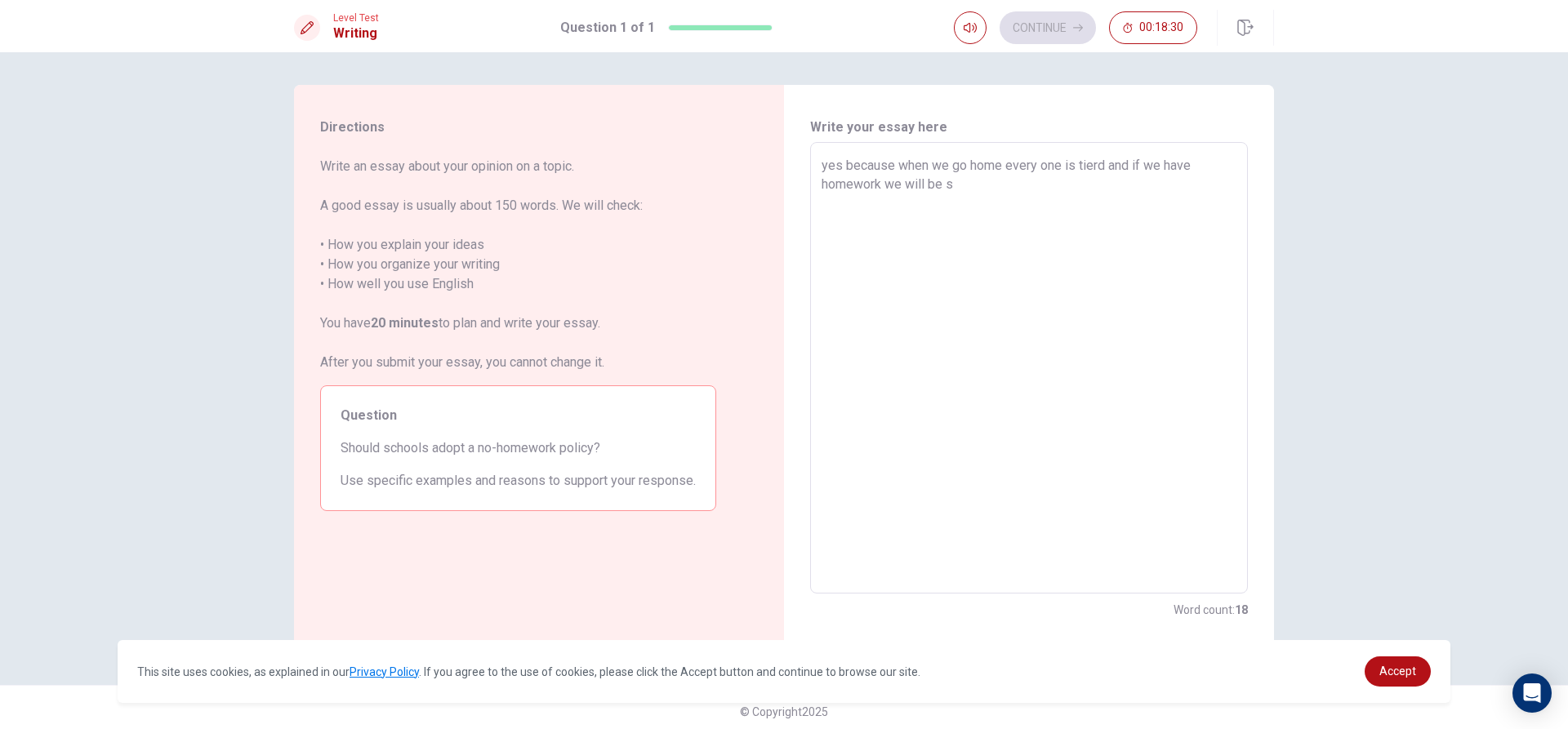
type textarea "x"
type textarea "yes because when we go home every one is tierd and if we have homework we will …"
type textarea "x"
type textarea "yes because when we go home every one is tierd and if we have homework we will …"
type textarea "x"
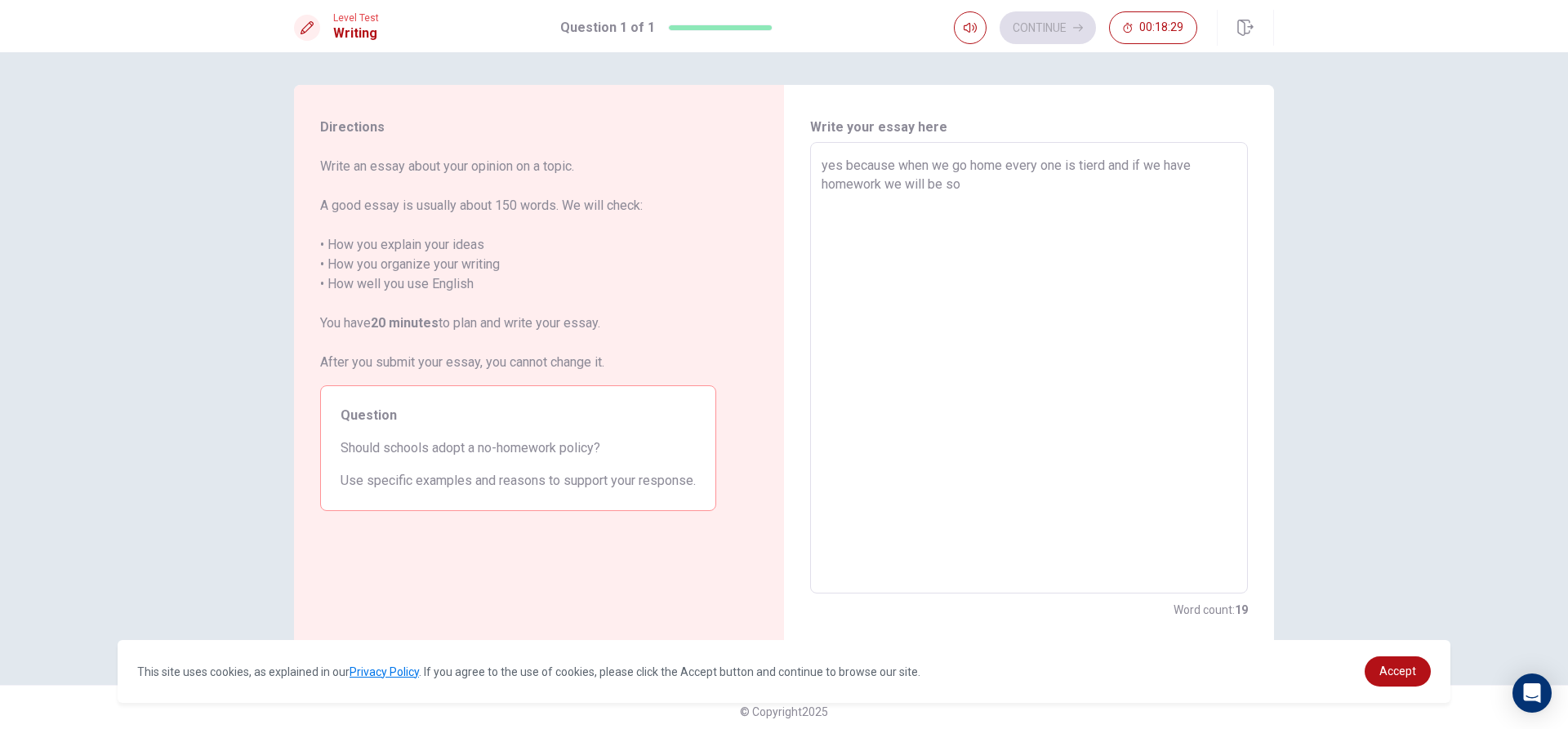
type textarea "yes because when we go home every one is tierd and if we have homework we will …"
type textarea "x"
type textarea "yes because when we go home every one is tierd and if we have homework we will …"
type textarea "x"
type textarea "yes because when we go home every one is tierd and if we have homework we will …"
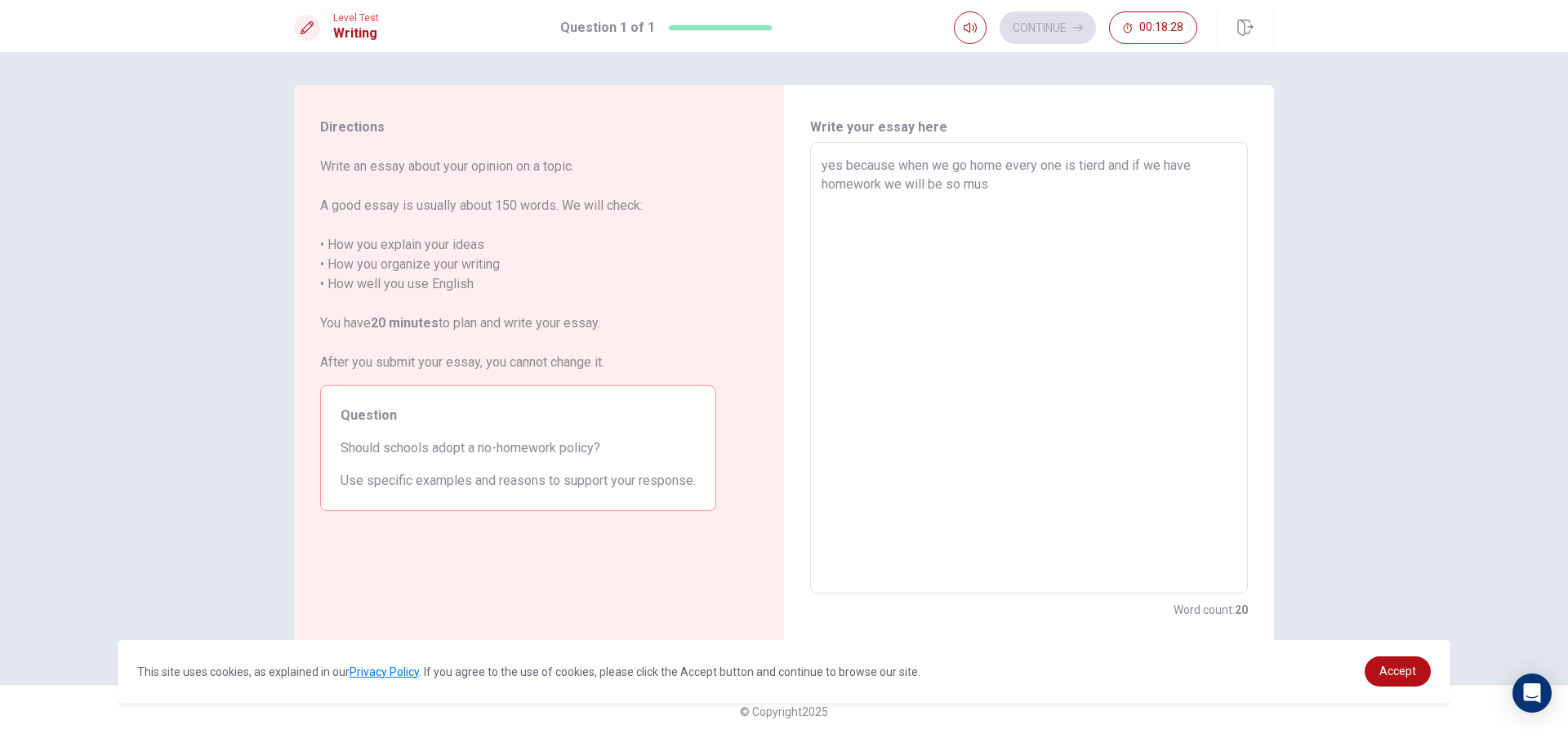
type textarea "x"
type textarea "yes because when we go home every one is tierd and if we have homework we will …"
type textarea "x"
type textarea "yes because when we go home every one is tierd and if we have homework we will …"
type textarea "x"
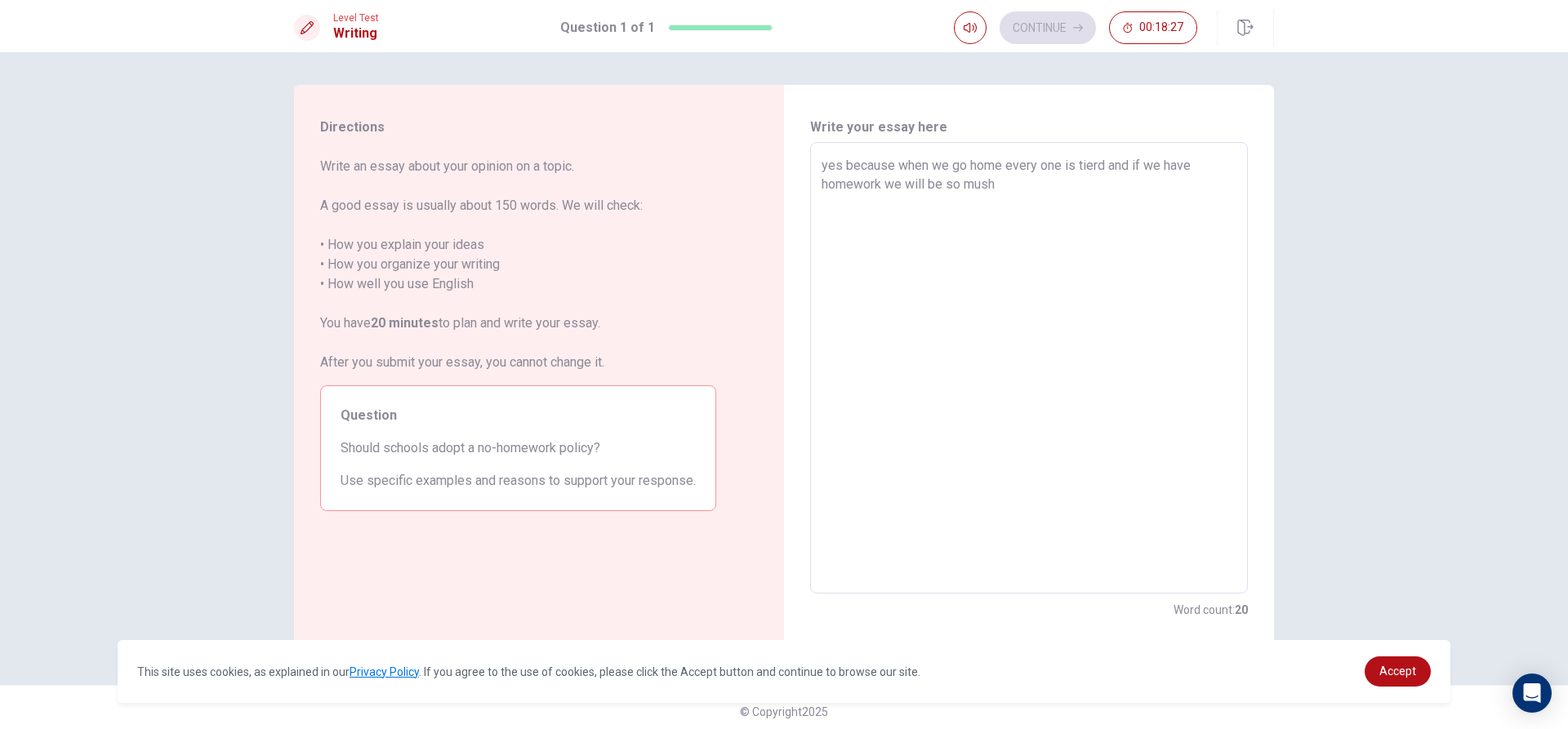
type textarea "yes because when we go home every one is tierd and if we have homework we will …"
type textarea "x"
type textarea "yes because when we go home every one is tierd and if we have homework we will …"
type textarea "x"
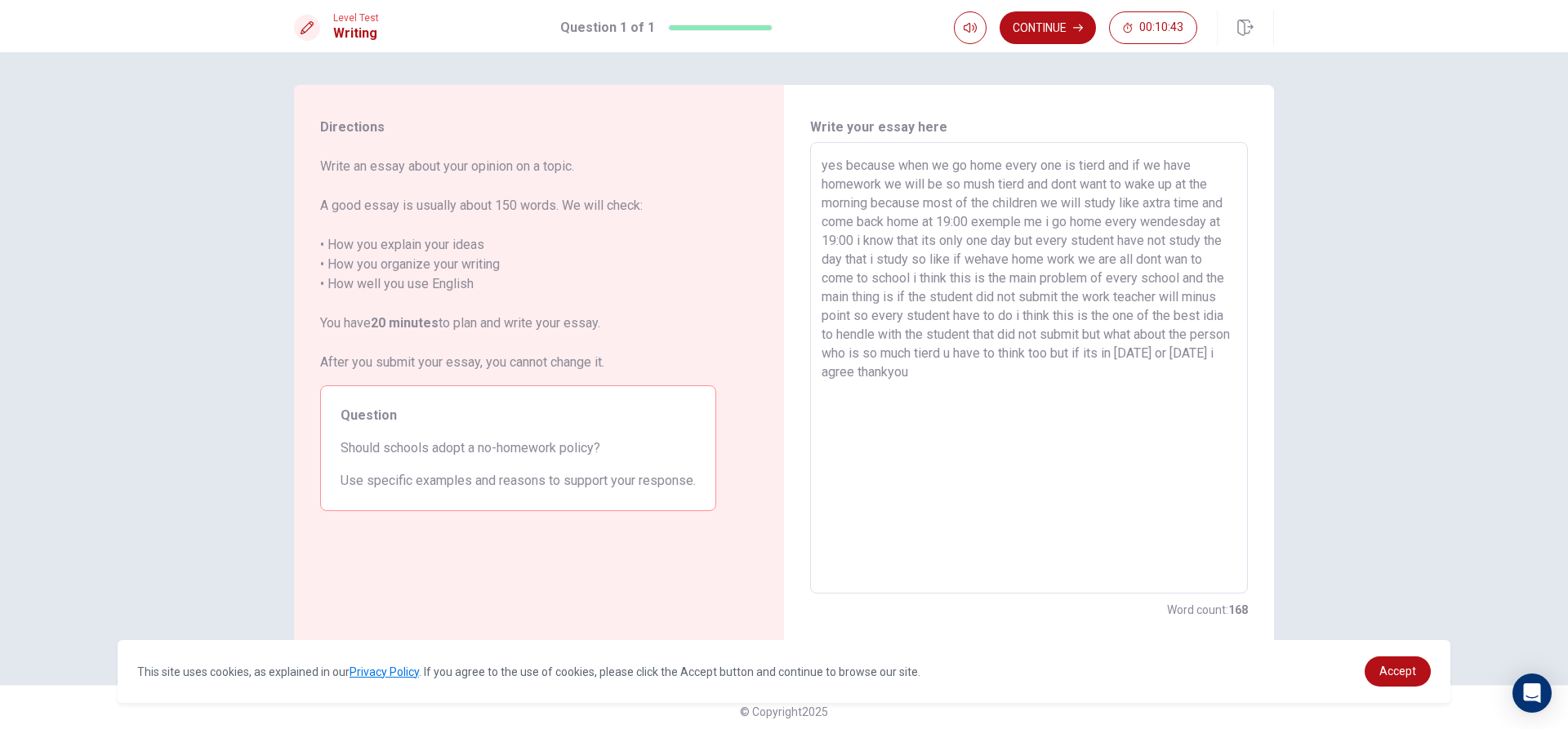
drag, startPoint x: 1072, startPoint y: 61, endPoint x: 1107, endPoint y: 27, distance: 48.8
click at [1105, 27] on div "Level Test Writing Question 1 of 1 Continue 00:10:43" at bounding box center [784, 26] width 1568 height 52
click at [1107, 27] on div "Continue 00:10:43" at bounding box center [1075, 28] width 244 height 32
click at [1169, 197] on textarea "yes because when we go home every one is tierd and if we have homework we will …" at bounding box center [1029, 368] width 415 height 424
click at [1046, 22] on button "Continue" at bounding box center [1048, 28] width 96 height 32
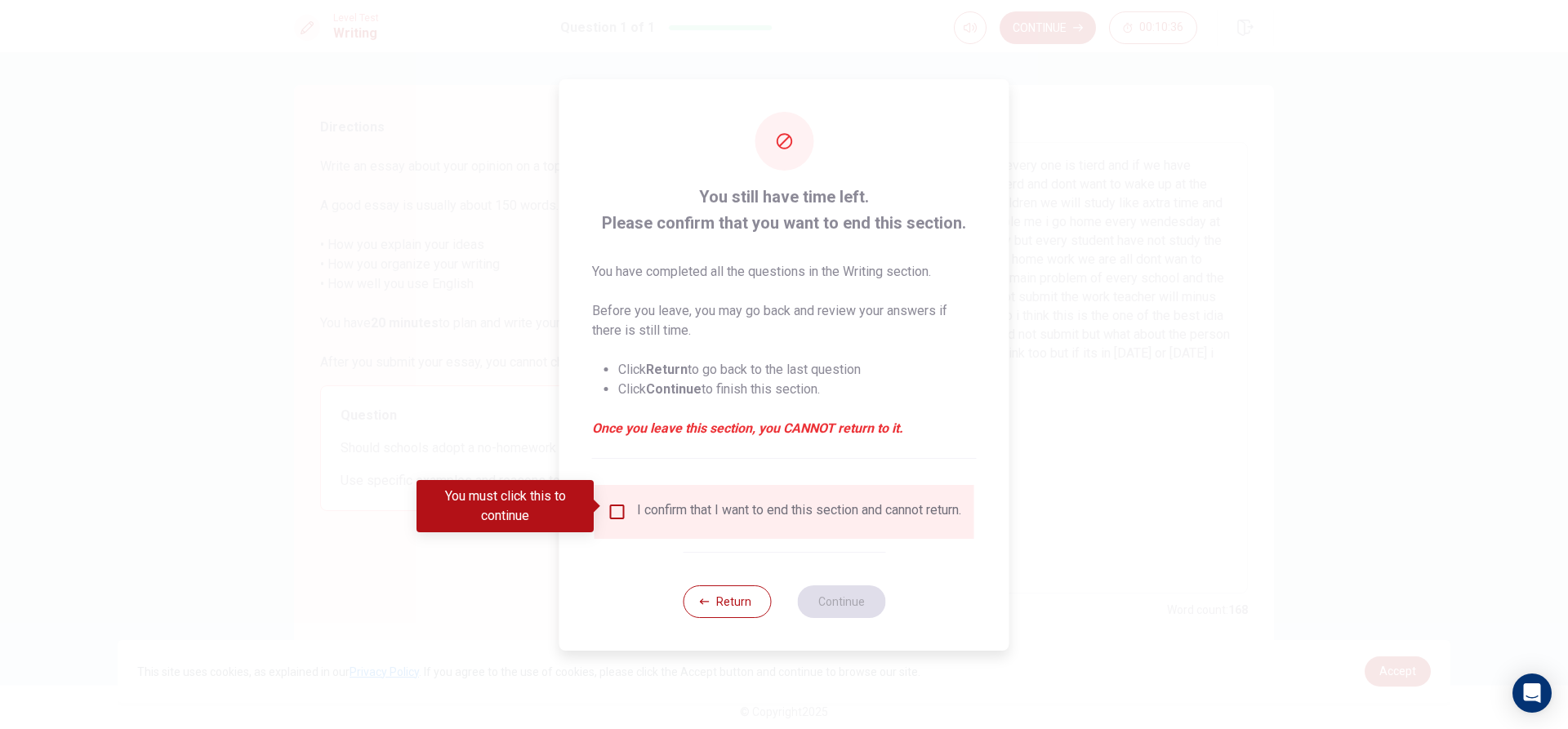
click at [611, 490] on div "I confirm that I want to end this section and cannot return." at bounding box center [784, 512] width 379 height 54
click at [608, 506] on input "You must click this to continue" at bounding box center [617, 512] width 20 height 20
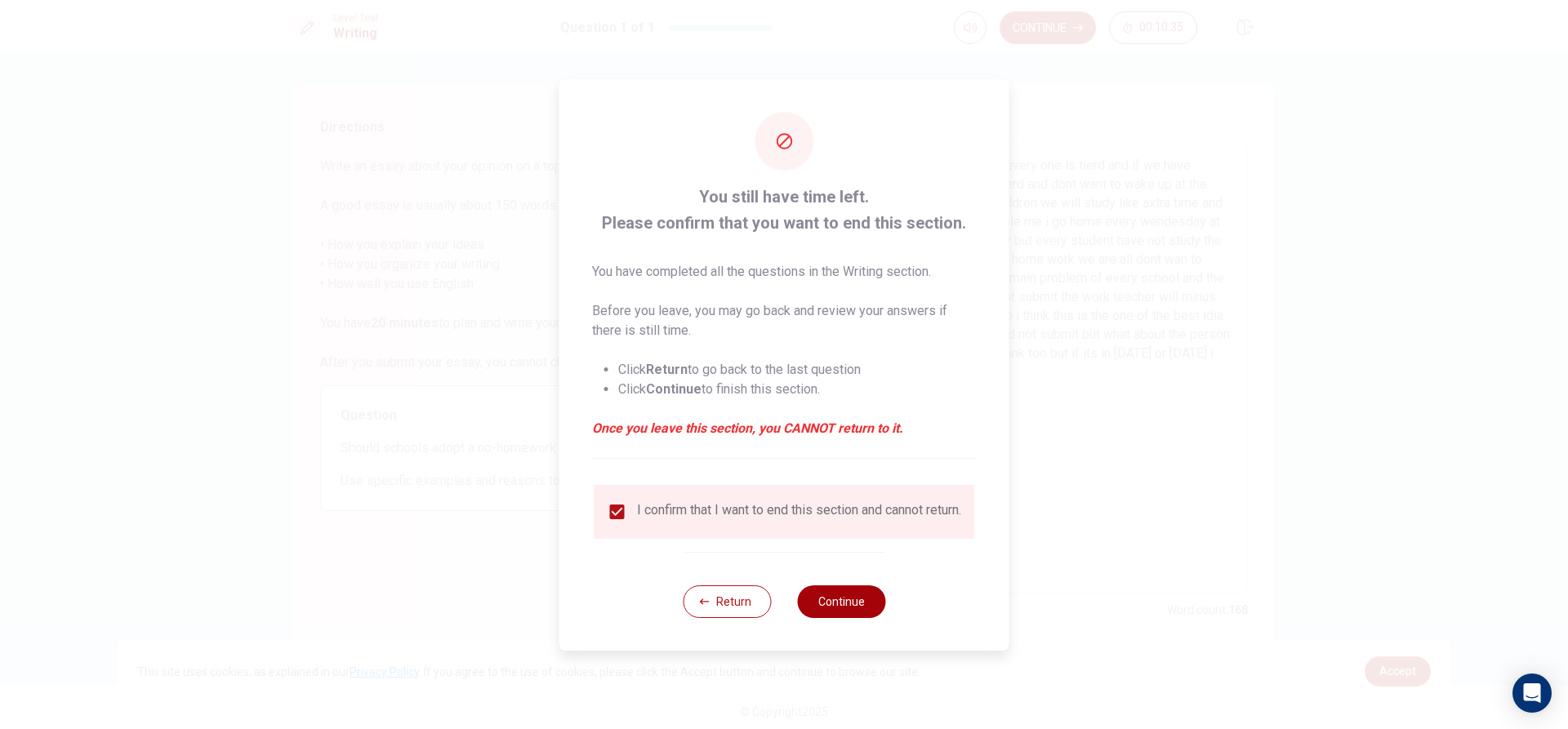
click at [826, 599] on button "Continue" at bounding box center [842, 601] width 88 height 32
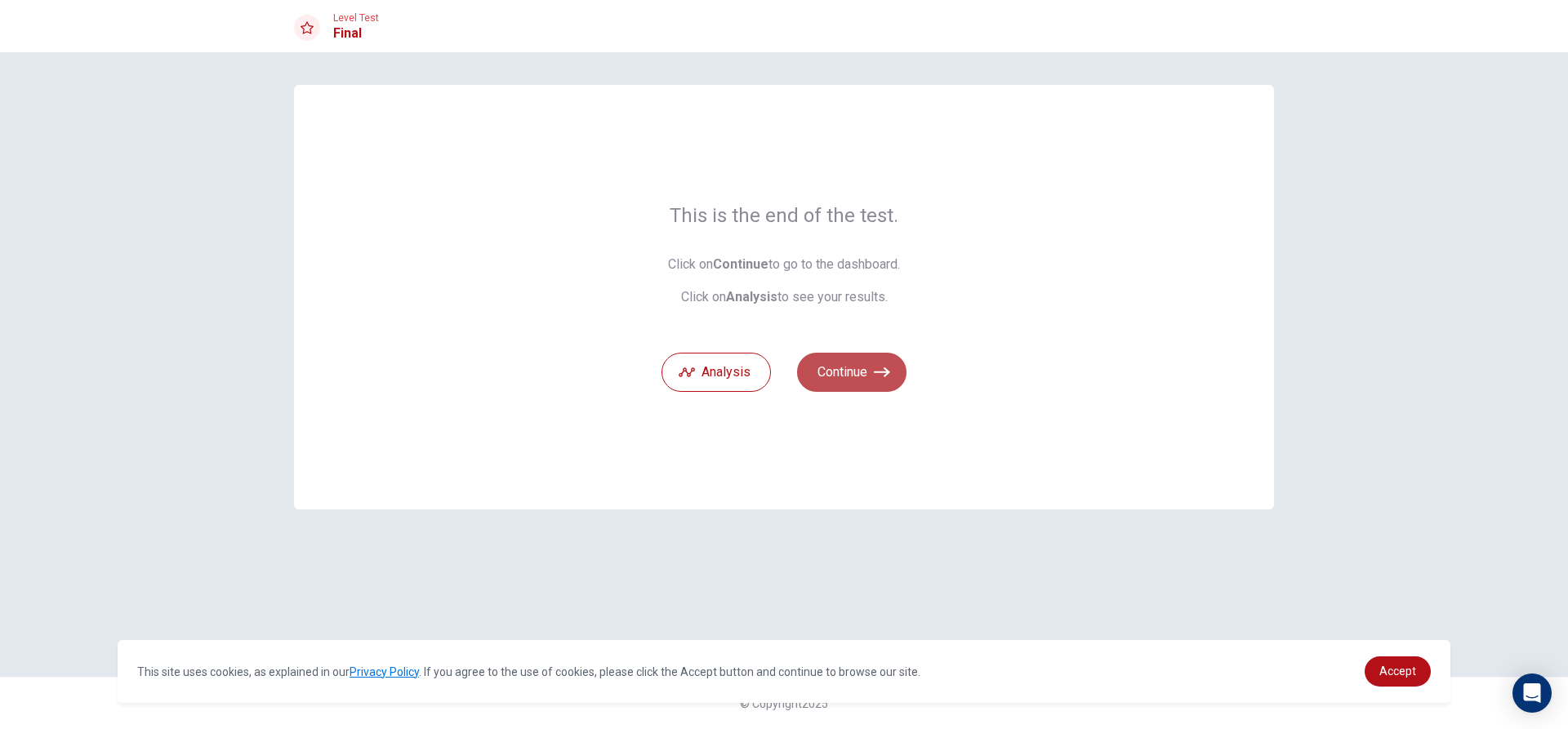
click at [859, 371] on button "Continue" at bounding box center [851, 372] width 109 height 39
